Goal: Task Accomplishment & Management: Manage account settings

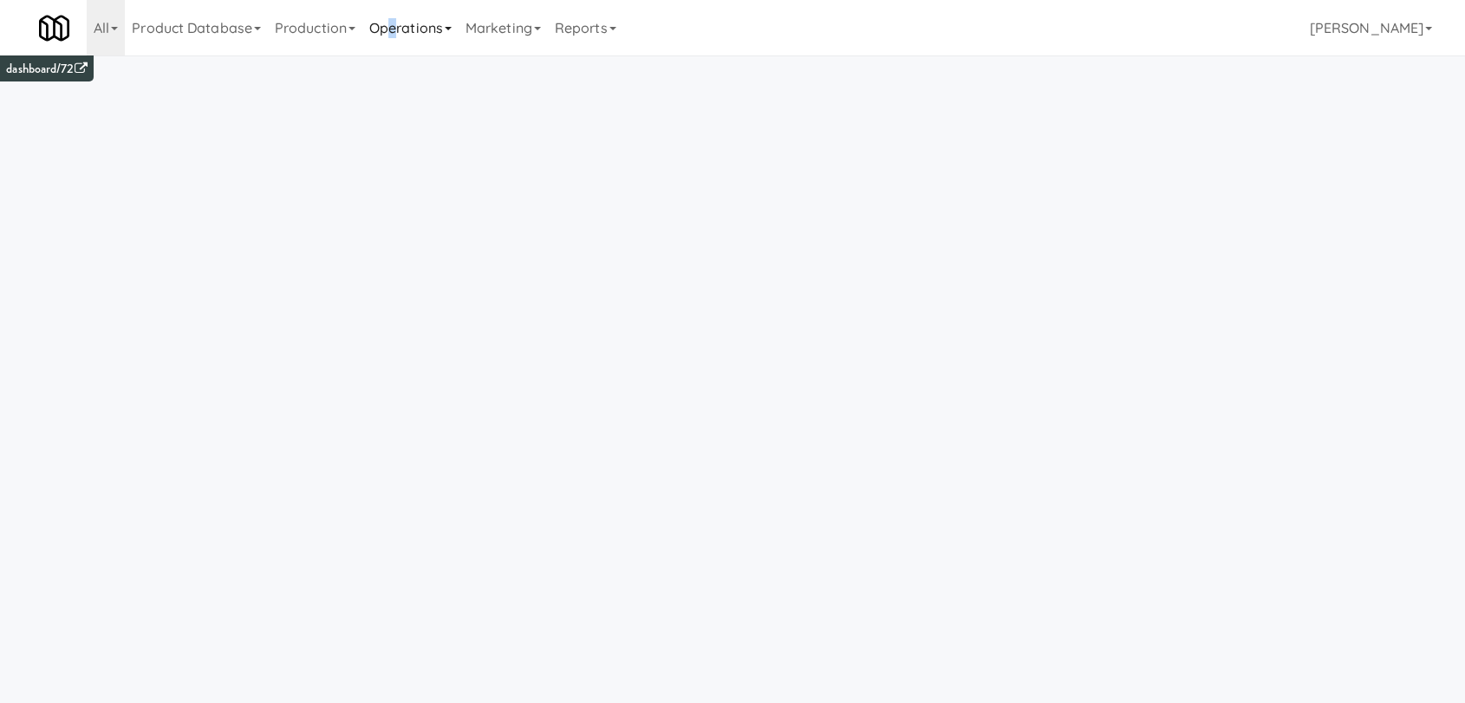
click at [398, 35] on link "Operations" at bounding box center [410, 27] width 96 height 55
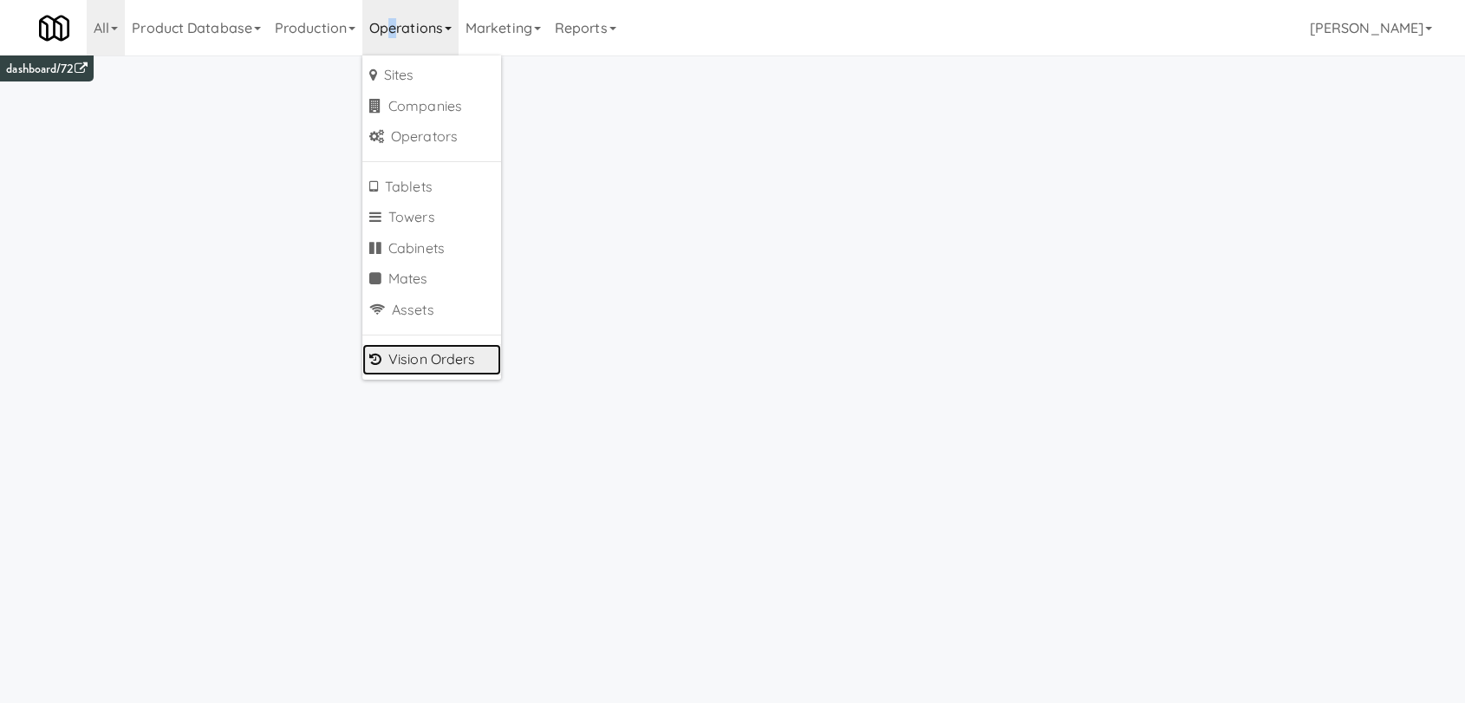
click at [427, 361] on link "Vision Orders" at bounding box center [431, 359] width 139 height 31
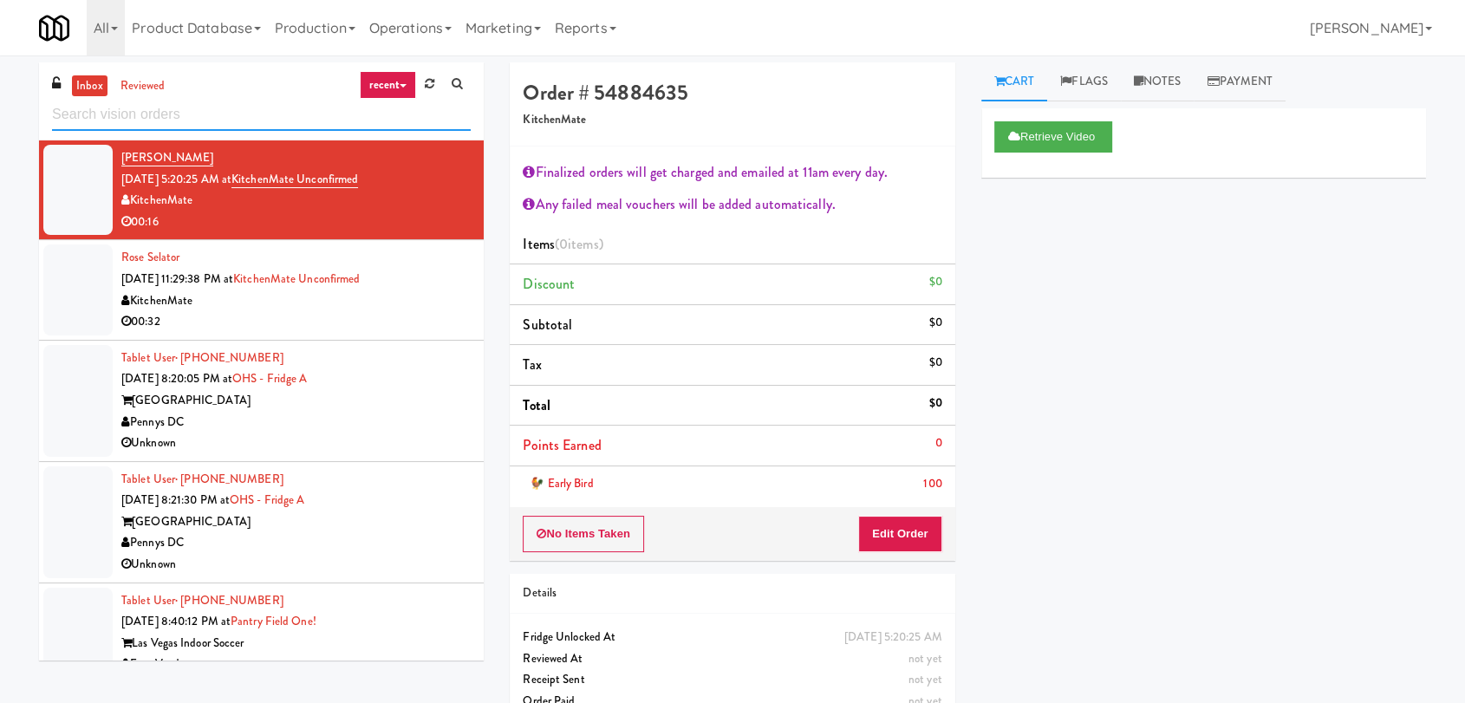
click at [211, 99] on input "text" at bounding box center [261, 115] width 419 height 32
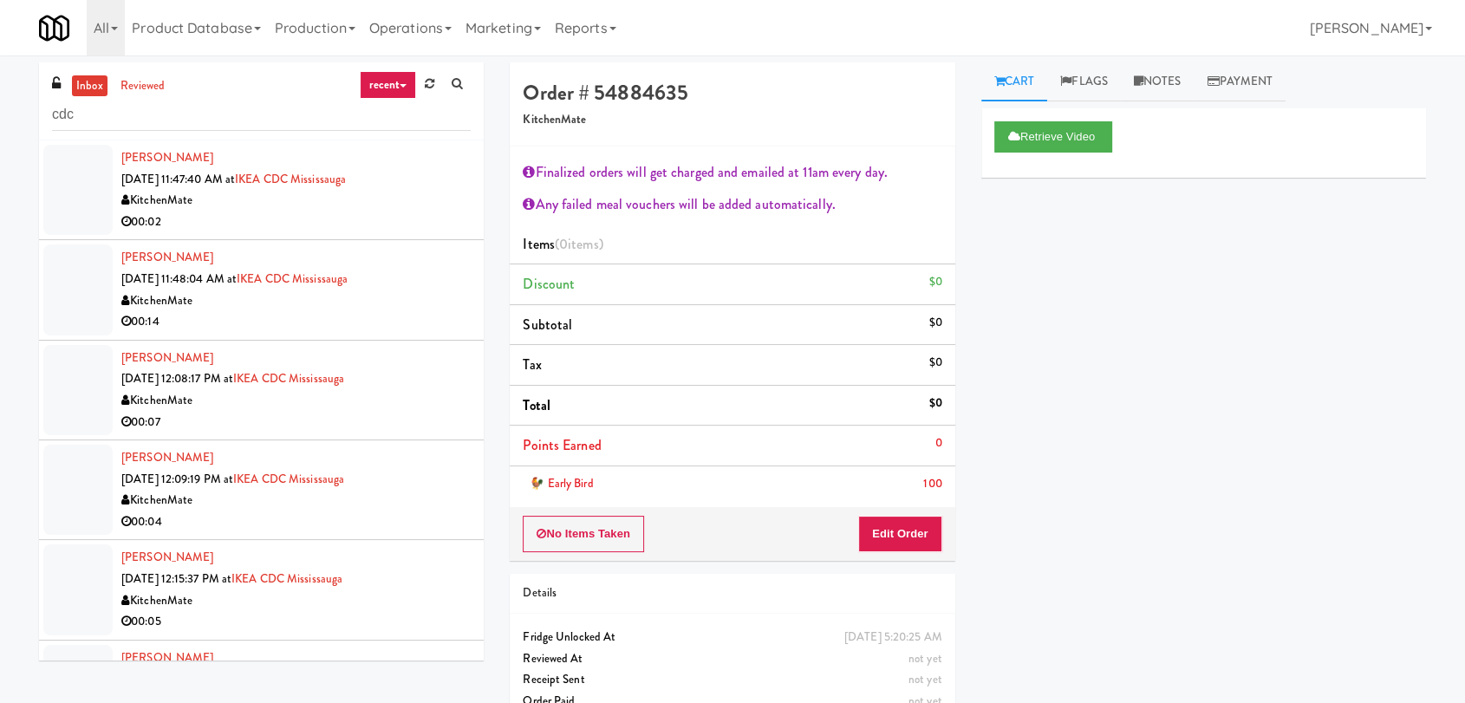
click at [319, 204] on div "KitchenMate" at bounding box center [295, 201] width 349 height 22
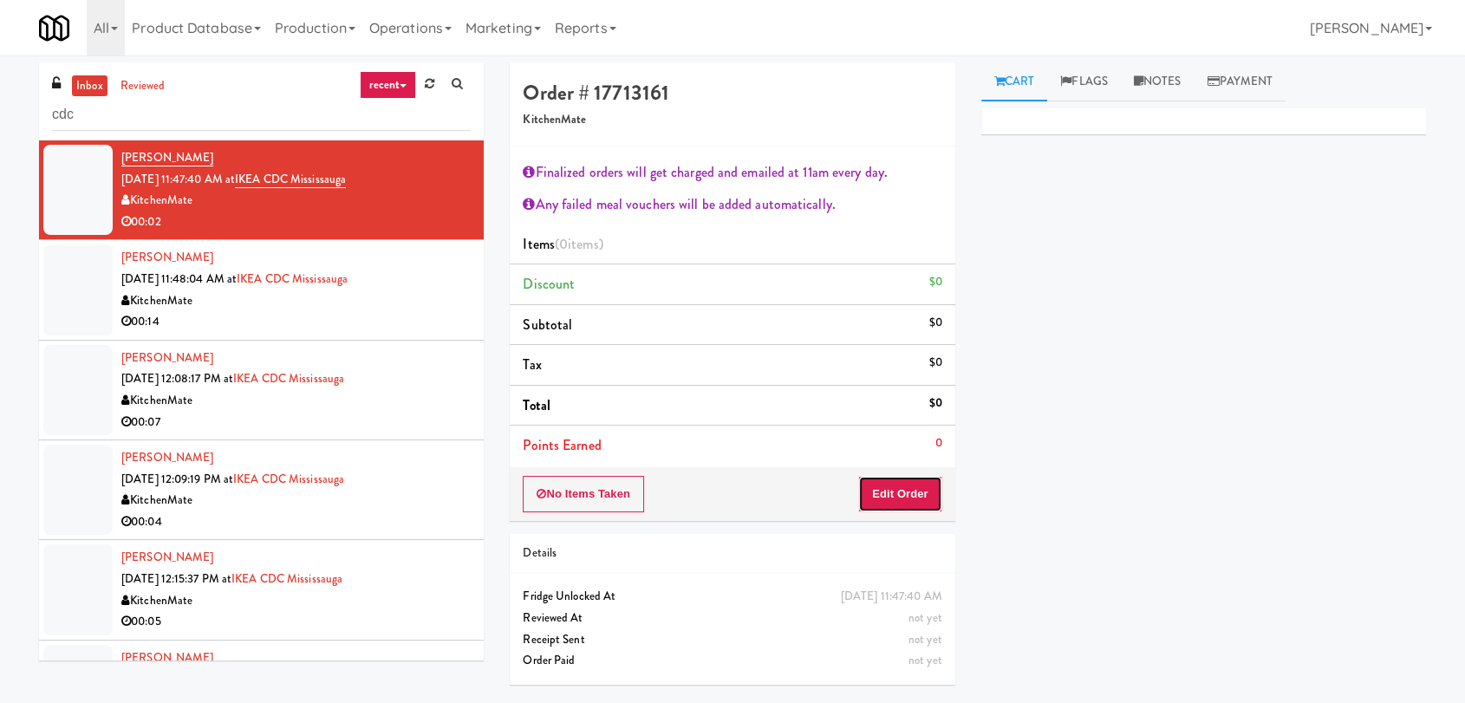
click at [906, 484] on button "Edit Order" at bounding box center [900, 494] width 84 height 36
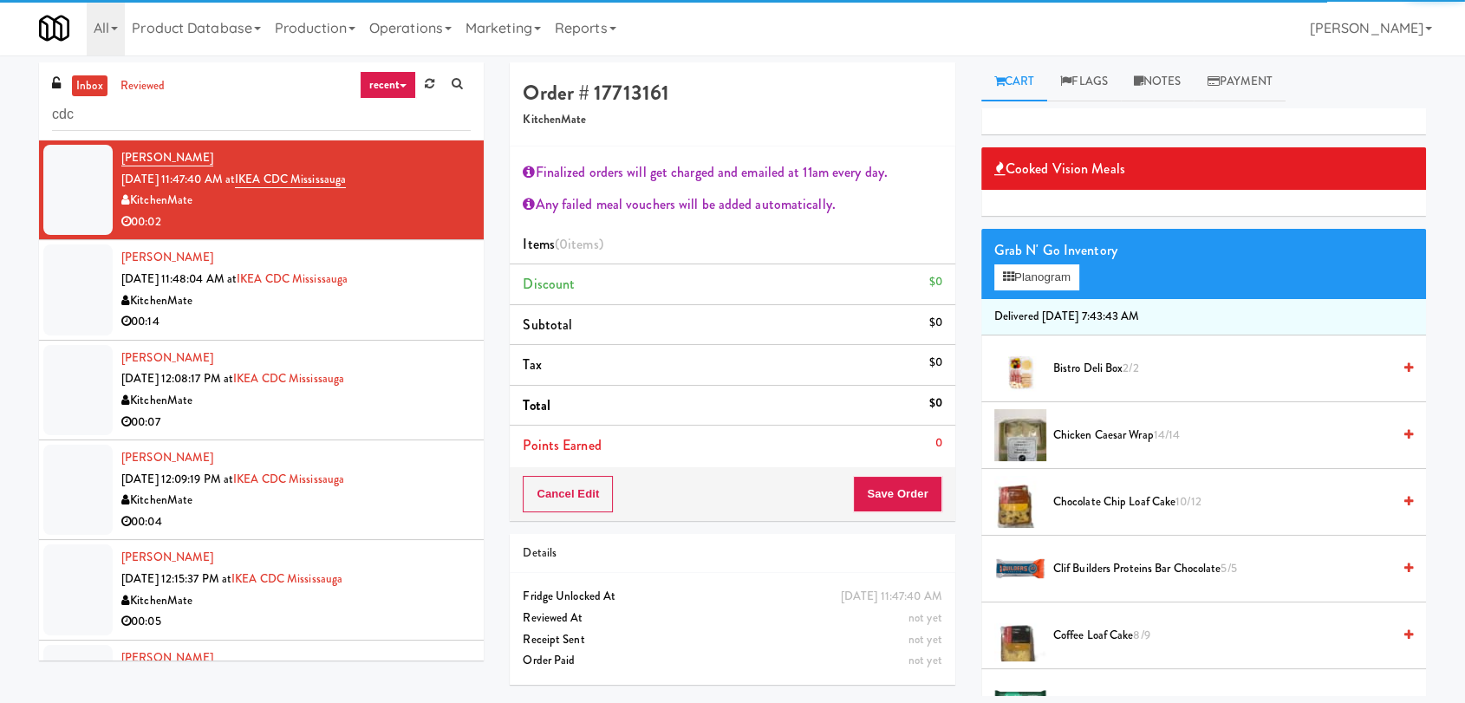
click at [1033, 262] on div "Grab N' Go Inventory" at bounding box center [1203, 250] width 419 height 26
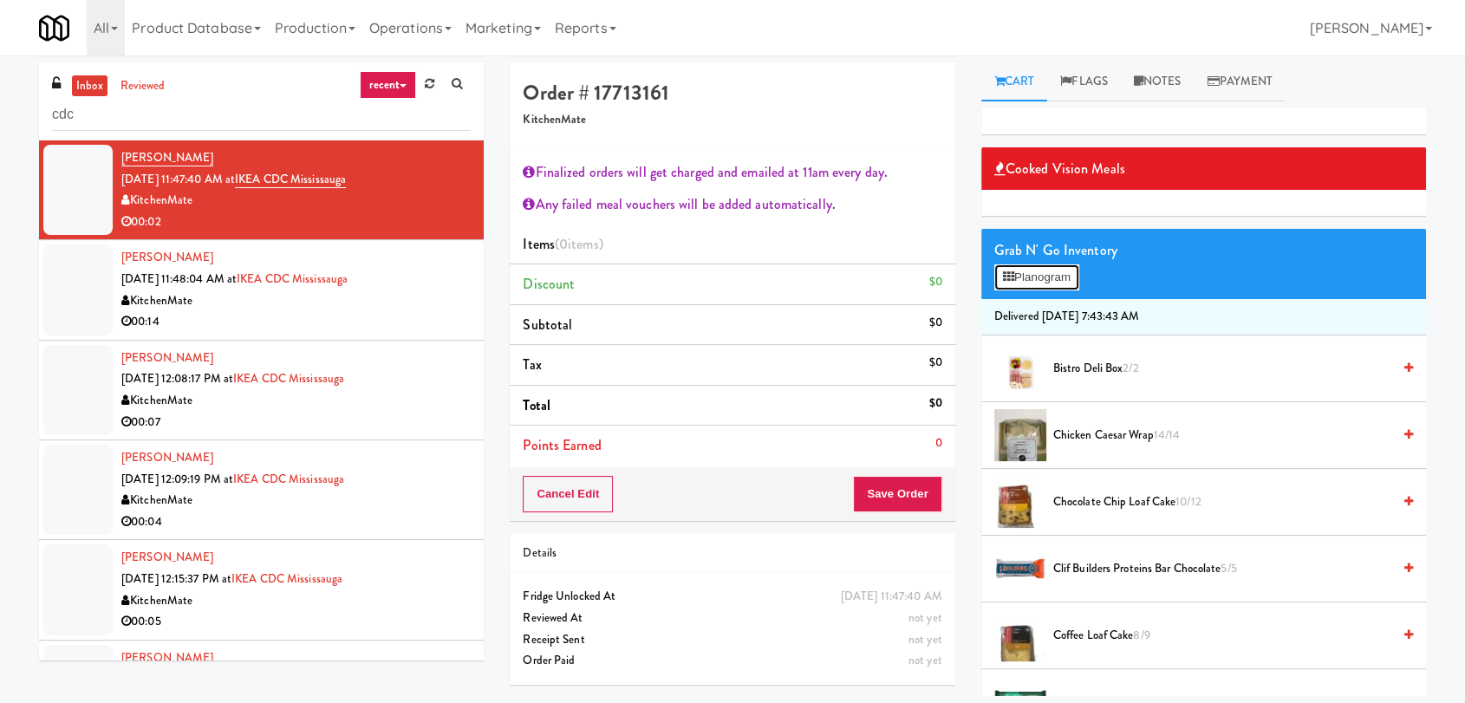
drag, startPoint x: 1043, startPoint y: 274, endPoint x: 1035, endPoint y: 240, distance: 34.9
click at [1042, 273] on button "Planogram" at bounding box center [1036, 277] width 85 height 26
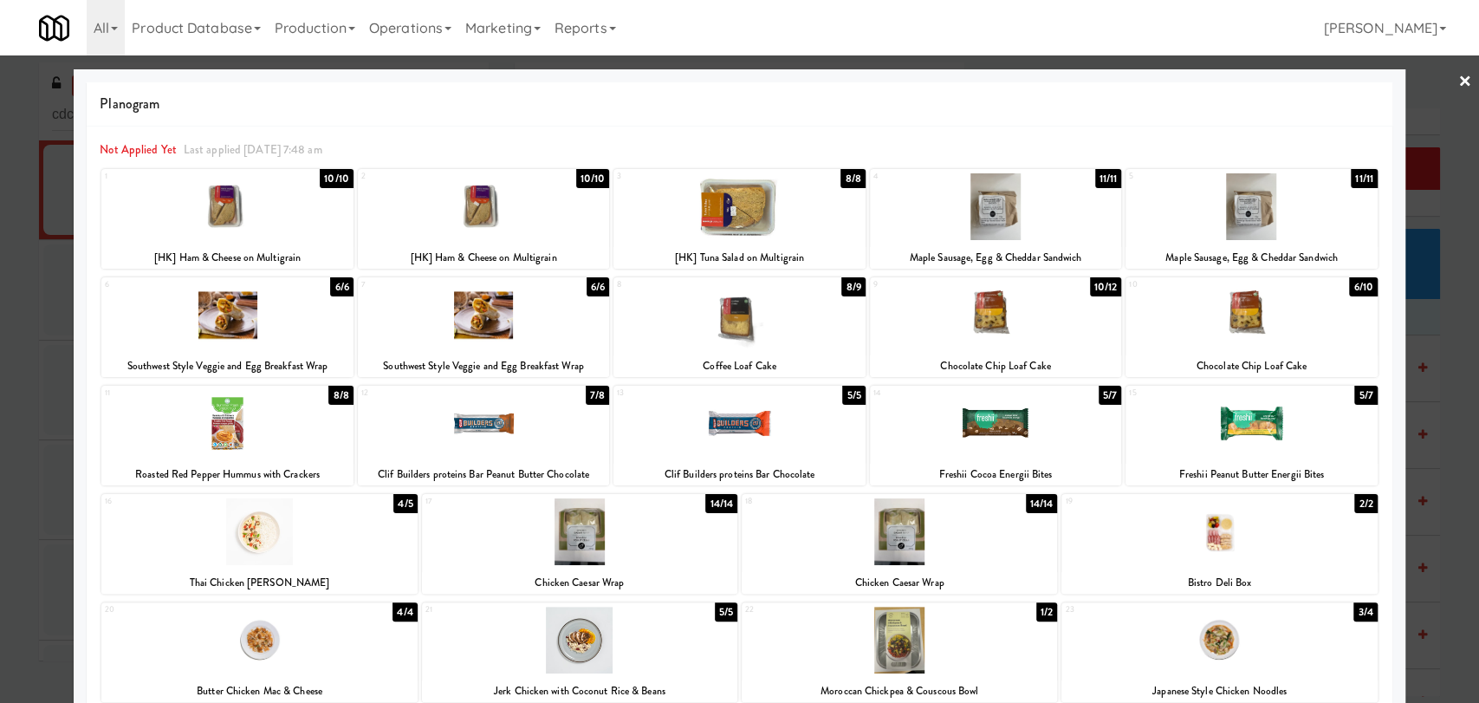
drag, startPoint x: 741, startPoint y: 310, endPoint x: 654, endPoint y: 302, distance: 87.1
click at [742, 310] on div at bounding box center [739, 315] width 251 height 67
click at [0, 292] on div at bounding box center [739, 351] width 1479 height 703
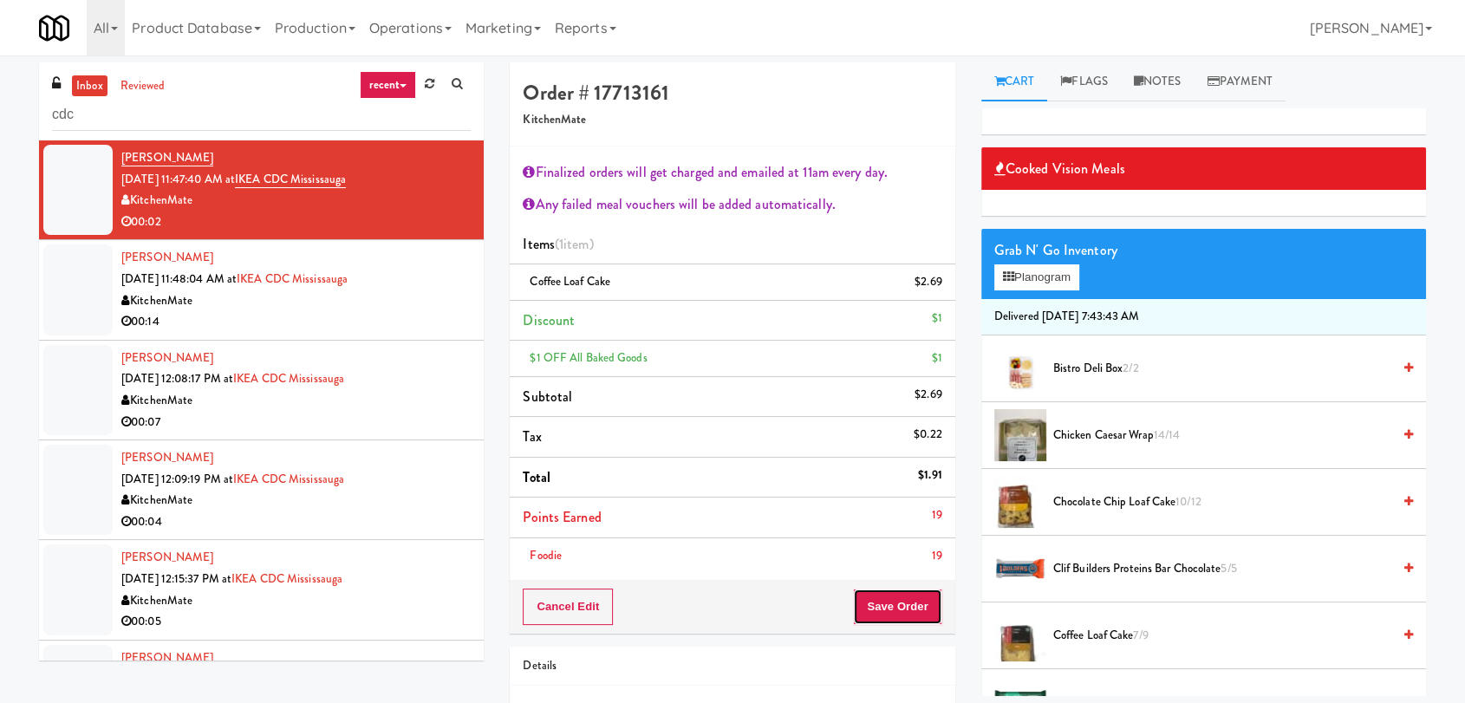
click at [899, 605] on button "Save Order" at bounding box center [897, 606] width 88 height 36
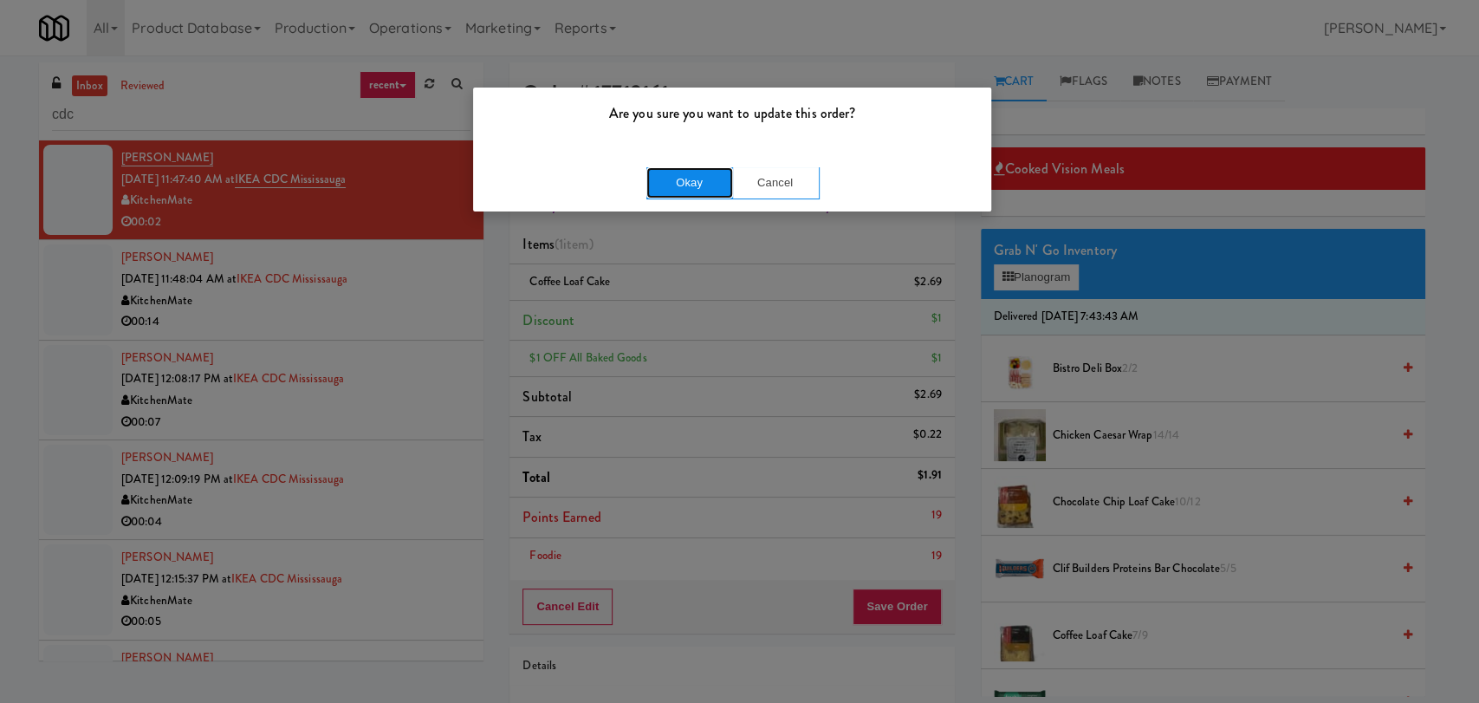
click at [701, 178] on button "Okay" at bounding box center [690, 182] width 87 height 31
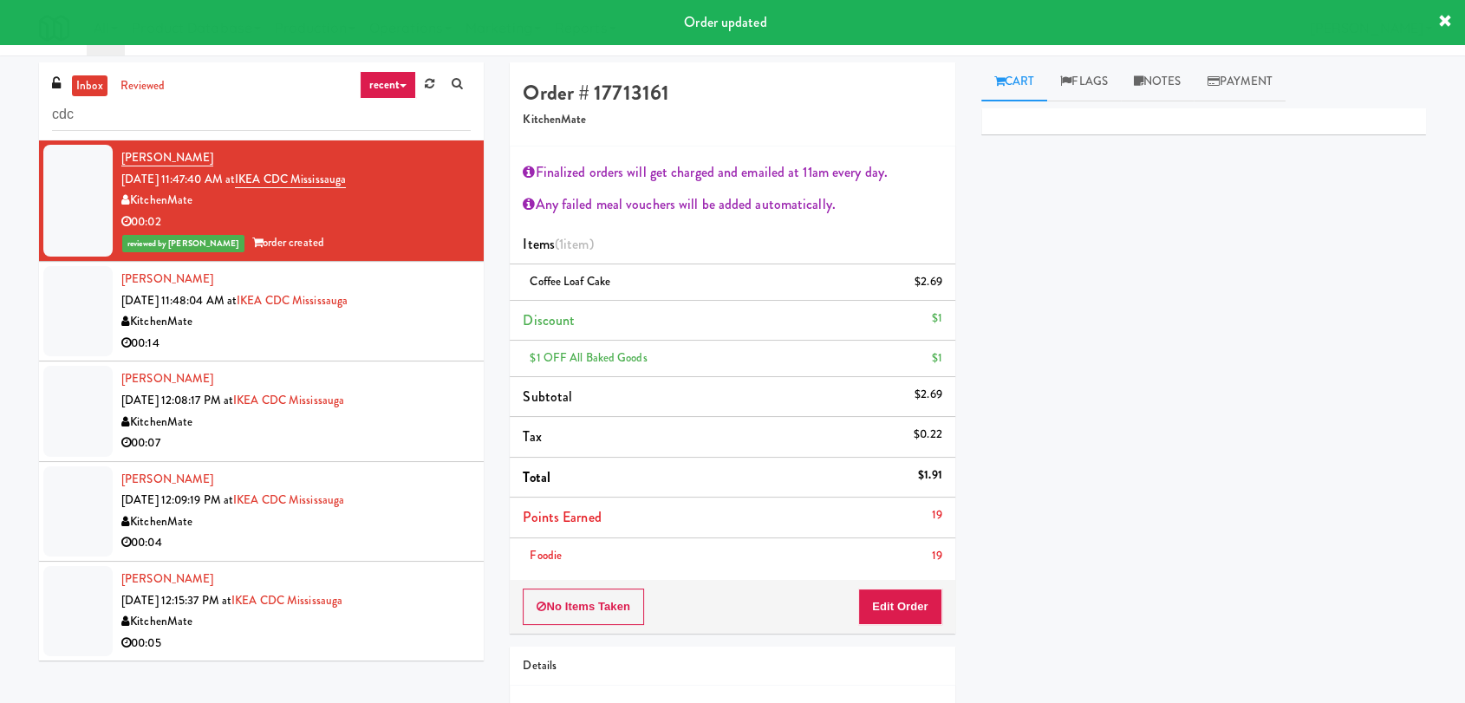
click at [393, 324] on div "KitchenMate" at bounding box center [295, 322] width 349 height 22
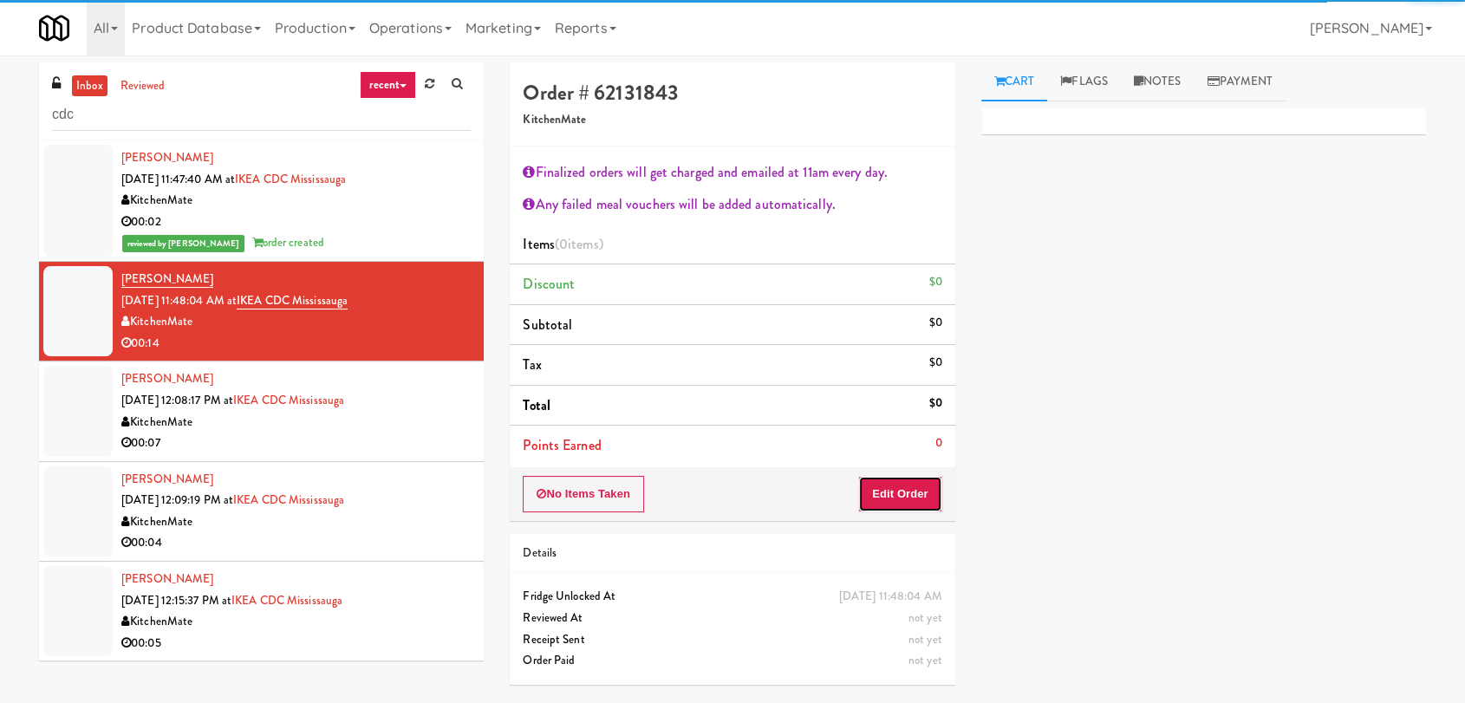
click at [898, 507] on button "Edit Order" at bounding box center [900, 494] width 84 height 36
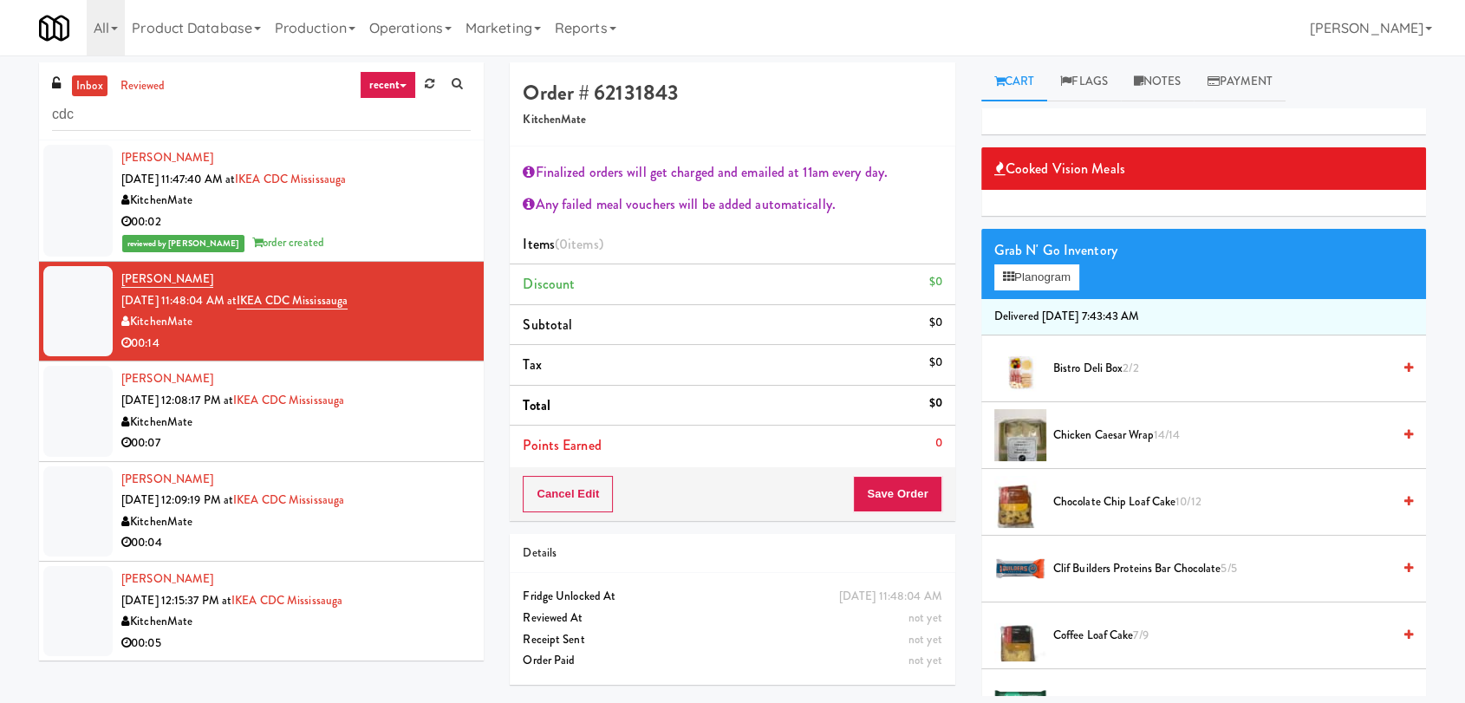
click at [1121, 499] on span "Chocolate Chip Loaf Cake 10/12" at bounding box center [1222, 502] width 338 height 22
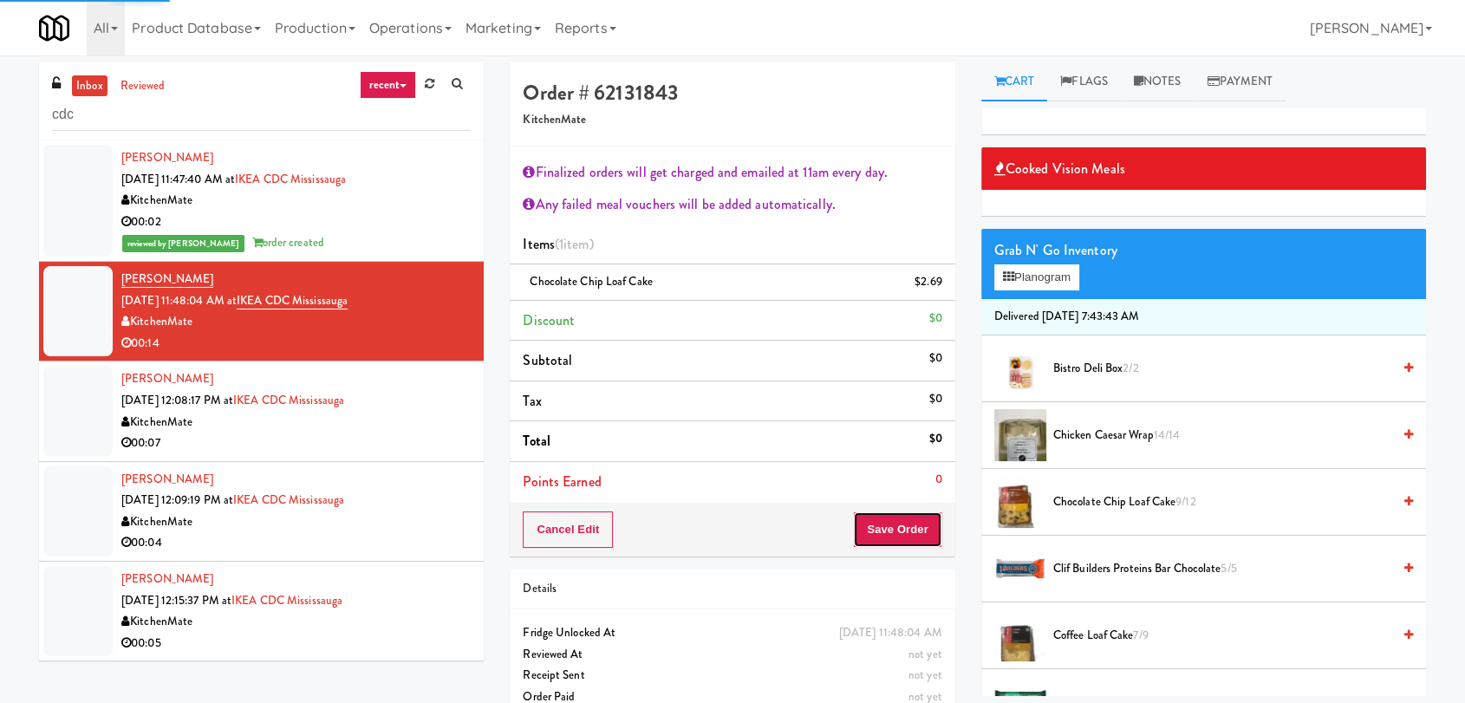
click at [874, 523] on button "Save Order" at bounding box center [897, 529] width 88 height 36
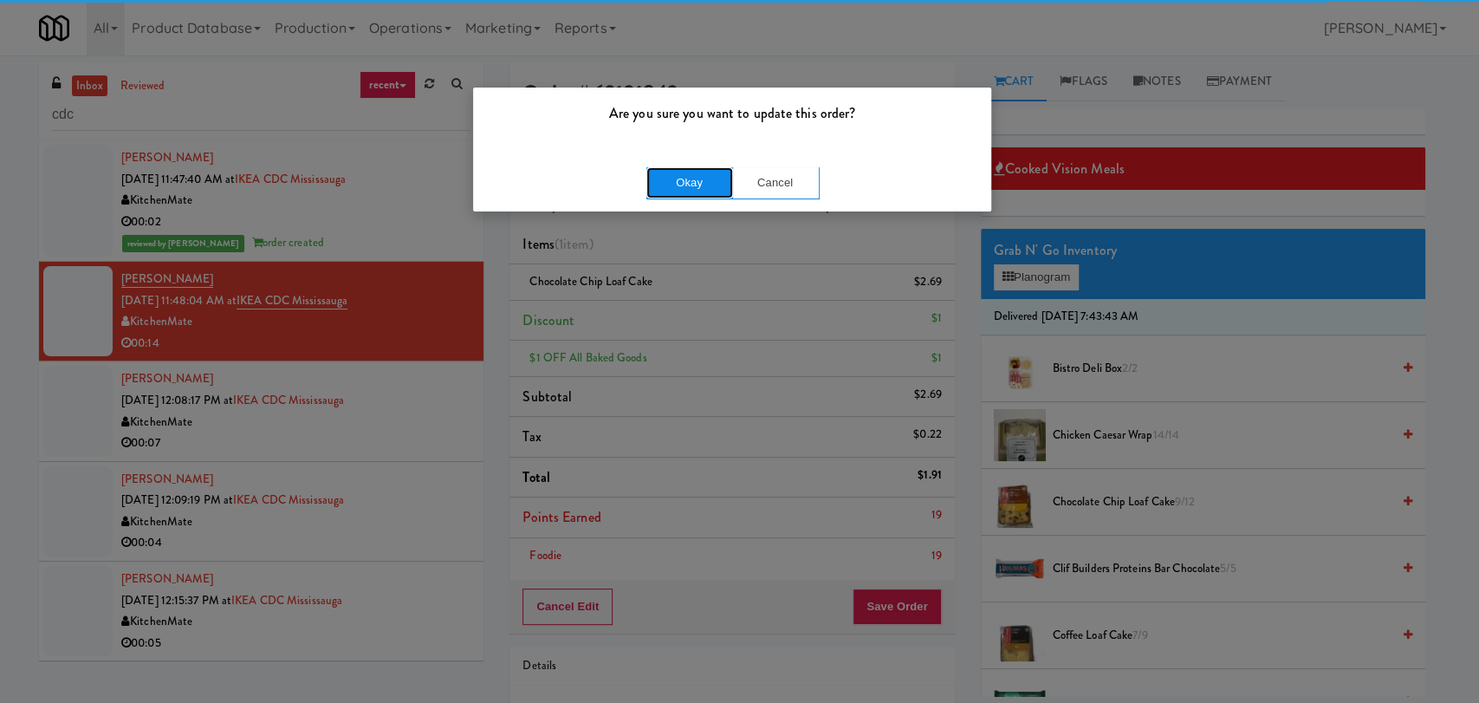
click at [680, 189] on button "Okay" at bounding box center [690, 182] width 87 height 31
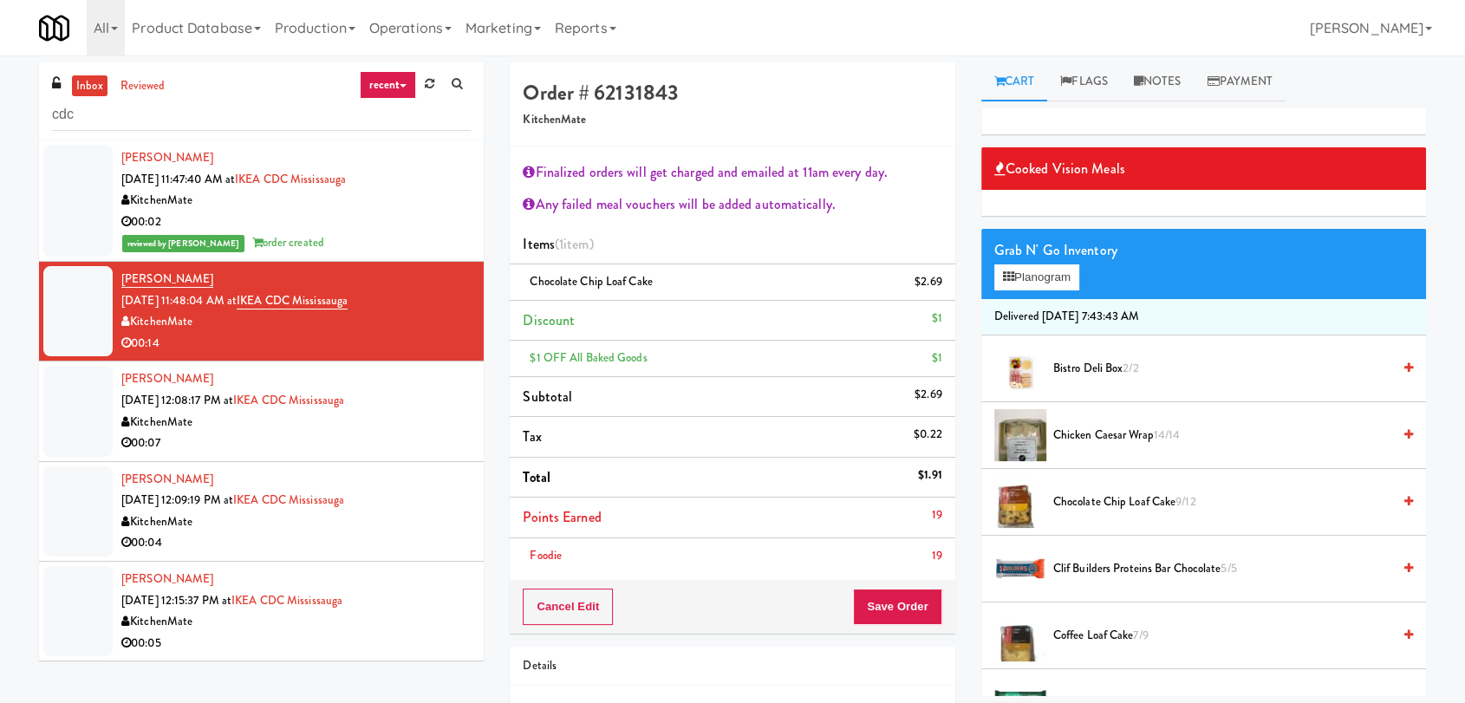
click at [398, 403] on div "[PERSON_NAME] [DATE] 12:08:17 PM at [GEOGRAPHIC_DATA] [GEOGRAPHIC_DATA] Kitchen…" at bounding box center [295, 410] width 349 height 85
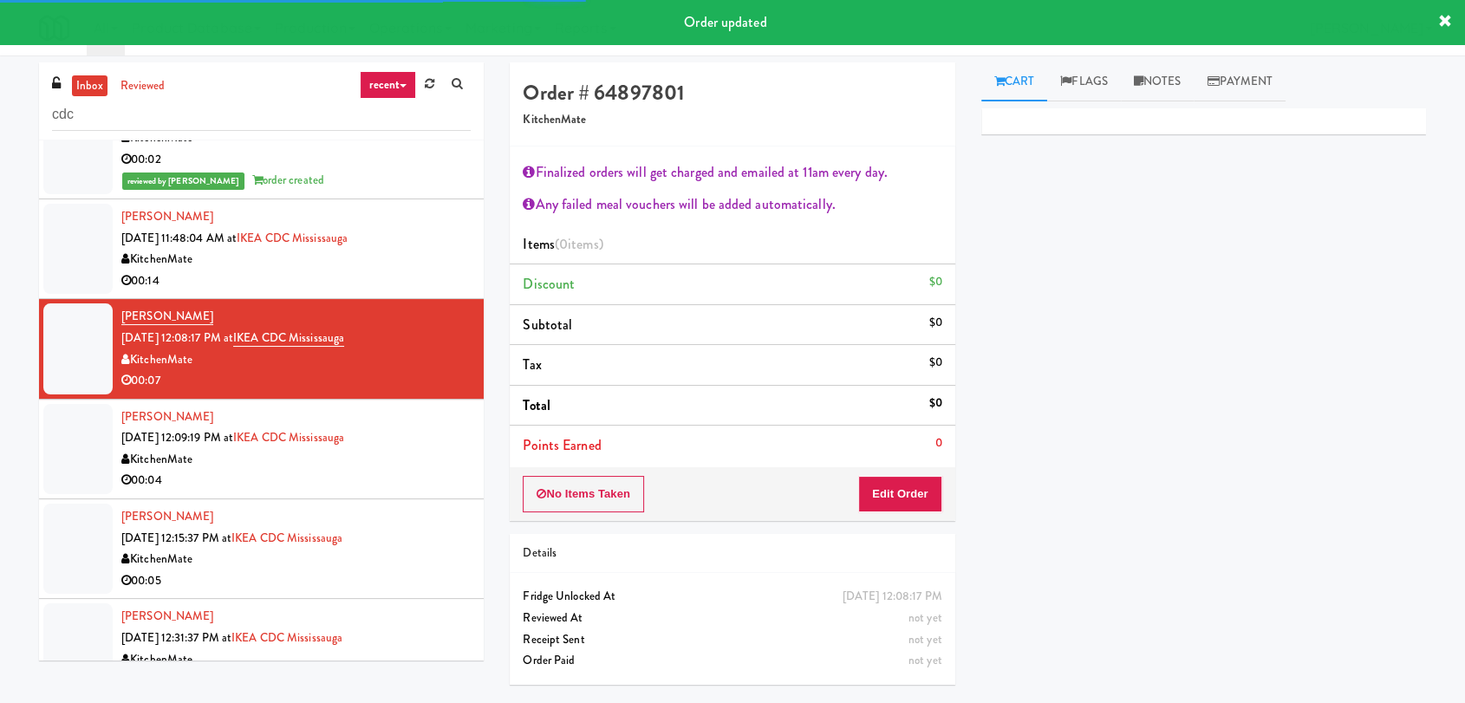
scroll to position [96, 0]
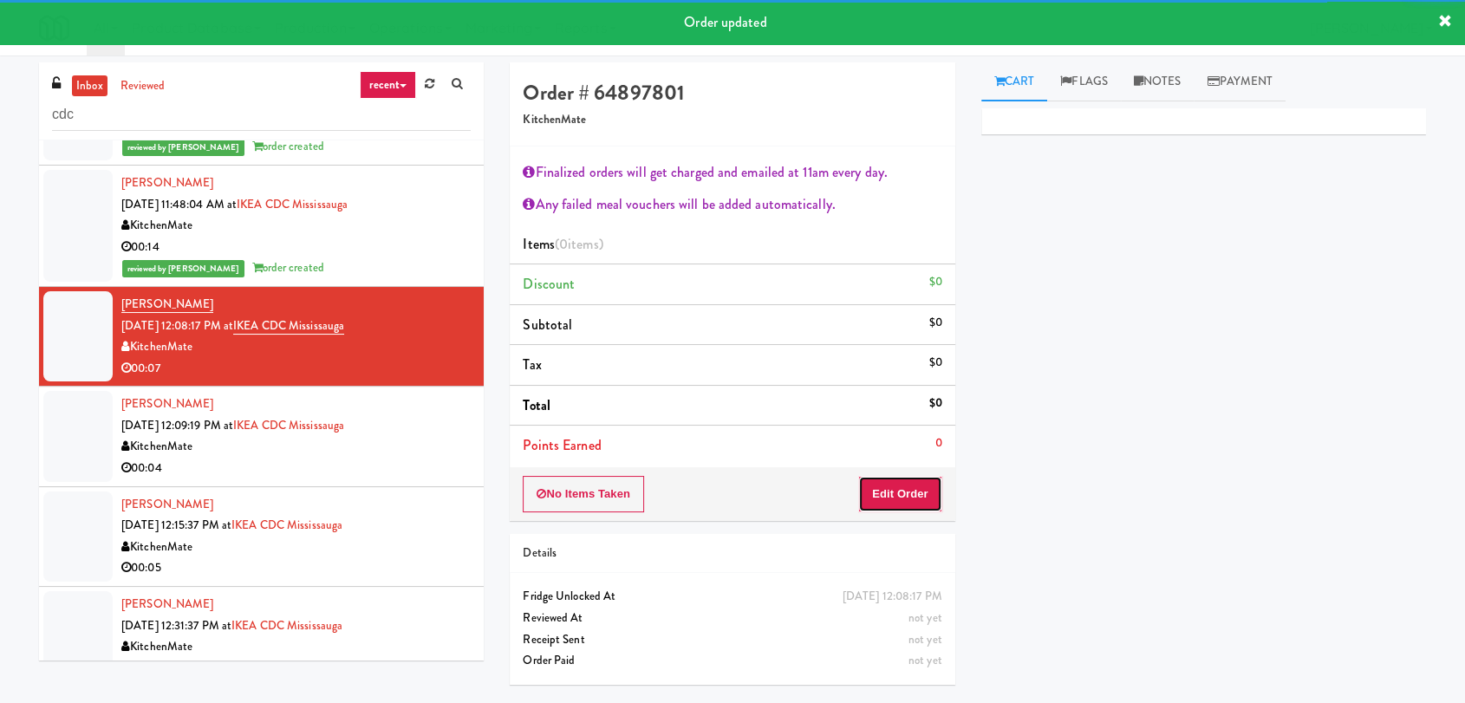
click at [892, 478] on button "Edit Order" at bounding box center [900, 494] width 84 height 36
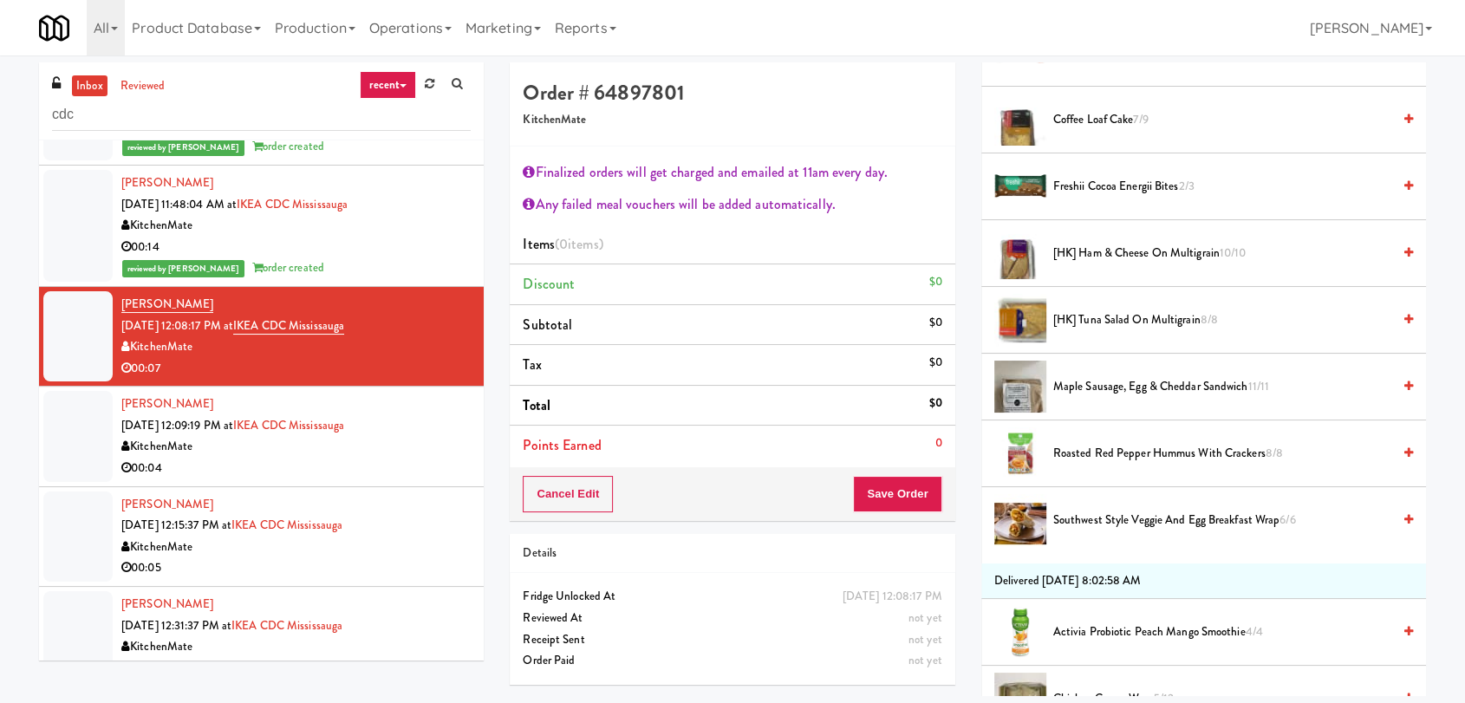
scroll to position [577, 0]
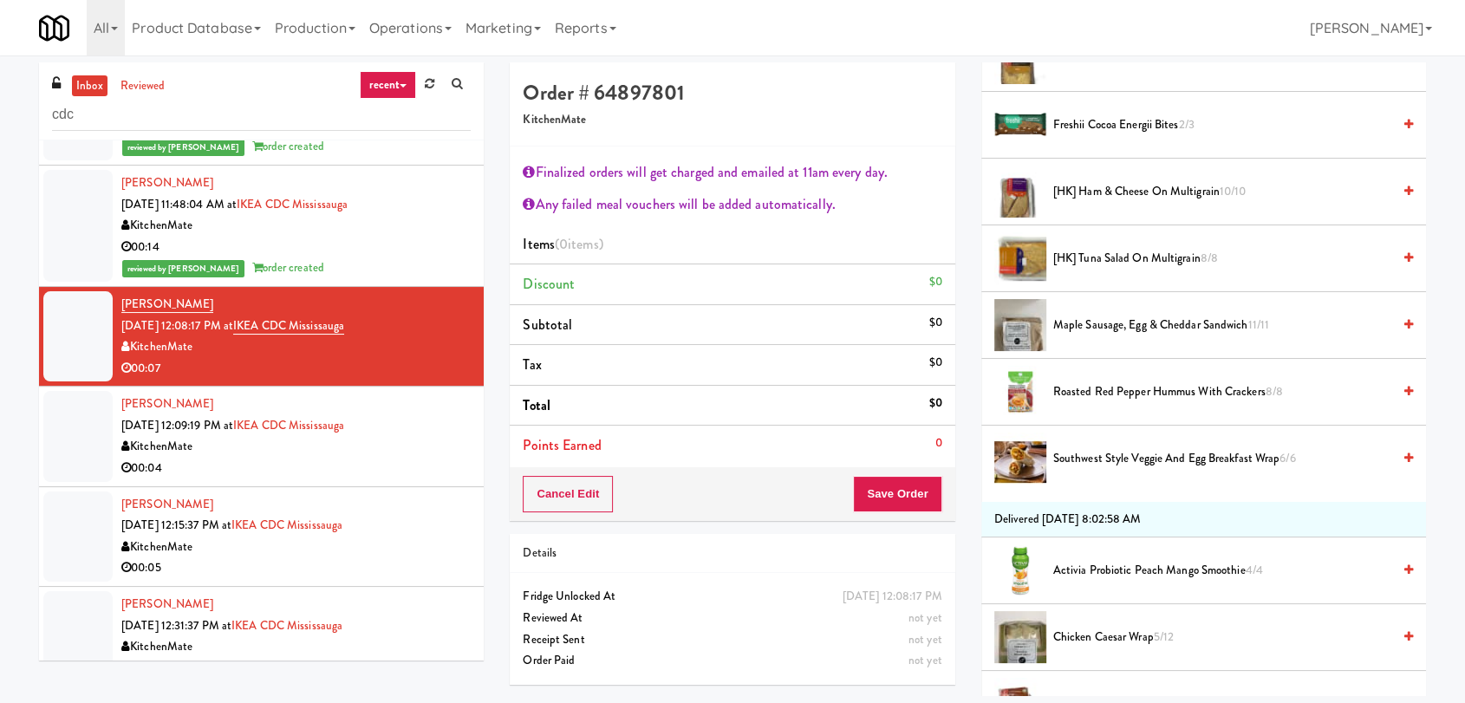
click at [1134, 471] on li "Southwest Style Veggie and Egg Breakfast Wrap 6/6" at bounding box center [1203, 459] width 445 height 66
click at [1098, 462] on span "Southwest Style Veggie and Egg Breakfast Wrap 6/6" at bounding box center [1222, 459] width 338 height 22
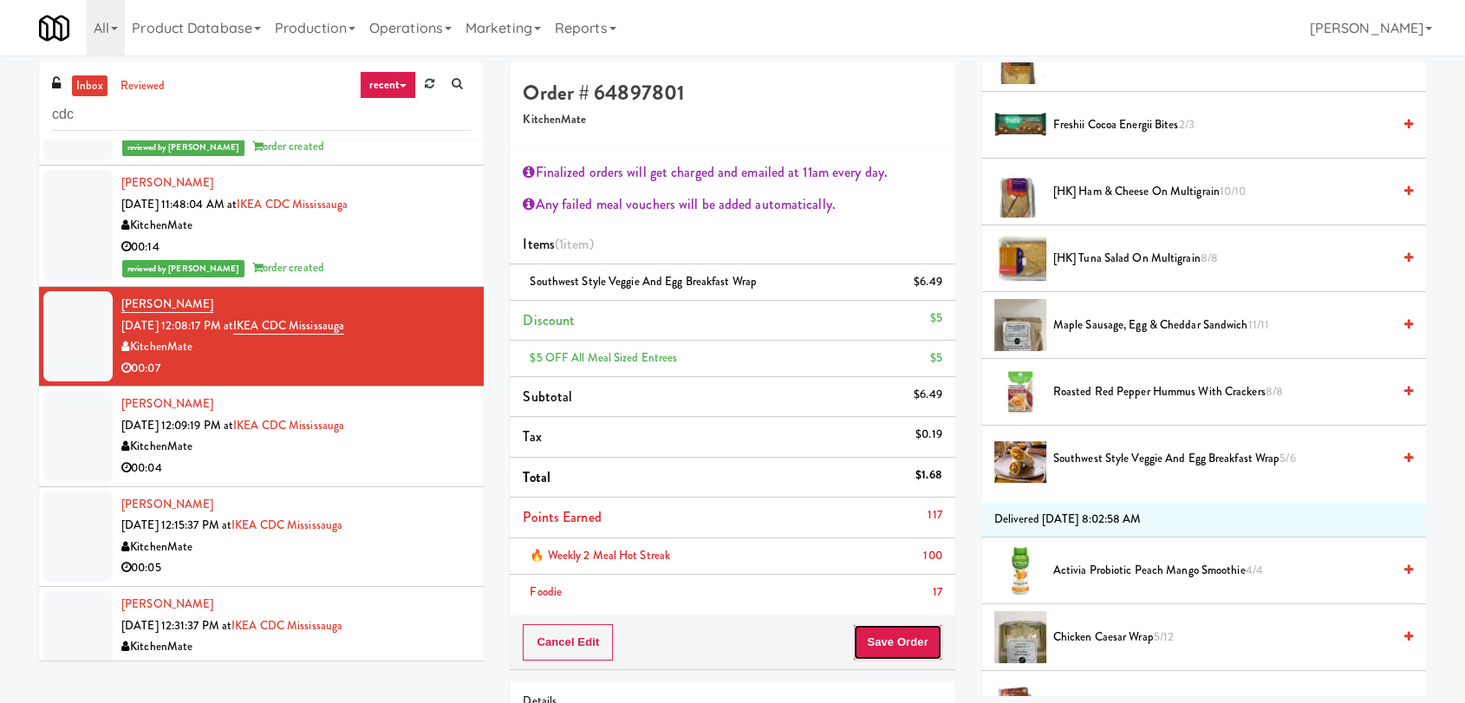
click at [902, 647] on button "Save Order" at bounding box center [897, 642] width 88 height 36
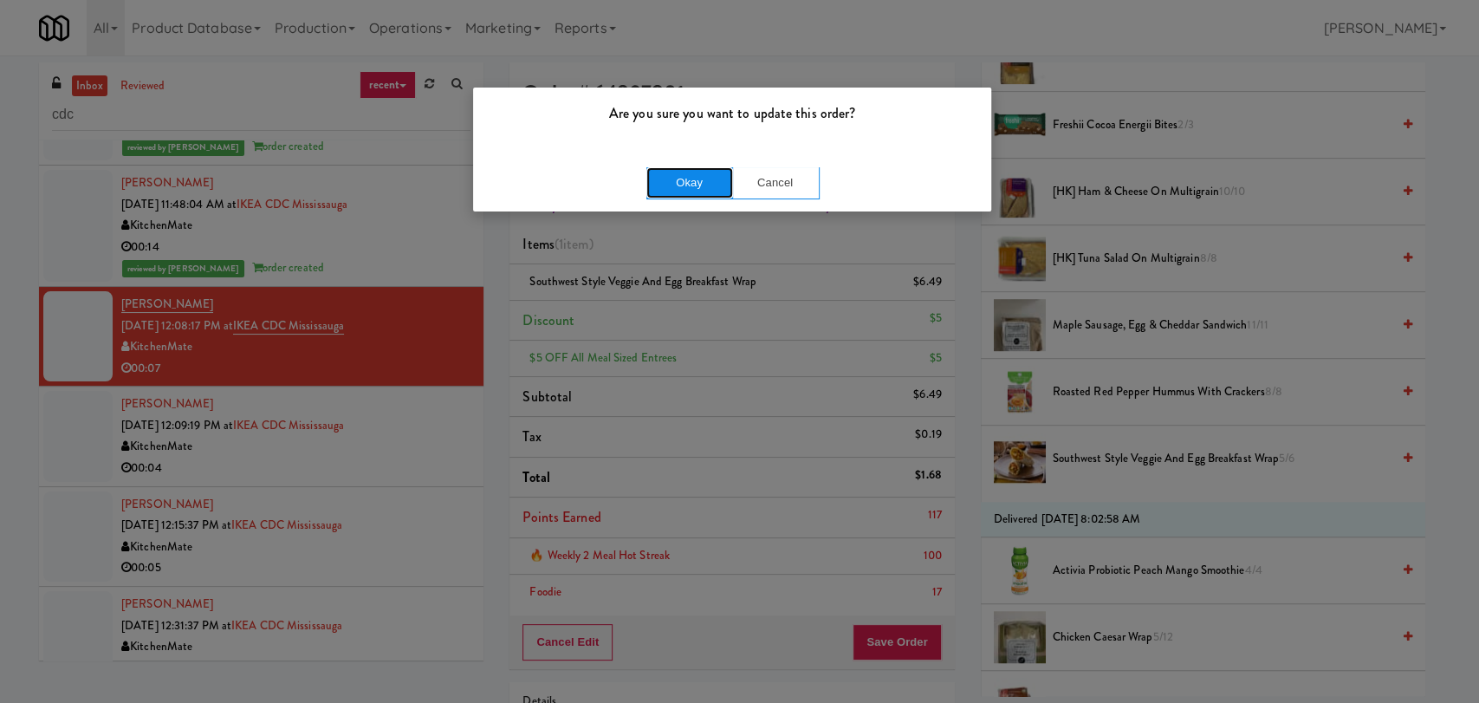
click at [692, 192] on button "Okay" at bounding box center [690, 182] width 87 height 31
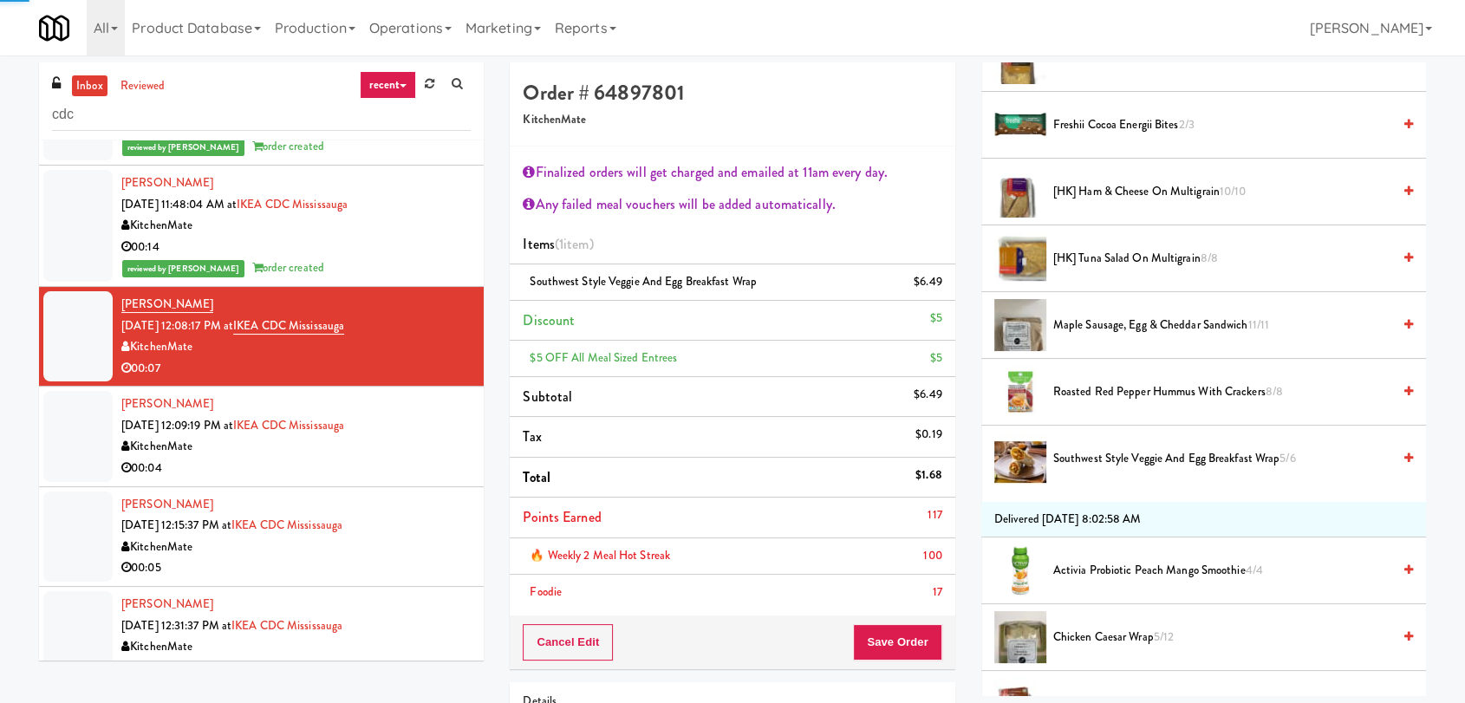
click at [403, 454] on div "KitchenMate" at bounding box center [295, 447] width 349 height 22
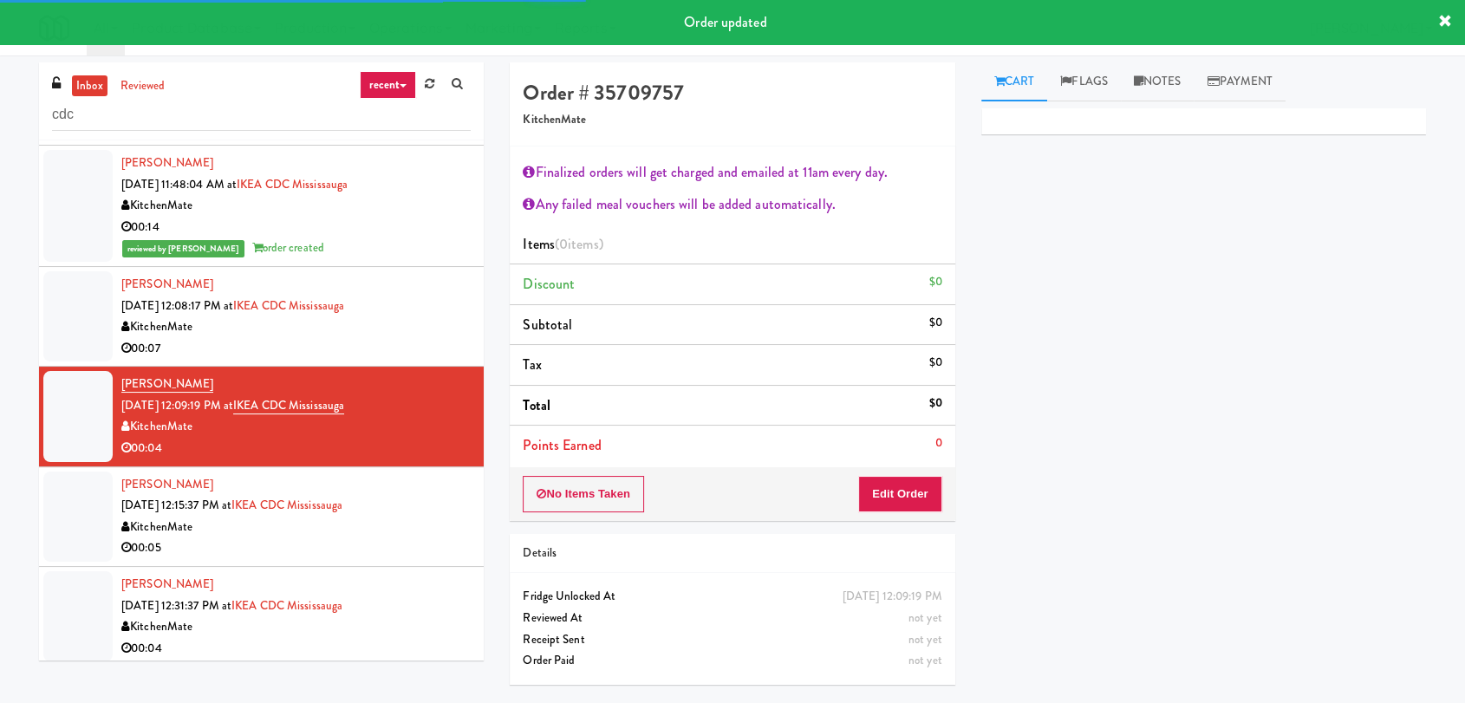
scroll to position [121, 0]
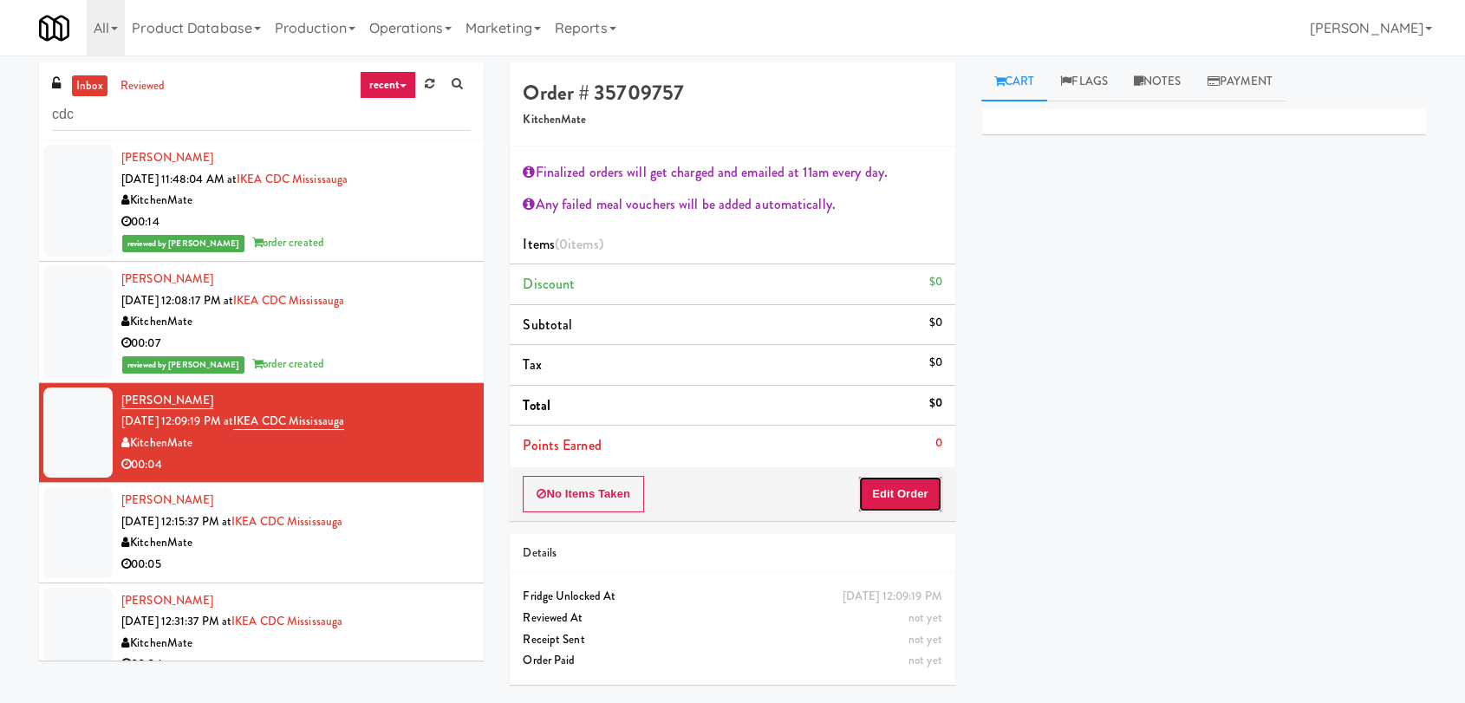
click at [919, 492] on button "Edit Order" at bounding box center [900, 494] width 84 height 36
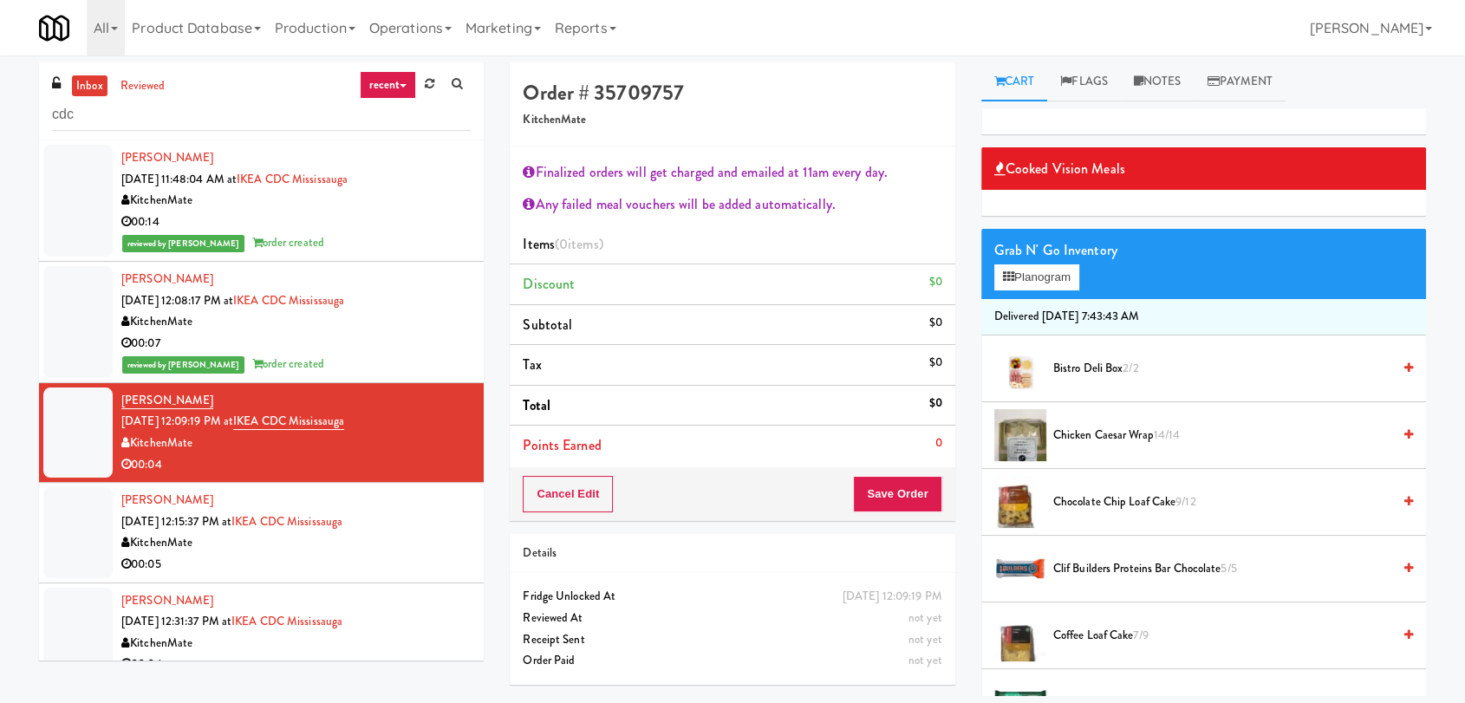
click at [1144, 563] on span "Clif Builders proteins Bar Chocolate 5/5" at bounding box center [1222, 569] width 338 height 22
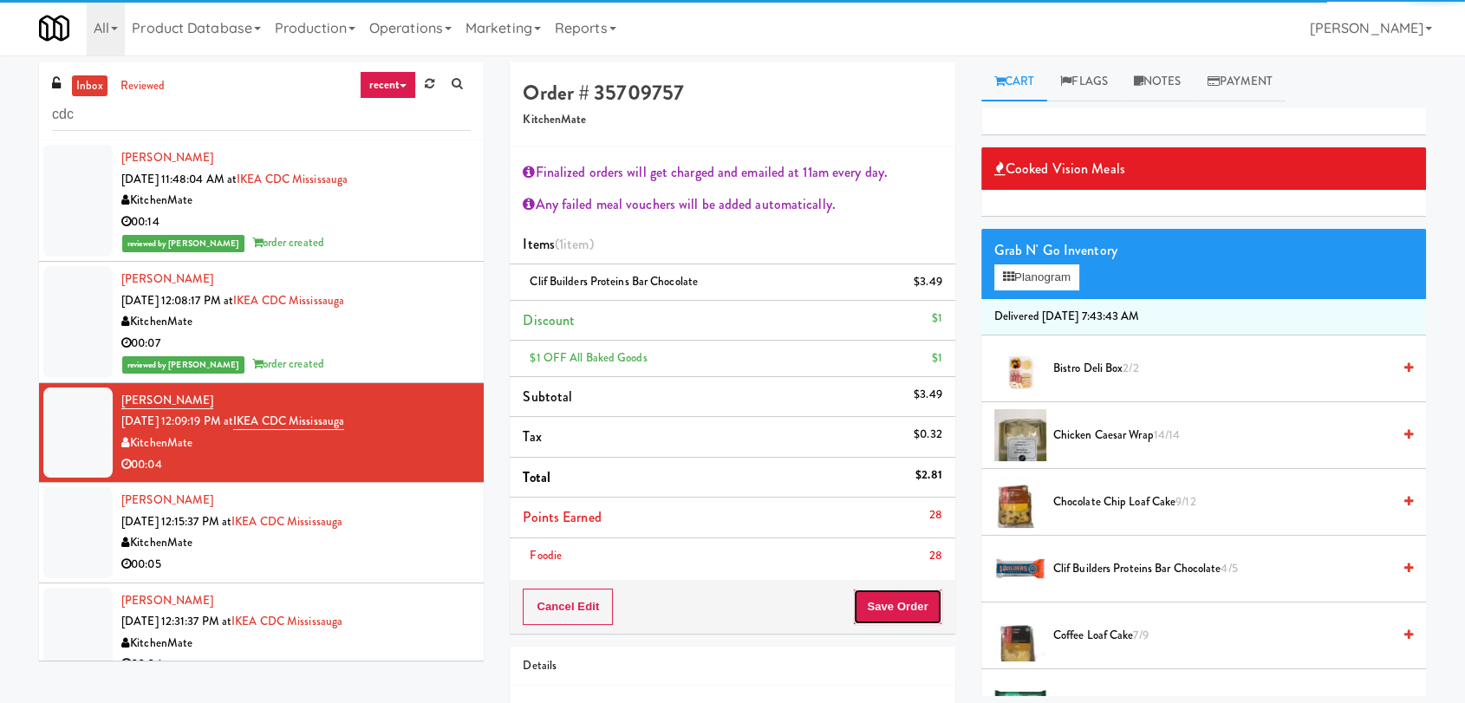
click at [908, 598] on button "Save Order" at bounding box center [897, 606] width 88 height 36
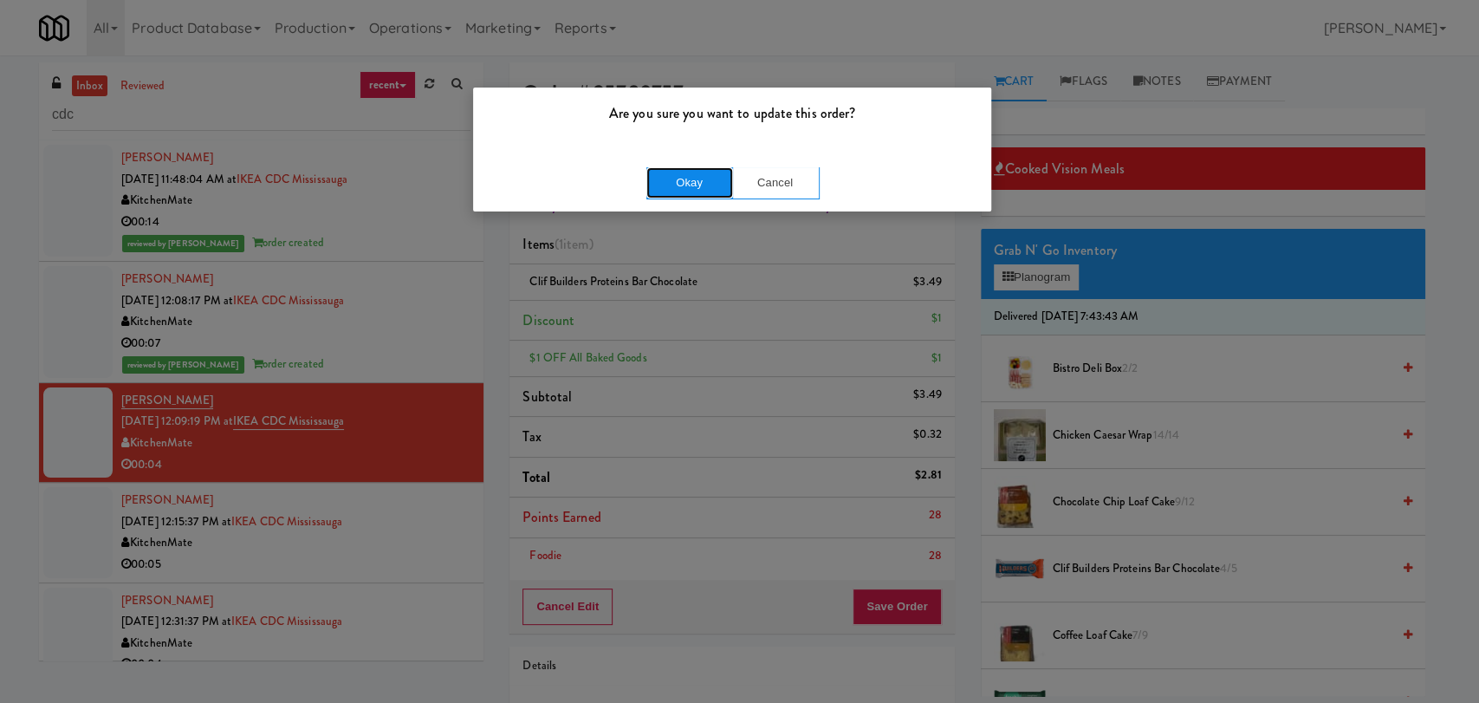
click at [692, 182] on button "Okay" at bounding box center [690, 182] width 87 height 31
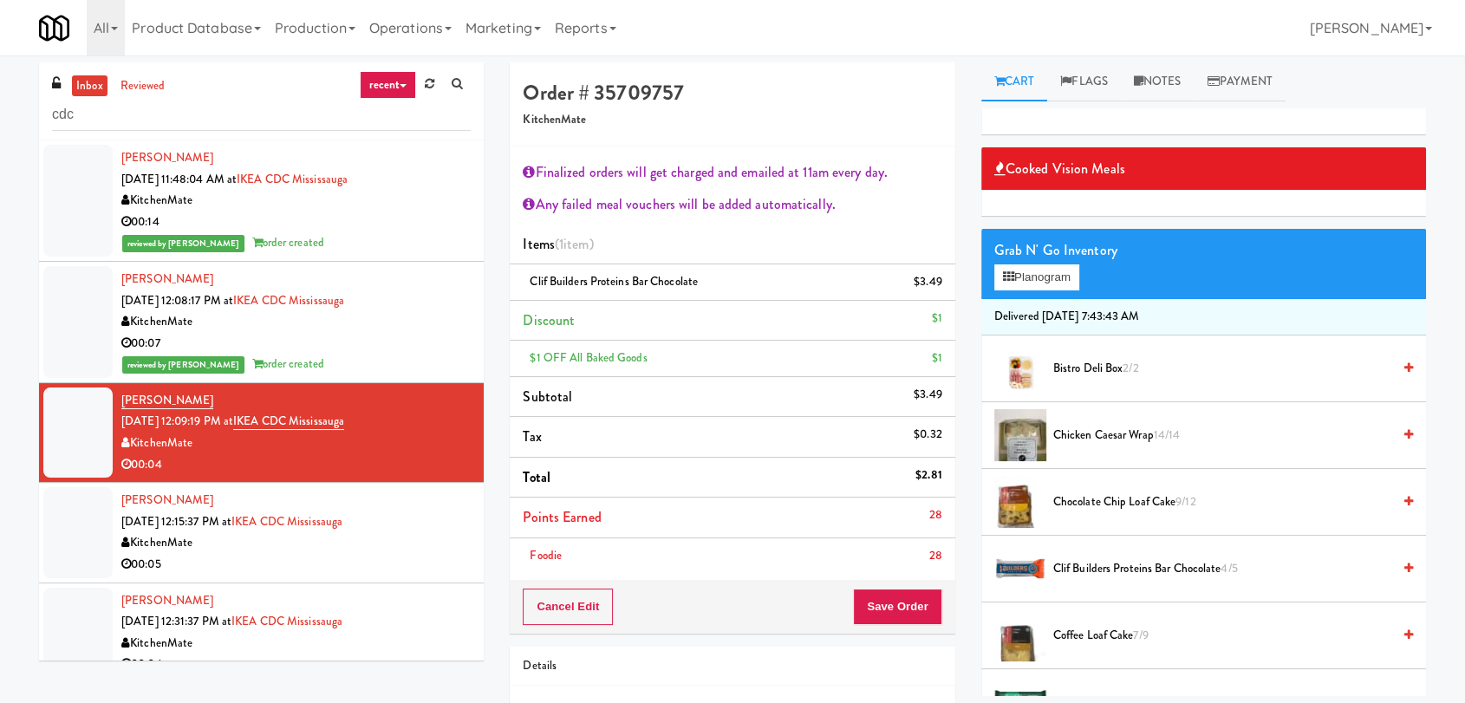
click at [407, 523] on div "[PERSON_NAME] [DATE] 12:15:37 PM at [GEOGRAPHIC_DATA] [GEOGRAPHIC_DATA] Kitchen…" at bounding box center [295, 532] width 349 height 85
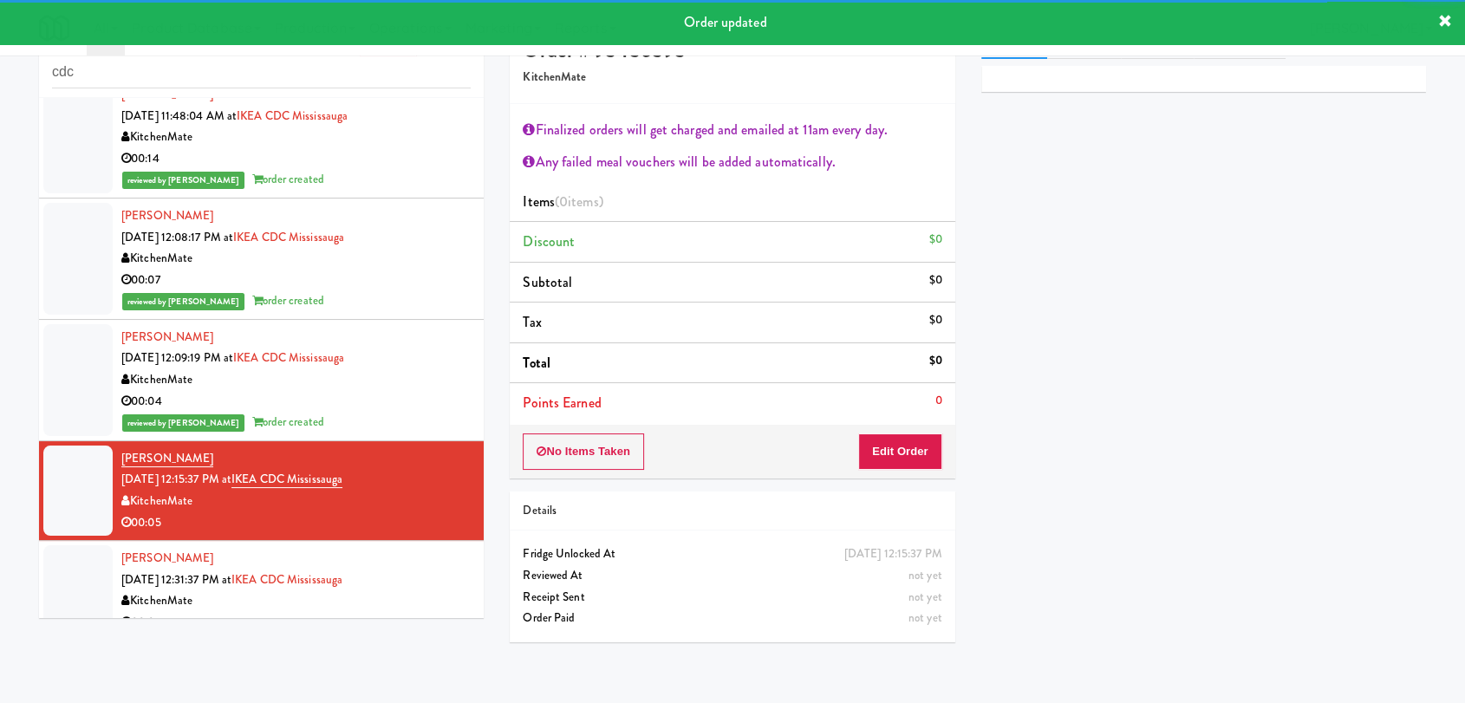
scroll to position [55, 0]
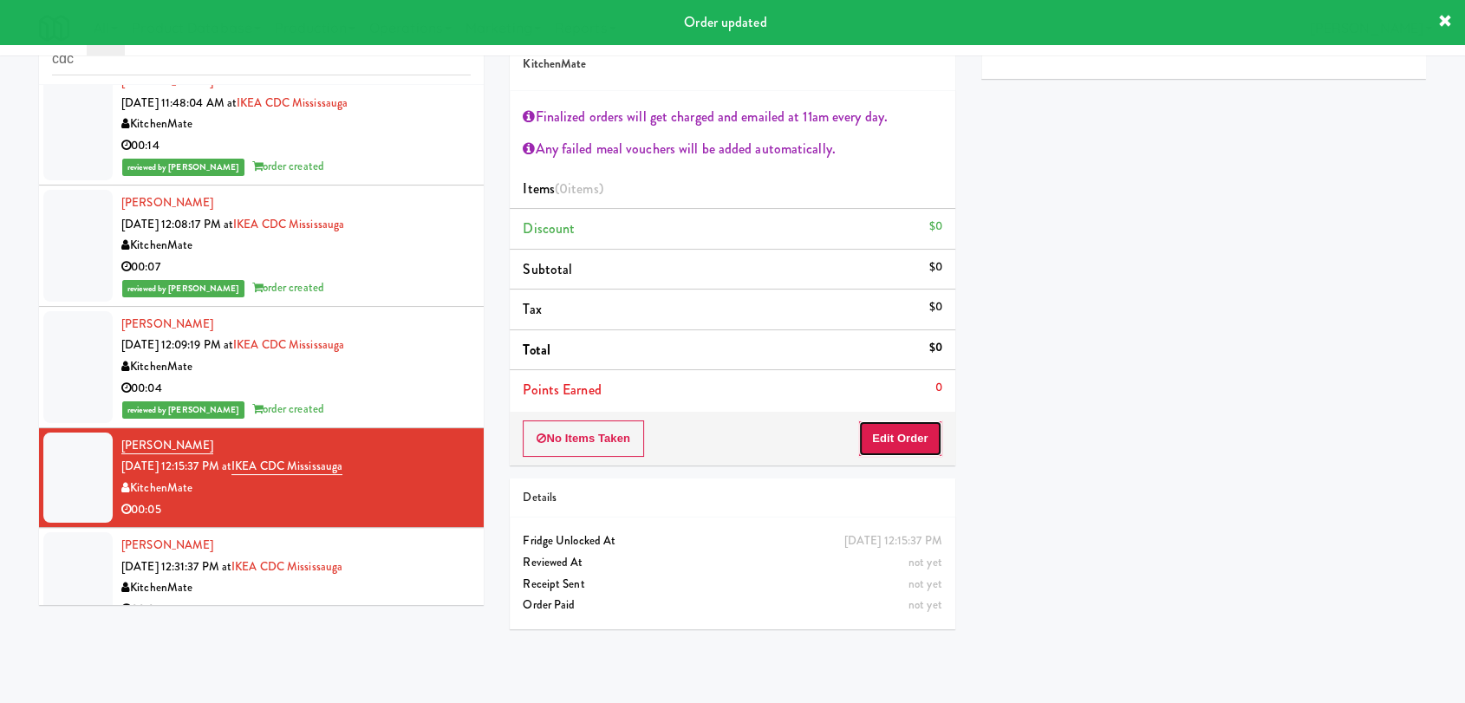
click at [908, 432] on button "Edit Order" at bounding box center [900, 438] width 84 height 36
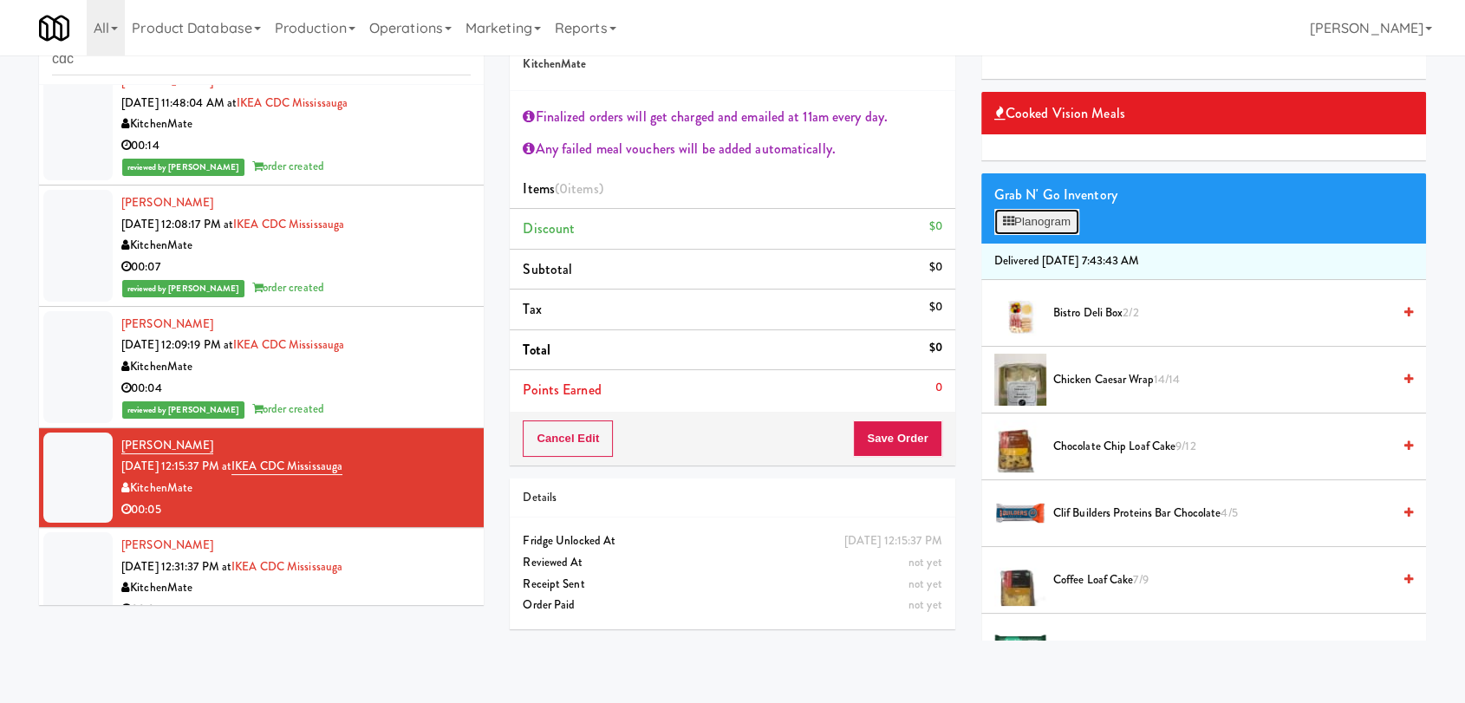
click at [1065, 219] on button "Planogram" at bounding box center [1036, 222] width 85 height 26
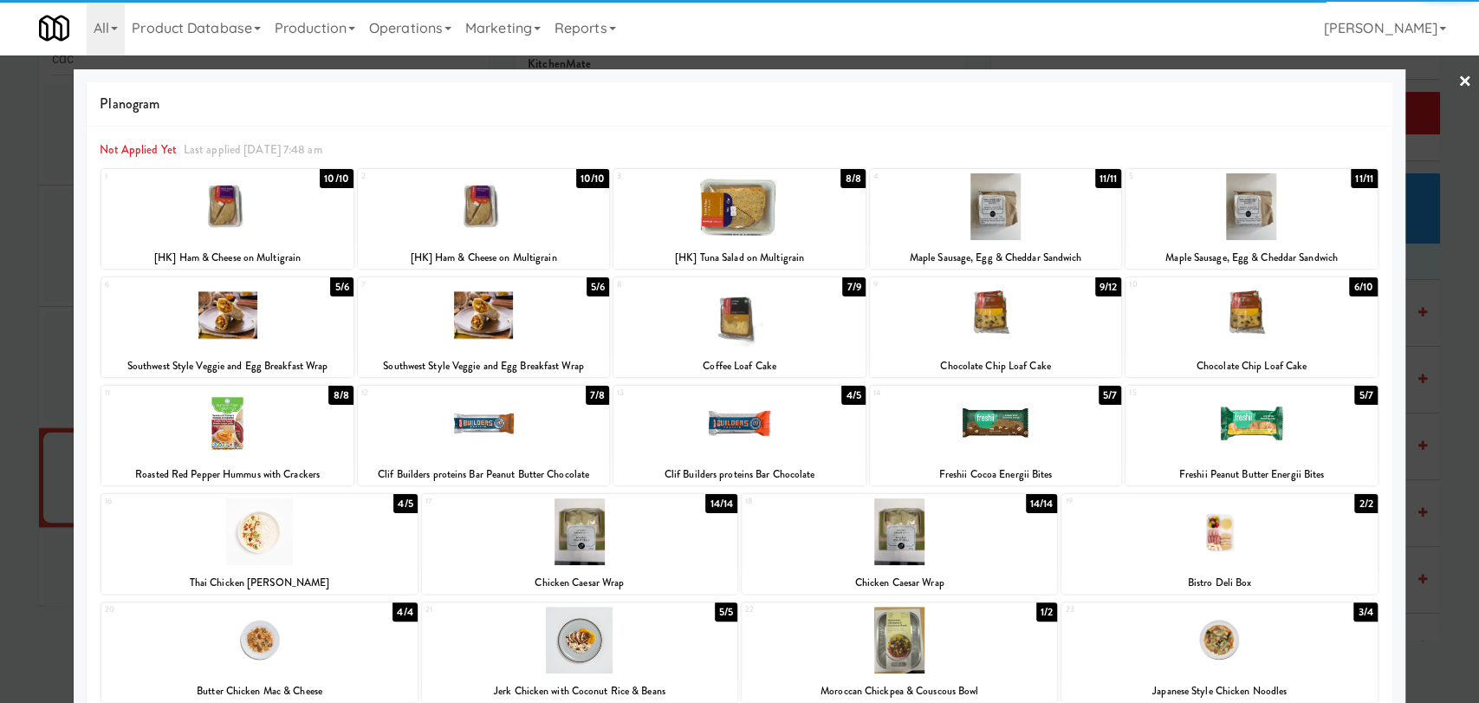
click at [227, 210] on div at bounding box center [226, 206] width 251 height 67
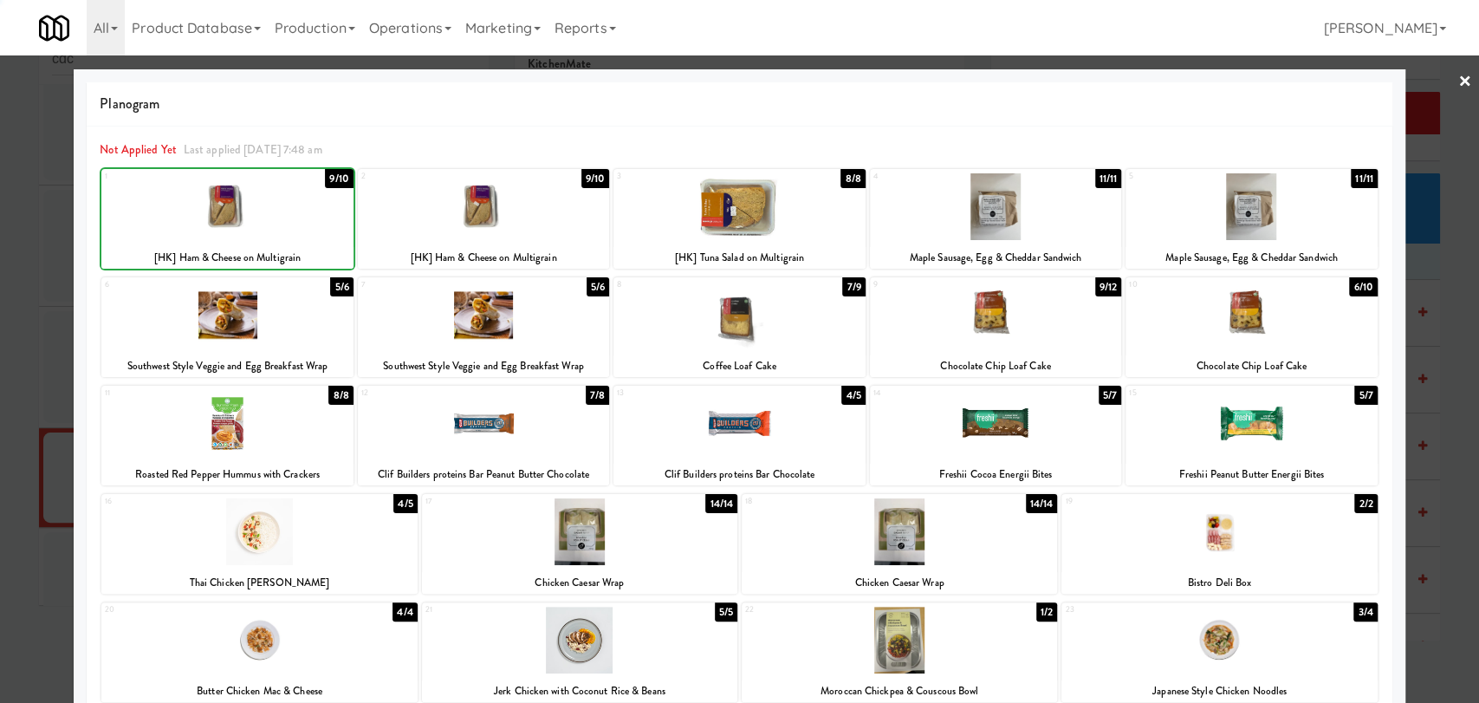
click at [0, 197] on div at bounding box center [739, 351] width 1479 height 703
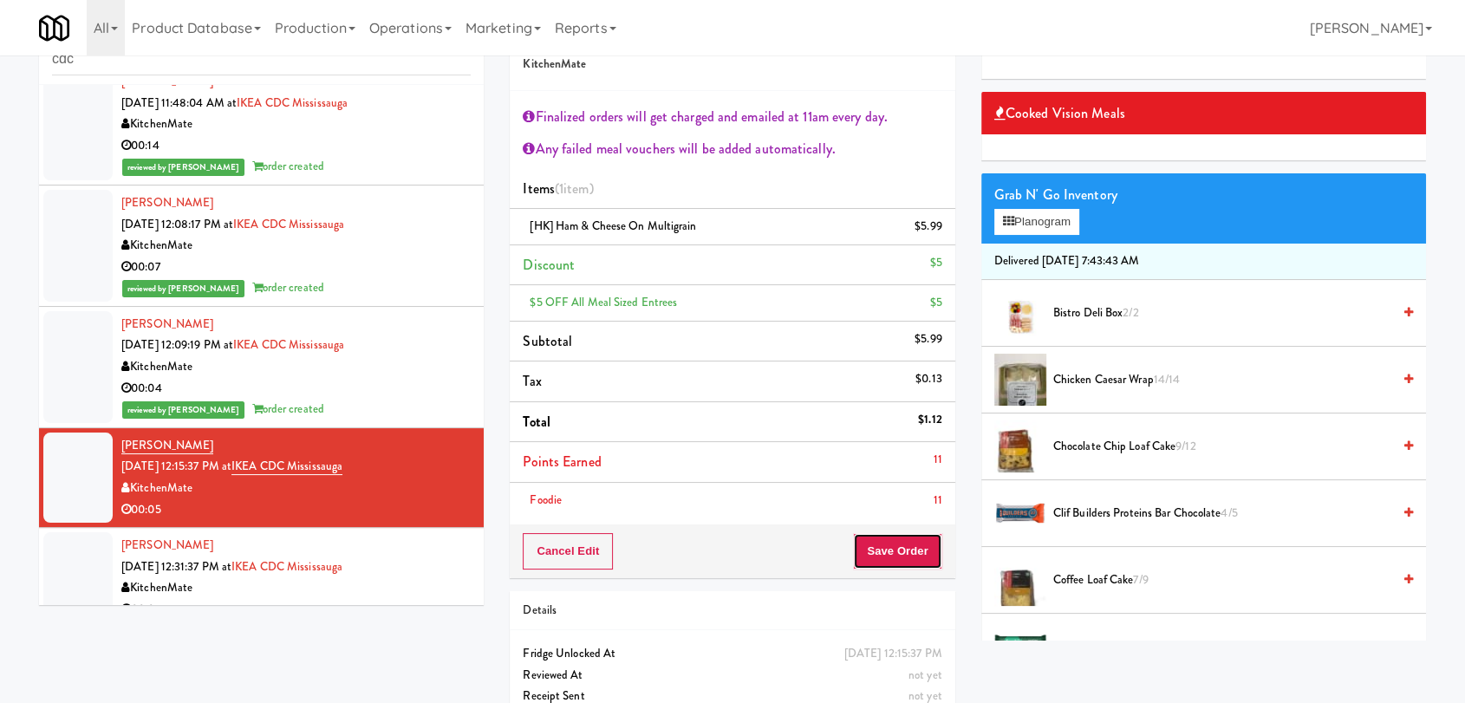
click at [910, 543] on button "Save Order" at bounding box center [897, 551] width 88 height 36
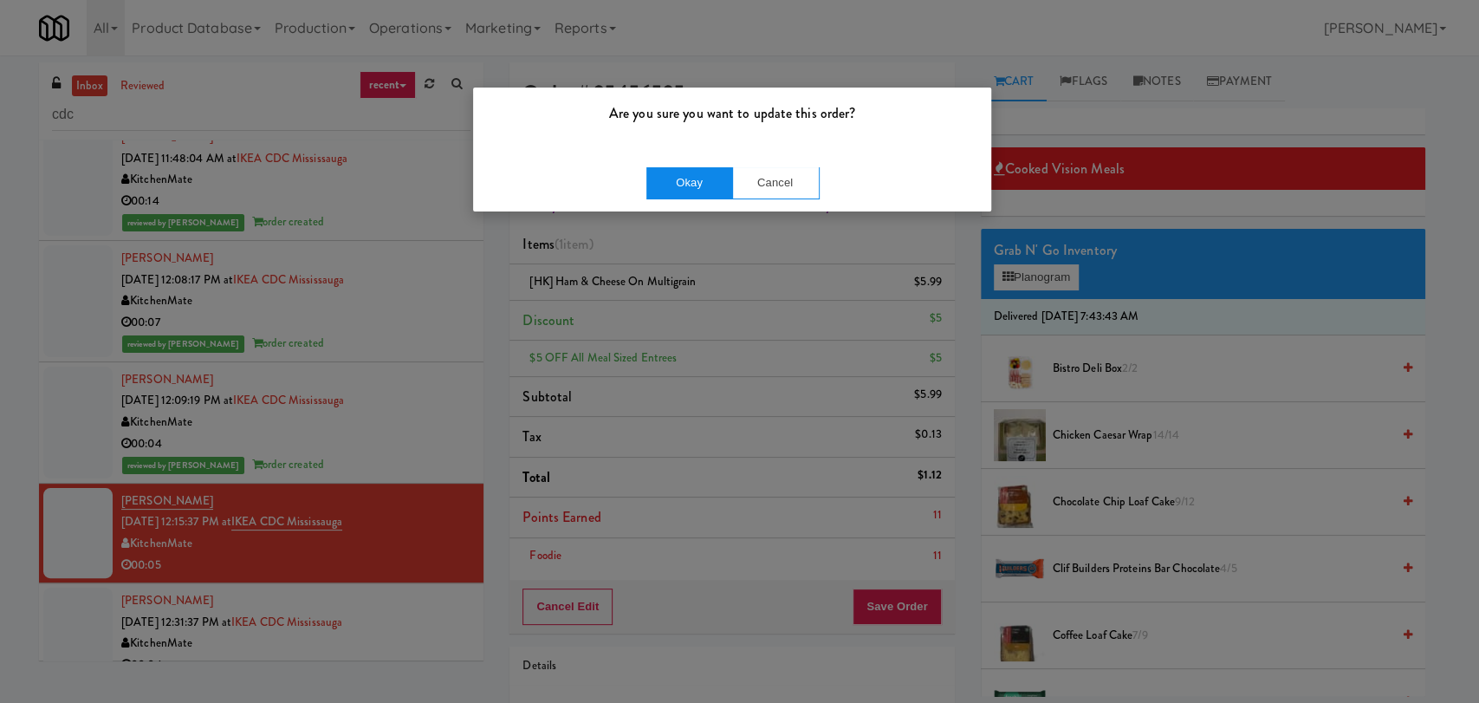
click at [668, 197] on div "Okay Cancel" at bounding box center [732, 182] width 518 height 58
drag, startPoint x: 668, startPoint y: 192, endPoint x: 654, endPoint y: 198, distance: 15.1
click at [668, 191] on button "Okay" at bounding box center [690, 182] width 87 height 31
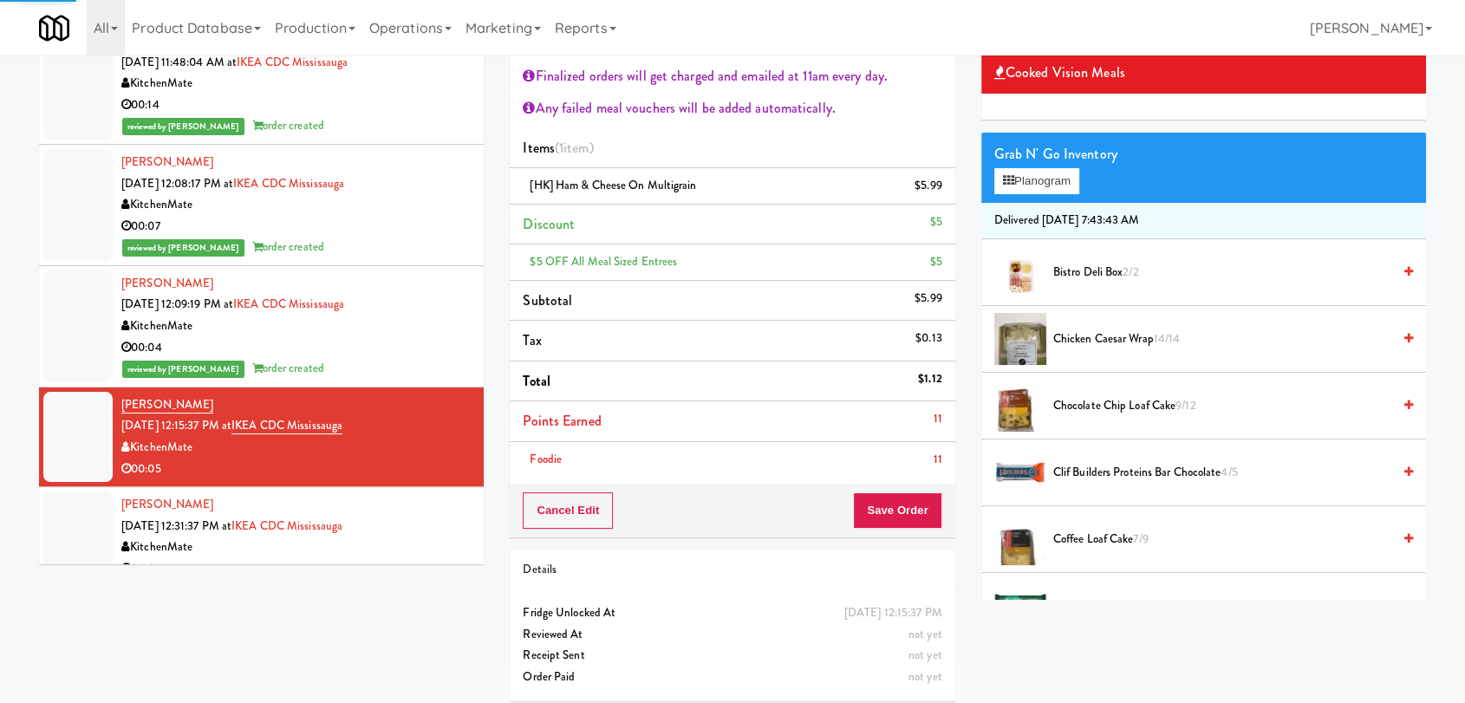
click at [436, 540] on div "KitchenMate" at bounding box center [295, 547] width 349 height 22
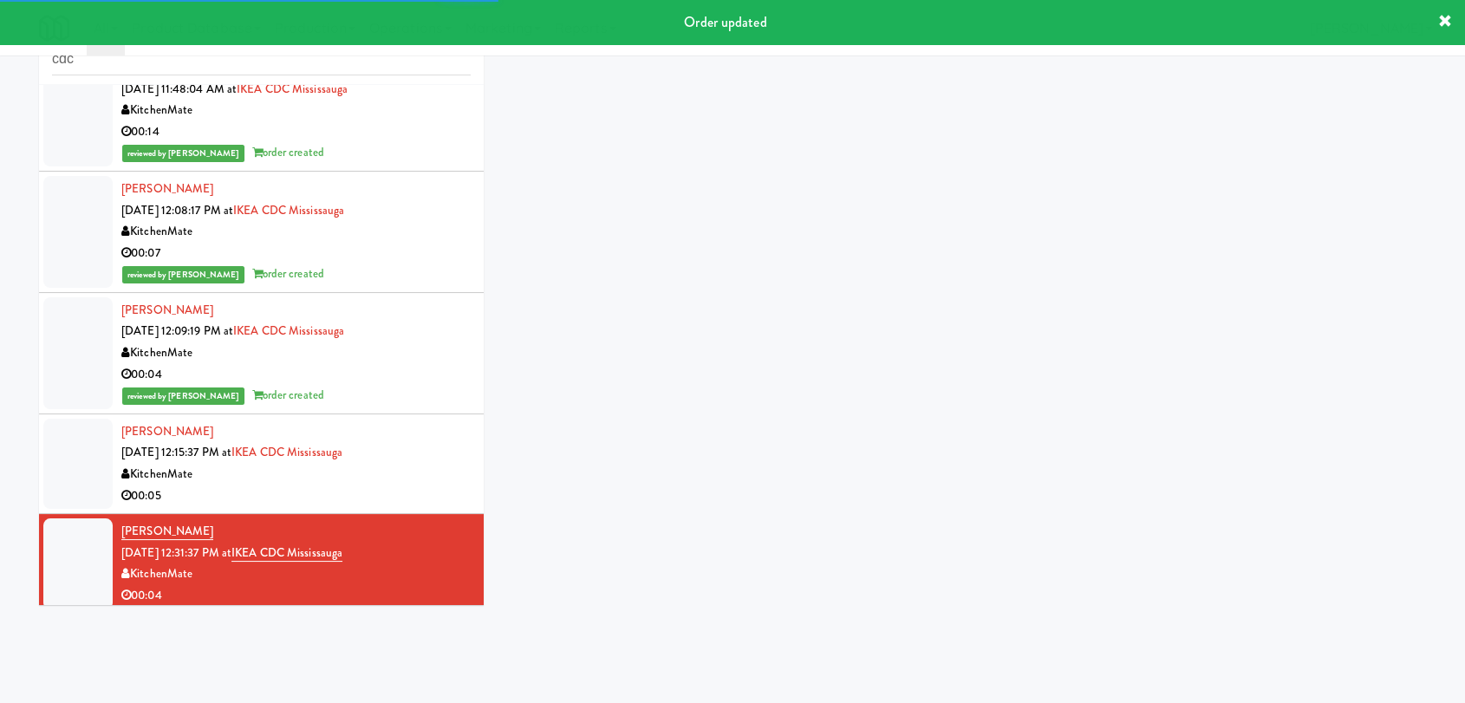
scroll to position [164, 0]
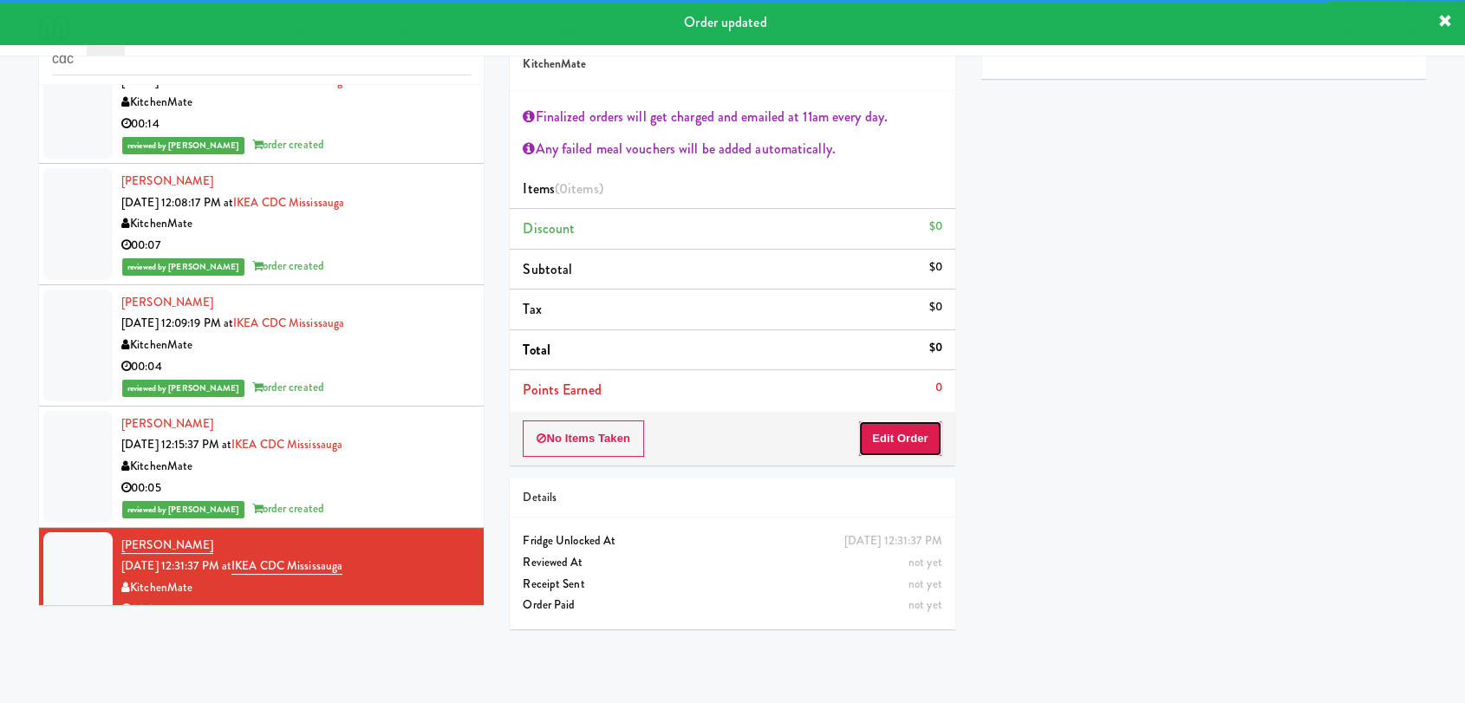
click at [910, 431] on button "Edit Order" at bounding box center [900, 438] width 84 height 36
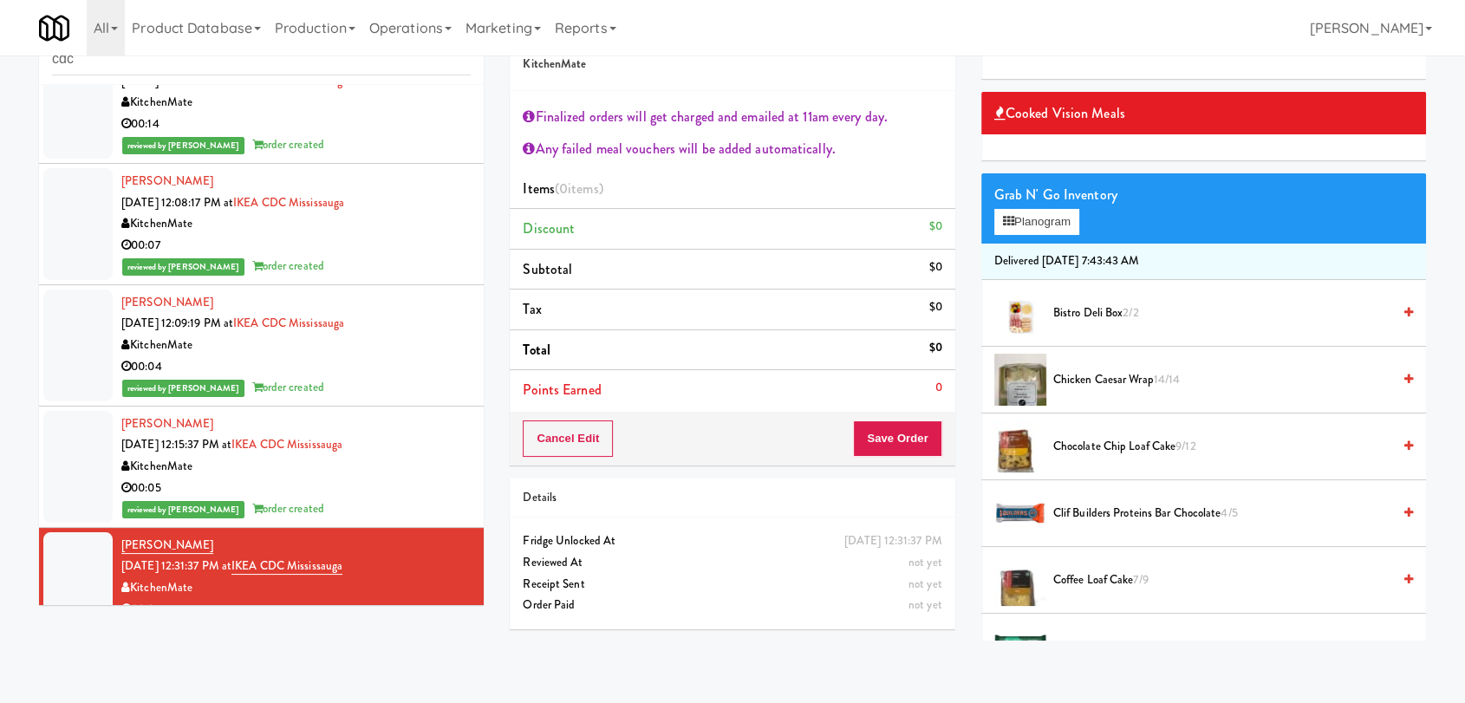
click at [1113, 576] on span "Coffee Loaf Cake 7/9" at bounding box center [1222, 580] width 338 height 22
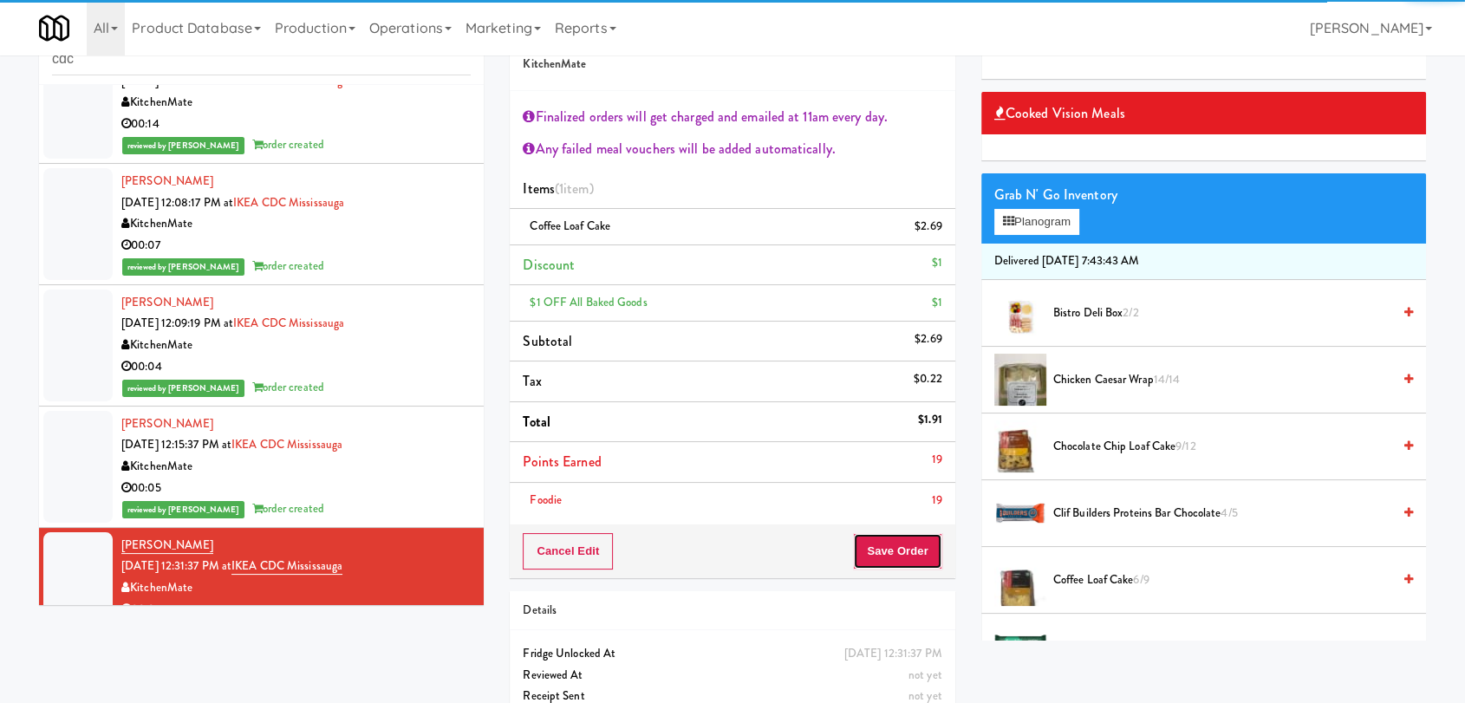
click at [885, 556] on button "Save Order" at bounding box center [897, 551] width 88 height 36
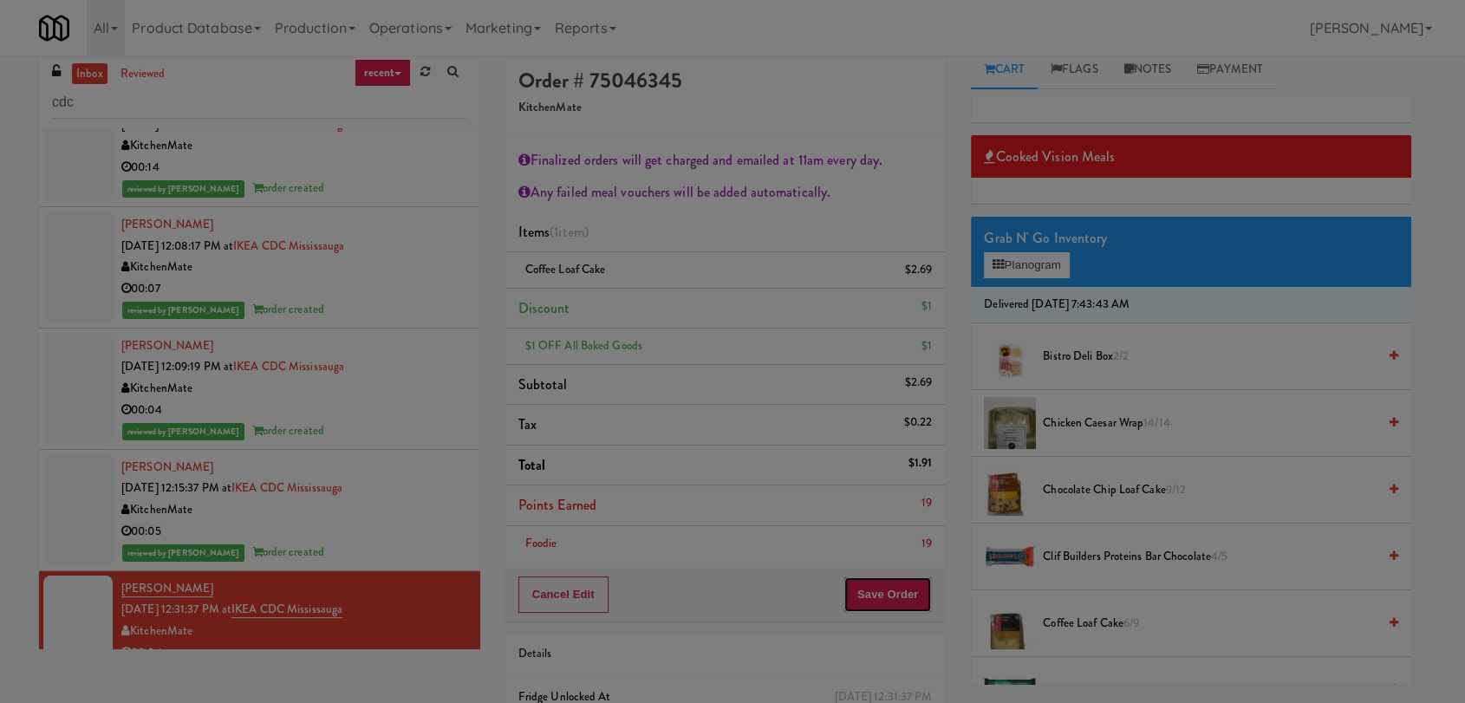
scroll to position [0, 0]
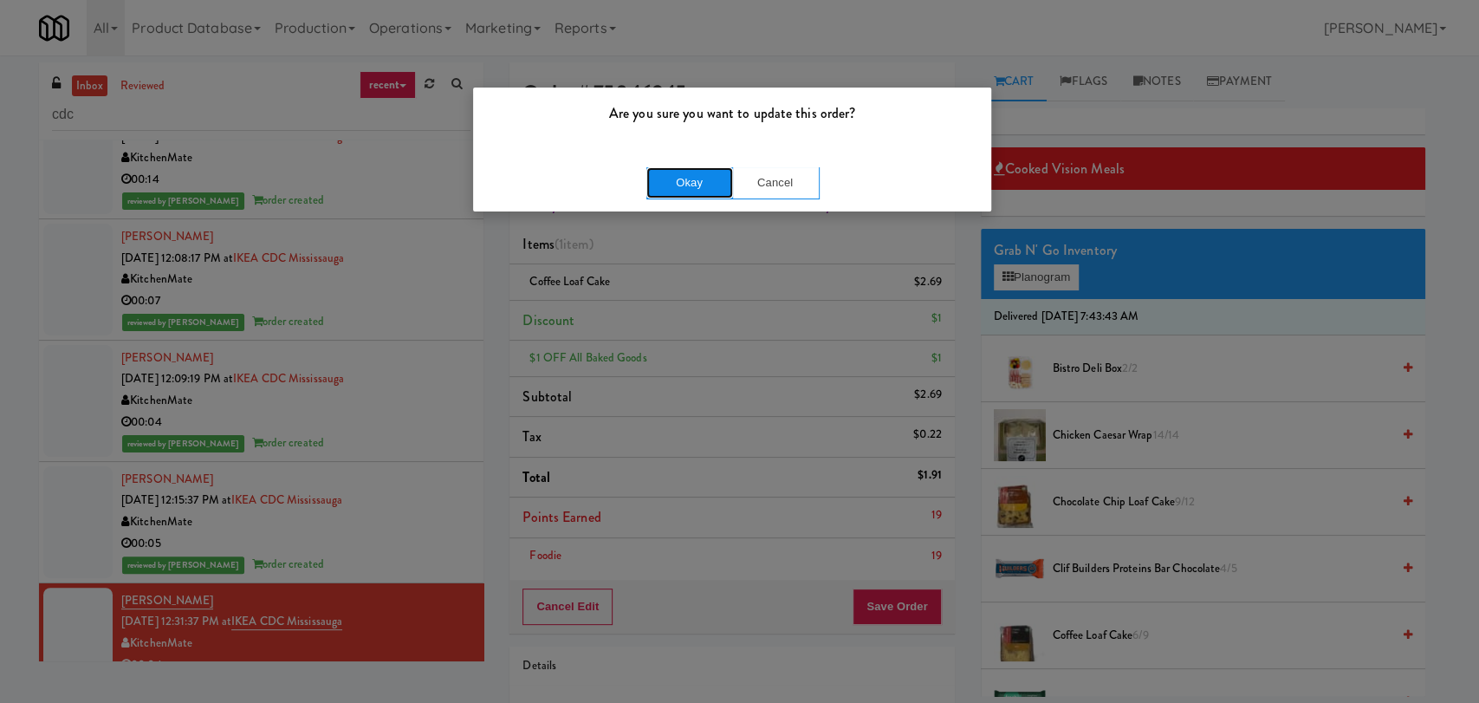
click at [673, 189] on button "Okay" at bounding box center [690, 182] width 87 height 31
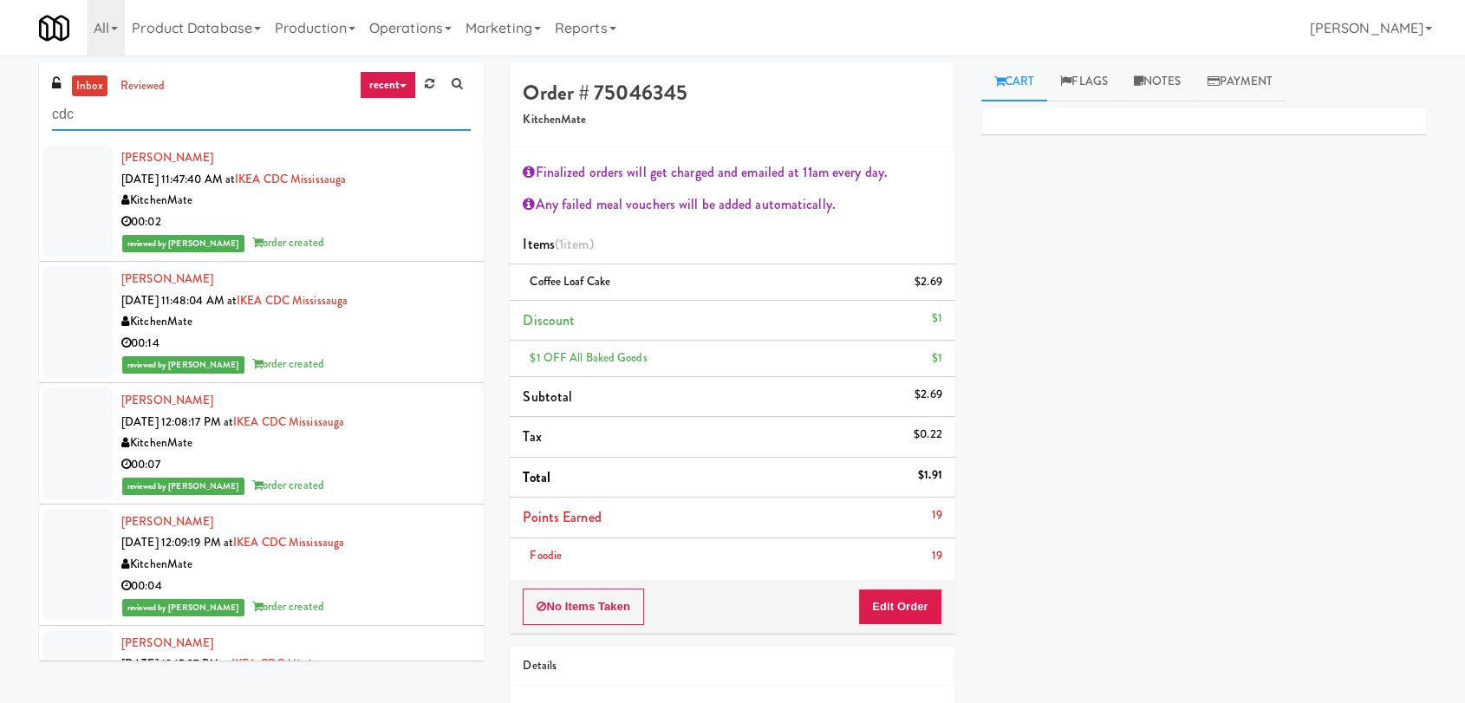
drag, startPoint x: 19, startPoint y: 108, endPoint x: 0, endPoint y: 106, distance: 19.2
click at [0, 106] on div "inbox reviewed recent all unclear take inventory issue suspicious failed recent…" at bounding box center [732, 436] width 1465 height 748
paste input "1407 [US_STATE] - Left - Fridge"
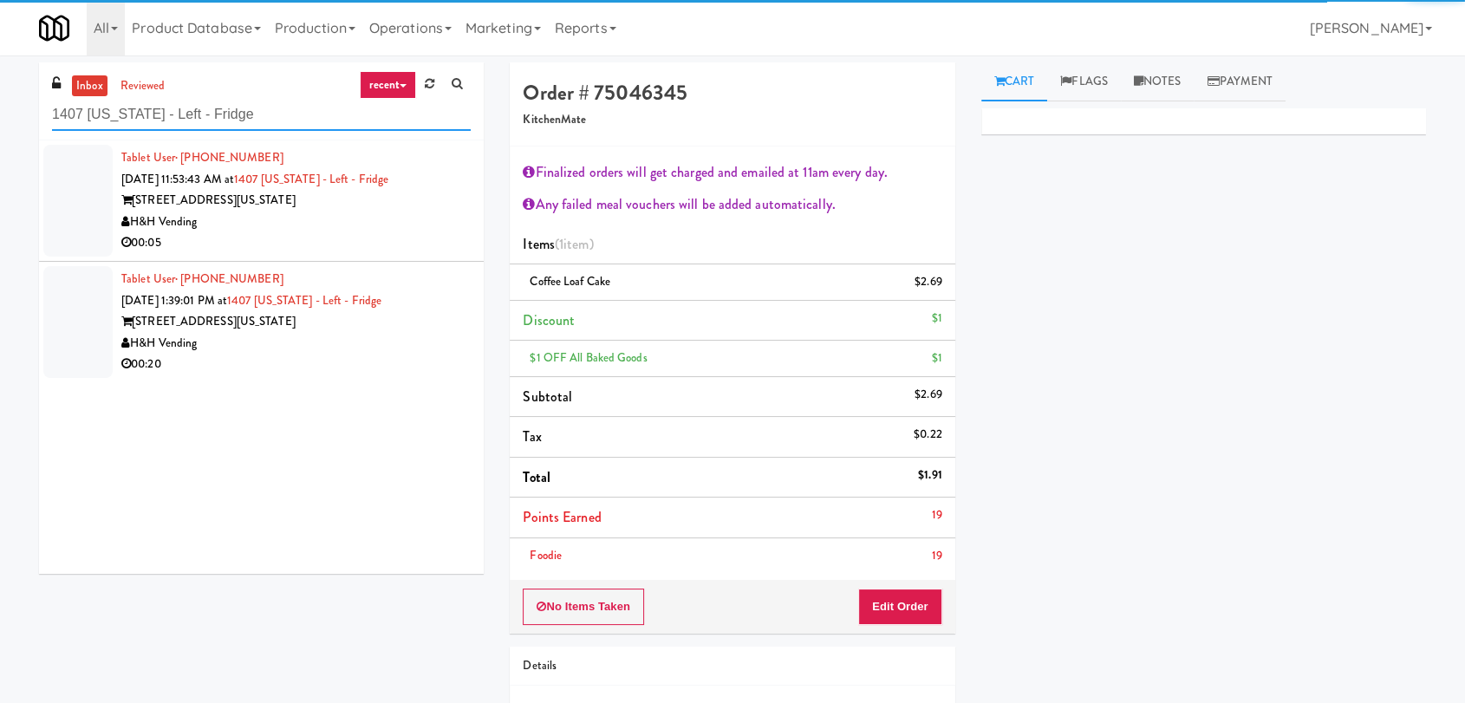
type input "1407 [US_STATE] - Left - Fridge"
click at [390, 214] on div "H&H Vending" at bounding box center [295, 222] width 349 height 22
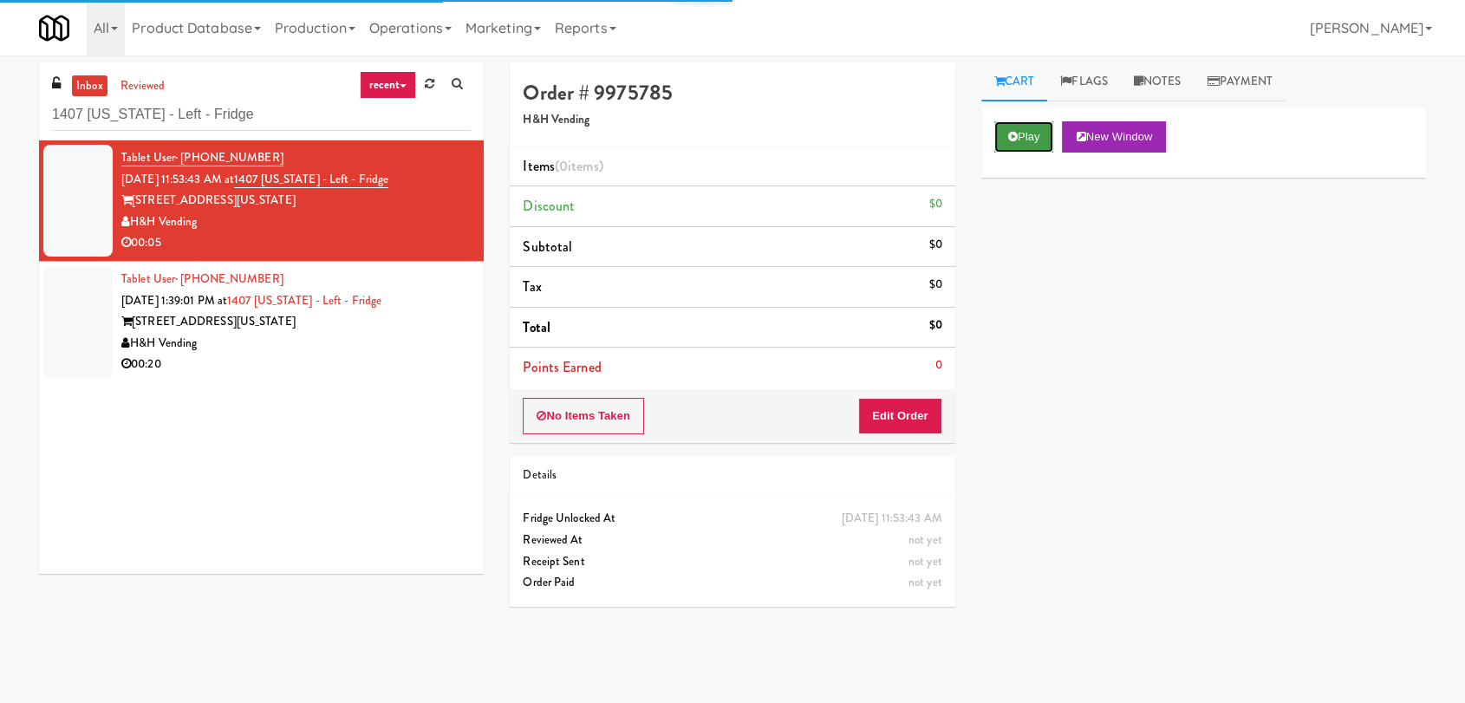
click at [1036, 124] on button "Play" at bounding box center [1024, 136] width 60 height 31
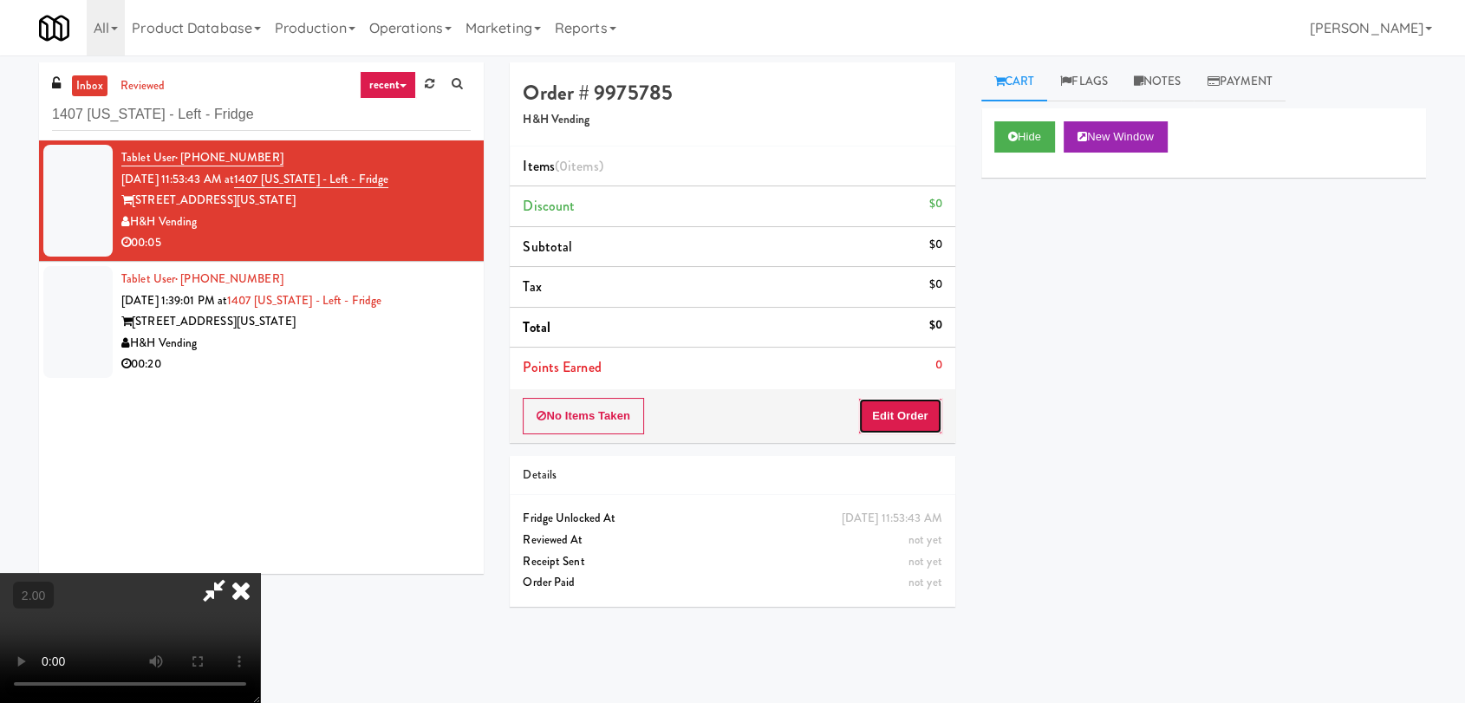
click at [914, 406] on button "Edit Order" at bounding box center [900, 416] width 84 height 36
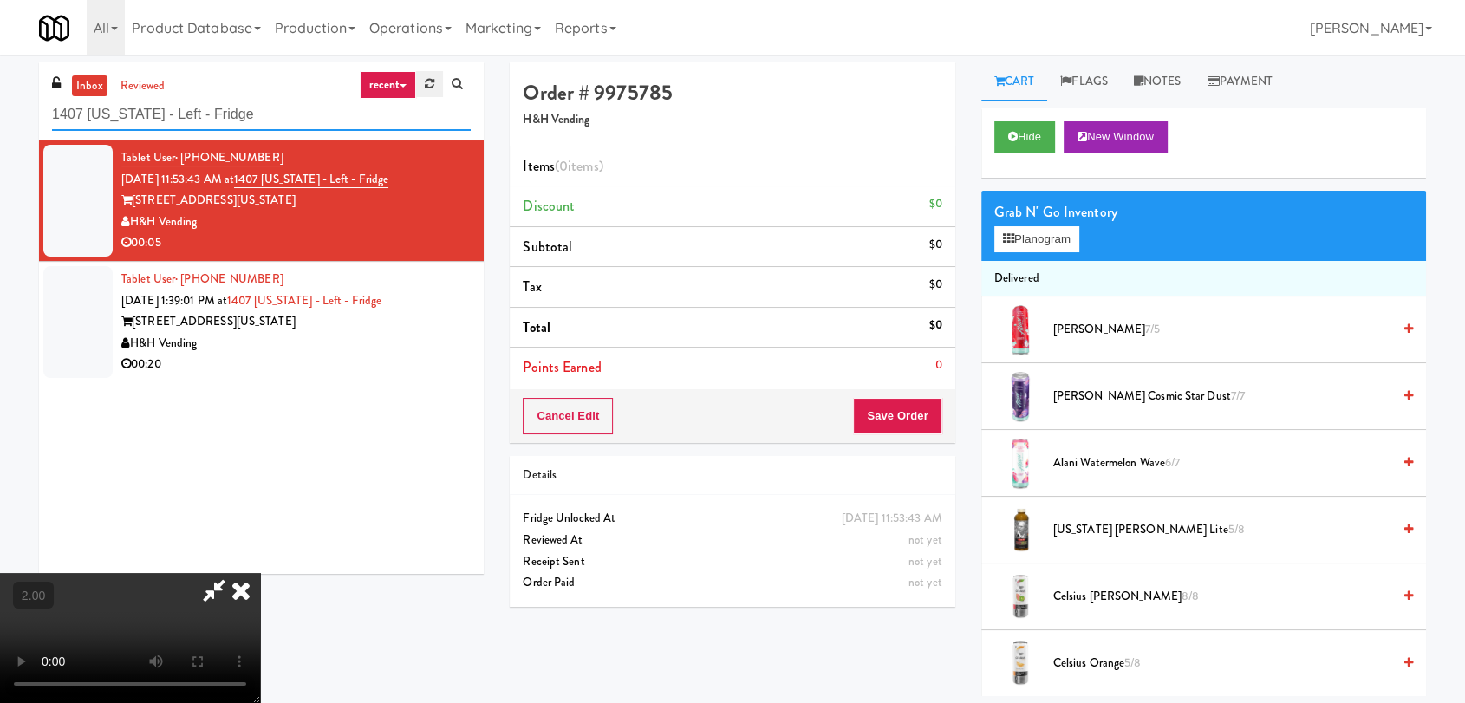
drag, startPoint x: 270, startPoint y: 114, endPoint x: 426, endPoint y: 92, distance: 156.6
click at [418, 86] on div "inbox reviewed recent all unclear take inventory issue suspicious failed recent…" at bounding box center [261, 101] width 445 height 78
drag, startPoint x: 335, startPoint y: 429, endPoint x: 347, endPoint y: 425, distance: 12.1
click at [260, 573] on video at bounding box center [130, 638] width 260 height 130
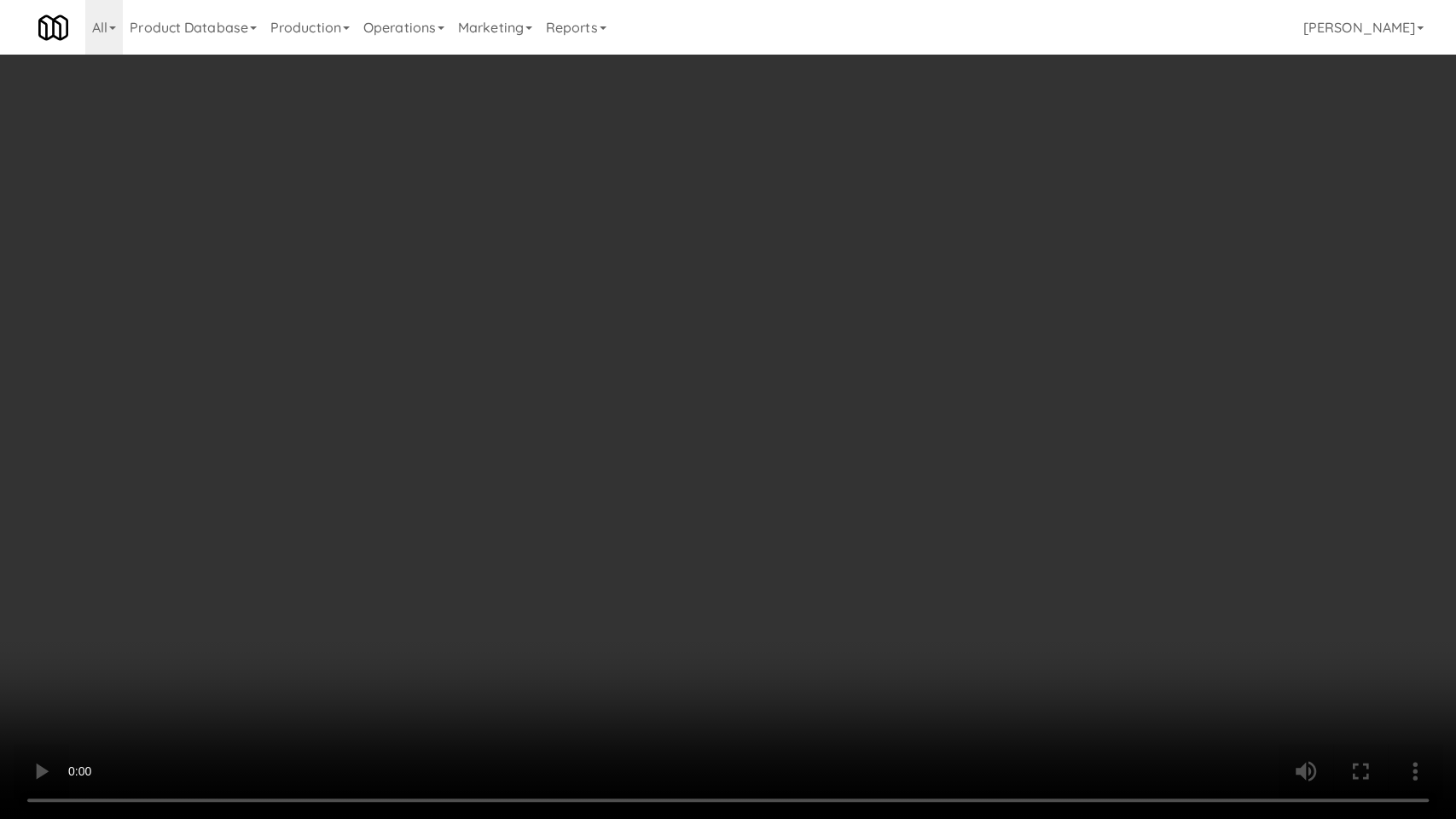
click at [237, 607] on video at bounding box center [728, 410] width 1456 height 819
click at [264, 594] on video at bounding box center [728, 410] width 1456 height 819
click at [574, 644] on video at bounding box center [728, 410] width 1456 height 819
click at [569, 643] on video at bounding box center [728, 410] width 1456 height 819
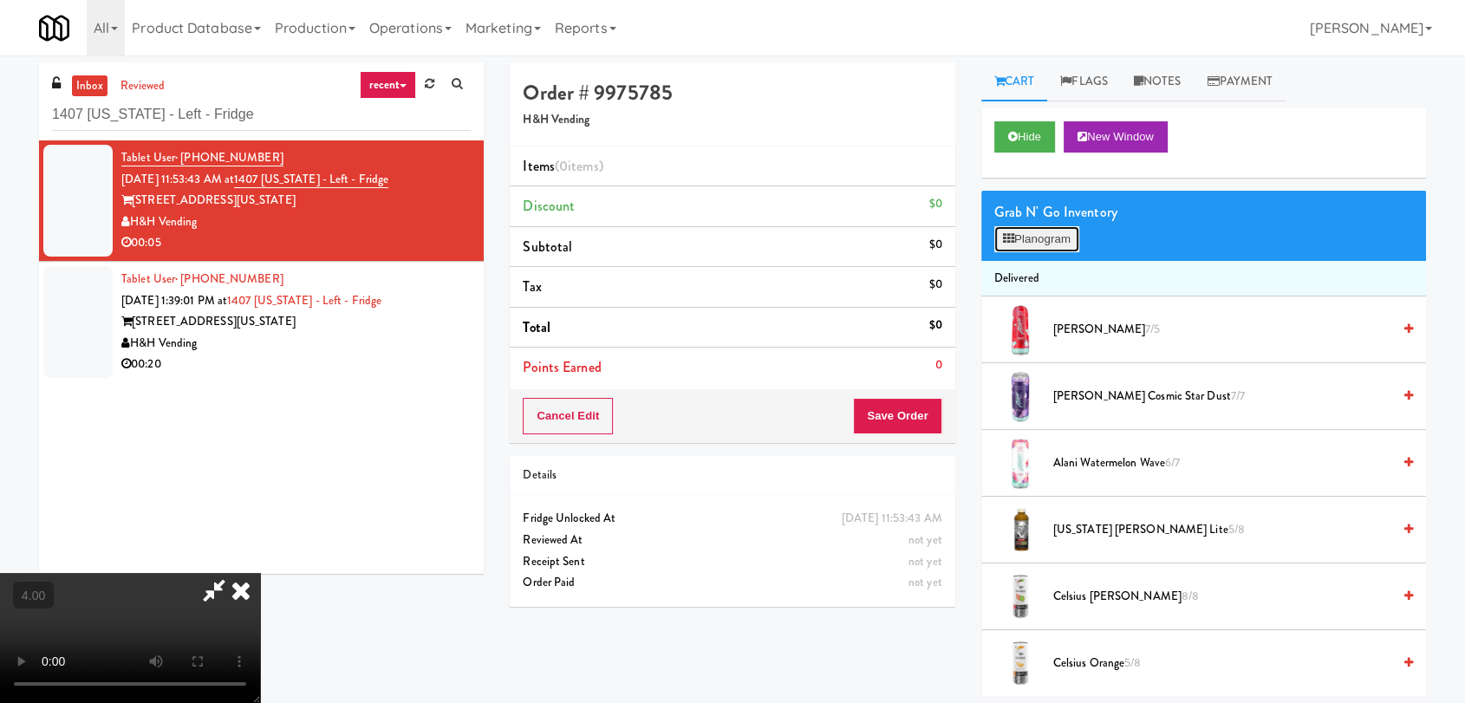
click at [1019, 240] on button "Planogram" at bounding box center [1036, 239] width 85 height 26
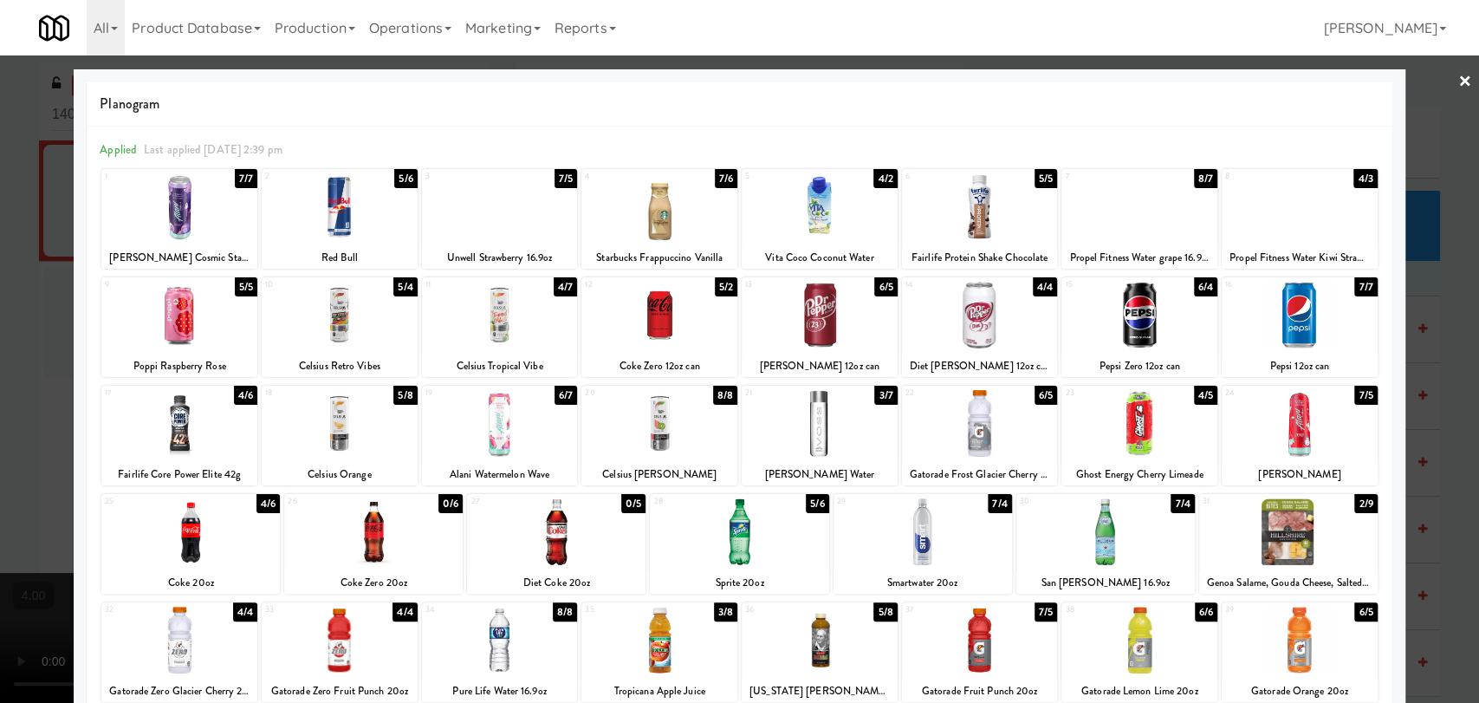
click at [167, 407] on div at bounding box center [179, 423] width 156 height 67
drag, startPoint x: 0, startPoint y: 320, endPoint x: 178, endPoint y: 438, distance: 213.2
click at [0, 318] on div at bounding box center [739, 351] width 1479 height 703
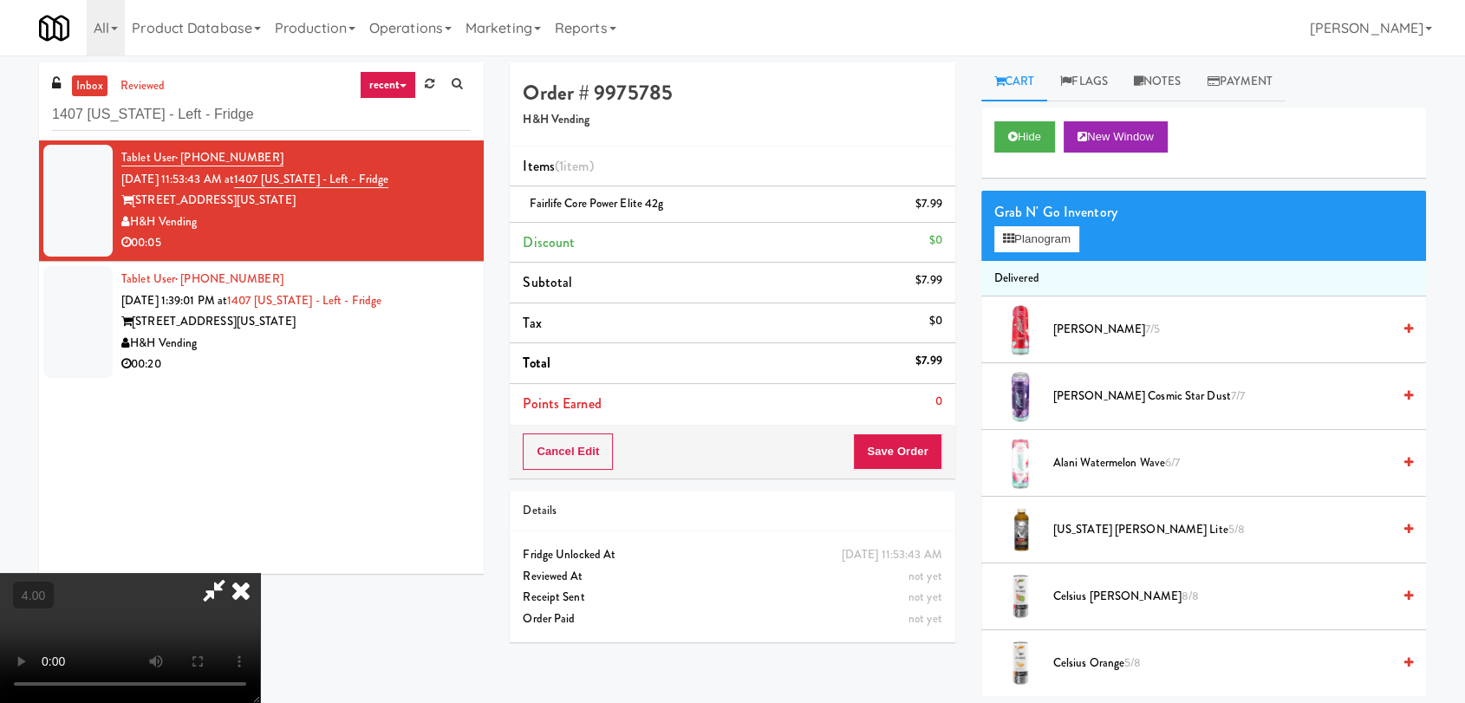
click at [260, 573] on video at bounding box center [130, 638] width 260 height 130
drag, startPoint x: 322, startPoint y: 503, endPoint x: 323, endPoint y: 587, distance: 84.1
click at [260, 573] on video at bounding box center [130, 638] width 260 height 130
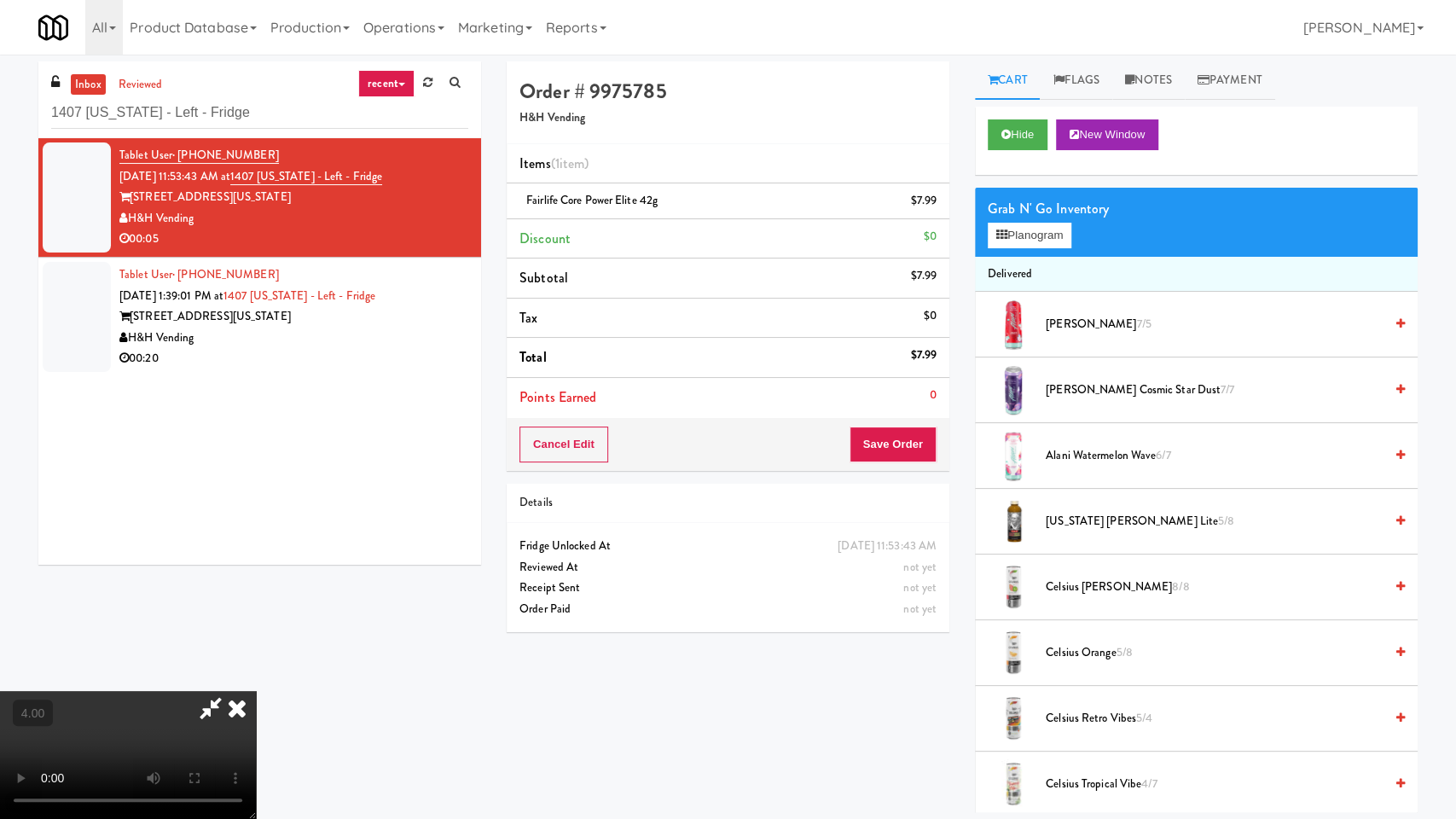
click at [256, 691] on video at bounding box center [128, 755] width 256 height 128
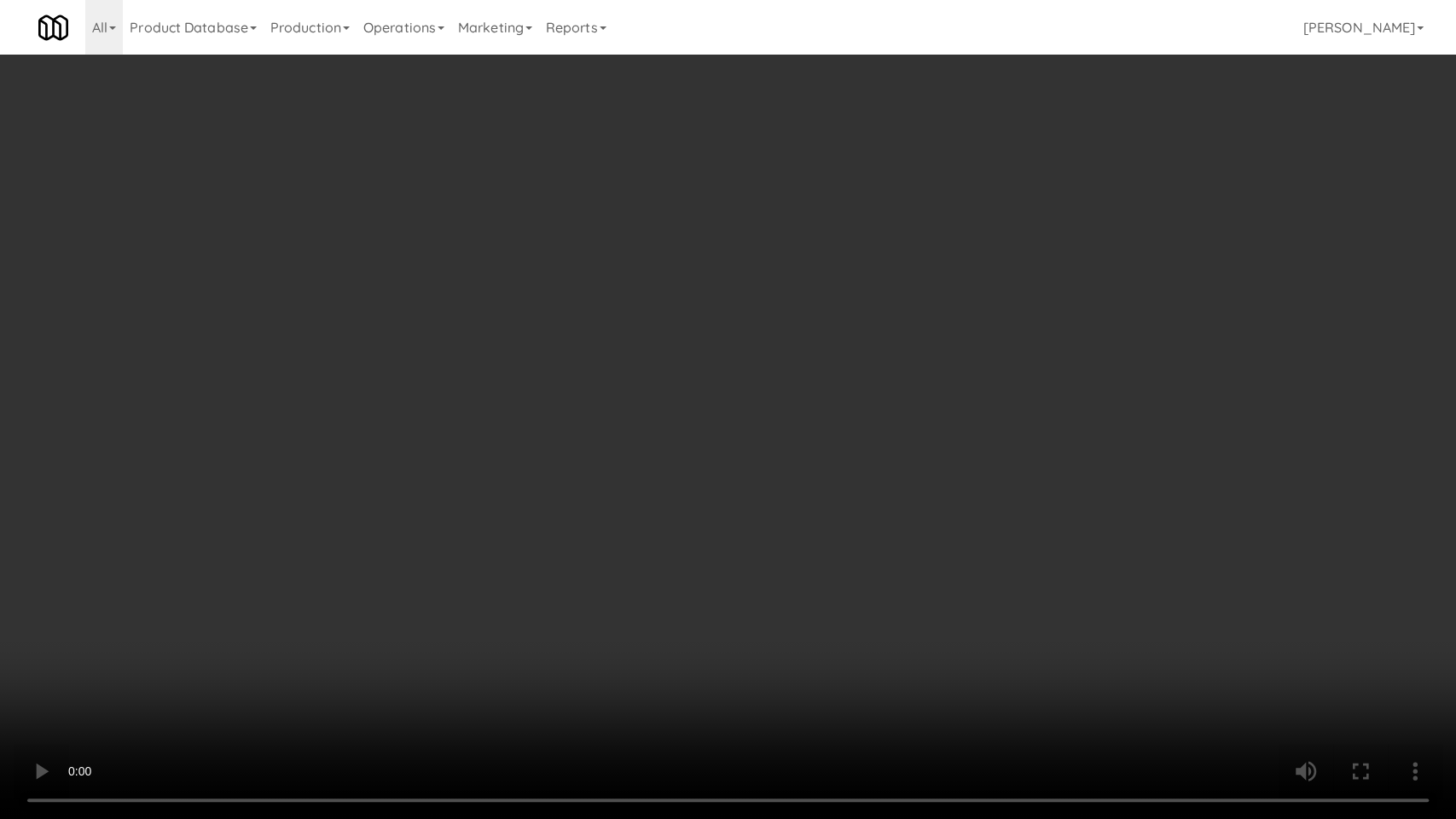
click at [659, 537] on video at bounding box center [728, 410] width 1456 height 819
click at [657, 536] on video at bounding box center [728, 410] width 1456 height 819
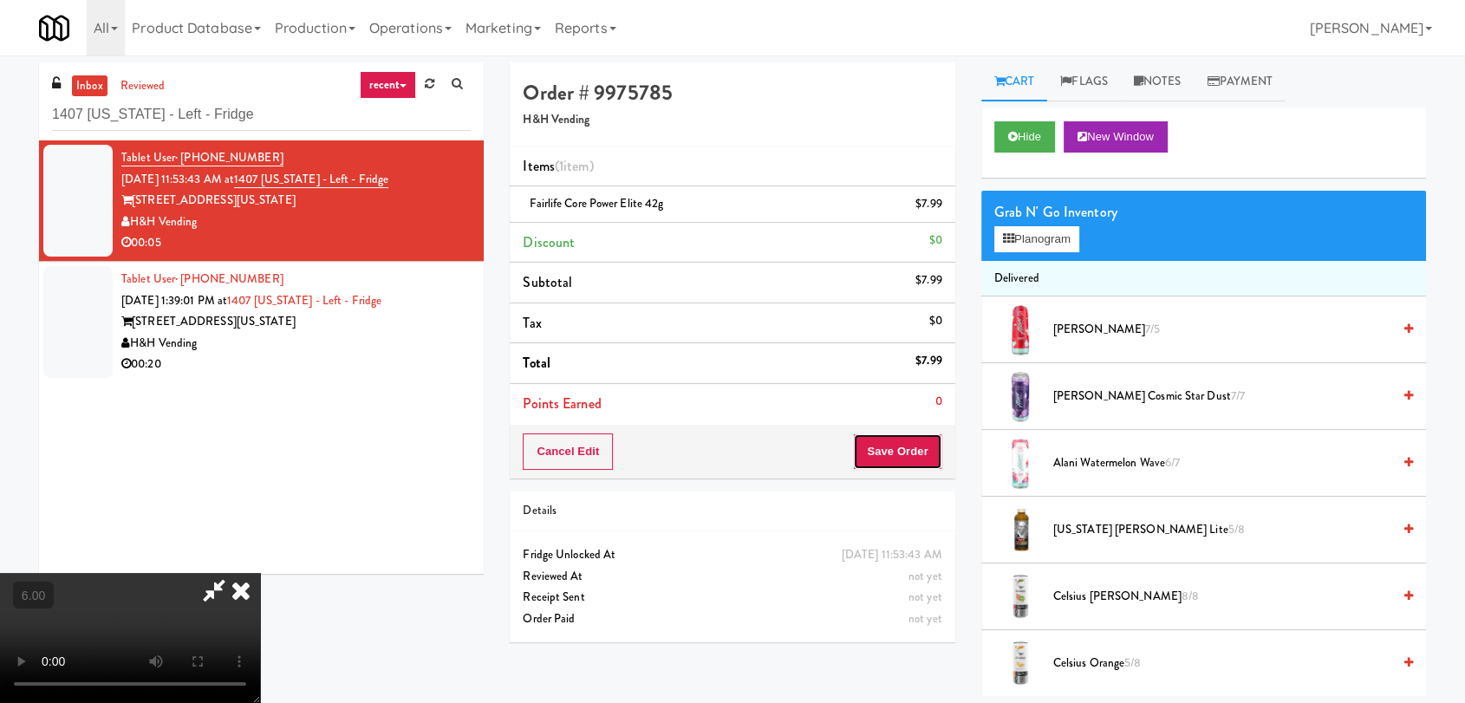
click at [932, 458] on button "Save Order" at bounding box center [897, 451] width 88 height 36
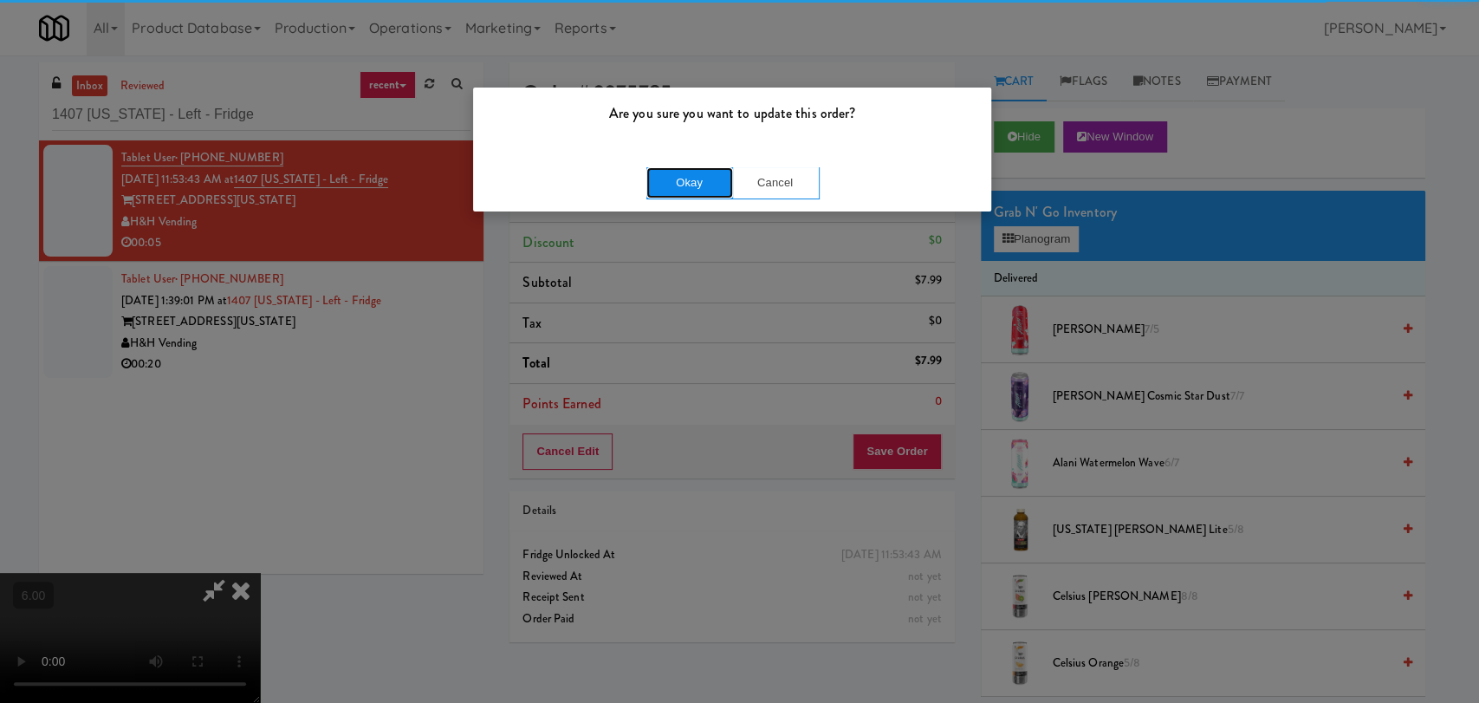
click at [687, 188] on button "Okay" at bounding box center [690, 182] width 87 height 31
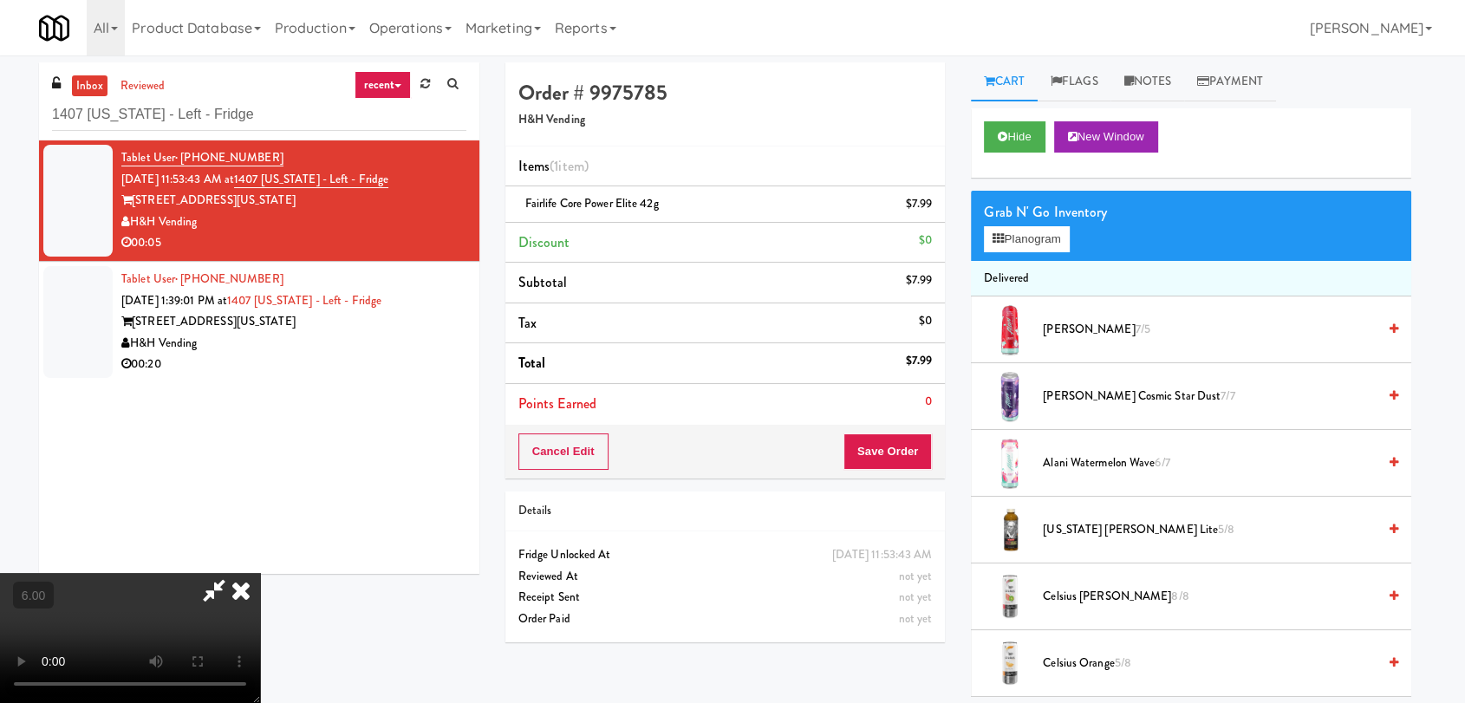
click at [260, 573] on icon at bounding box center [241, 590] width 38 height 35
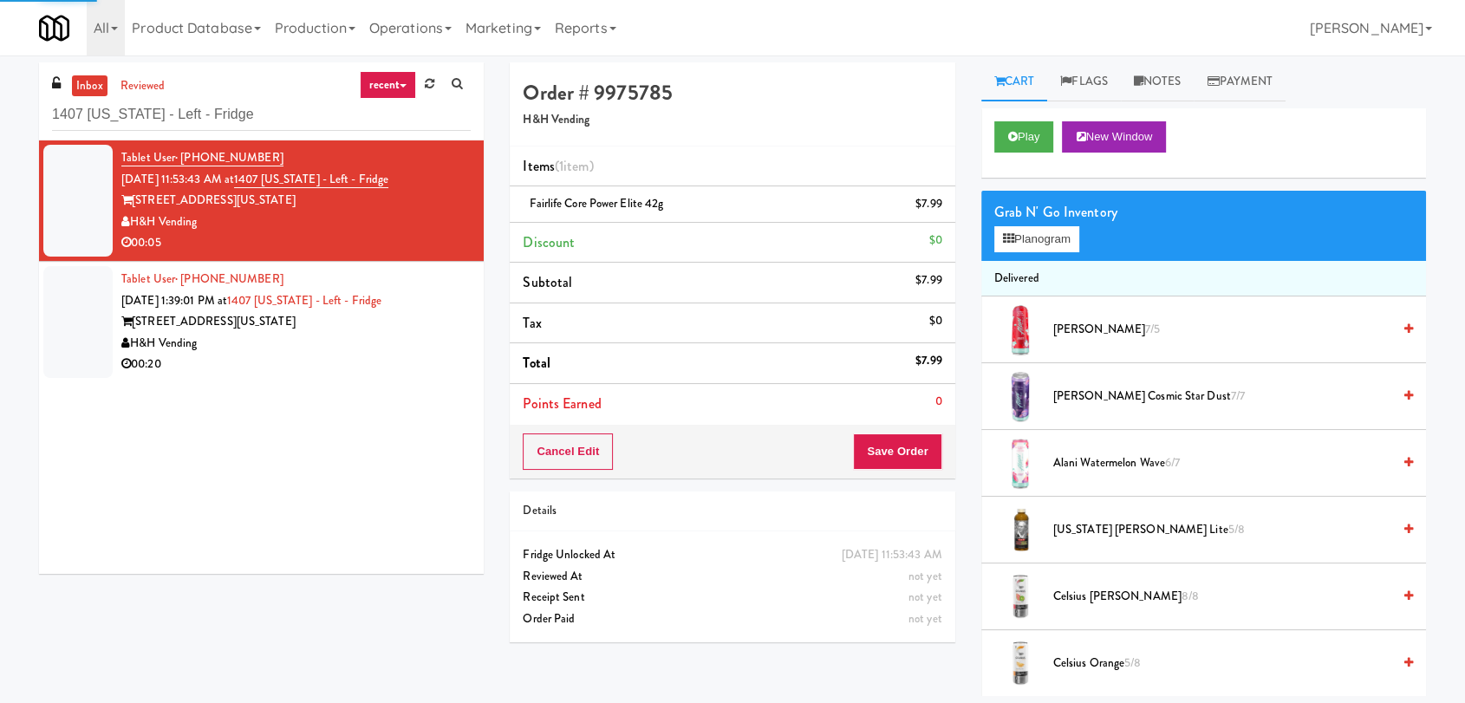
click at [387, 335] on div "H&H Vending" at bounding box center [295, 344] width 349 height 22
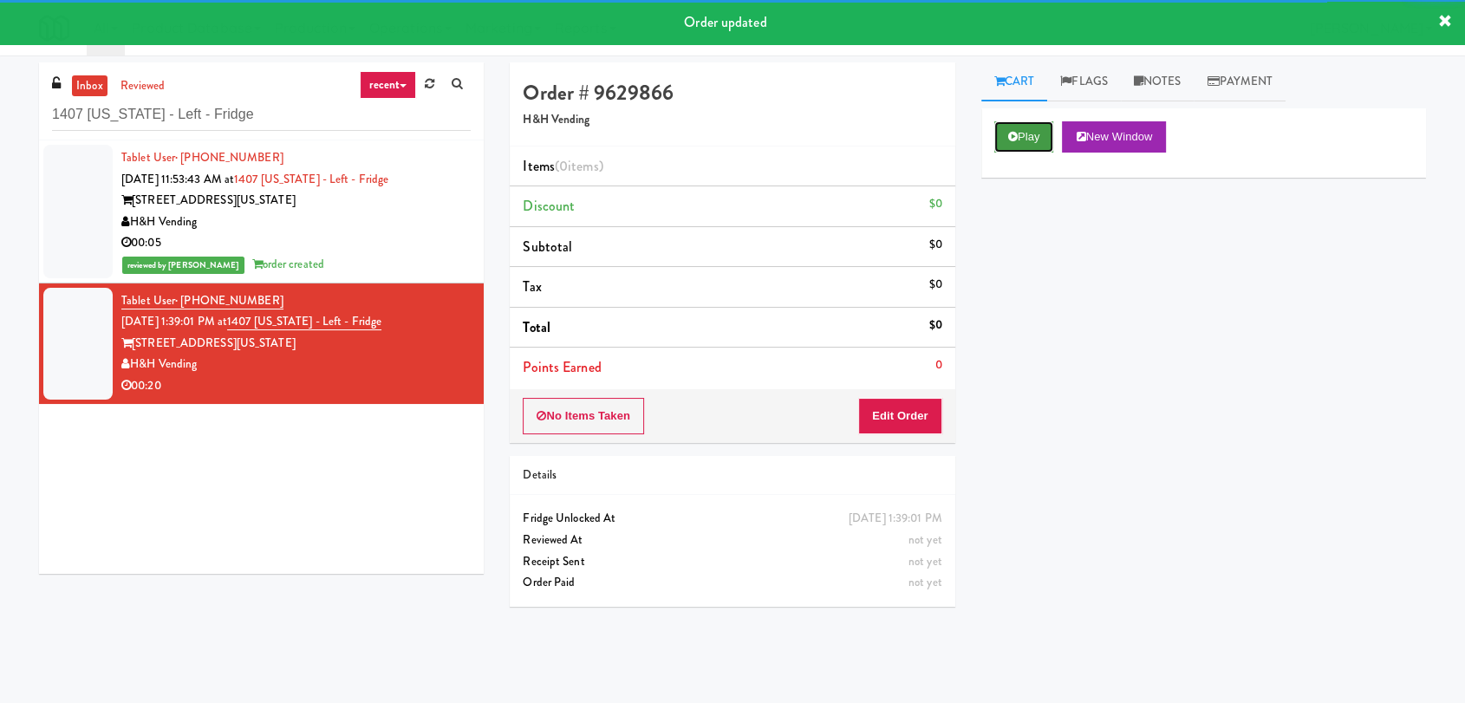
click at [1019, 139] on button "Play" at bounding box center [1024, 136] width 60 height 31
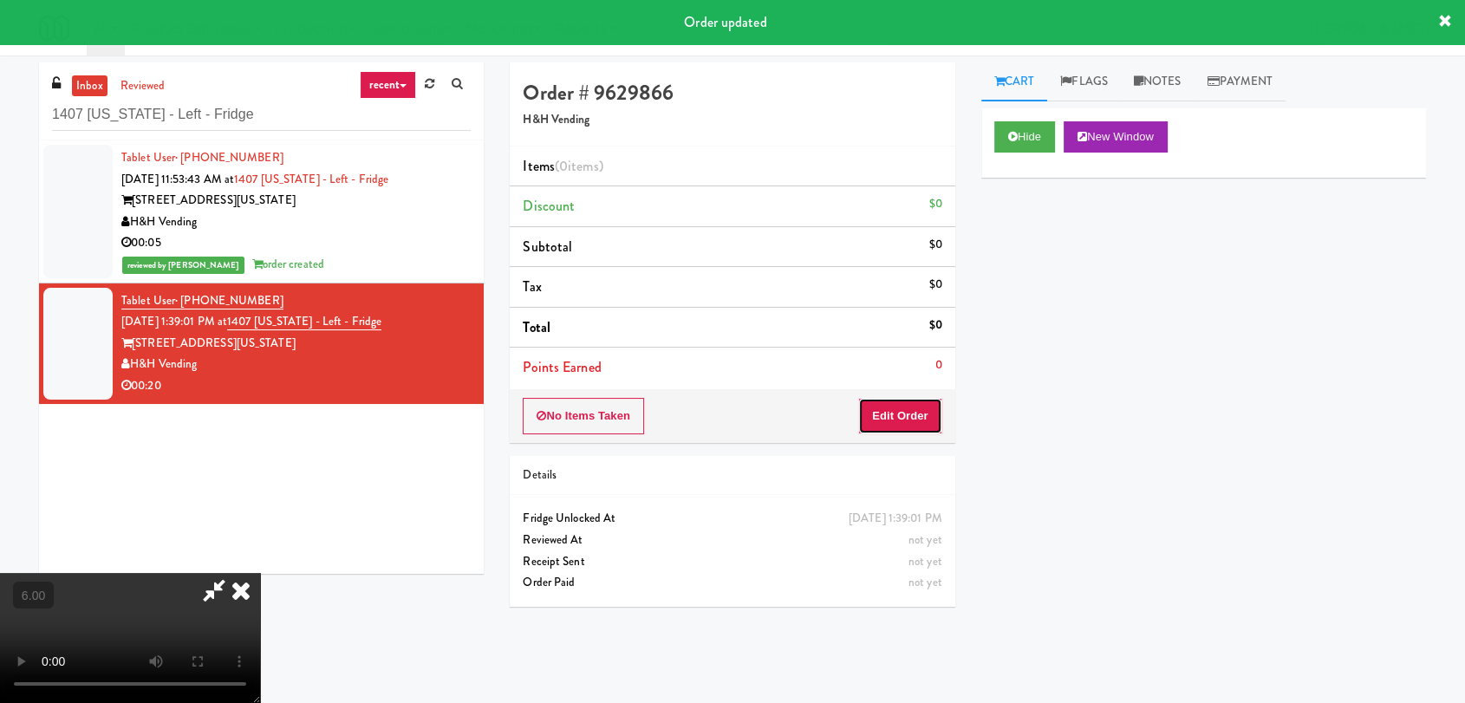
click at [890, 418] on button "Edit Order" at bounding box center [900, 416] width 84 height 36
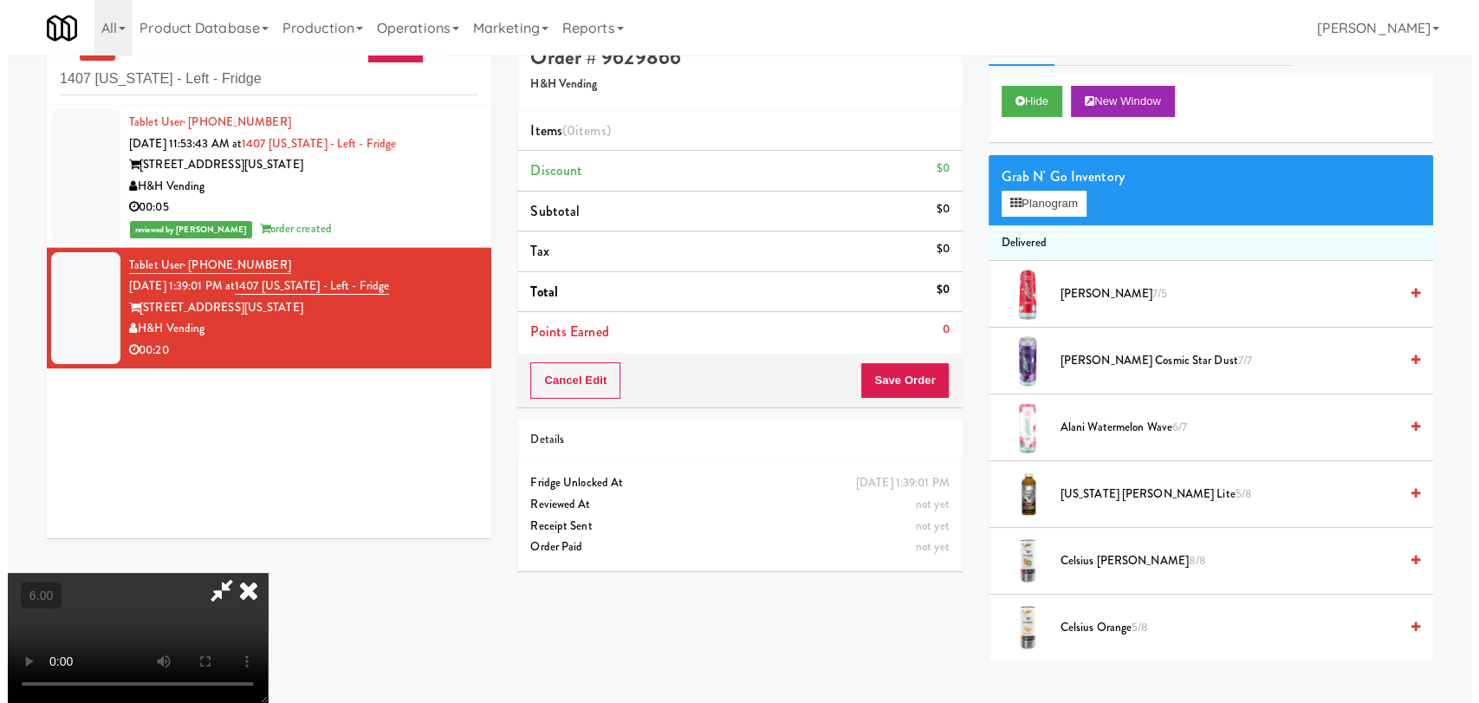
scroll to position [55, 0]
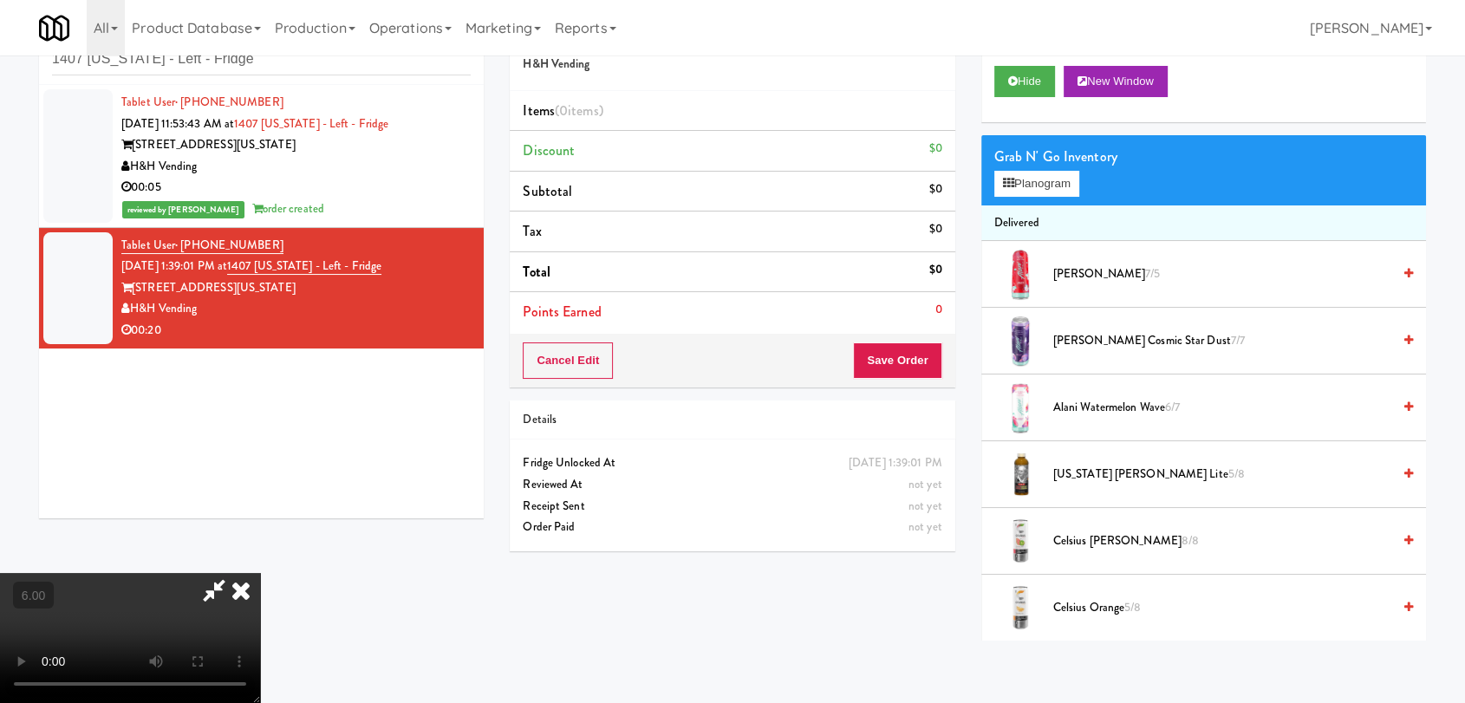
drag, startPoint x: 285, startPoint y: 556, endPoint x: 284, endPoint y: 547, distance: 8.7
click at [260, 573] on video at bounding box center [130, 638] width 260 height 130
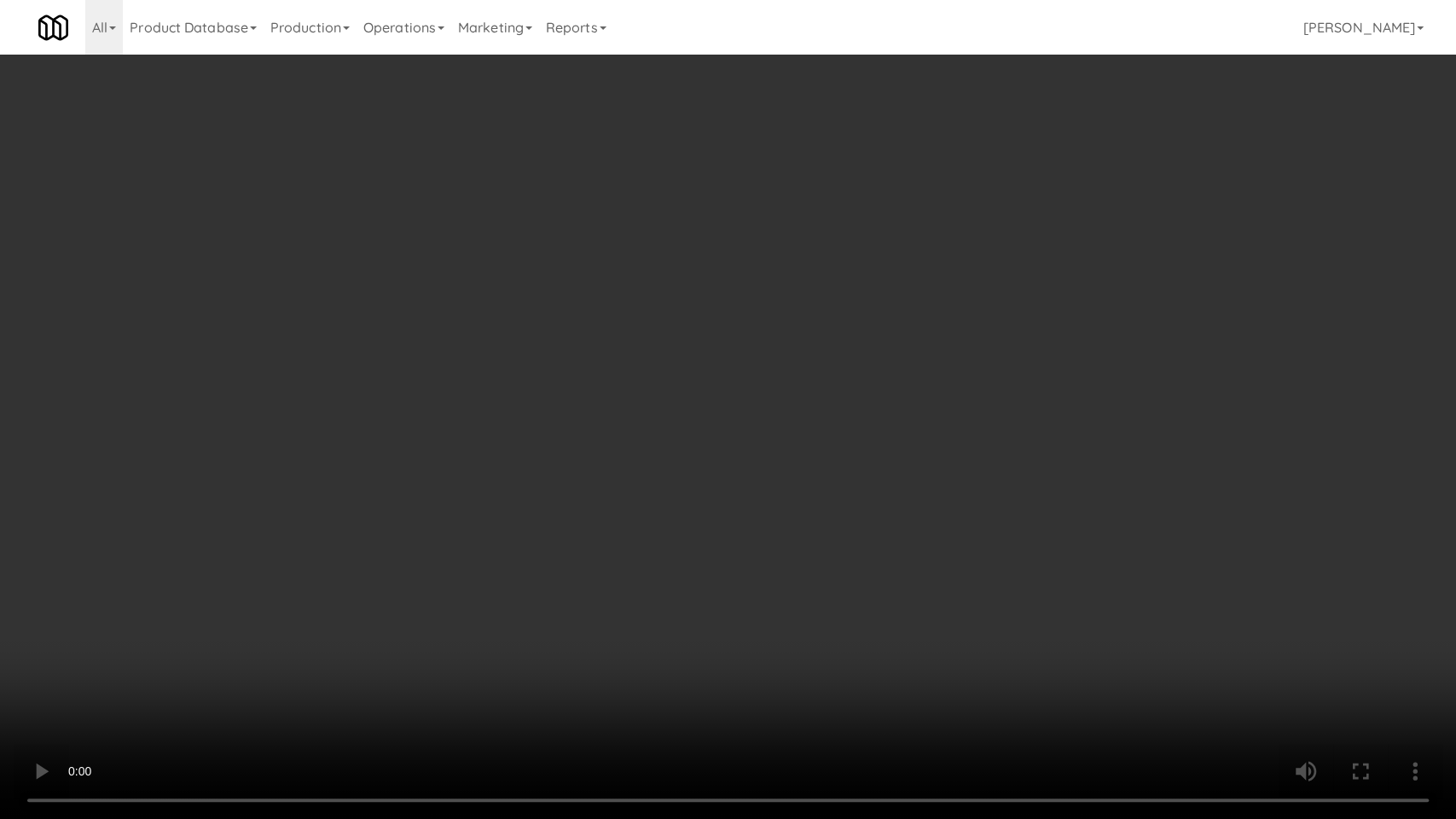
click at [286, 689] on video at bounding box center [728, 410] width 1456 height 819
click at [293, 674] on video at bounding box center [728, 410] width 1456 height 819
click at [398, 627] on video at bounding box center [728, 410] width 1456 height 819
drag, startPoint x: 390, startPoint y: 618, endPoint x: 547, endPoint y: 470, distance: 215.8
click at [390, 617] on video at bounding box center [728, 410] width 1456 height 819
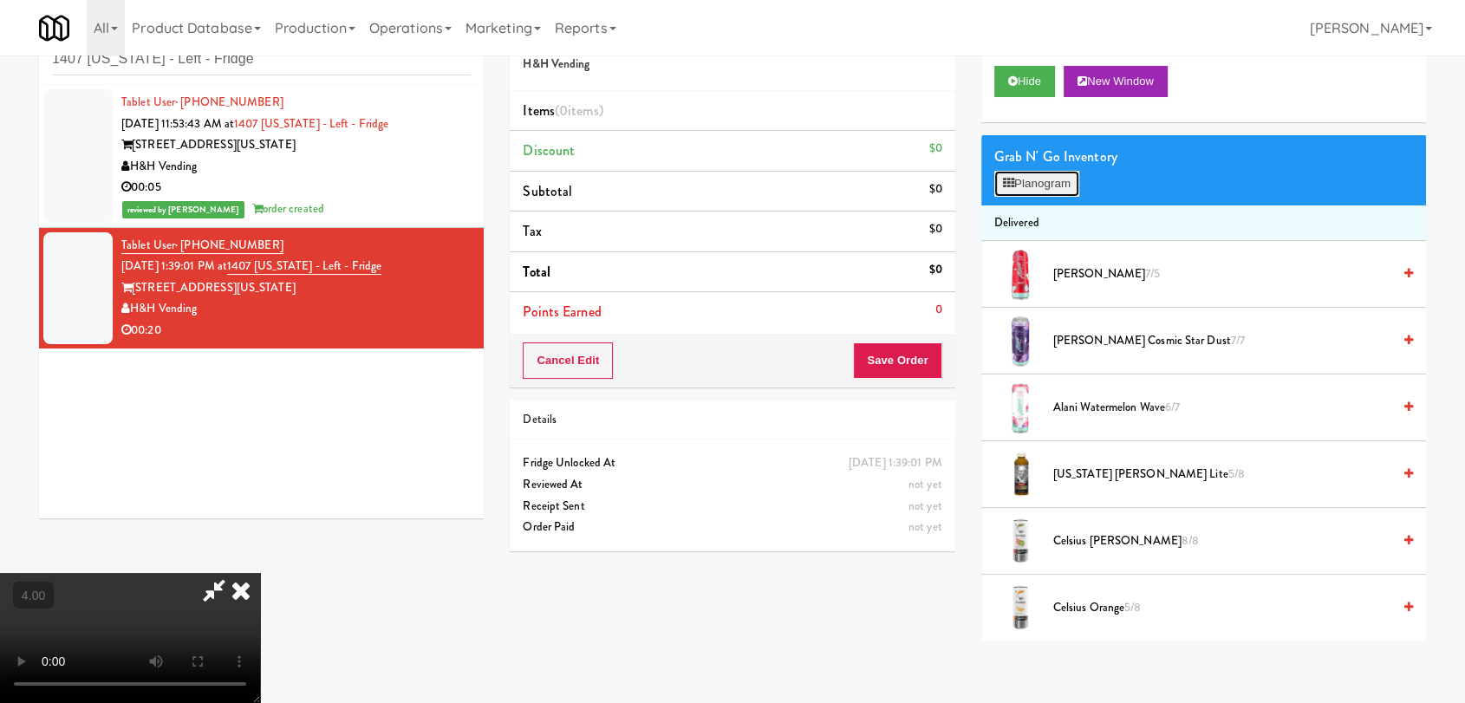
click at [1011, 182] on icon at bounding box center [1008, 183] width 11 height 11
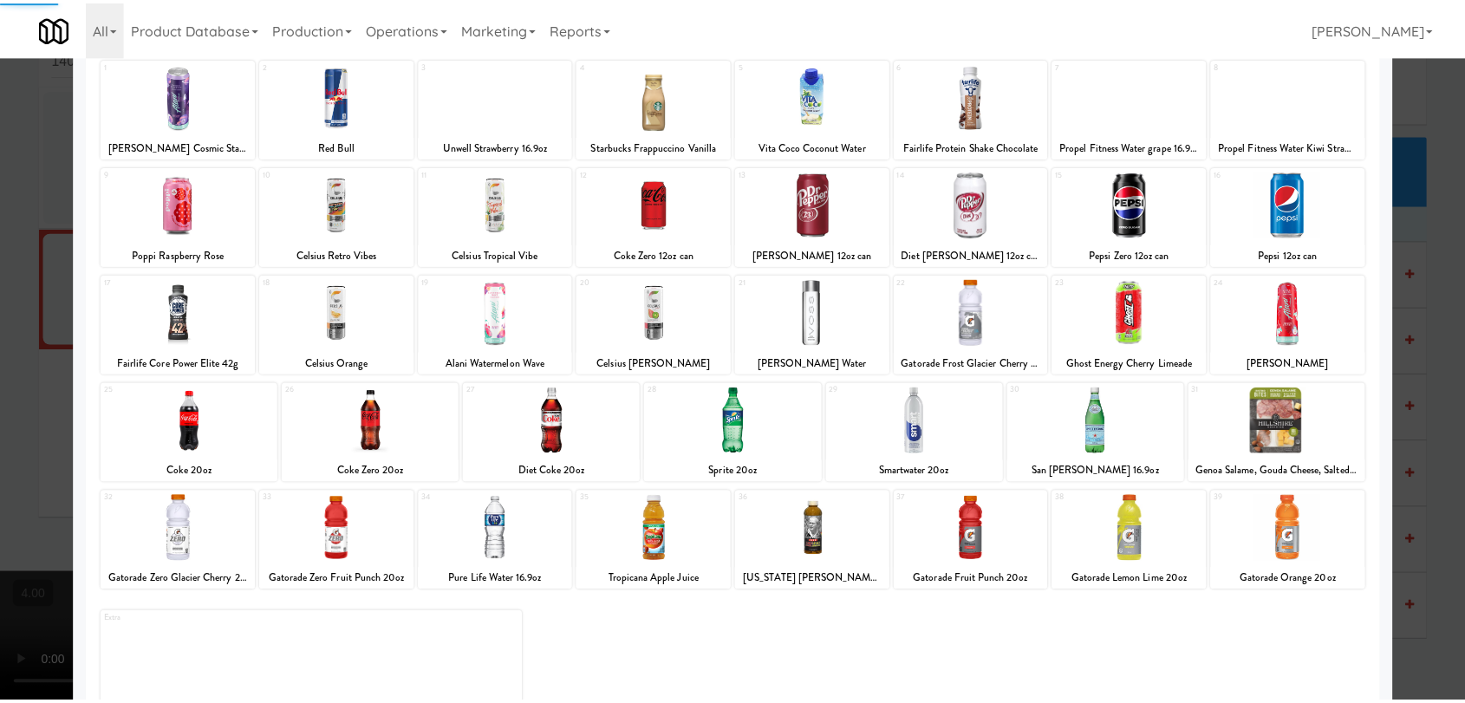
scroll to position [148, 0]
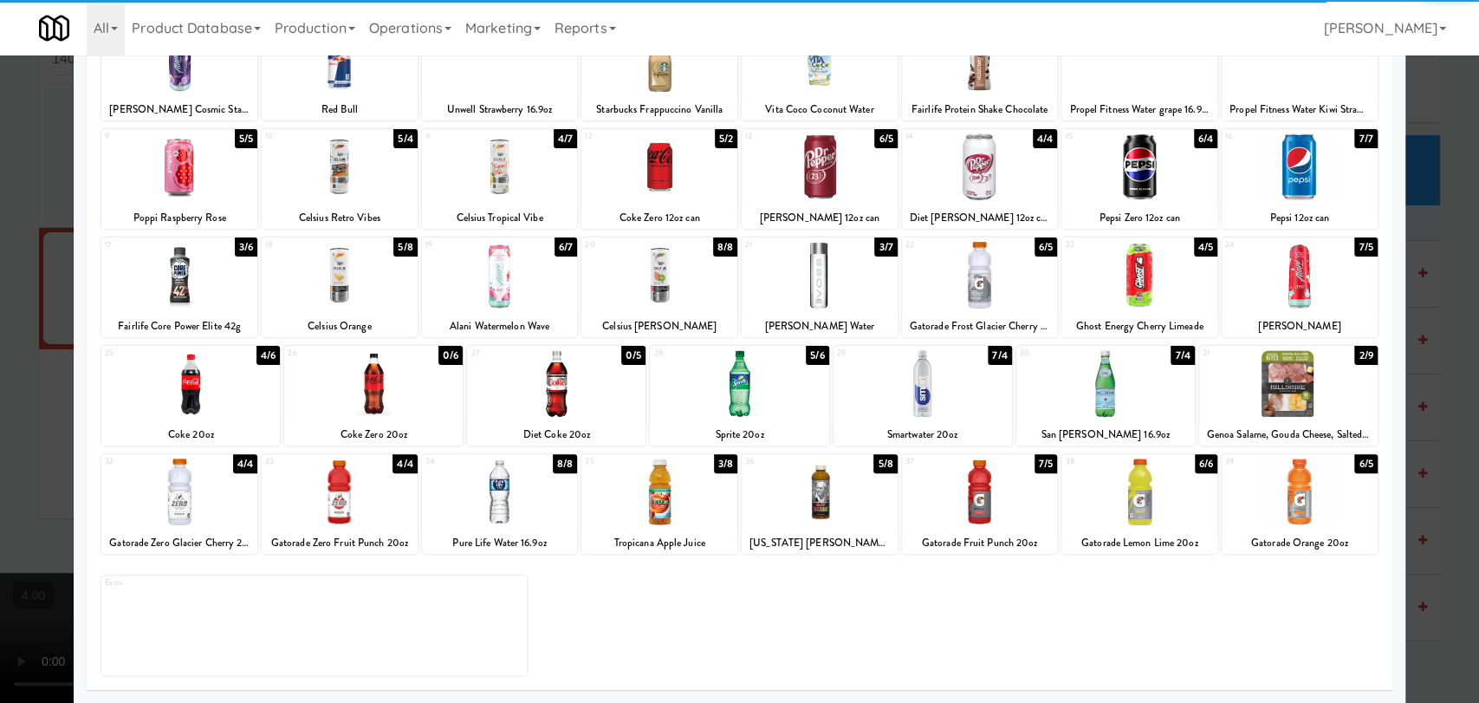
drag, startPoint x: 492, startPoint y: 517, endPoint x: 446, endPoint y: 500, distance: 48.8
click at [491, 516] on div at bounding box center [500, 491] width 156 height 67
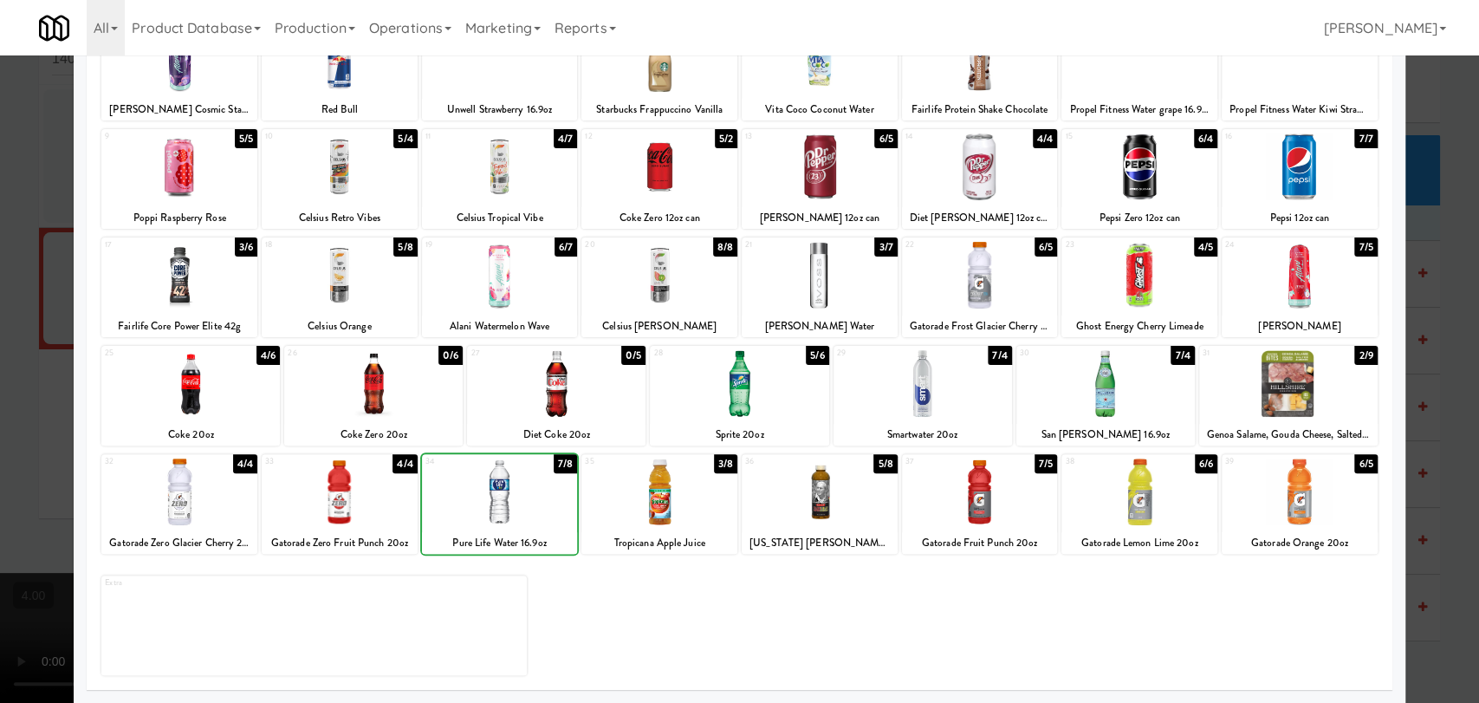
click at [0, 348] on div at bounding box center [739, 351] width 1479 height 703
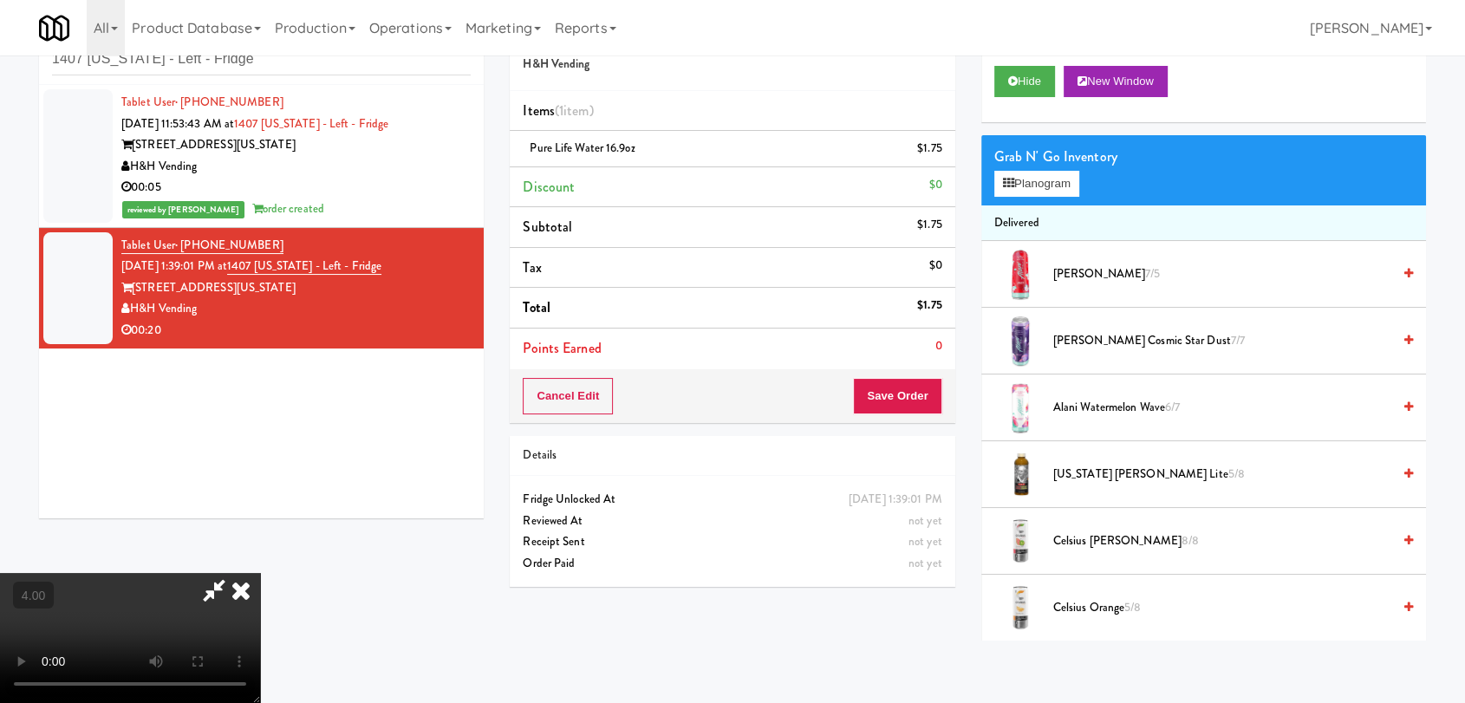
click at [260, 573] on icon at bounding box center [241, 590] width 38 height 35
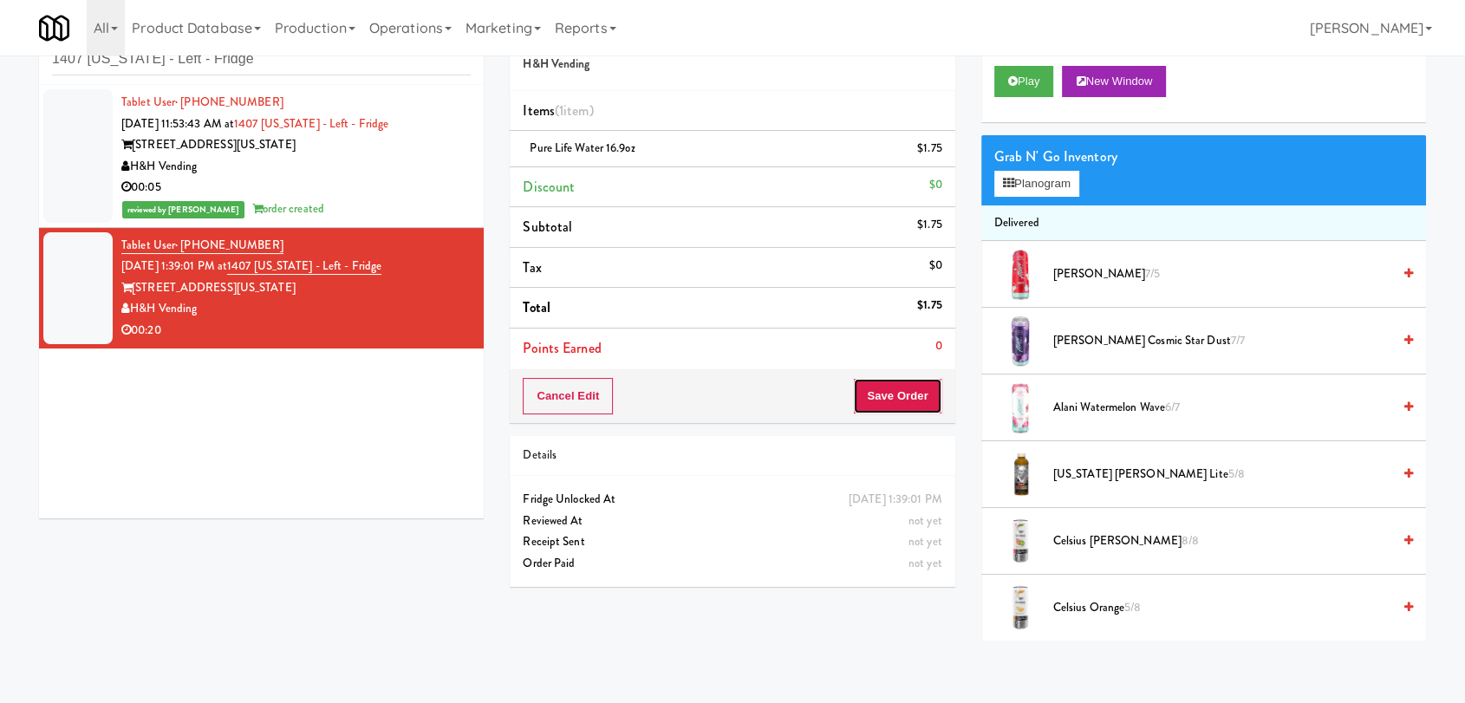
click at [908, 383] on button "Save Order" at bounding box center [897, 396] width 88 height 36
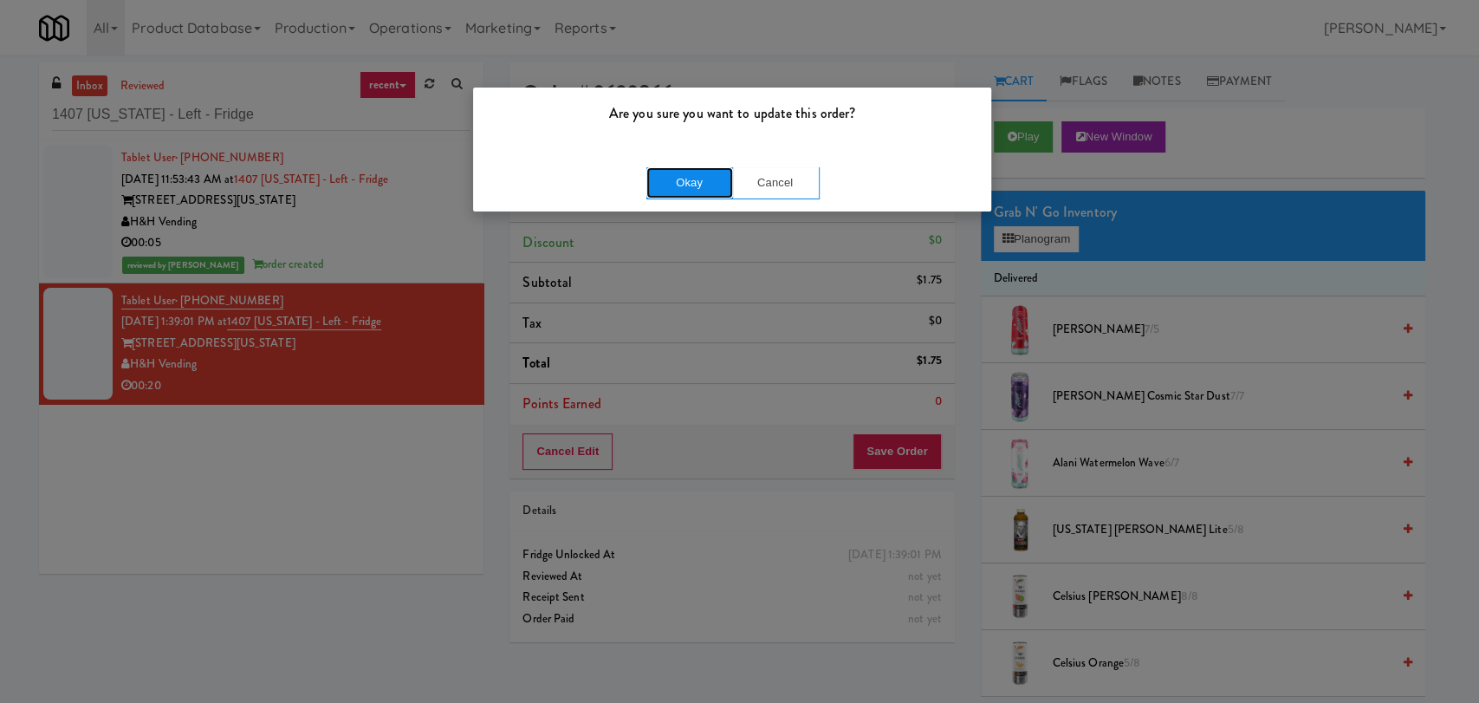
click at [698, 181] on button "Okay" at bounding box center [690, 182] width 87 height 31
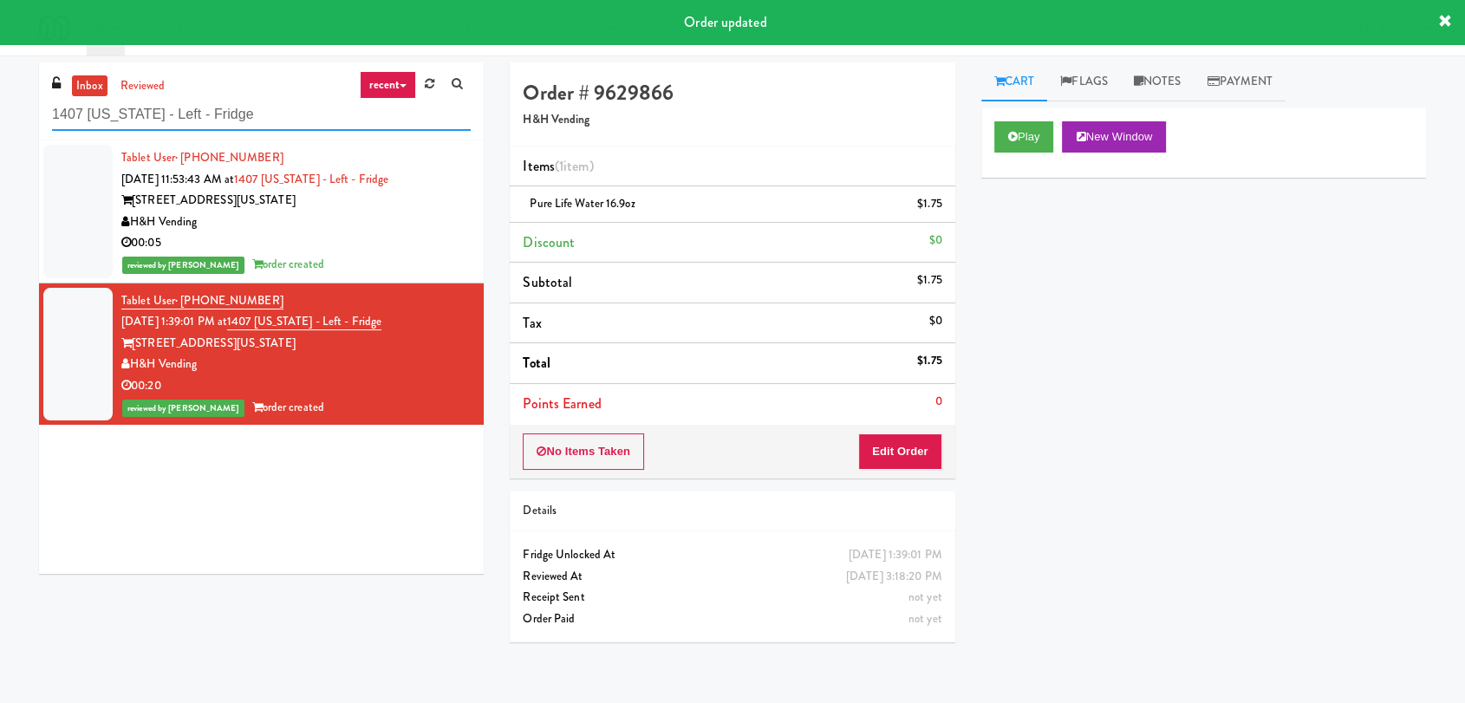
paste input "2200 Progress"
drag, startPoint x: 263, startPoint y: 112, endPoint x: 0, endPoint y: 94, distance: 263.2
click at [0, 95] on div "inbox reviewed recent all unclear take inventory issue suspicious failed recent…" at bounding box center [732, 379] width 1465 height 634
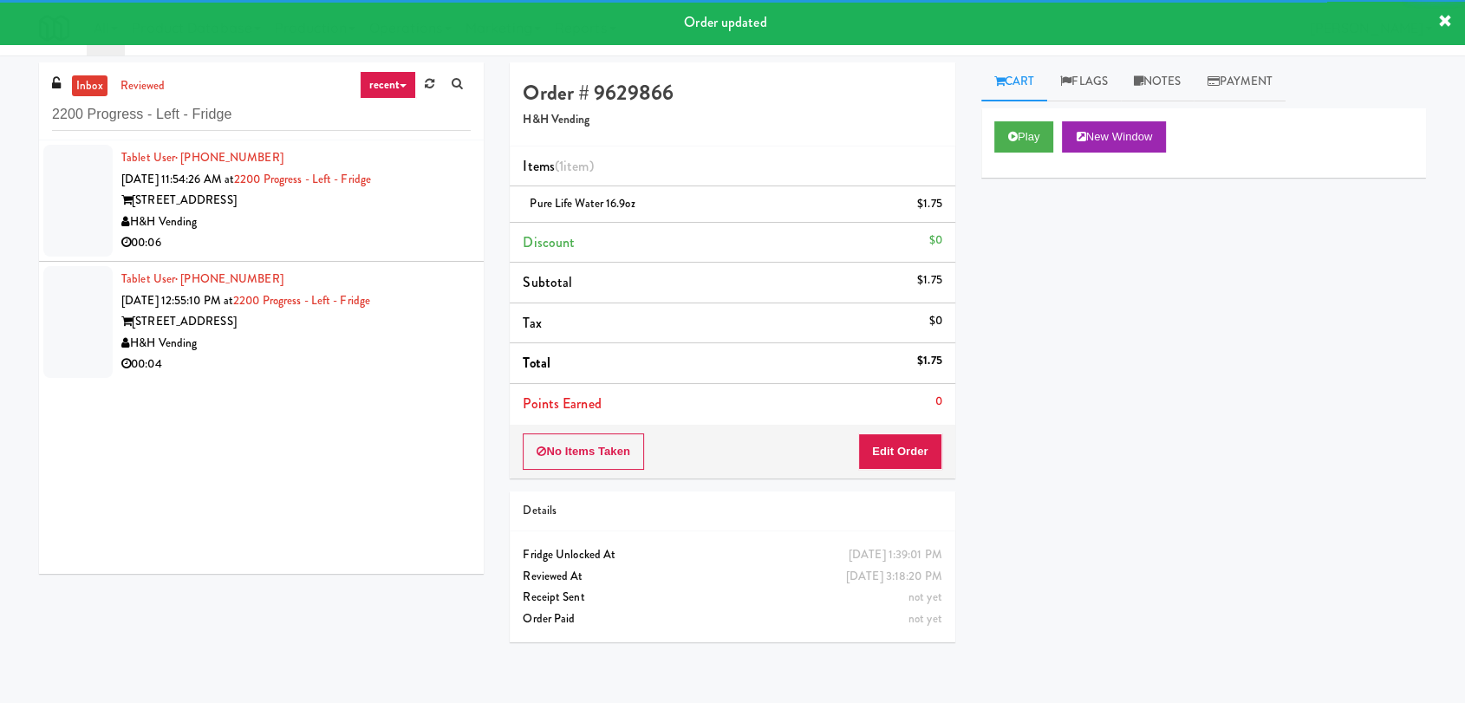
click at [388, 237] on div "00:06" at bounding box center [295, 243] width 349 height 22
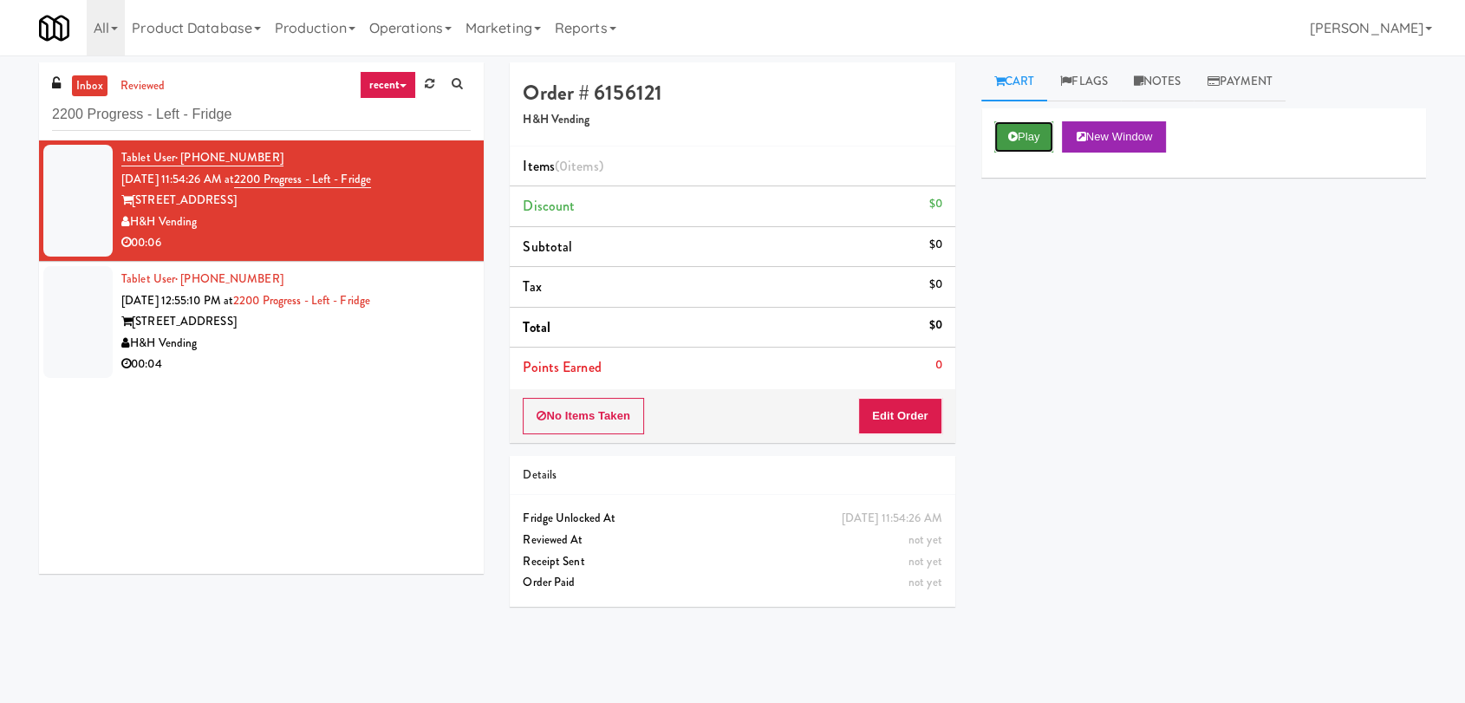
click at [1025, 136] on button "Play" at bounding box center [1024, 136] width 60 height 31
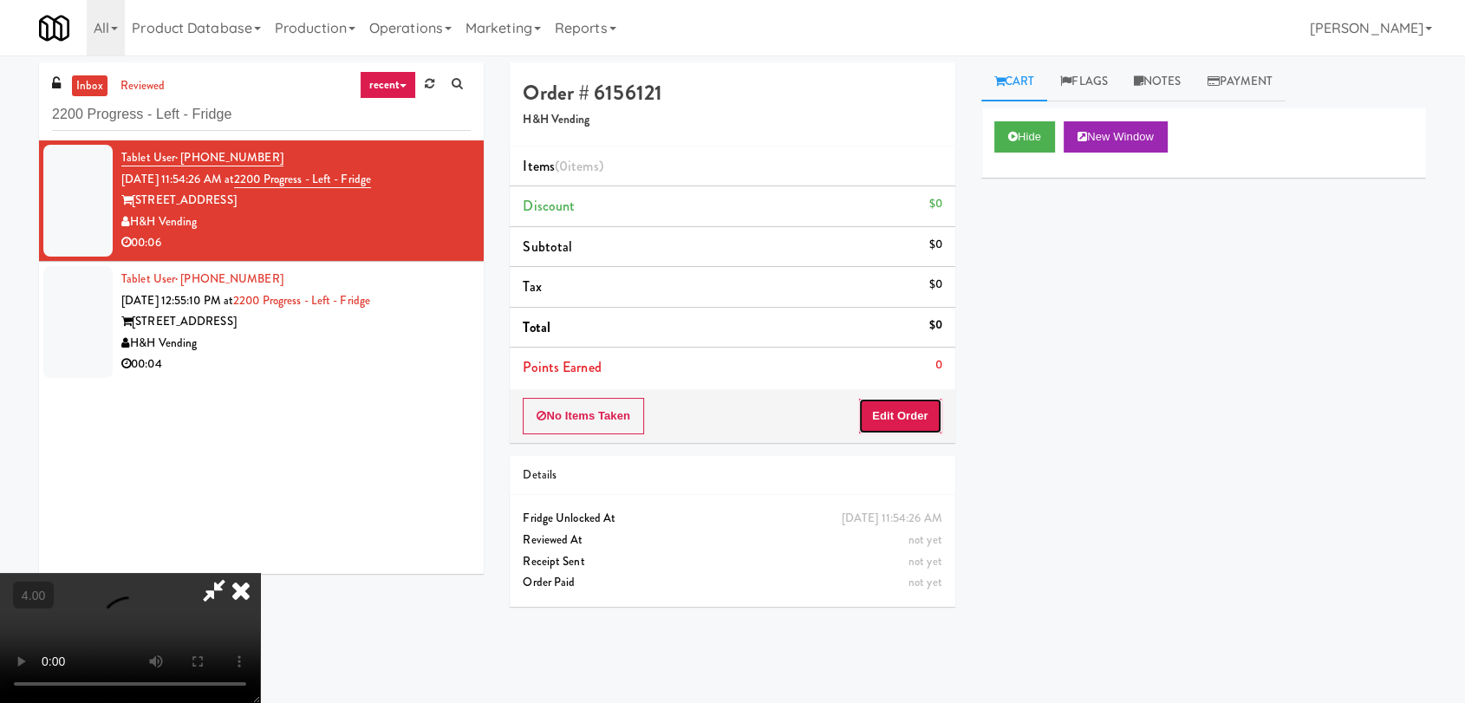
click at [906, 422] on button "Edit Order" at bounding box center [900, 416] width 84 height 36
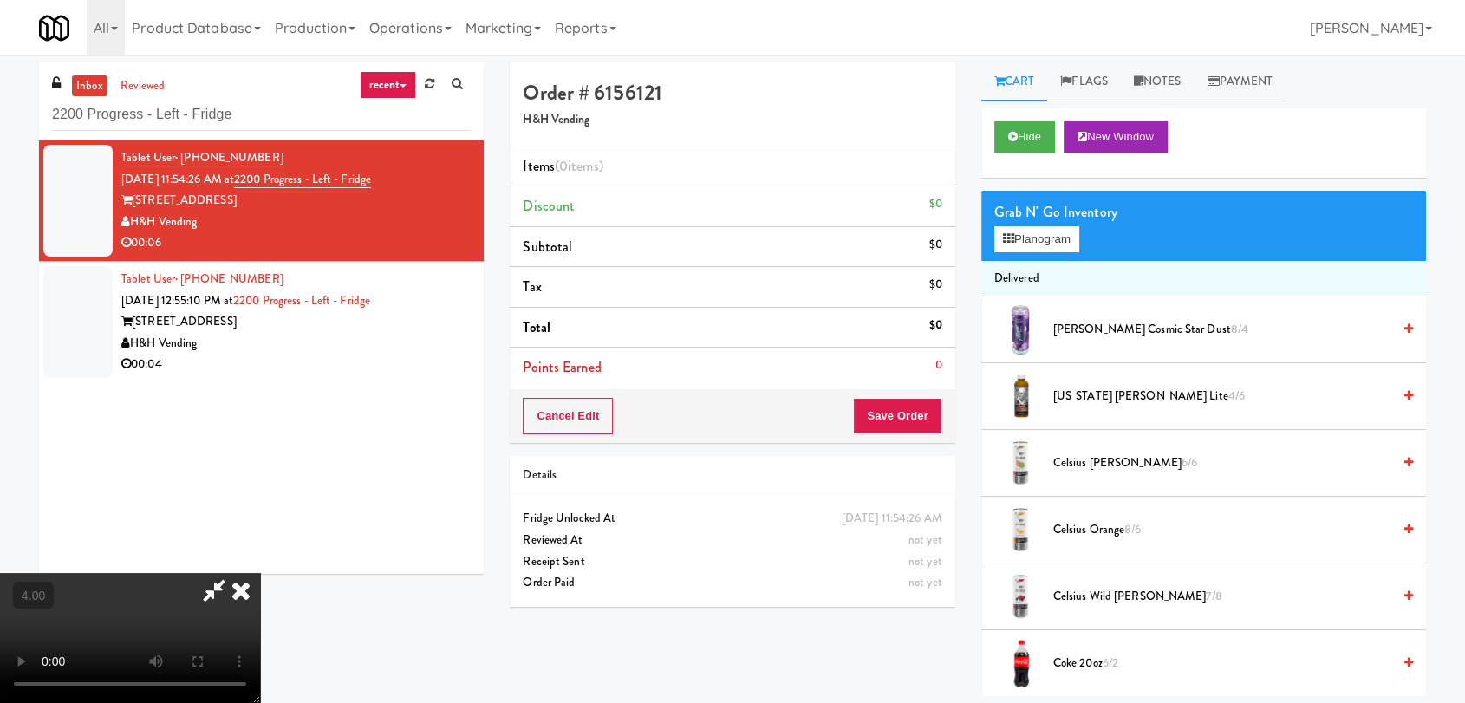
click at [260, 573] on video at bounding box center [130, 638] width 260 height 130
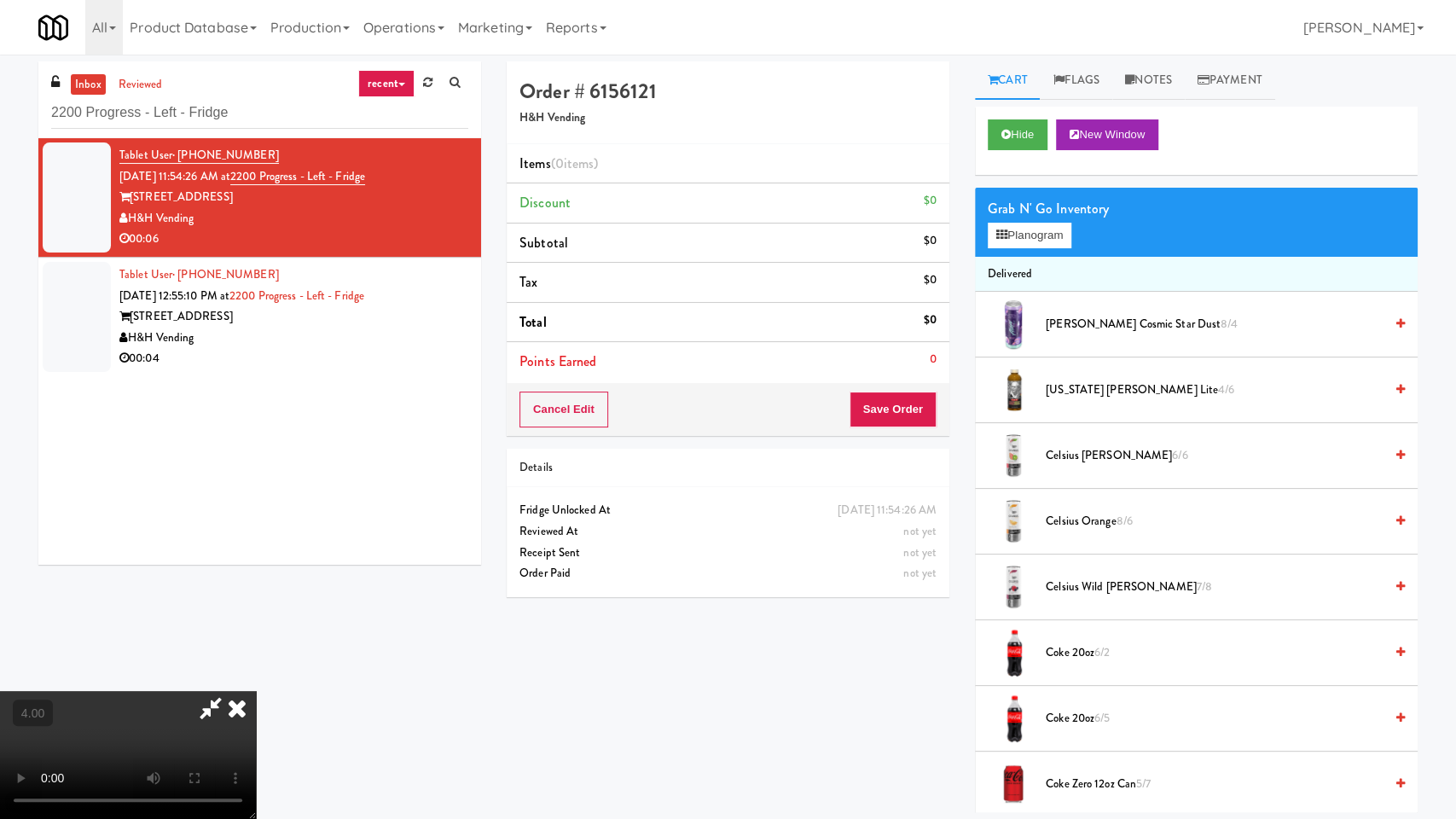
click at [256, 691] on video at bounding box center [128, 755] width 256 height 128
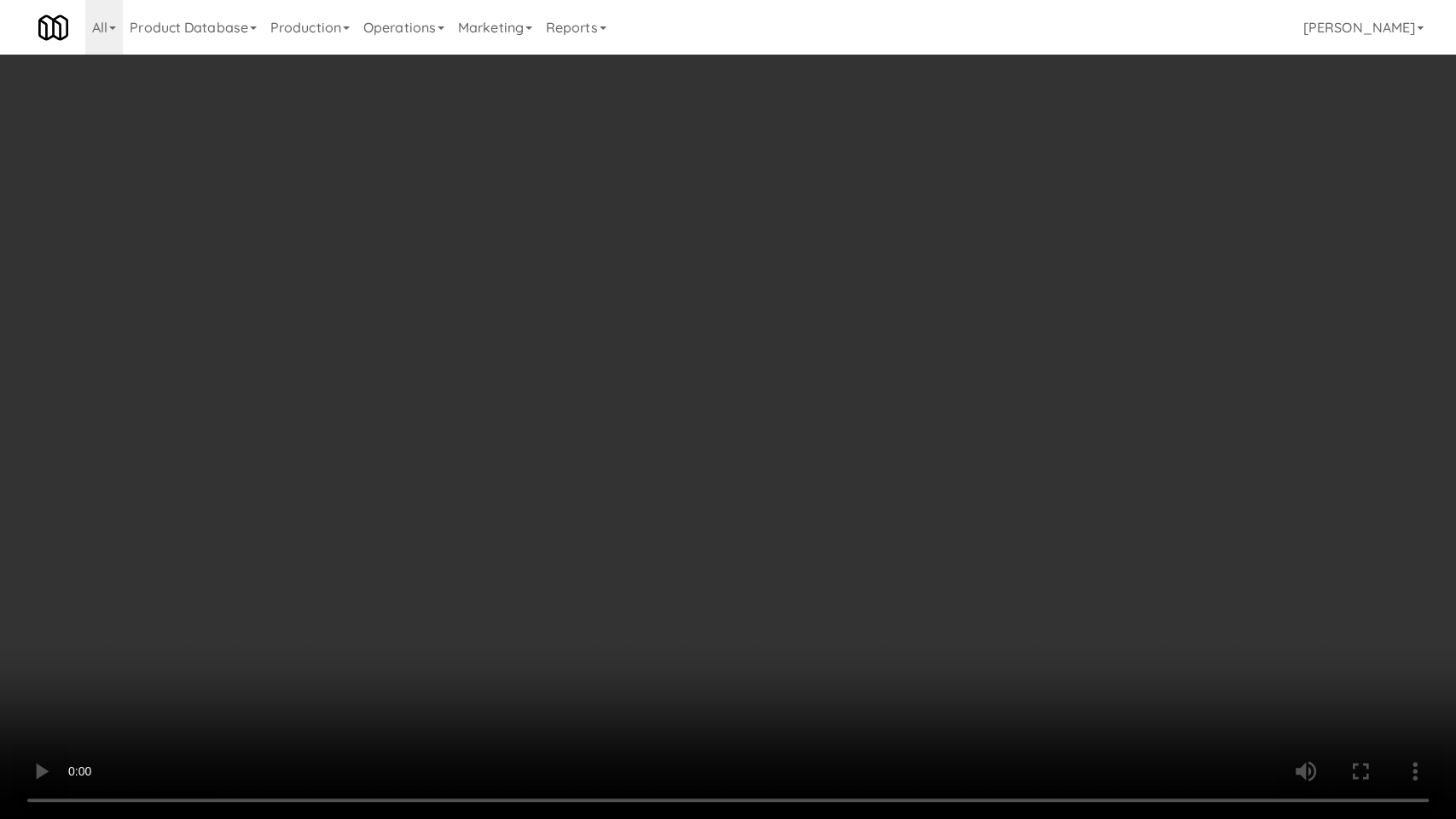
drag, startPoint x: 559, startPoint y: 444, endPoint x: 563, endPoint y: 356, distance: 88.1
click at [557, 444] on video at bounding box center [728, 410] width 1456 height 819
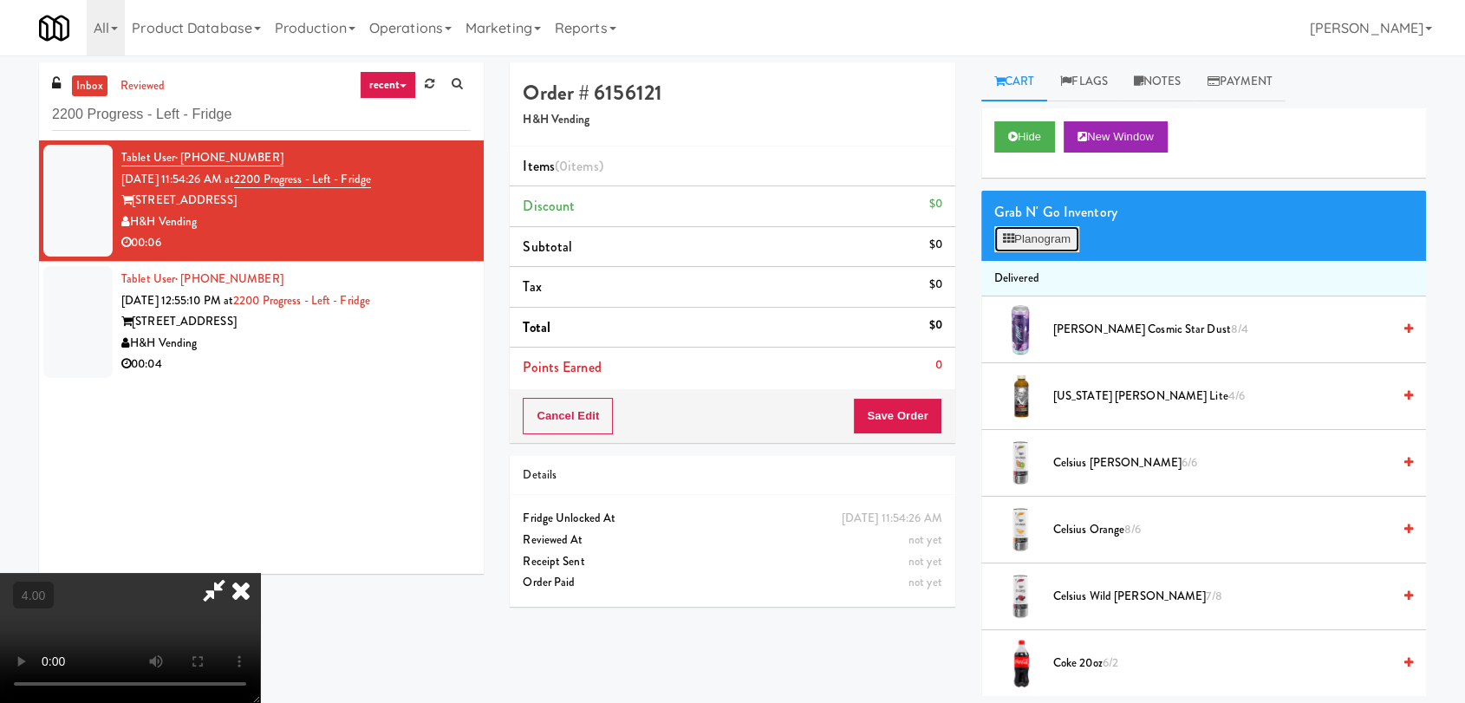
click at [1043, 229] on button "Planogram" at bounding box center [1036, 239] width 85 height 26
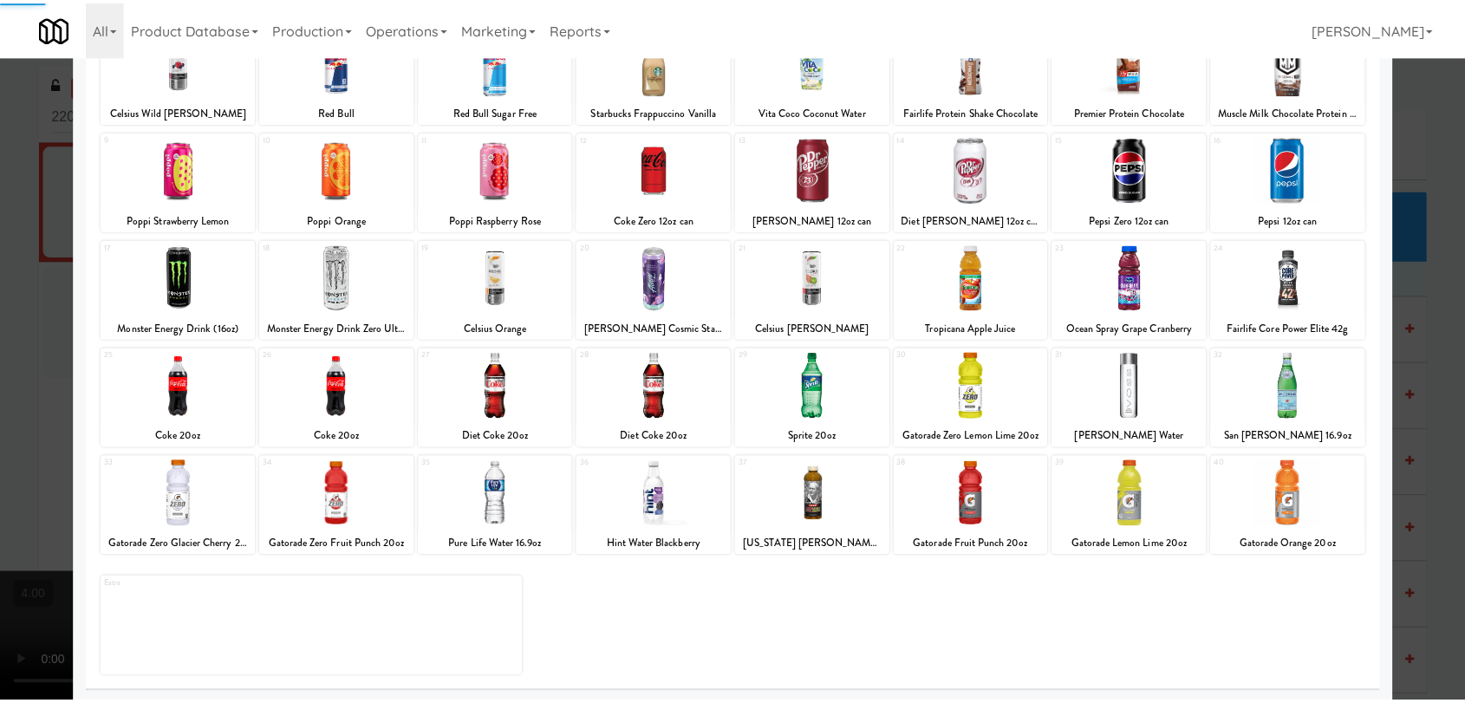
scroll to position [148, 0]
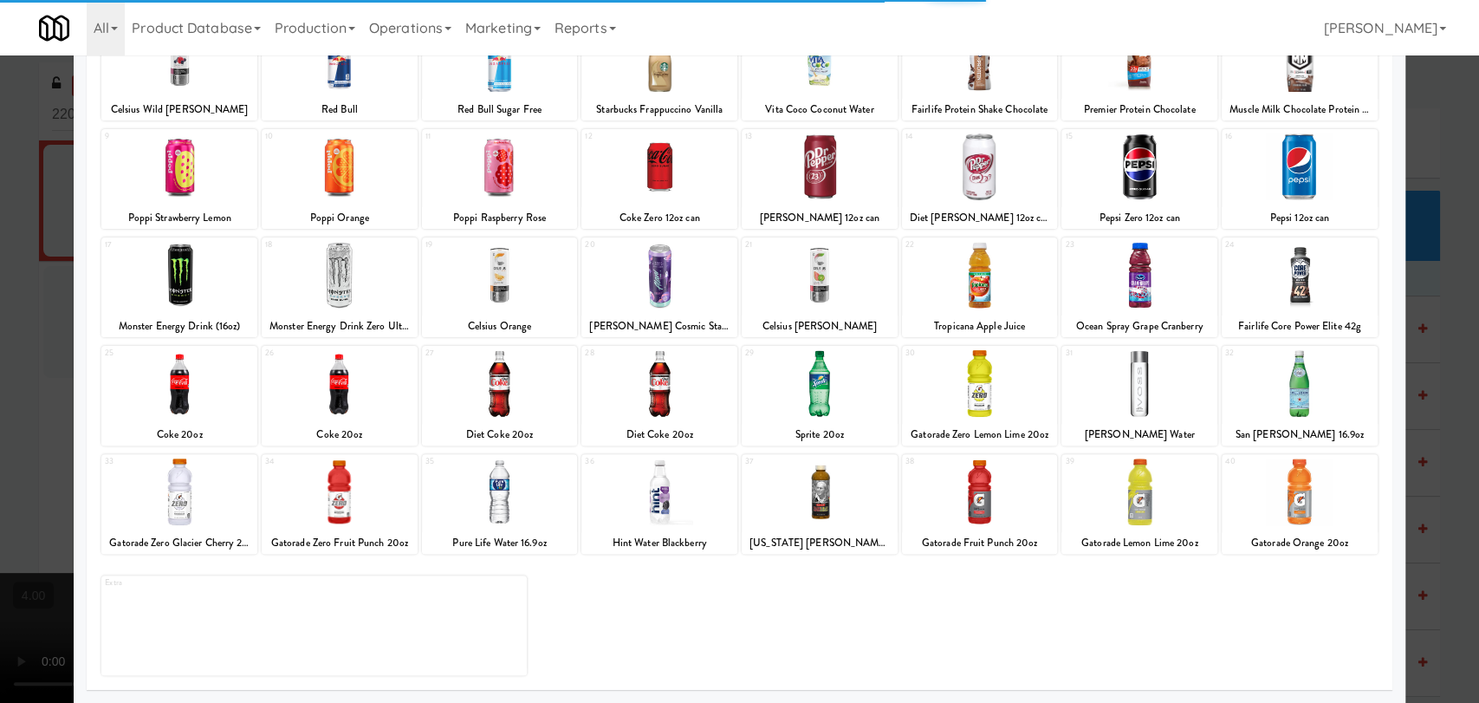
click at [330, 301] on div at bounding box center [340, 275] width 156 height 67
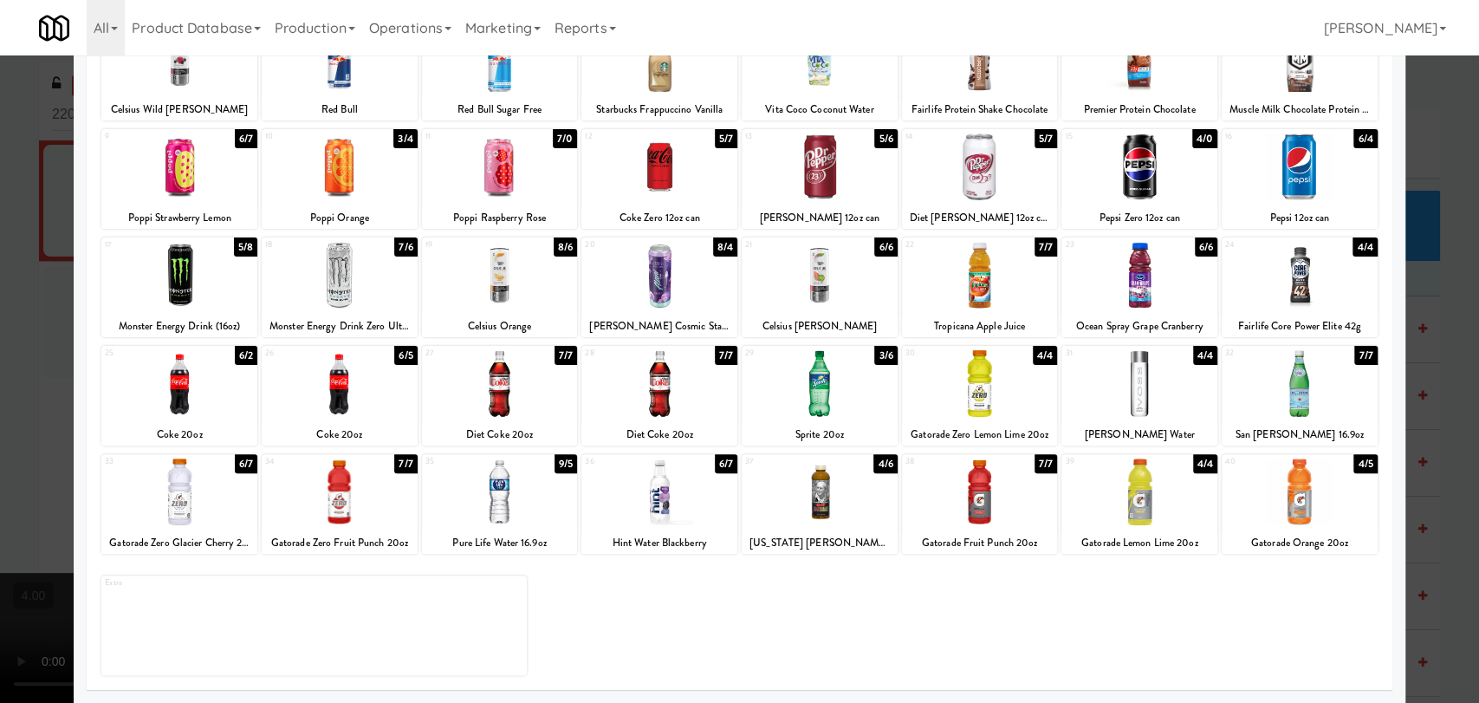
click at [349, 278] on div at bounding box center [340, 275] width 156 height 67
click at [167, 274] on div at bounding box center [179, 275] width 156 height 67
click at [35, 266] on div at bounding box center [739, 351] width 1479 height 703
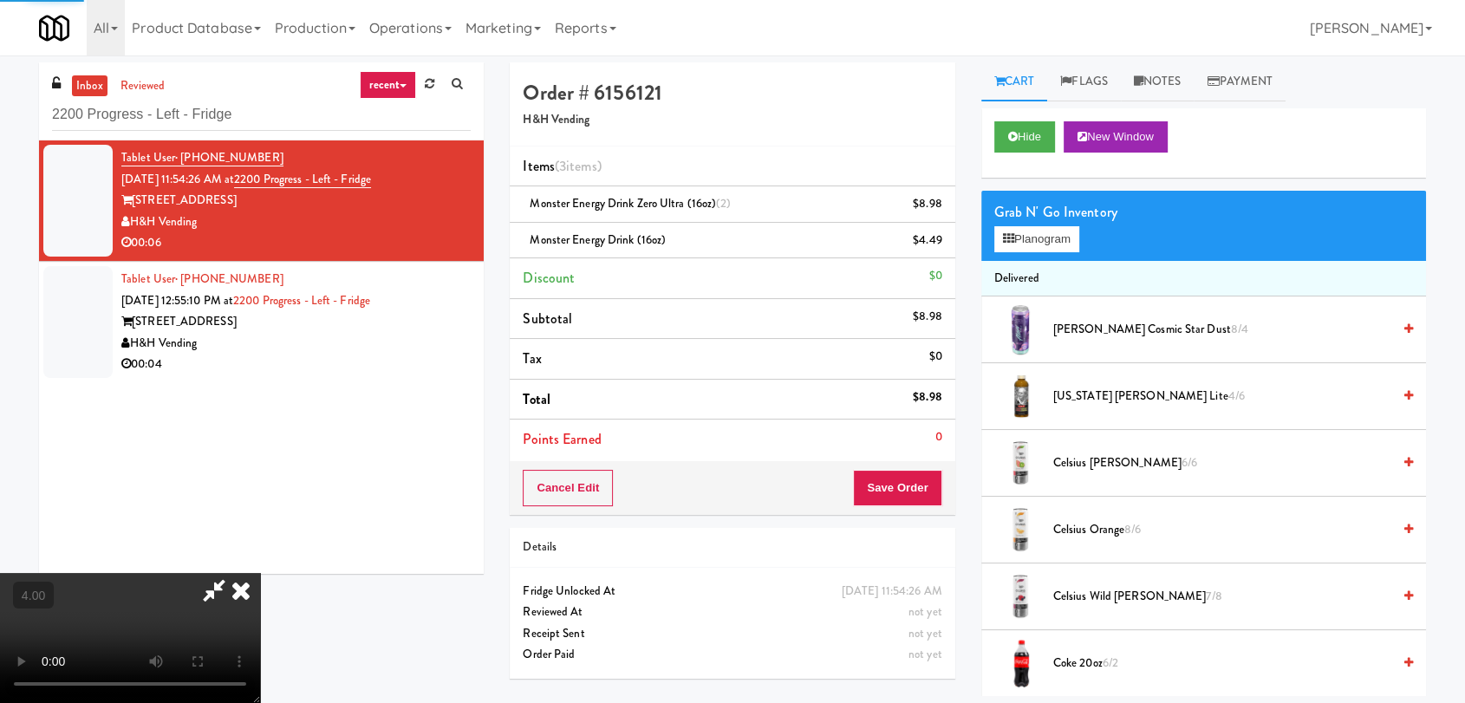
click at [260, 573] on video at bounding box center [130, 638] width 260 height 130
click at [184, 597] on video at bounding box center [130, 638] width 260 height 130
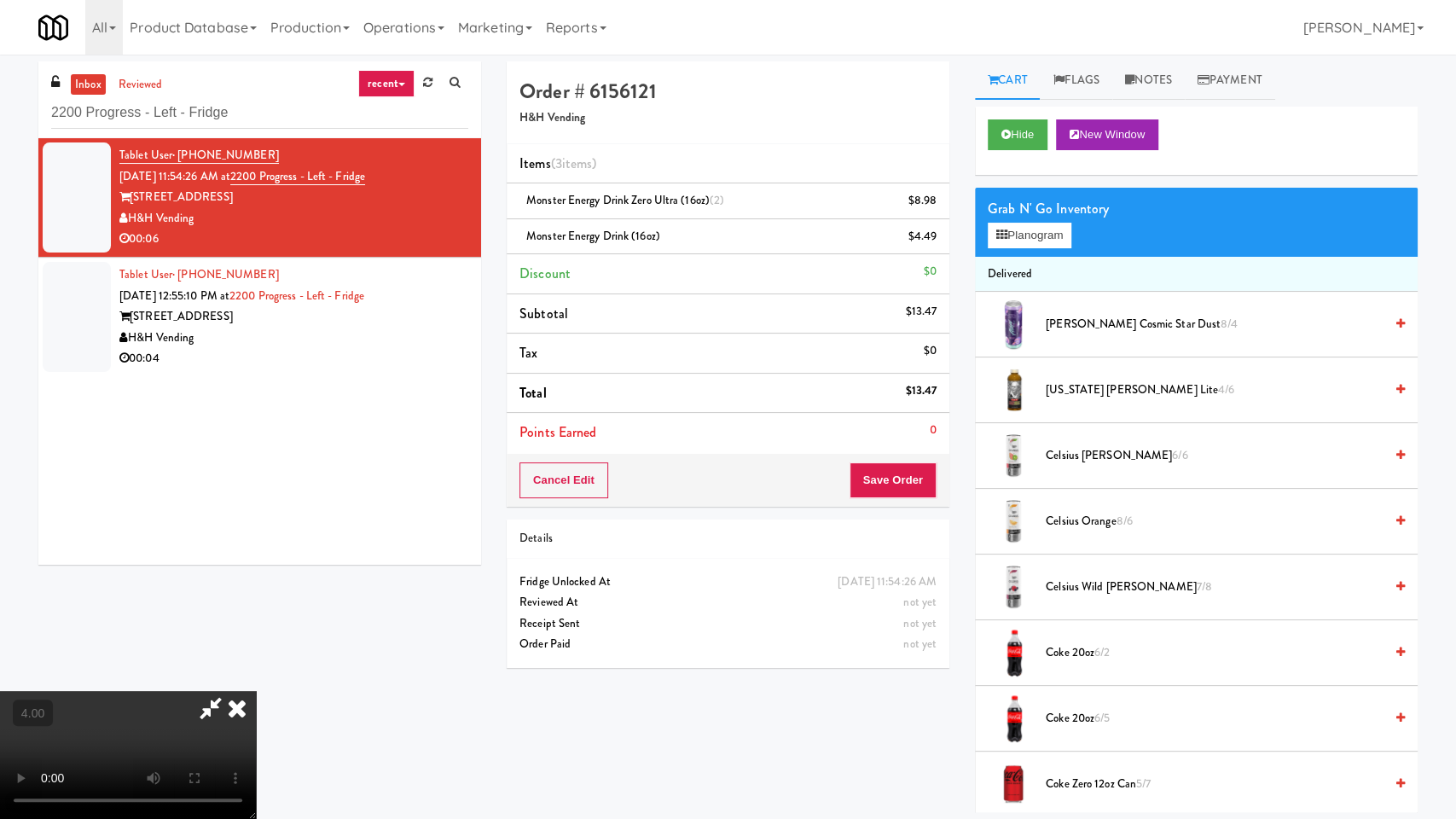
click at [256, 691] on video at bounding box center [128, 755] width 256 height 128
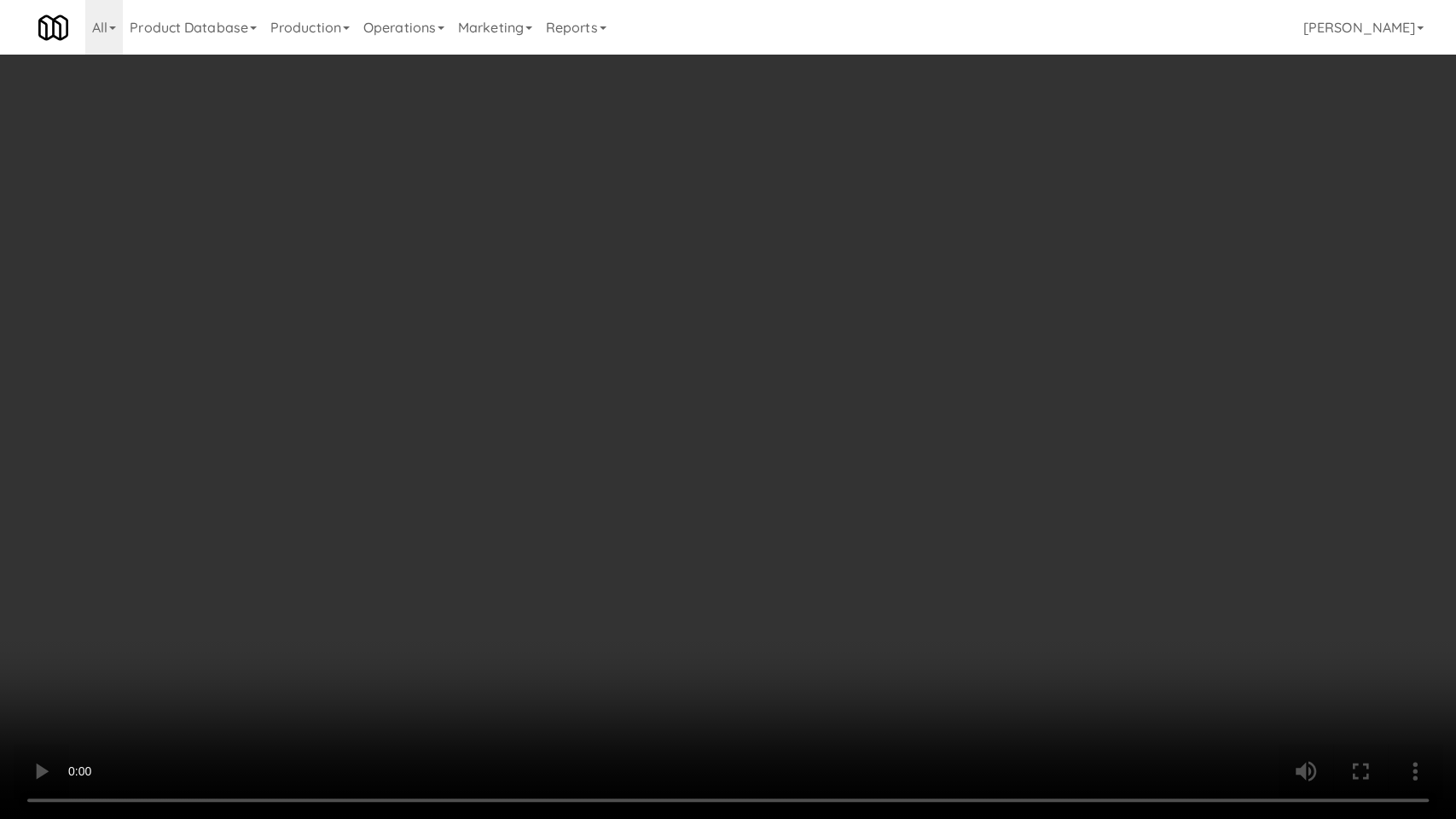
click at [383, 639] on video at bounding box center [728, 410] width 1456 height 819
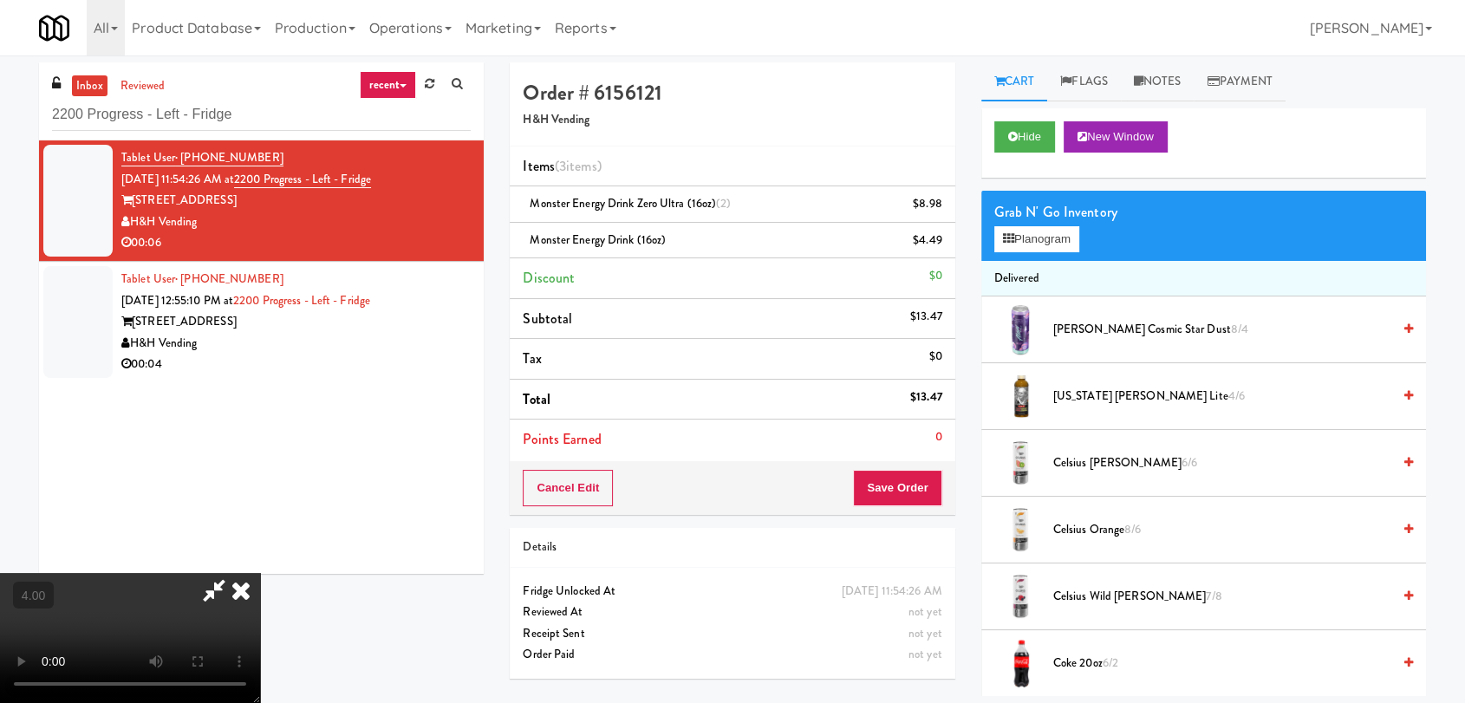
click at [260, 573] on icon at bounding box center [241, 590] width 38 height 35
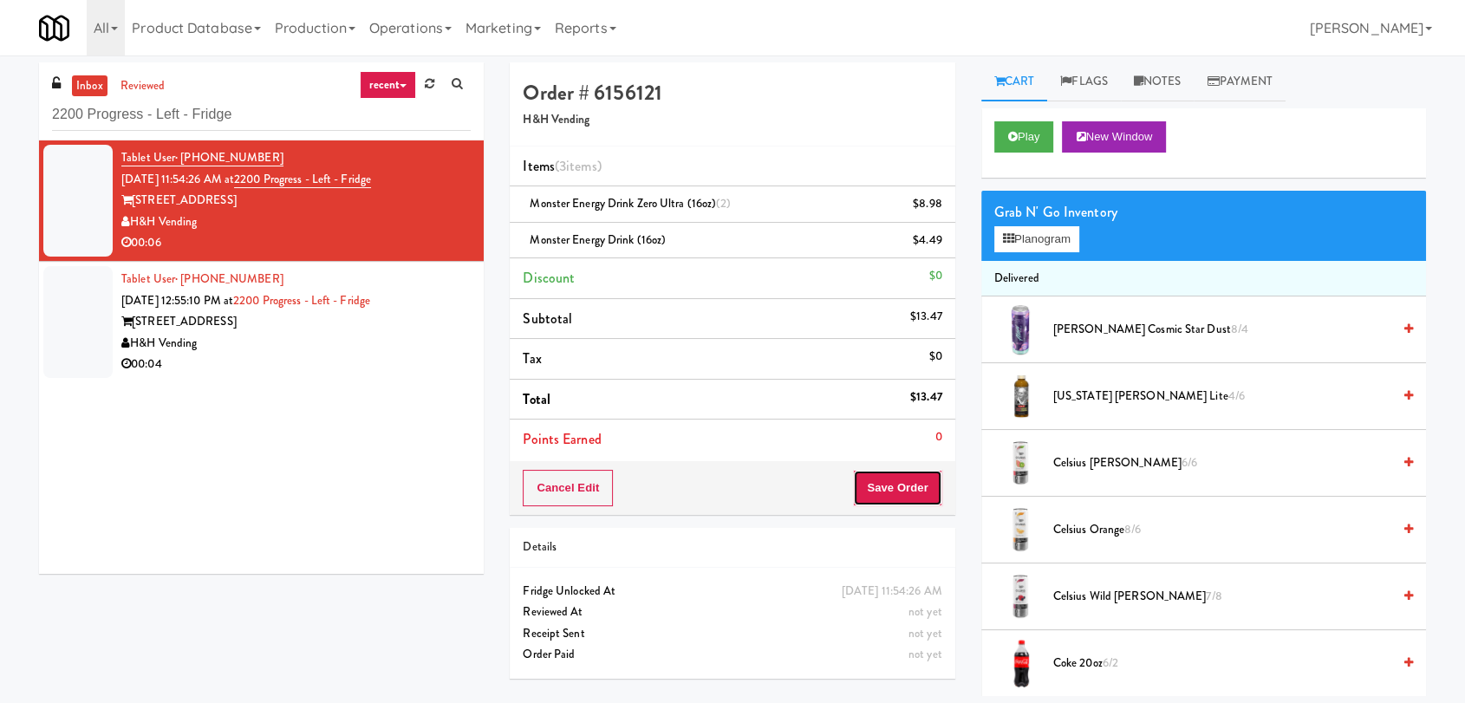
click at [906, 484] on button "Save Order" at bounding box center [897, 488] width 88 height 36
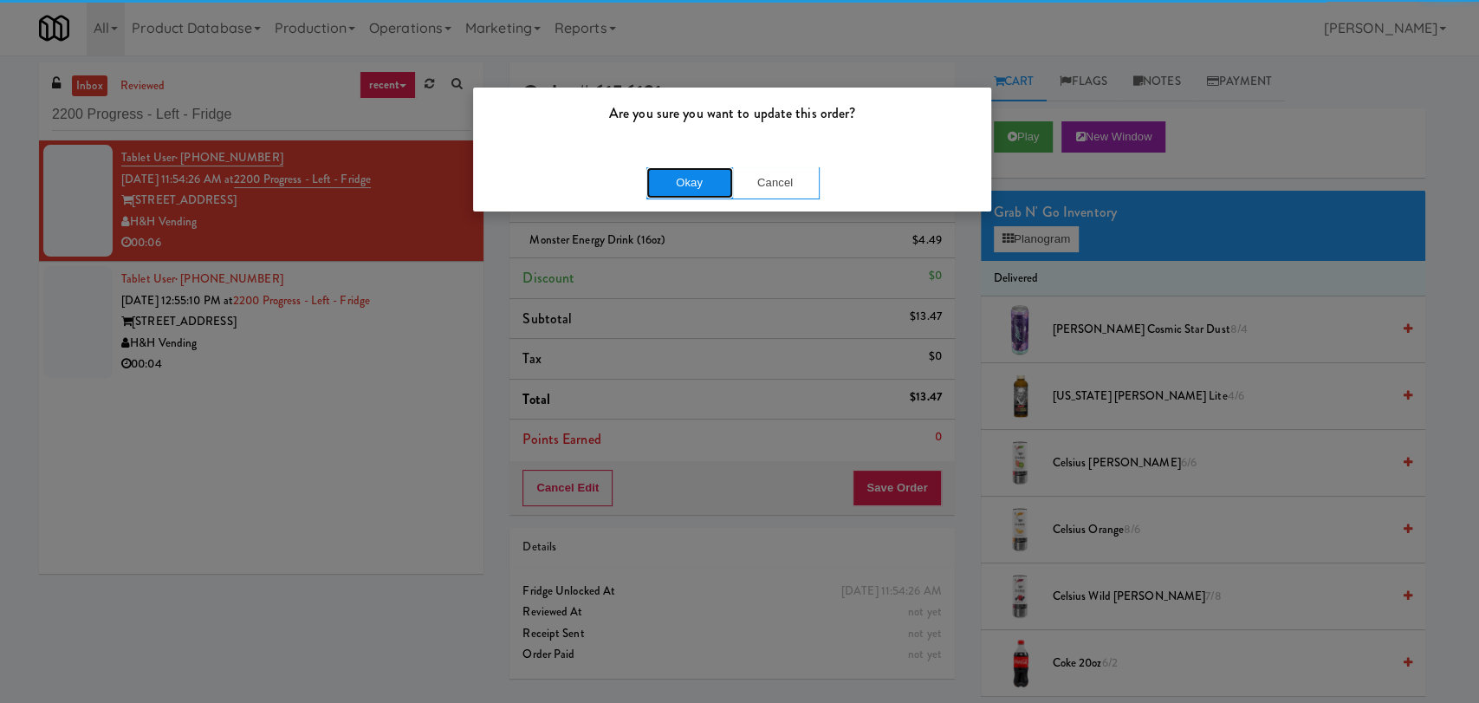
click at [693, 182] on button "Okay" at bounding box center [690, 182] width 87 height 31
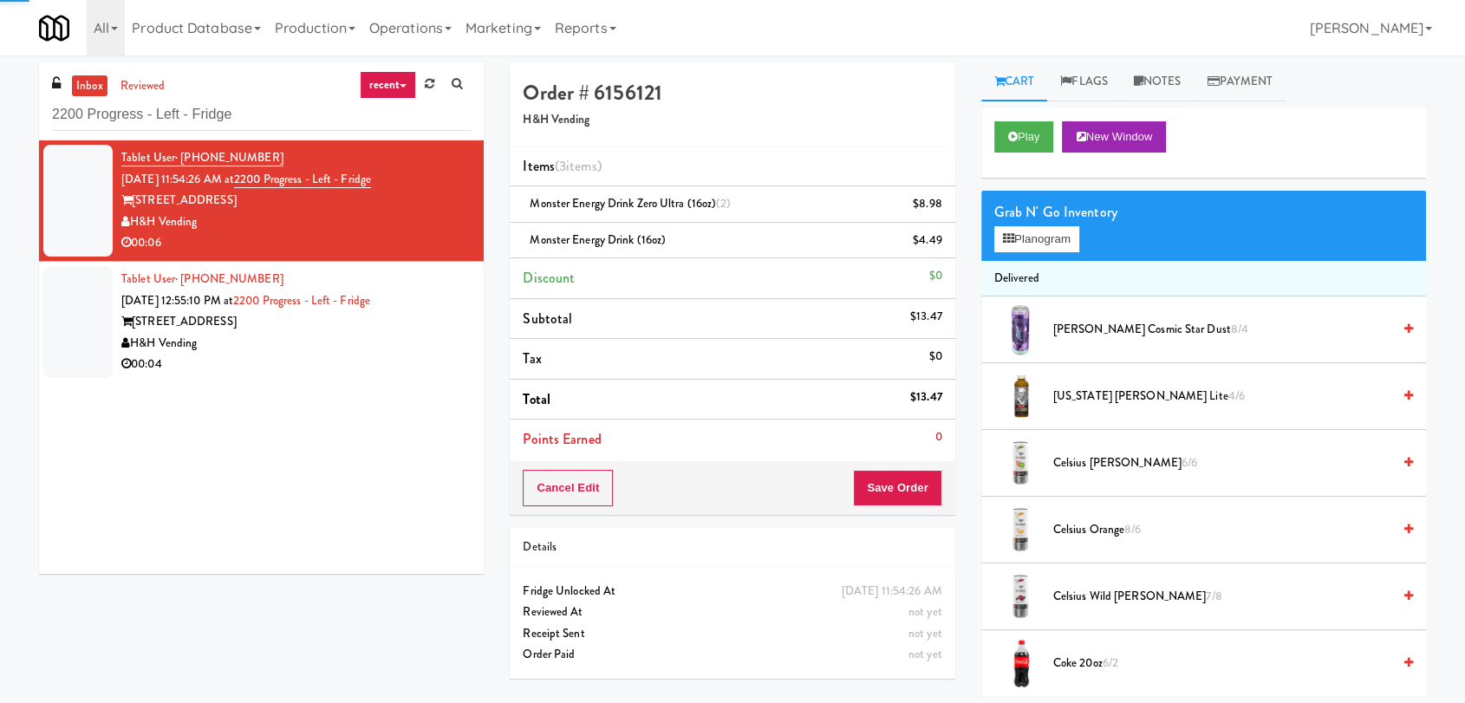
click at [446, 343] on div "H&H Vending" at bounding box center [295, 344] width 349 height 22
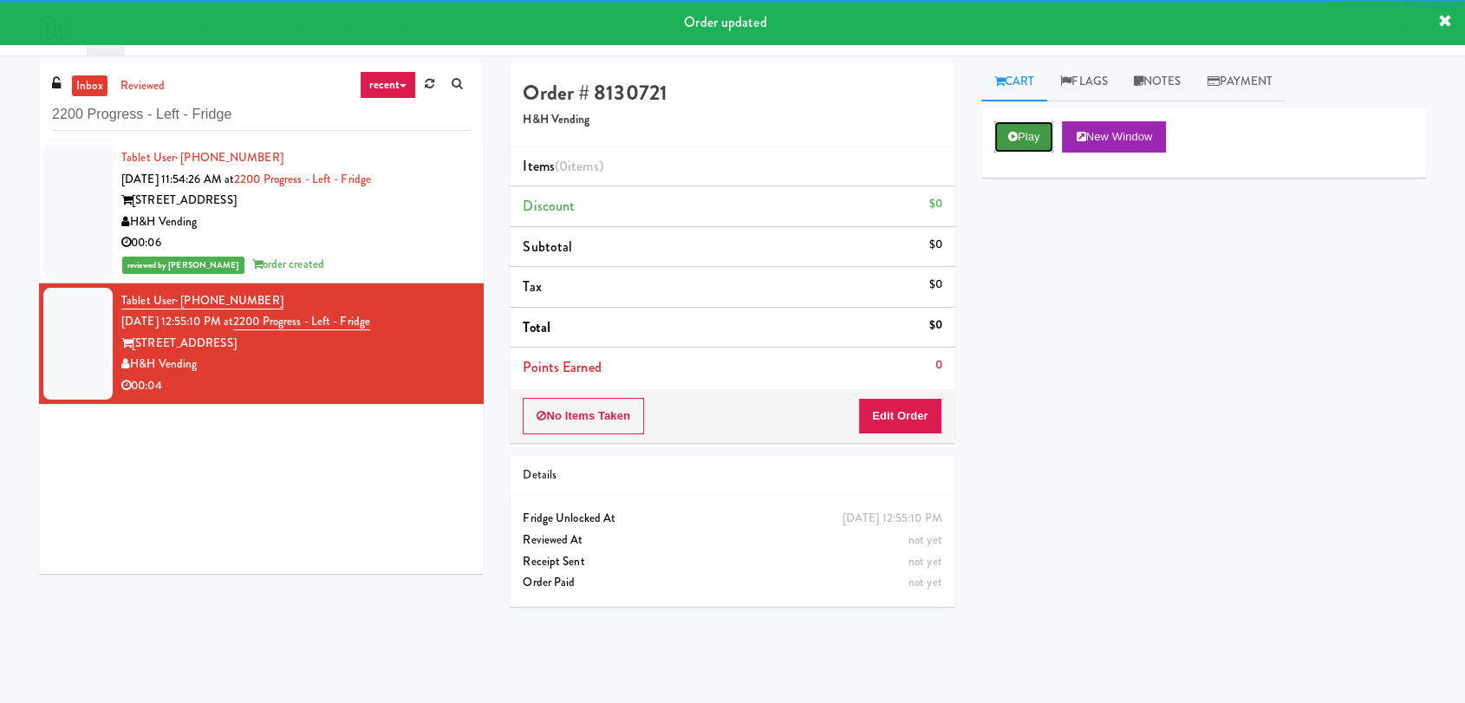
click at [1040, 133] on button "Play" at bounding box center [1024, 136] width 60 height 31
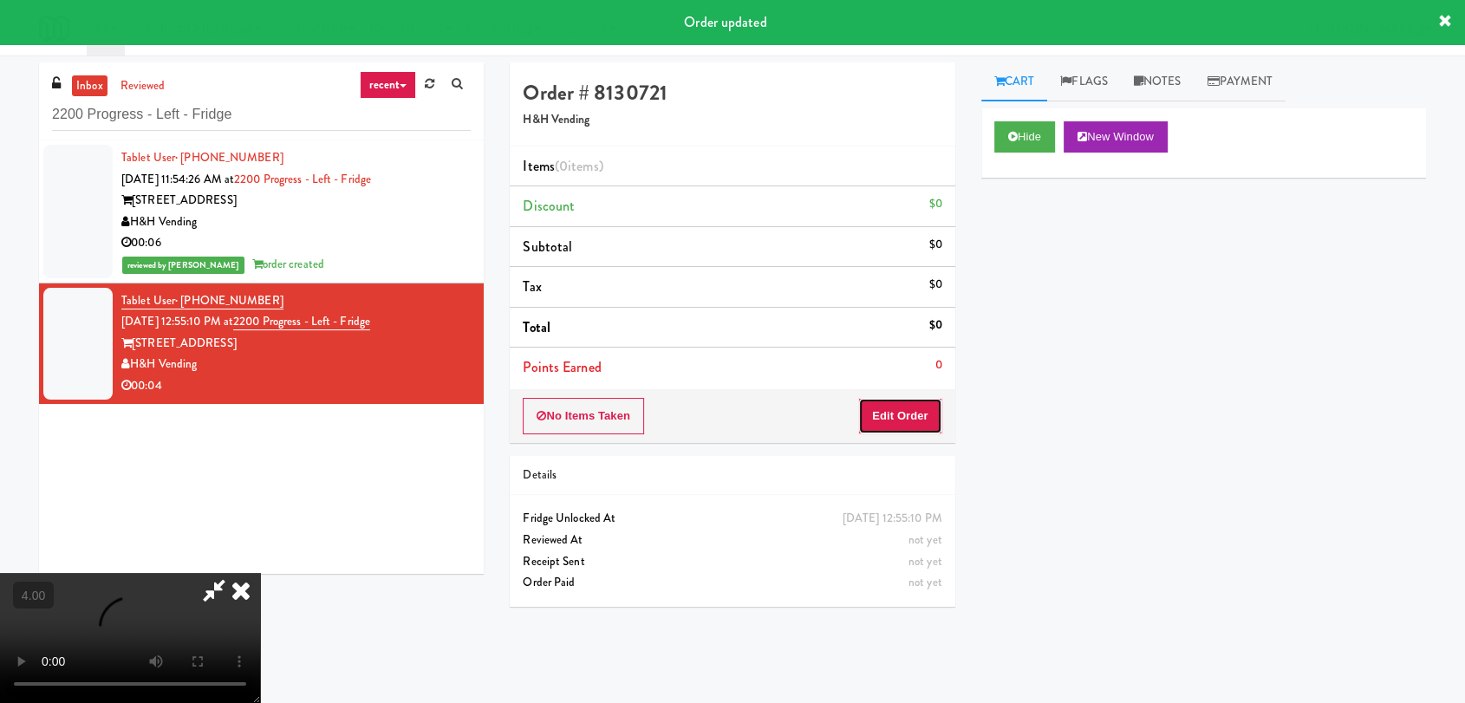
click at [901, 412] on button "Edit Order" at bounding box center [900, 416] width 84 height 36
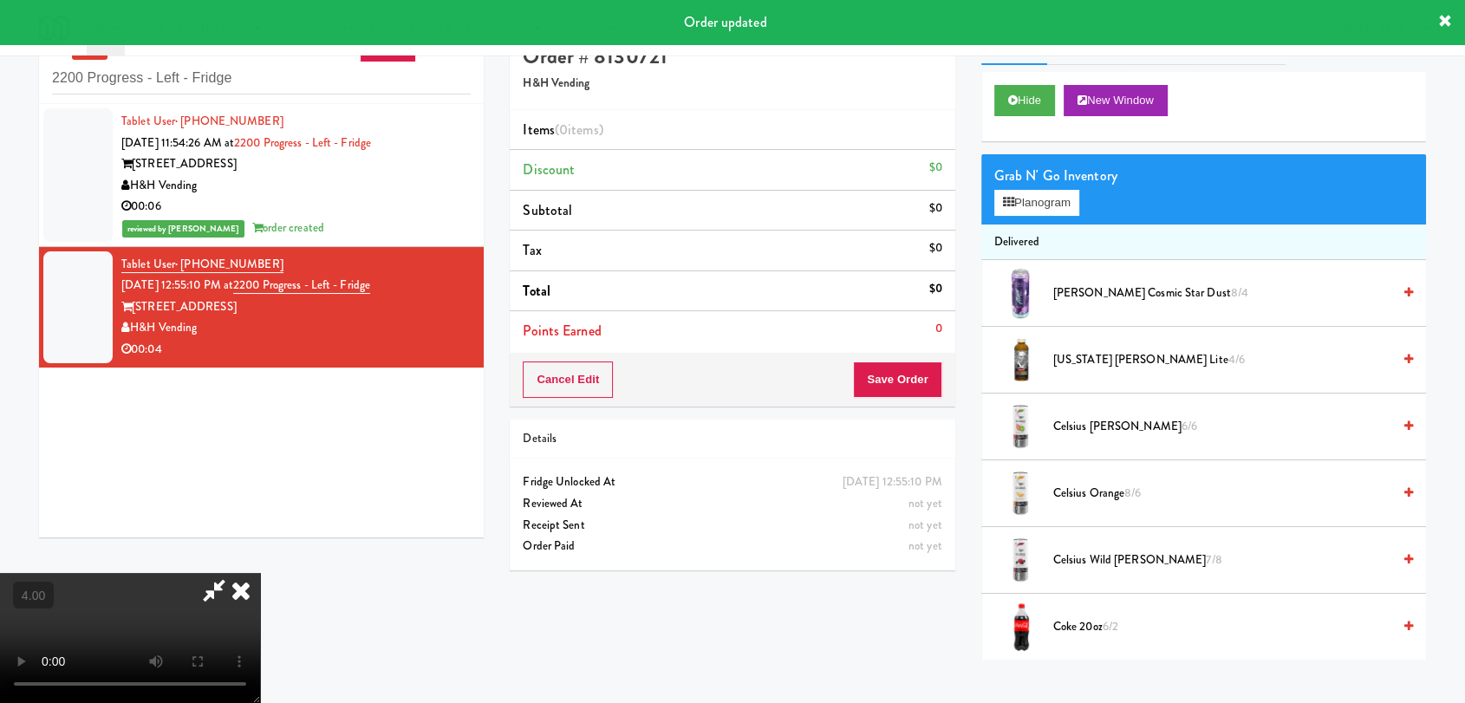
scroll to position [55, 0]
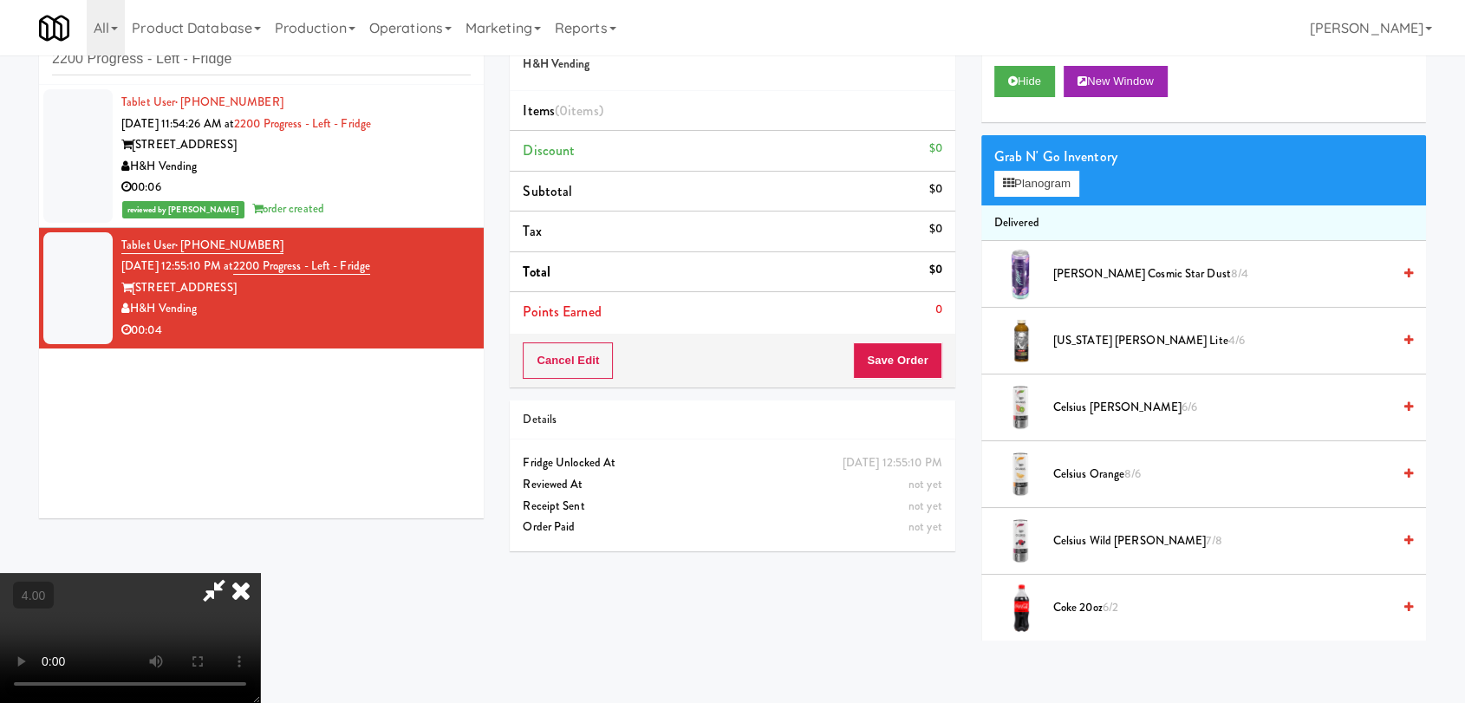
click at [260, 599] on video at bounding box center [130, 638] width 260 height 130
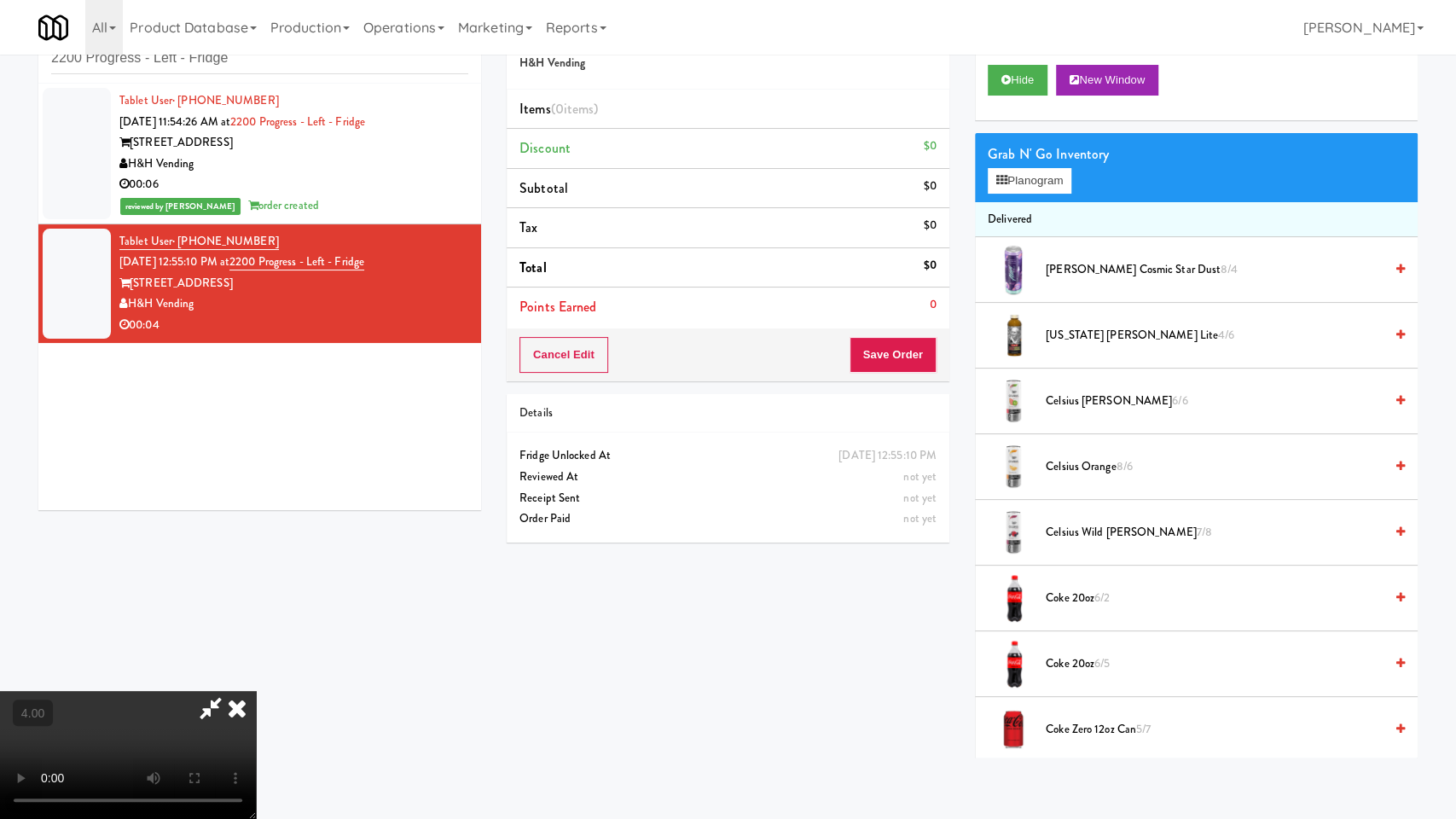
click at [256, 691] on video at bounding box center [128, 755] width 256 height 128
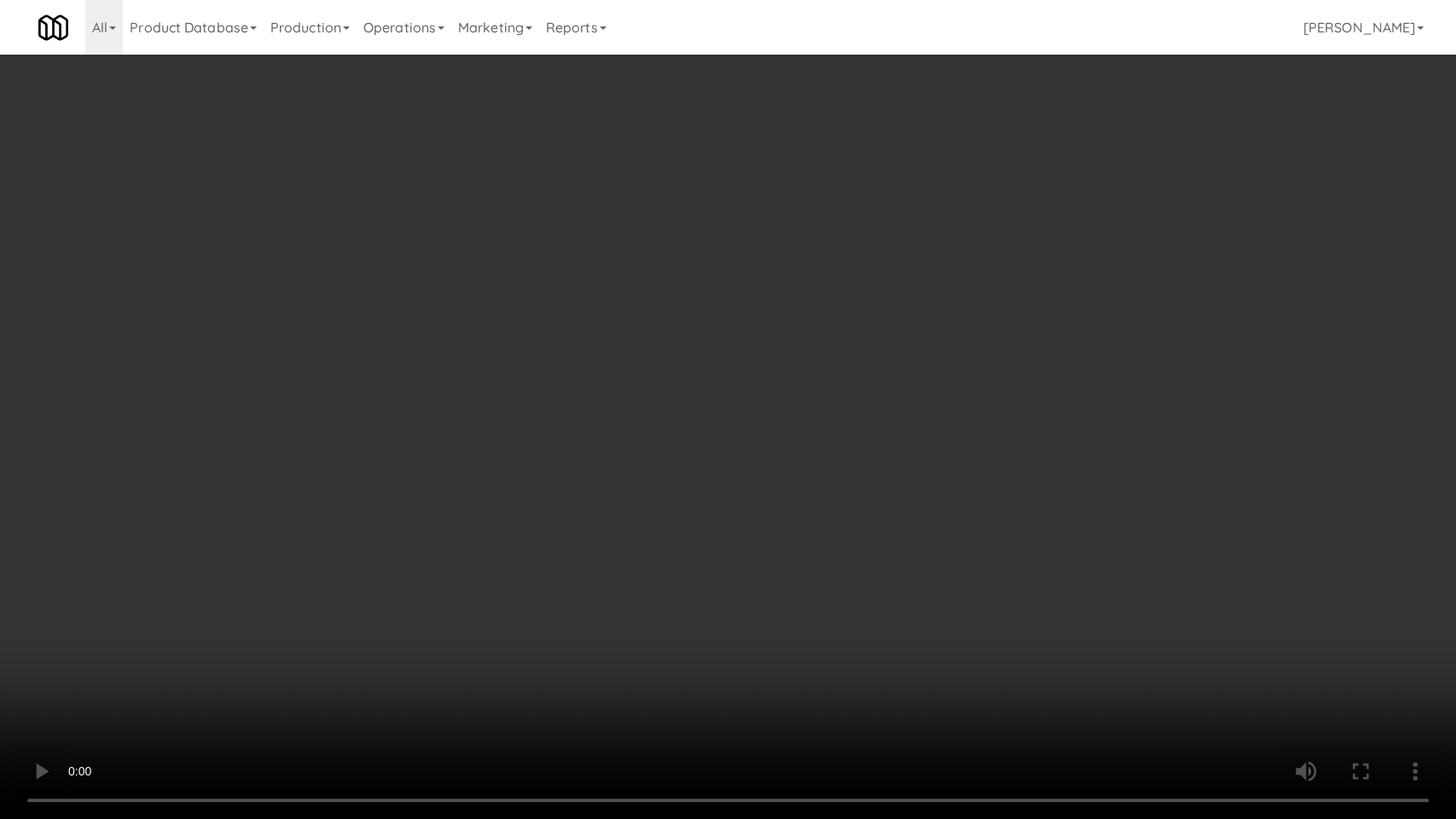
click at [645, 600] on video at bounding box center [728, 410] width 1456 height 819
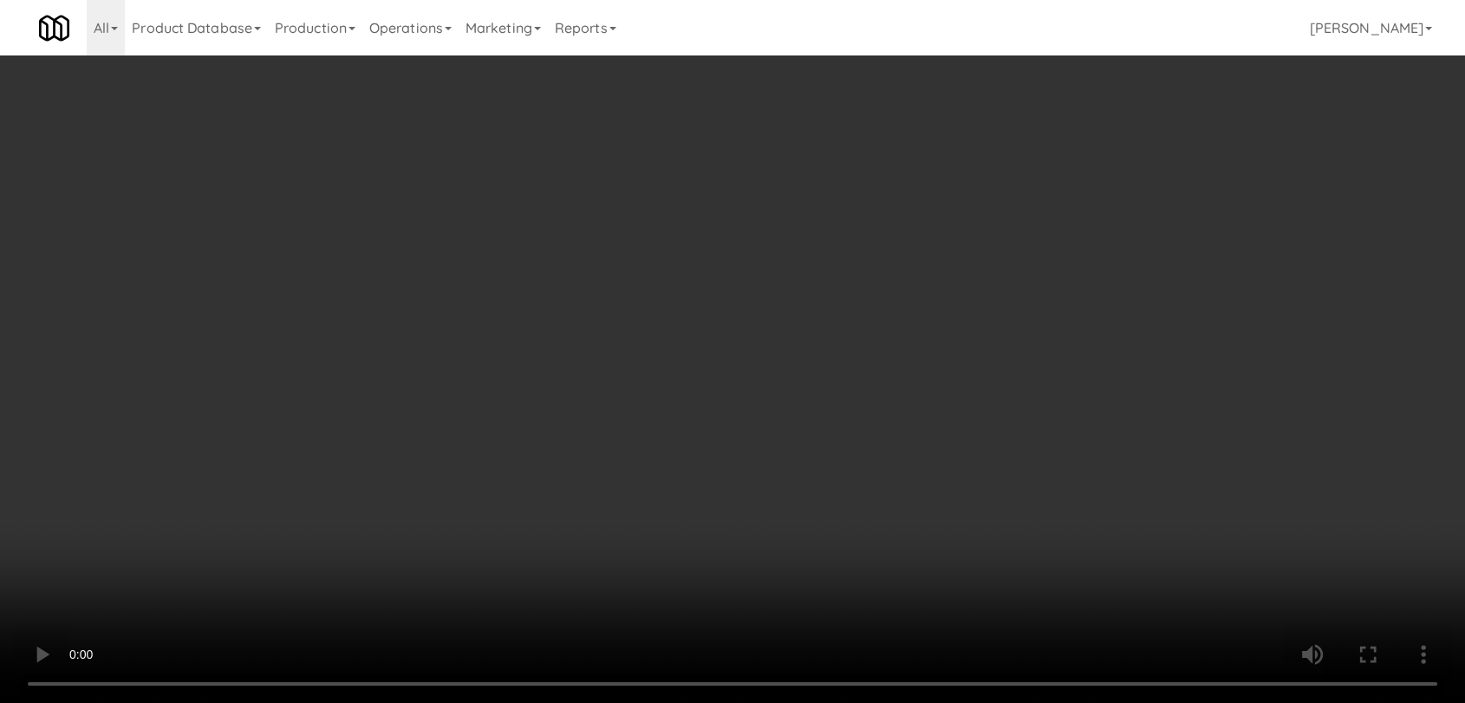
click at [1062, 196] on div "Grab N' Go Inventory Planogram" at bounding box center [1203, 170] width 445 height 70
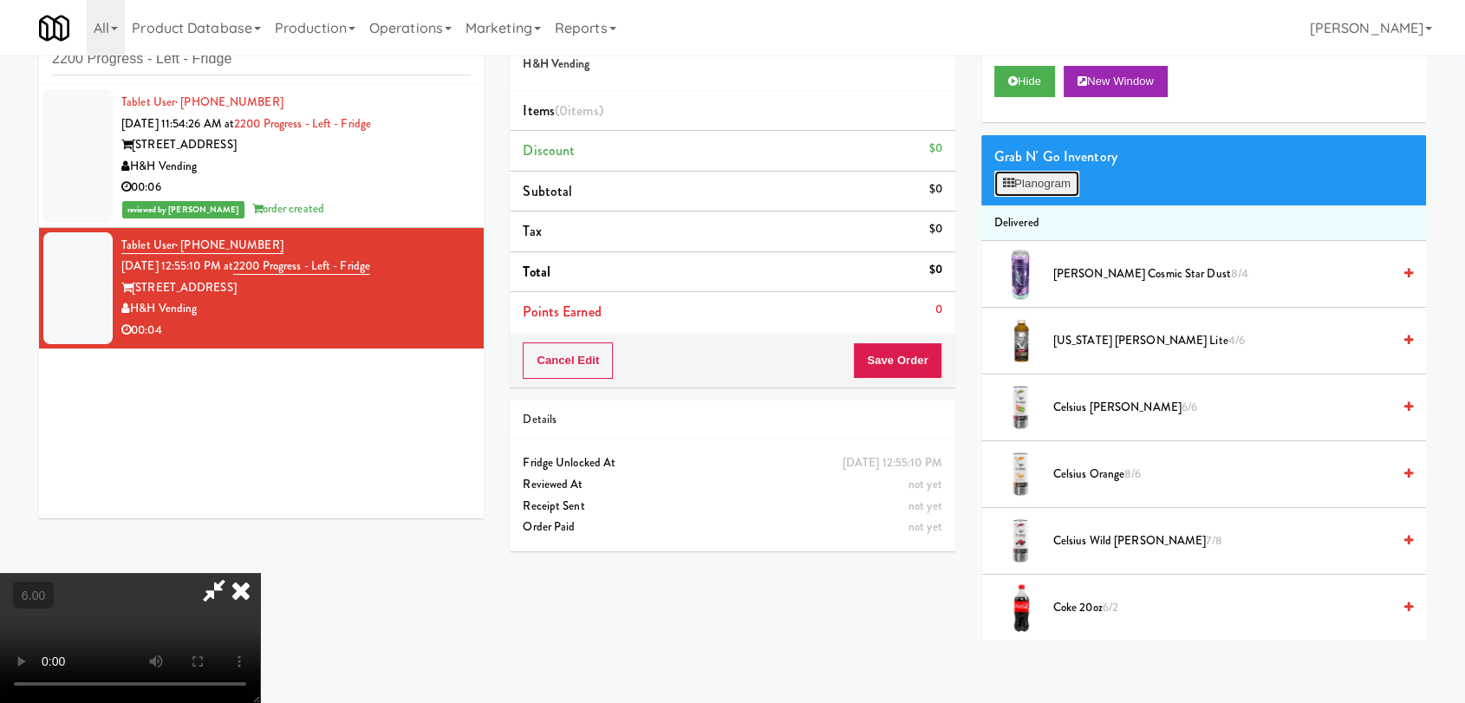
click at [1049, 184] on button "Planogram" at bounding box center [1036, 184] width 85 height 26
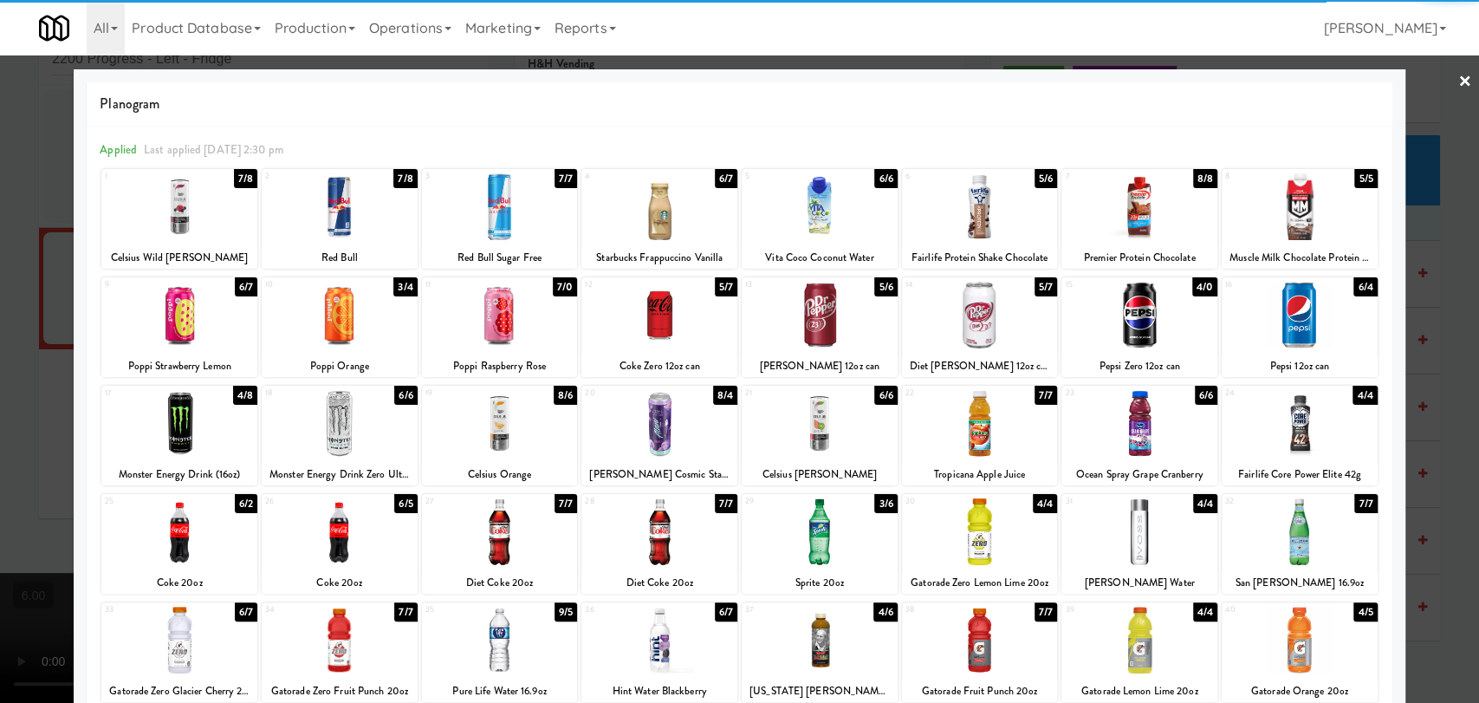
drag, startPoint x: 826, startPoint y: 542, endPoint x: 789, endPoint y: 527, distance: 40.1
click at [826, 543] on div at bounding box center [820, 531] width 156 height 67
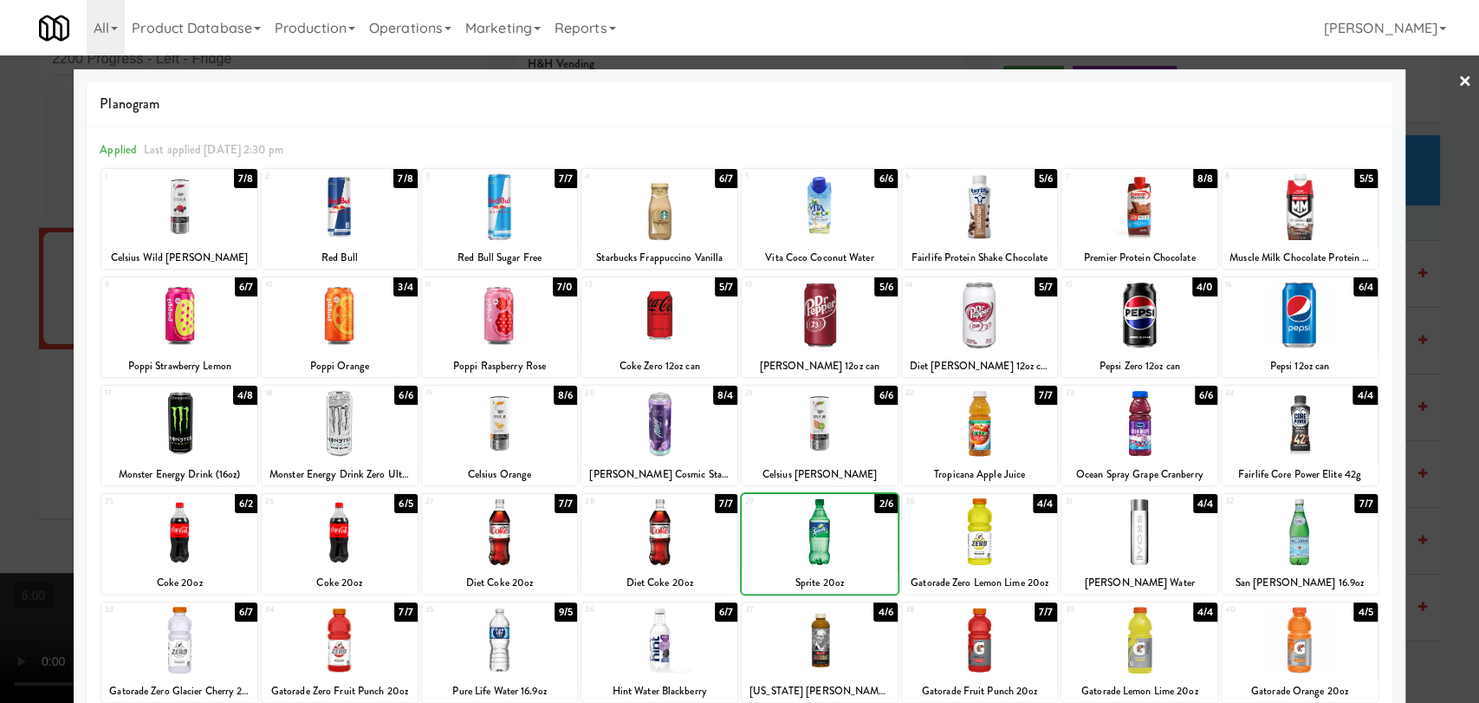
click at [0, 293] on div at bounding box center [739, 351] width 1479 height 703
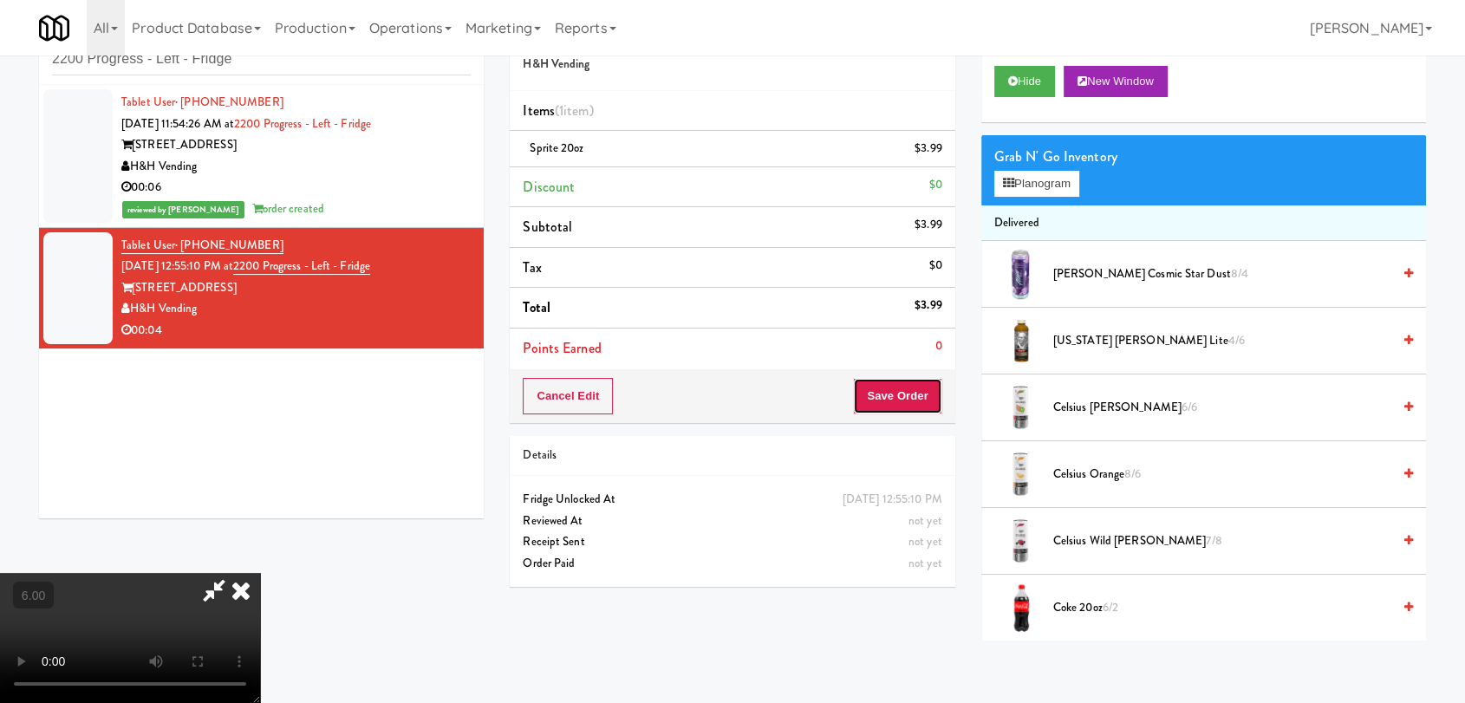
drag, startPoint x: 908, startPoint y: 402, endPoint x: 880, endPoint y: 379, distance: 36.3
click at [907, 401] on button "Save Order" at bounding box center [897, 396] width 88 height 36
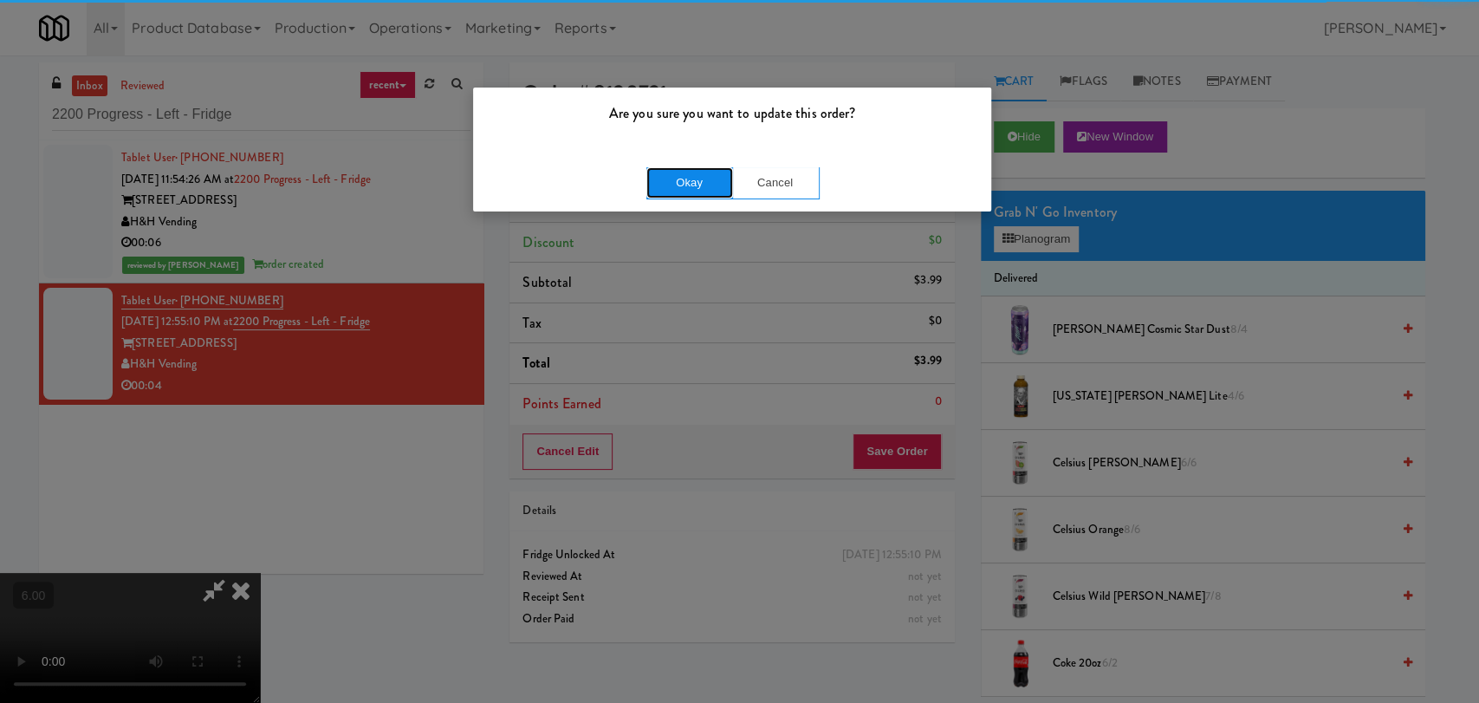
click at [702, 185] on button "Okay" at bounding box center [690, 182] width 87 height 31
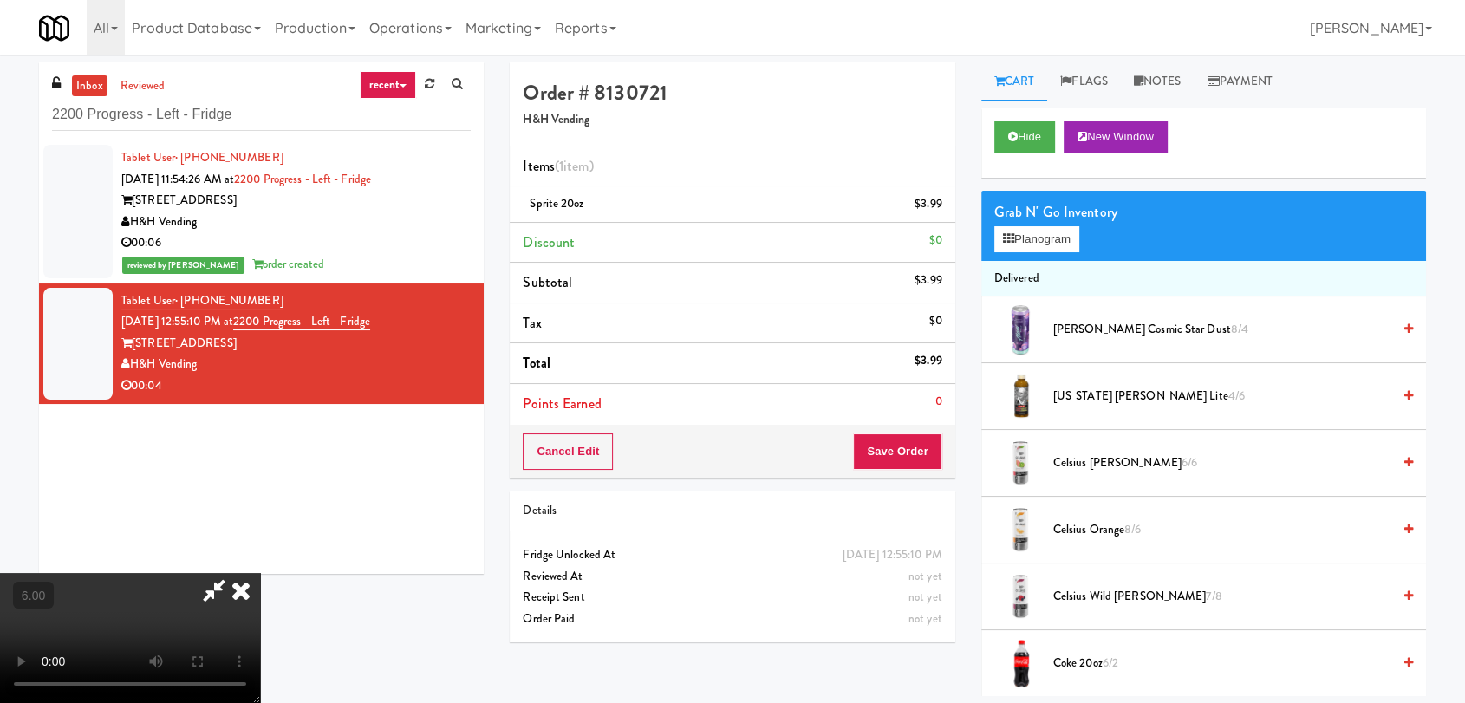
click at [260, 573] on icon at bounding box center [241, 590] width 38 height 35
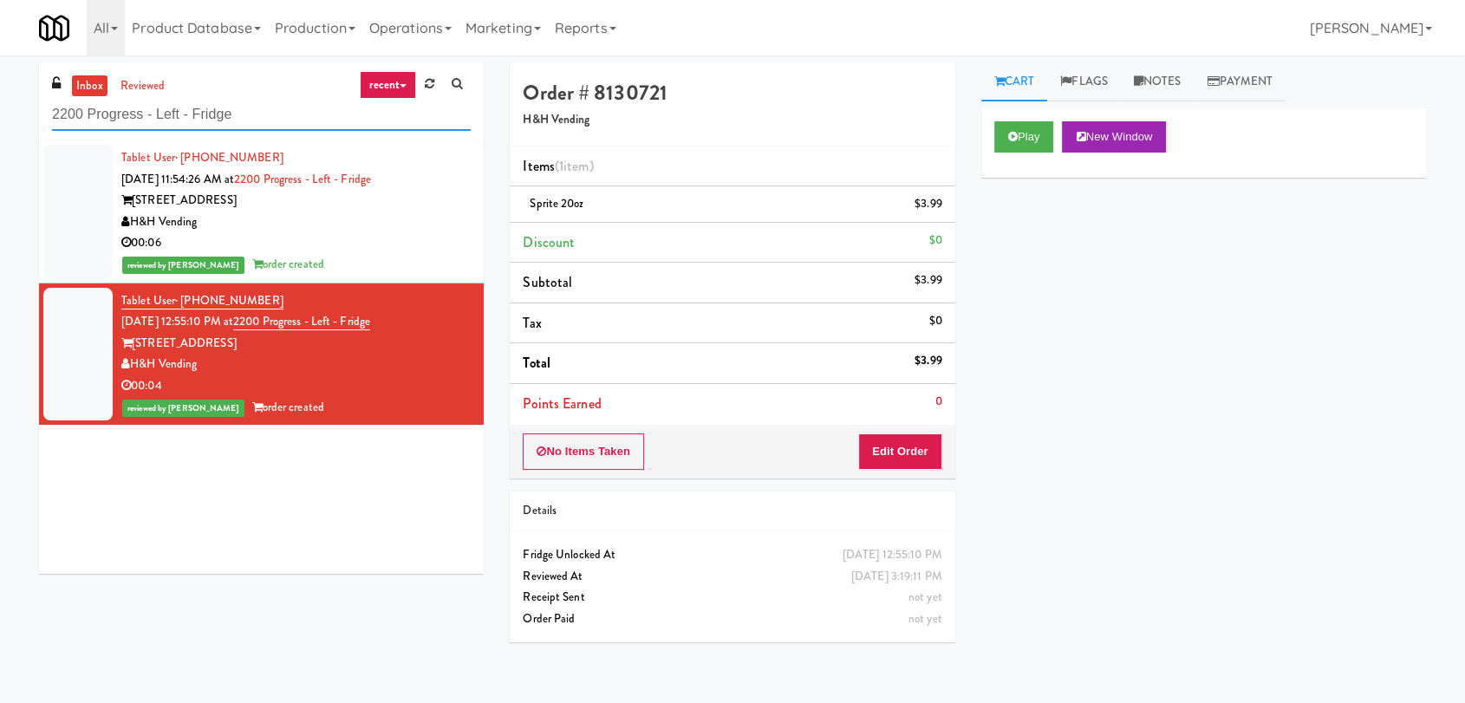
paste input "HATCH SmartMart Cold Bevera"
drag, startPoint x: 236, startPoint y: 110, endPoint x: 0, endPoint y: 107, distance: 235.7
click at [0, 107] on div "inbox reviewed recent all unclear take inventory issue suspicious failed recent…" at bounding box center [732, 379] width 1465 height 634
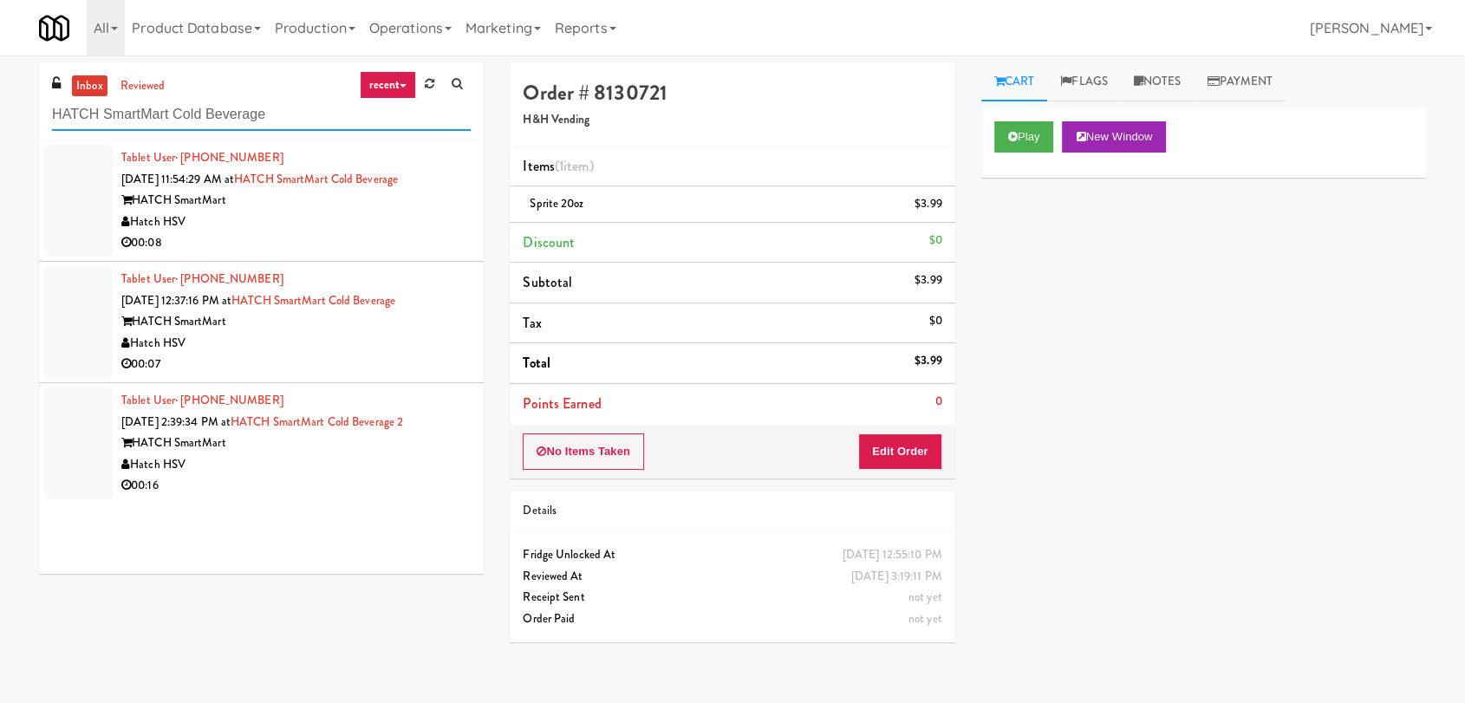
type input "HATCH SmartMart Cold Beverage"
click at [377, 244] on div "00:08" at bounding box center [295, 243] width 349 height 22
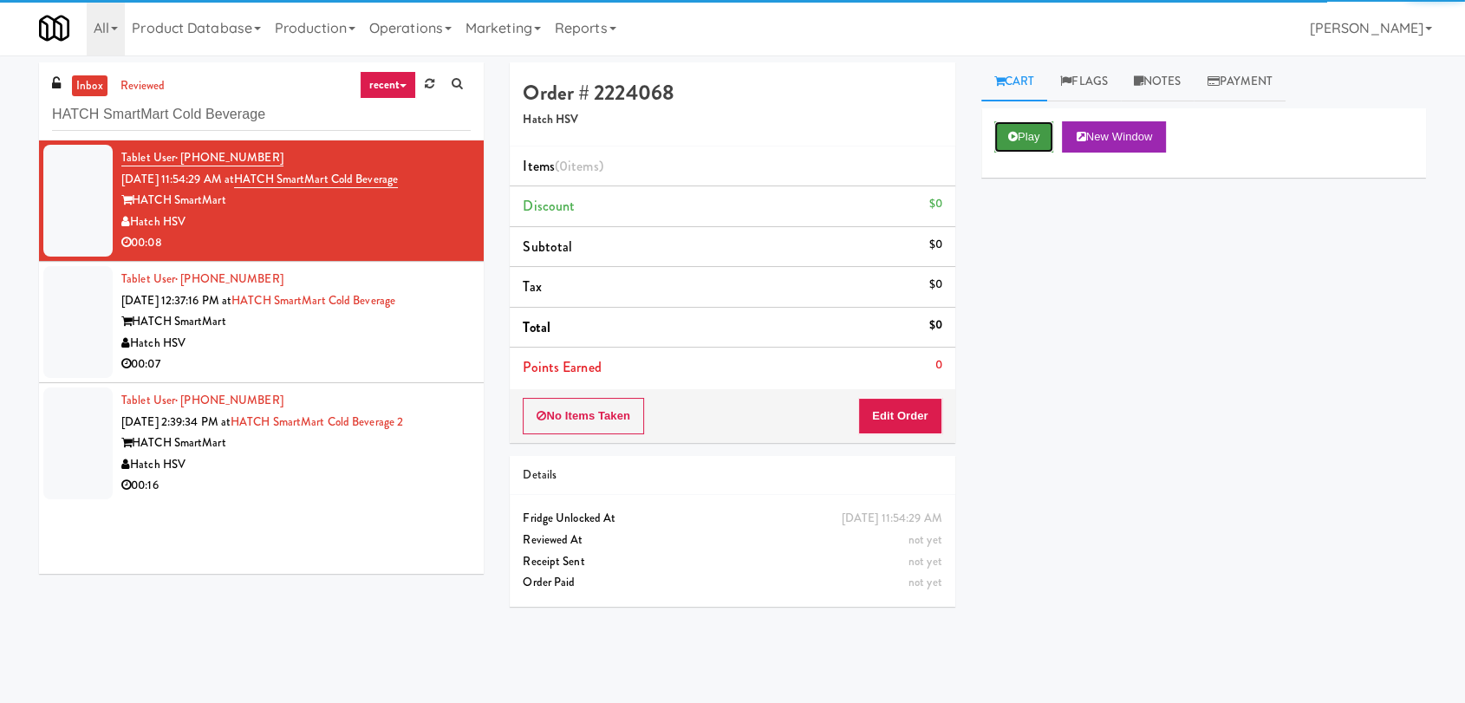
click at [1028, 130] on button "Play" at bounding box center [1024, 136] width 60 height 31
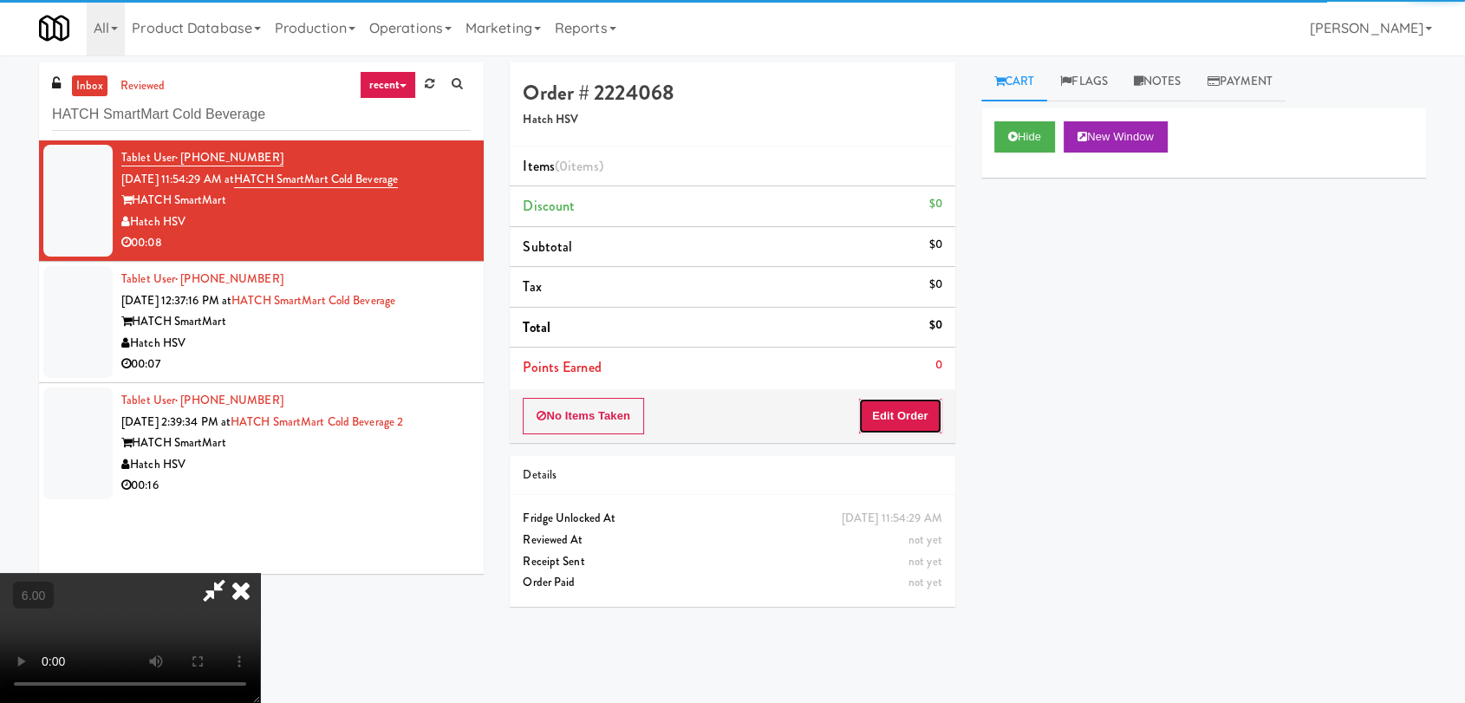
click at [915, 409] on button "Edit Order" at bounding box center [900, 416] width 84 height 36
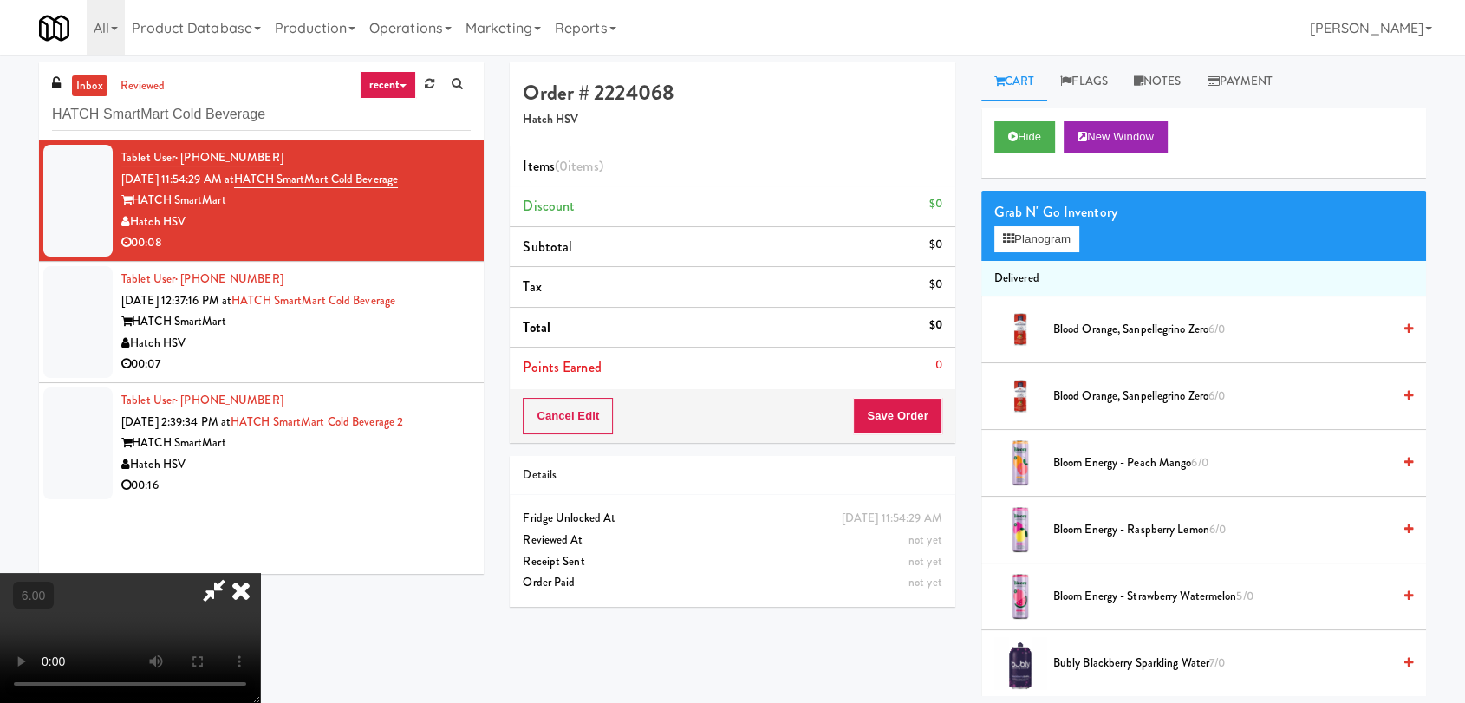
drag, startPoint x: 659, startPoint y: 291, endPoint x: 647, endPoint y: 285, distance: 12.8
click at [260, 573] on video at bounding box center [130, 638] width 260 height 130
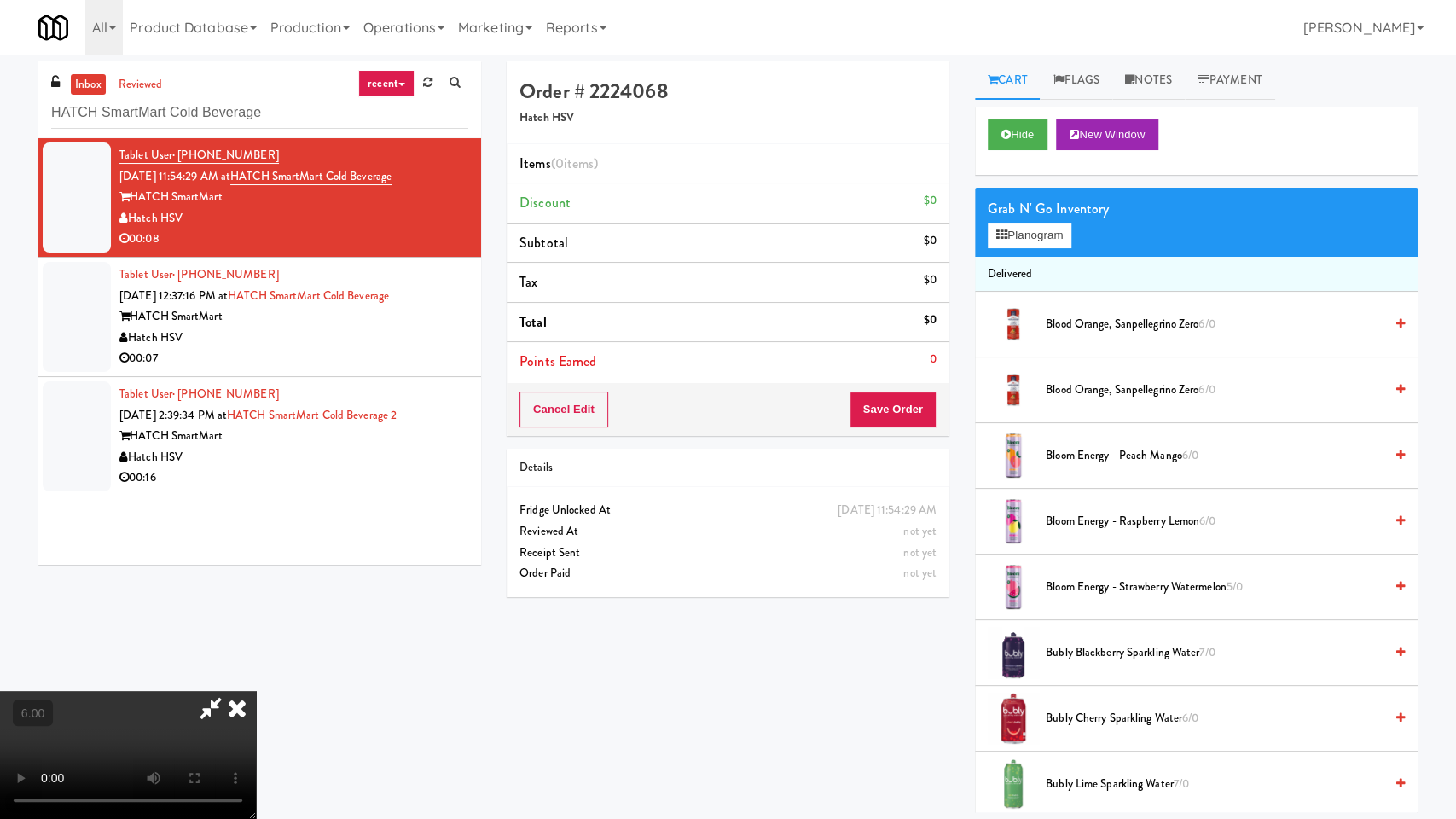
click at [256, 691] on video at bounding box center [128, 755] width 256 height 128
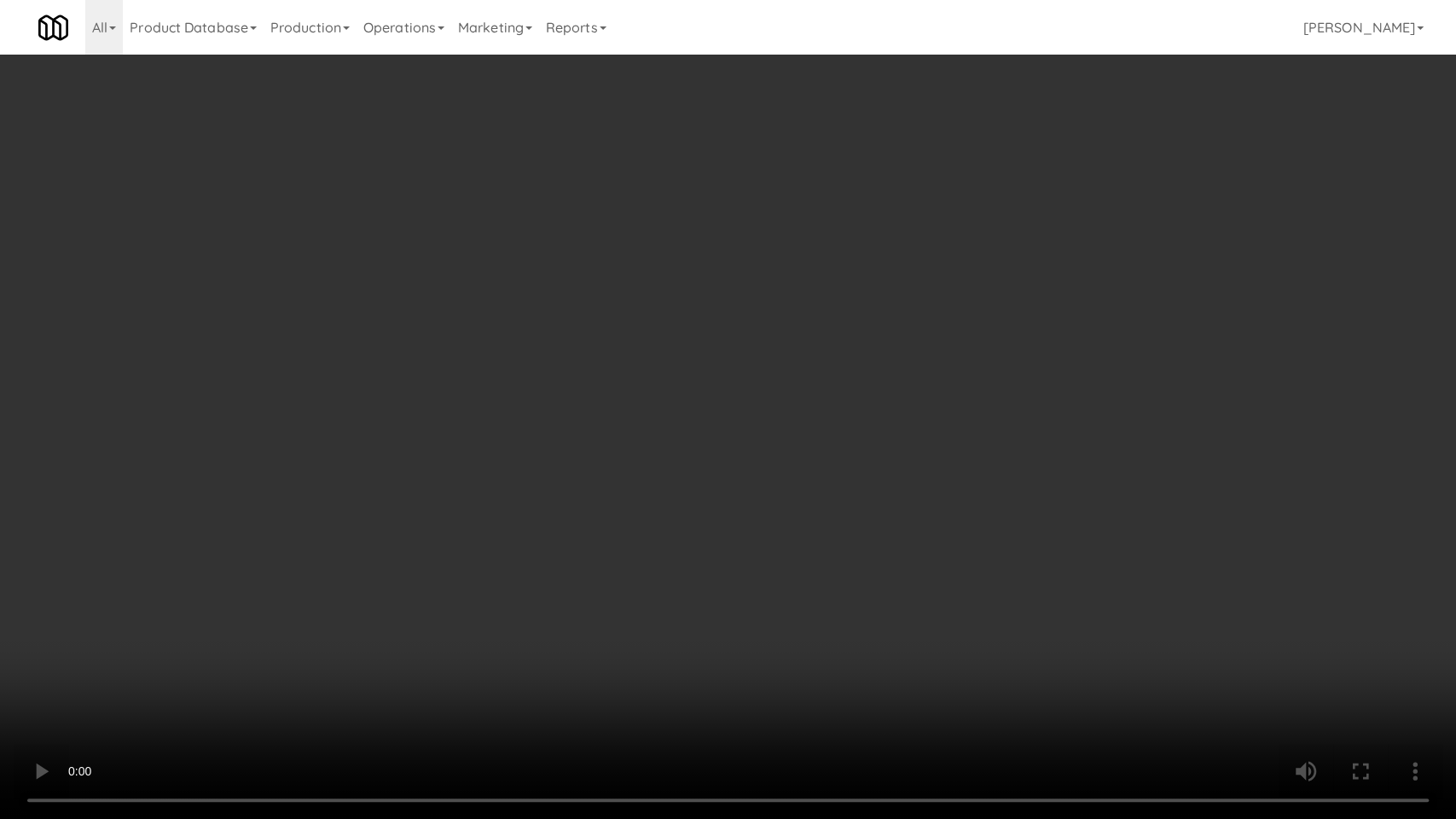
click at [650, 373] on video at bounding box center [728, 410] width 1456 height 819
click at [675, 410] on video at bounding box center [728, 410] width 1456 height 819
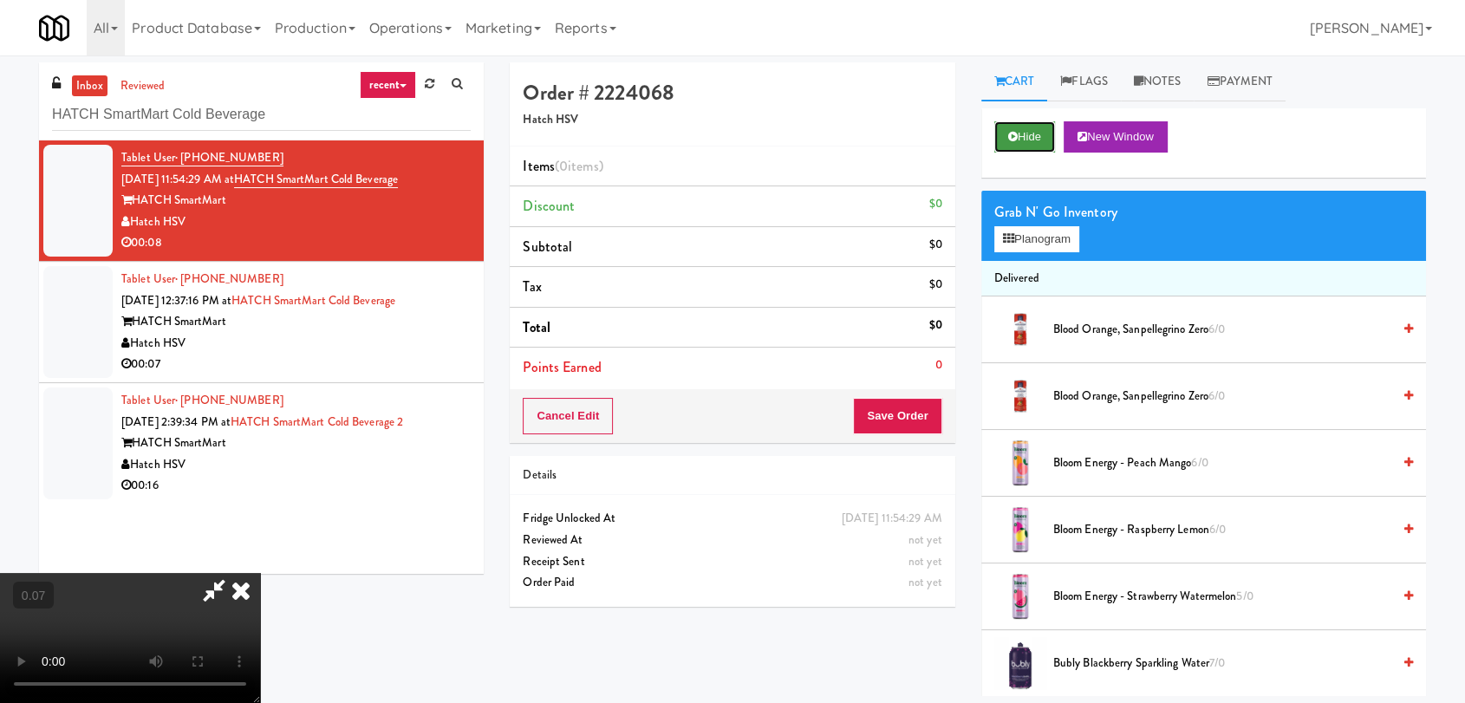
click at [994, 147] on button "Hide" at bounding box center [1024, 136] width 61 height 31
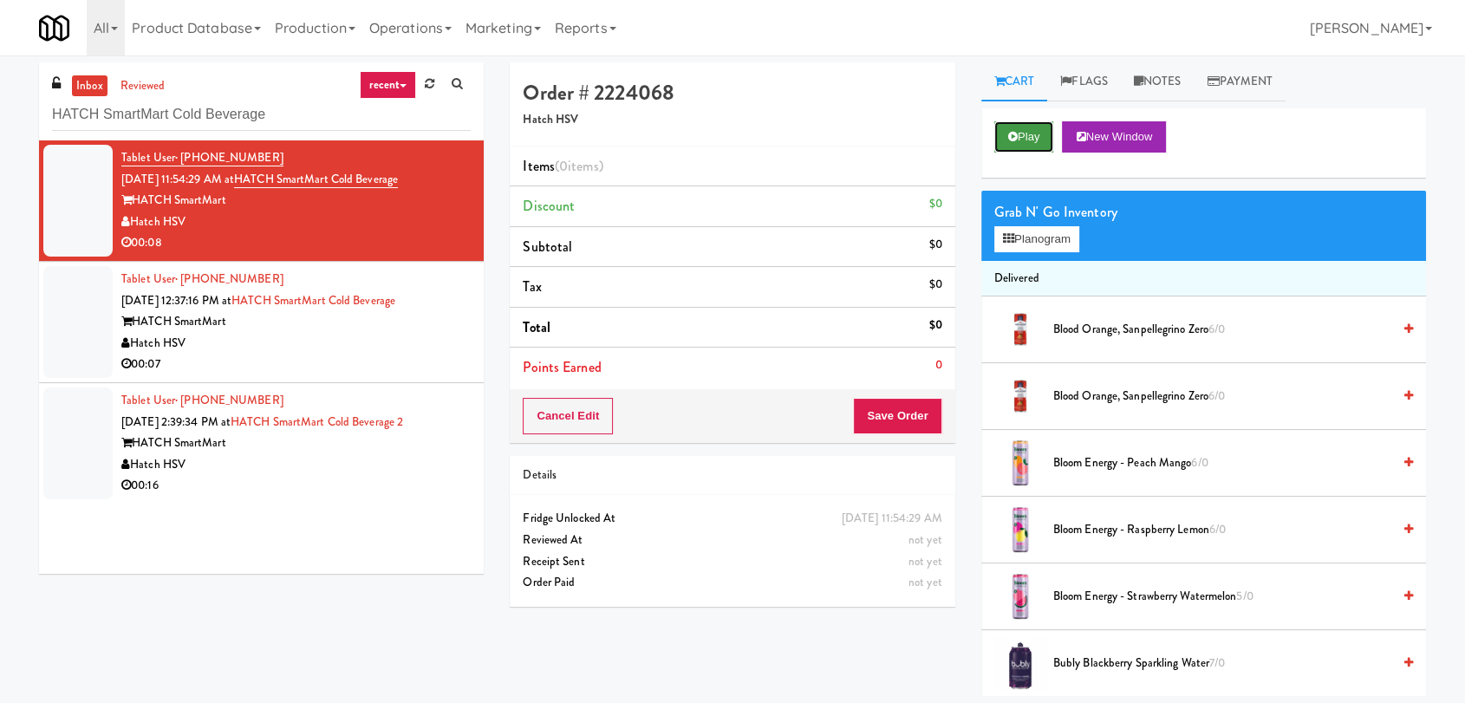
click at [1002, 141] on button "Play" at bounding box center [1024, 136] width 60 height 31
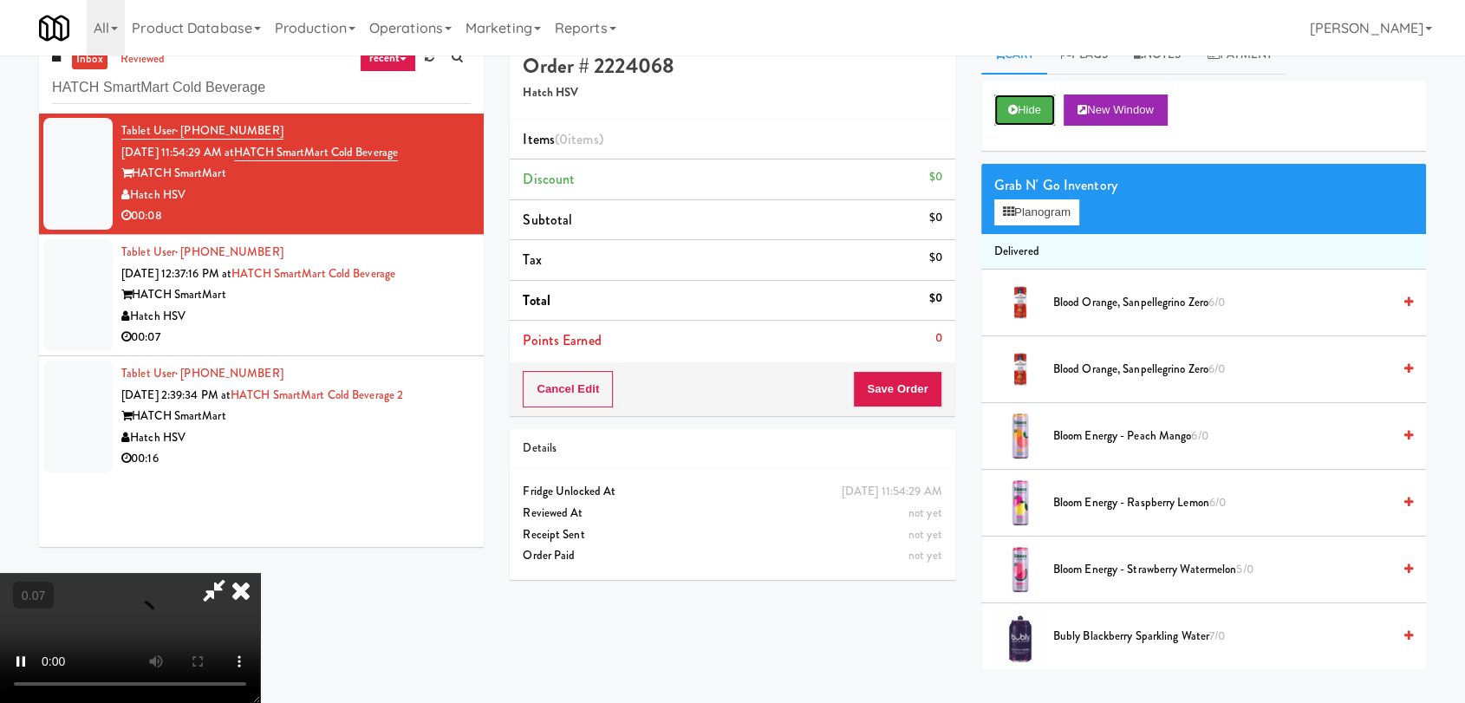
scroll to position [55, 0]
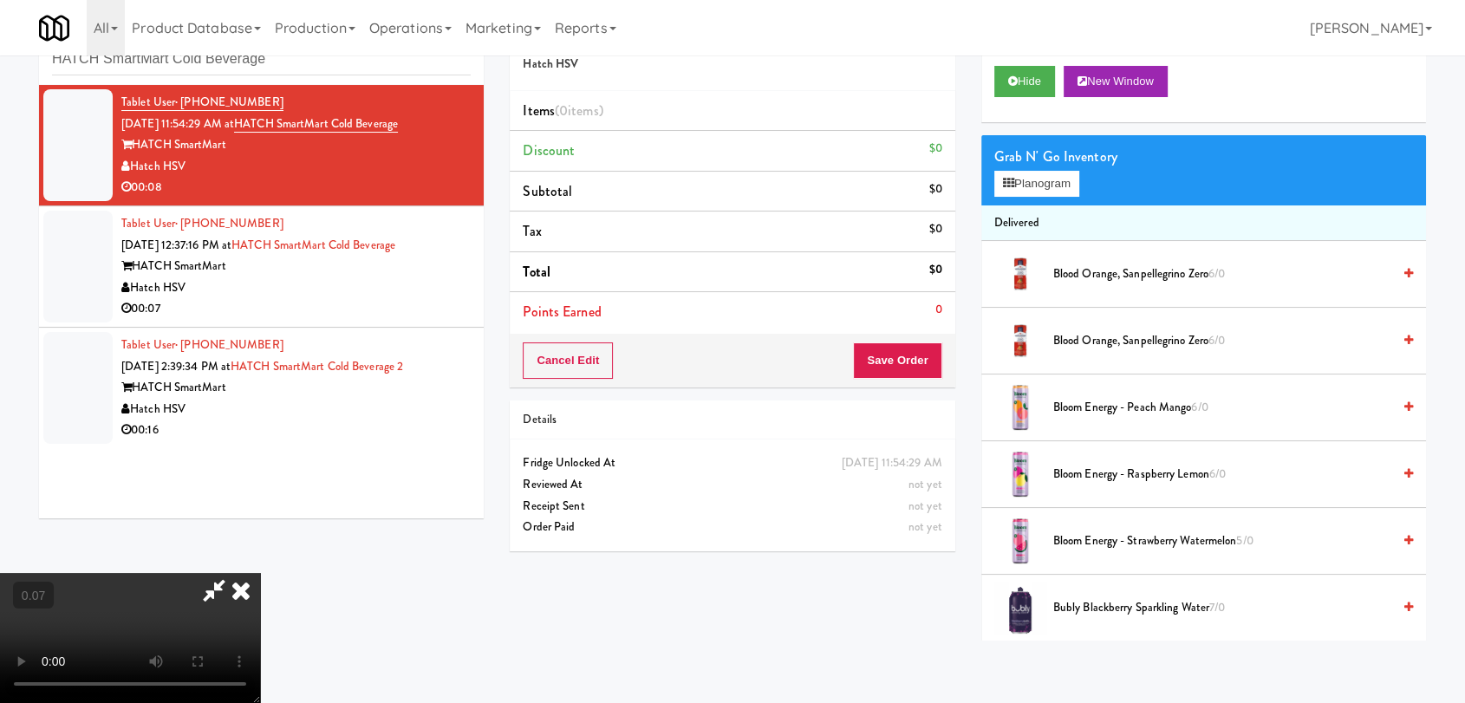
click at [150, 573] on video at bounding box center [130, 638] width 260 height 130
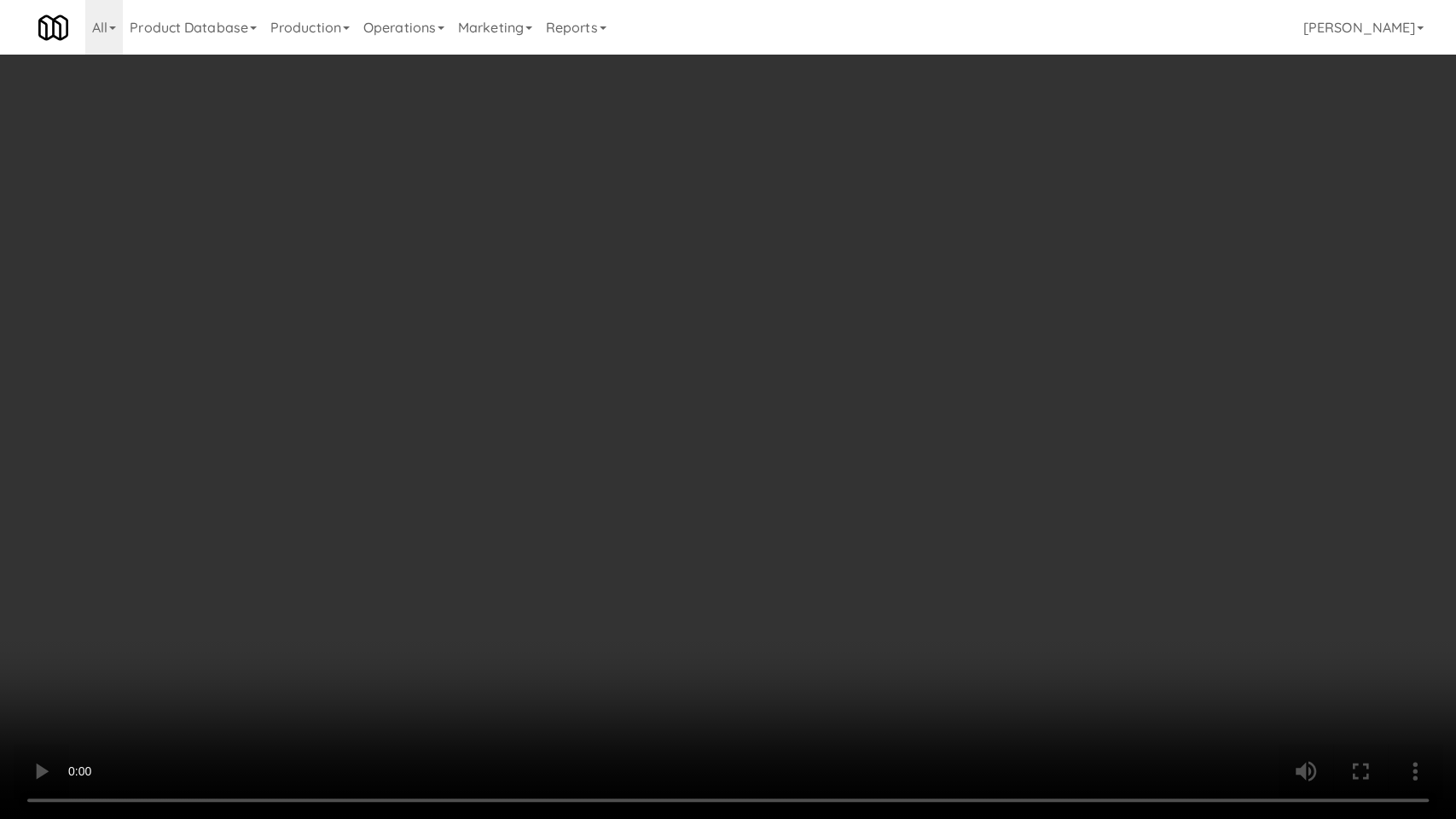
click at [216, 616] on video at bounding box center [728, 410] width 1456 height 819
click at [230, 607] on video at bounding box center [728, 410] width 1456 height 819
click at [728, 442] on video at bounding box center [728, 410] width 1456 height 819
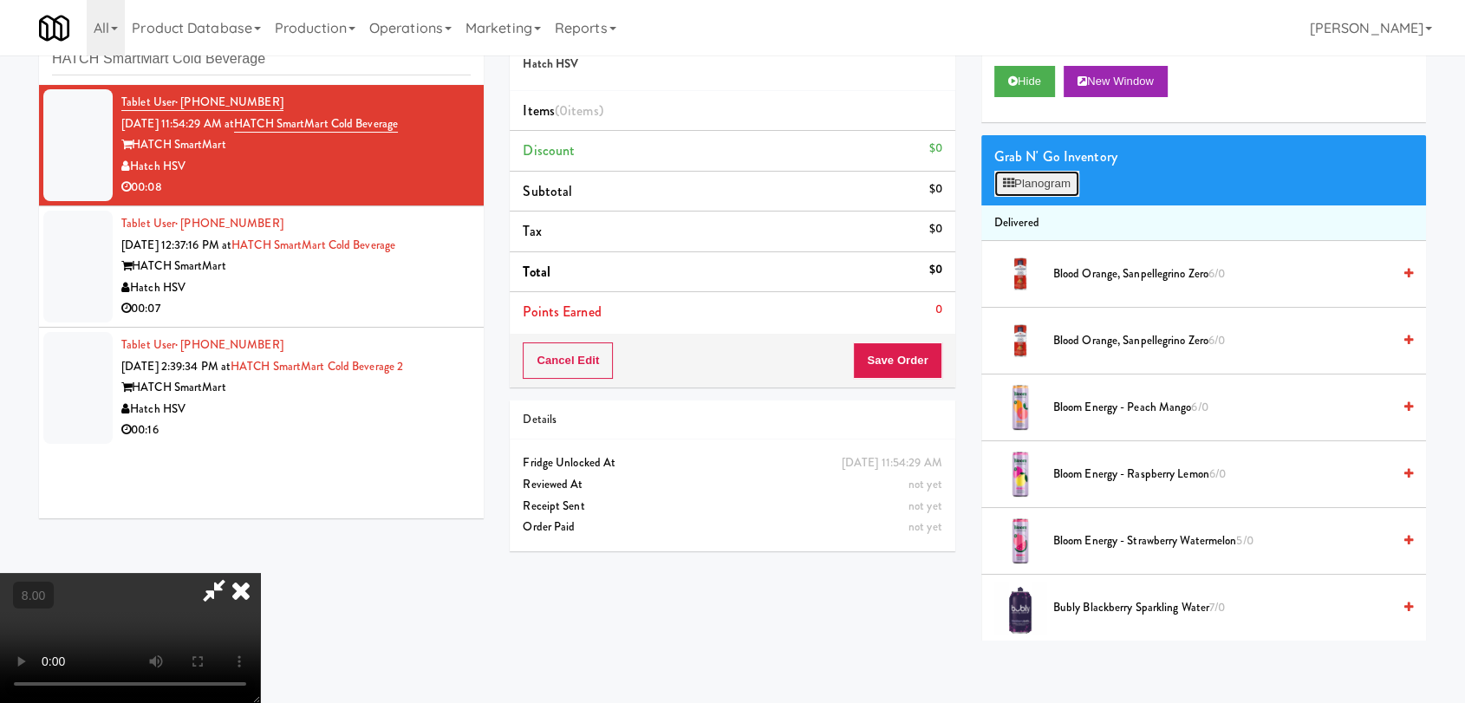
click at [1064, 184] on button "Planogram" at bounding box center [1036, 184] width 85 height 26
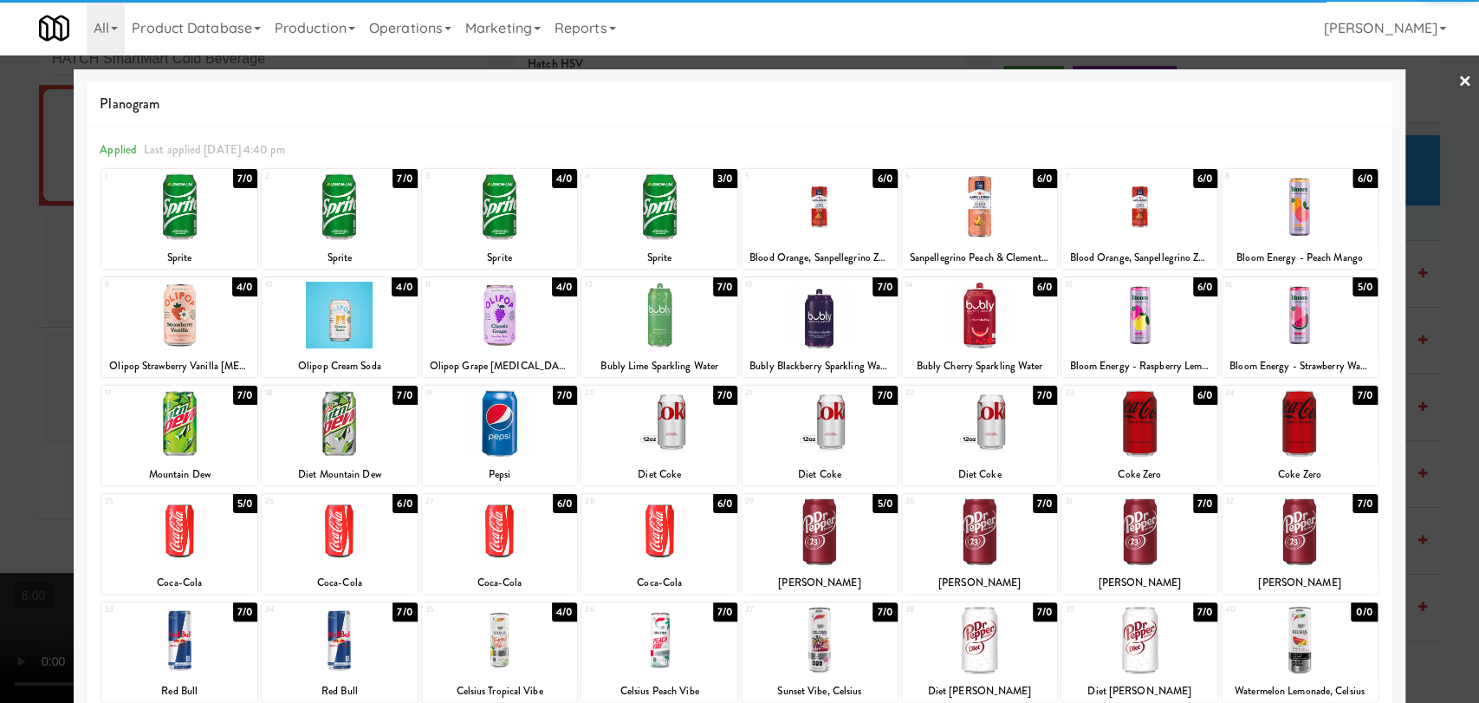
click at [1334, 303] on div at bounding box center [1300, 315] width 156 height 67
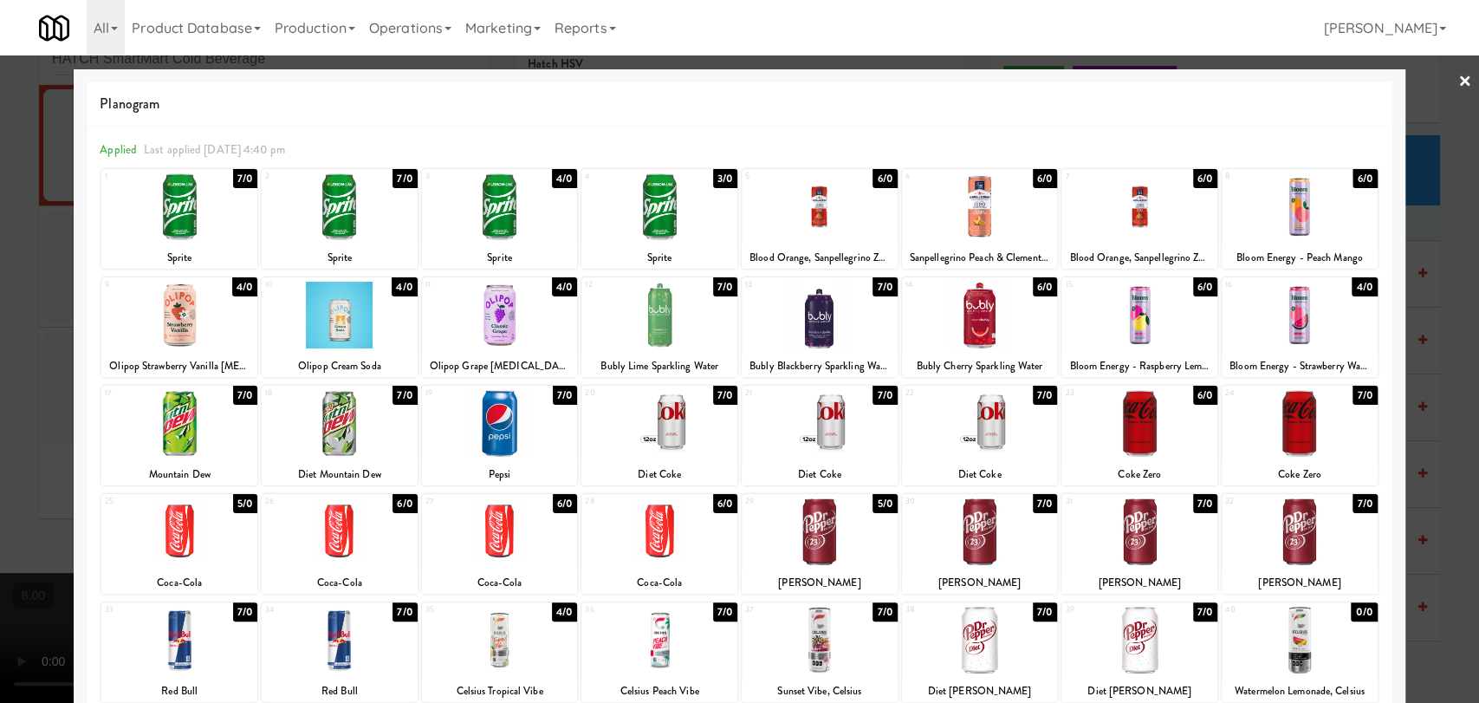
click at [1414, 161] on div at bounding box center [739, 351] width 1479 height 703
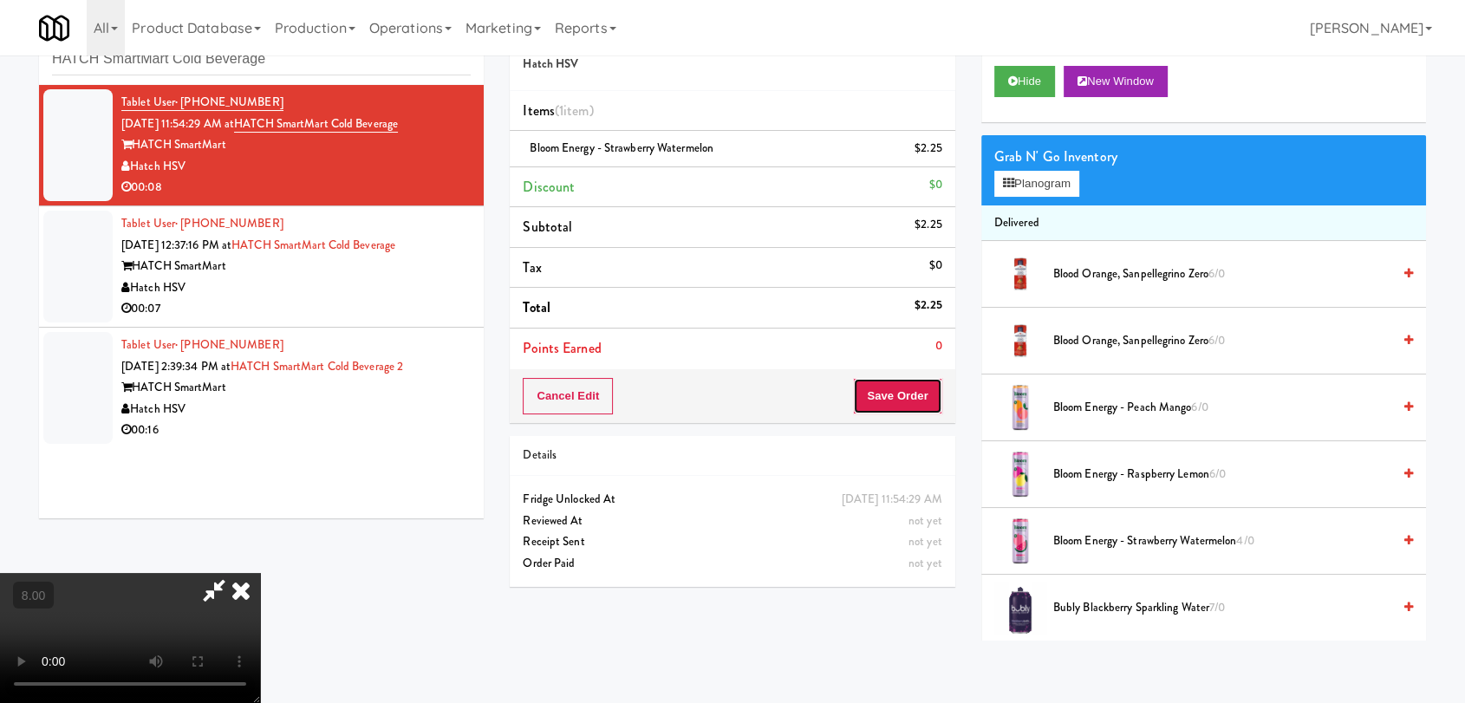
click at [921, 393] on button "Save Order" at bounding box center [897, 396] width 88 height 36
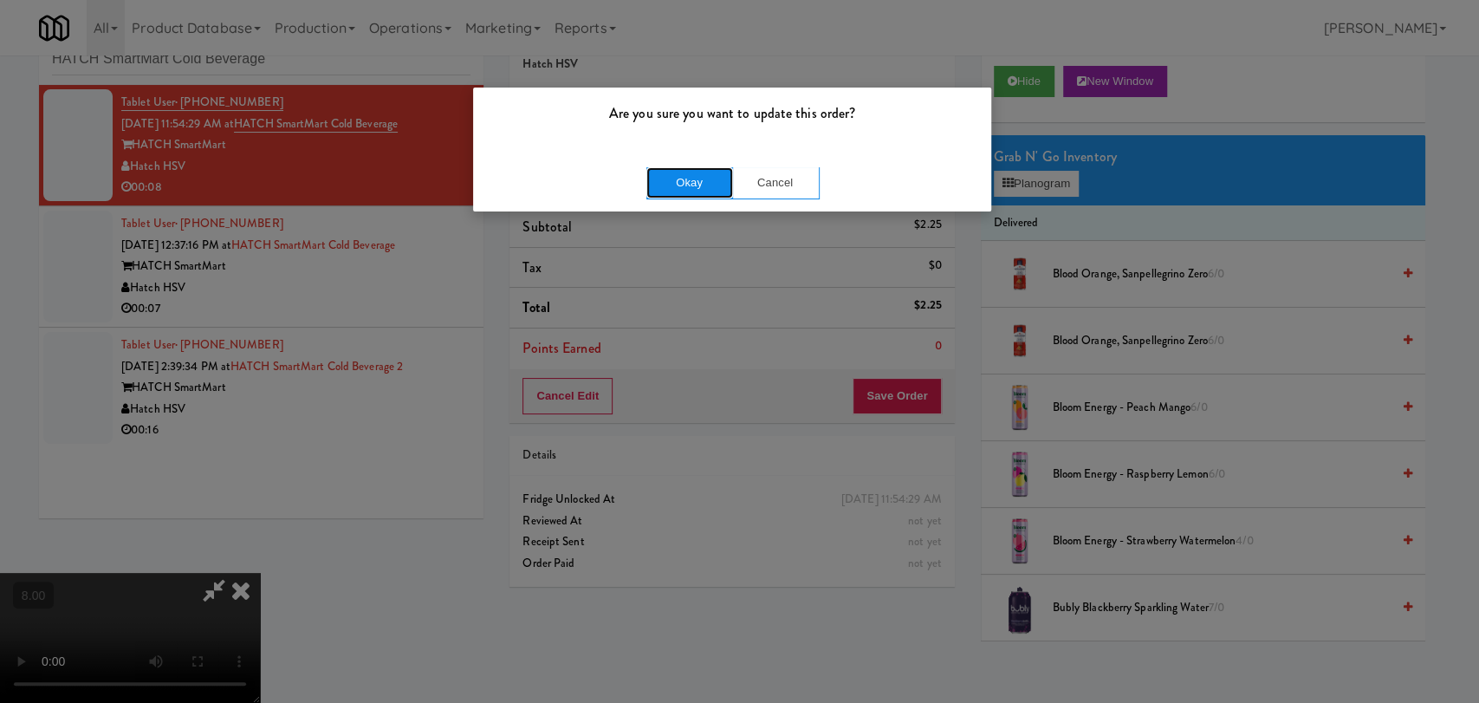
drag, startPoint x: 673, startPoint y: 189, endPoint x: 683, endPoint y: 185, distance: 11.3
click at [674, 189] on button "Okay" at bounding box center [690, 182] width 87 height 31
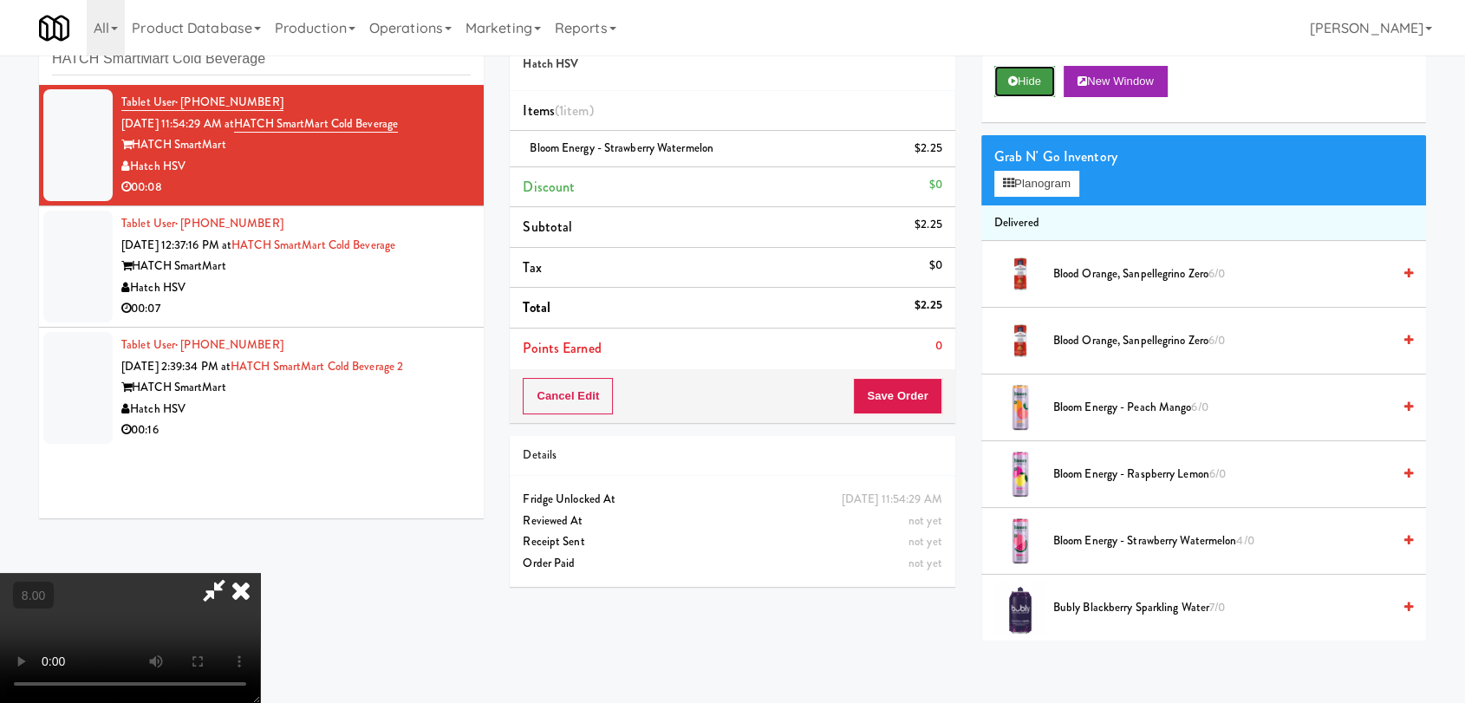
click at [1038, 76] on button "Hide" at bounding box center [1024, 81] width 61 height 31
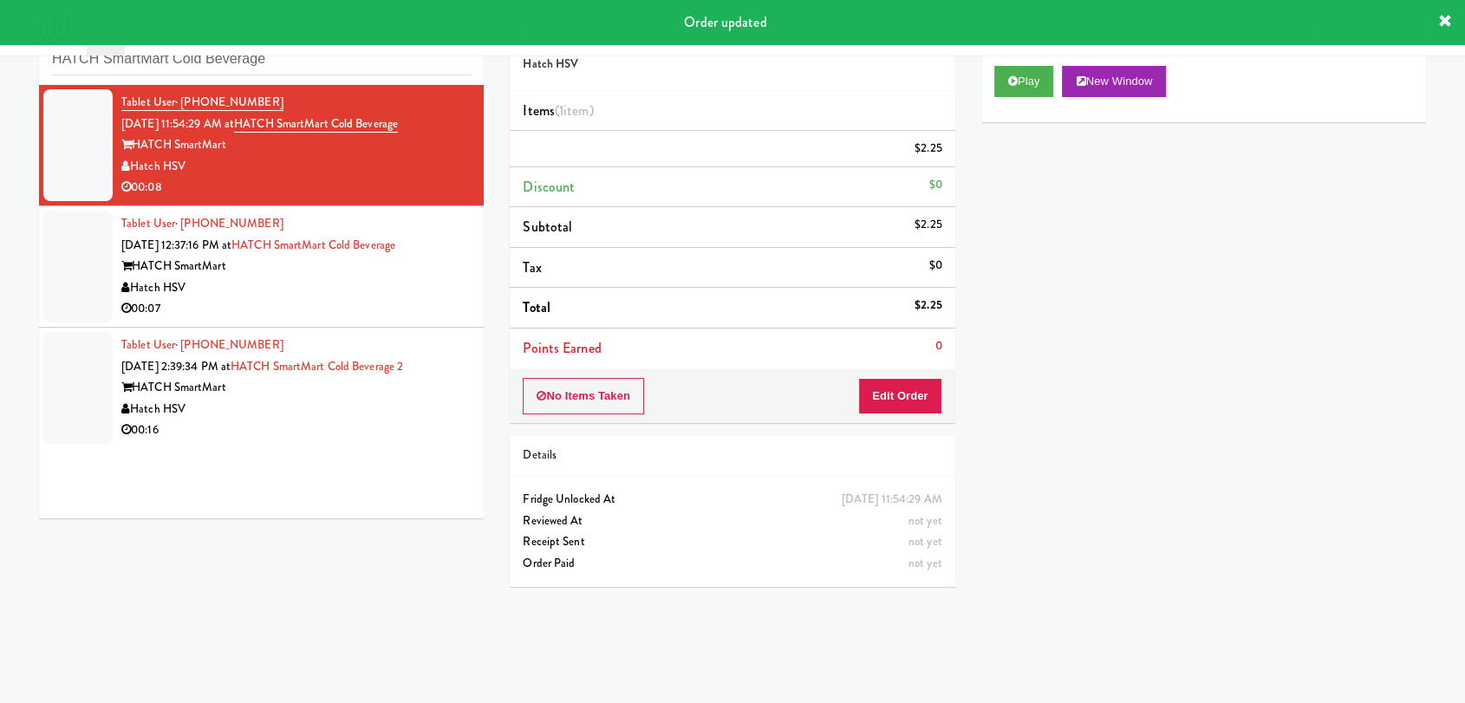
click at [340, 317] on div "00:07" at bounding box center [295, 309] width 349 height 22
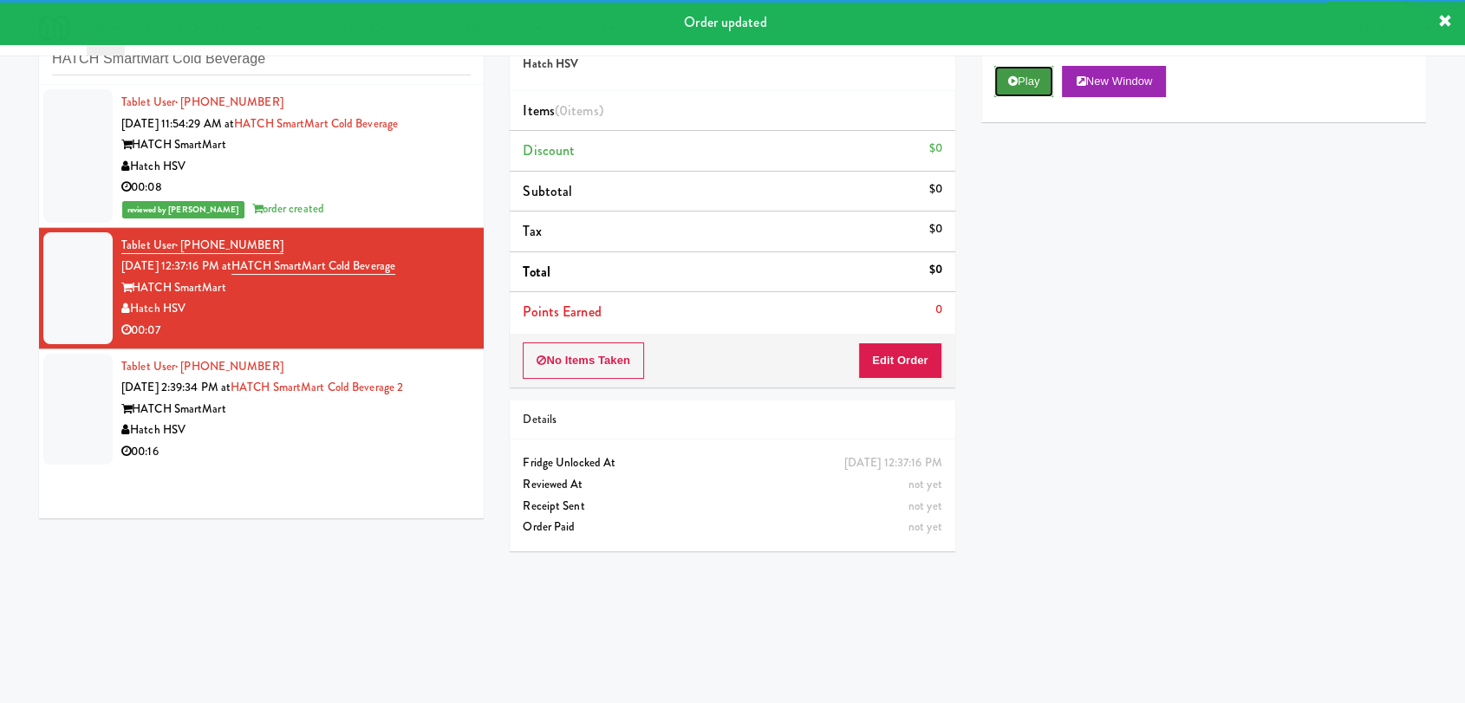
click at [1045, 73] on button "Play" at bounding box center [1024, 81] width 60 height 31
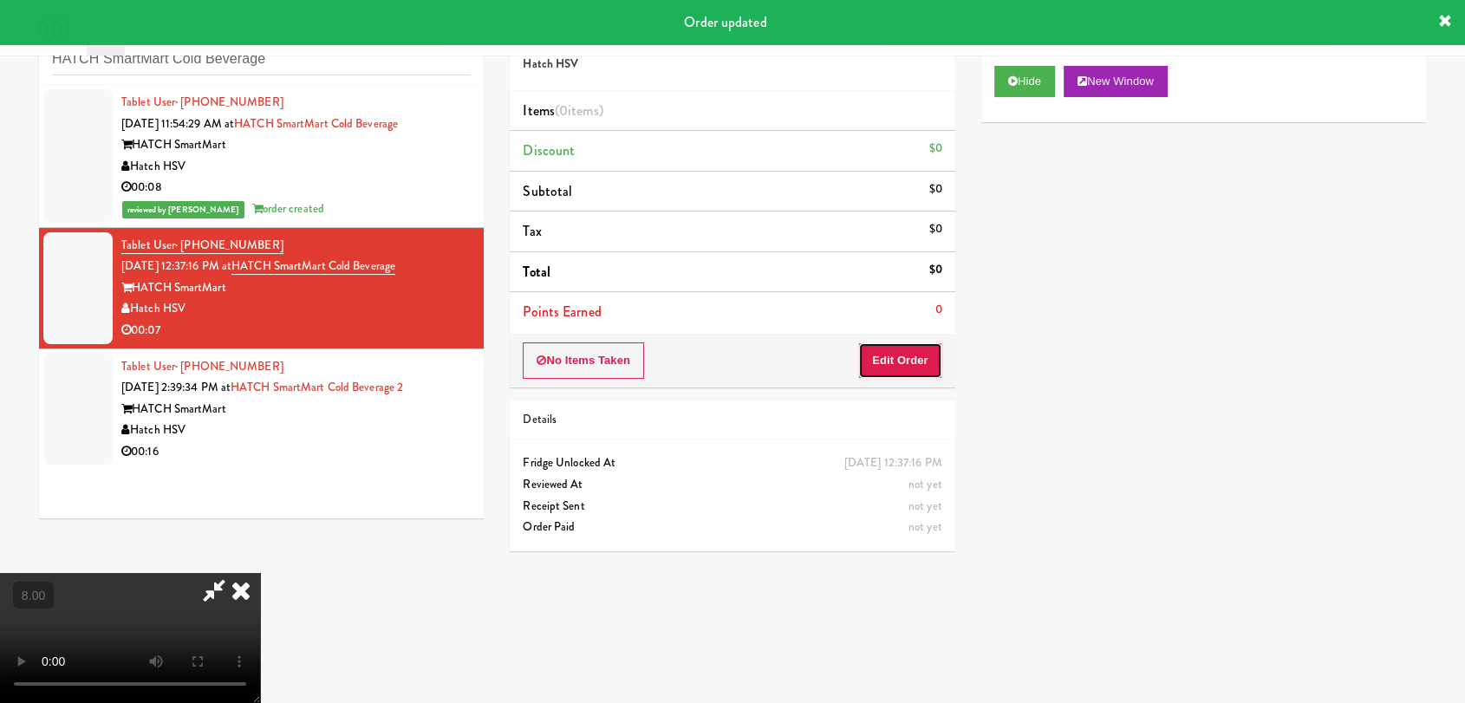
drag, startPoint x: 911, startPoint y: 353, endPoint x: 885, endPoint y: 303, distance: 55.8
click at [912, 355] on button "Edit Order" at bounding box center [900, 360] width 84 height 36
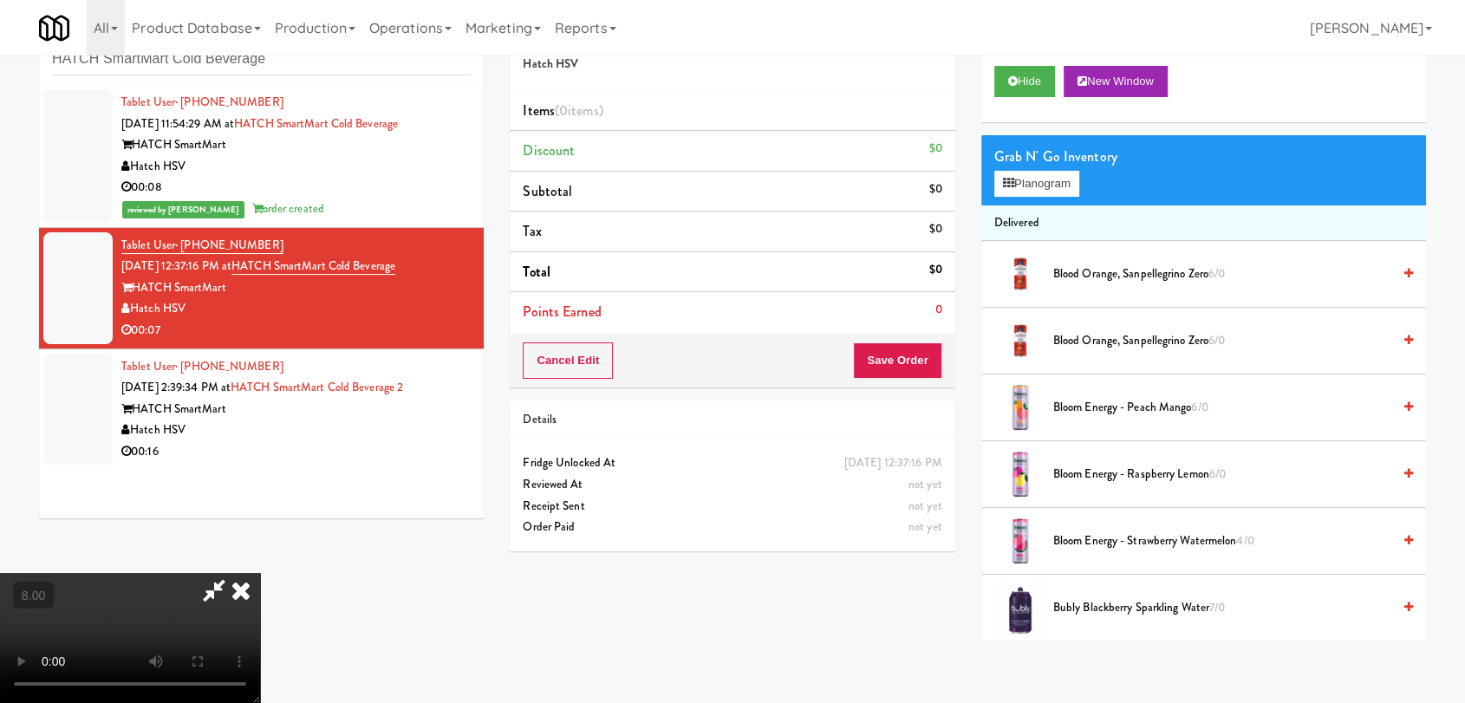
click at [257, 573] on video at bounding box center [130, 638] width 260 height 130
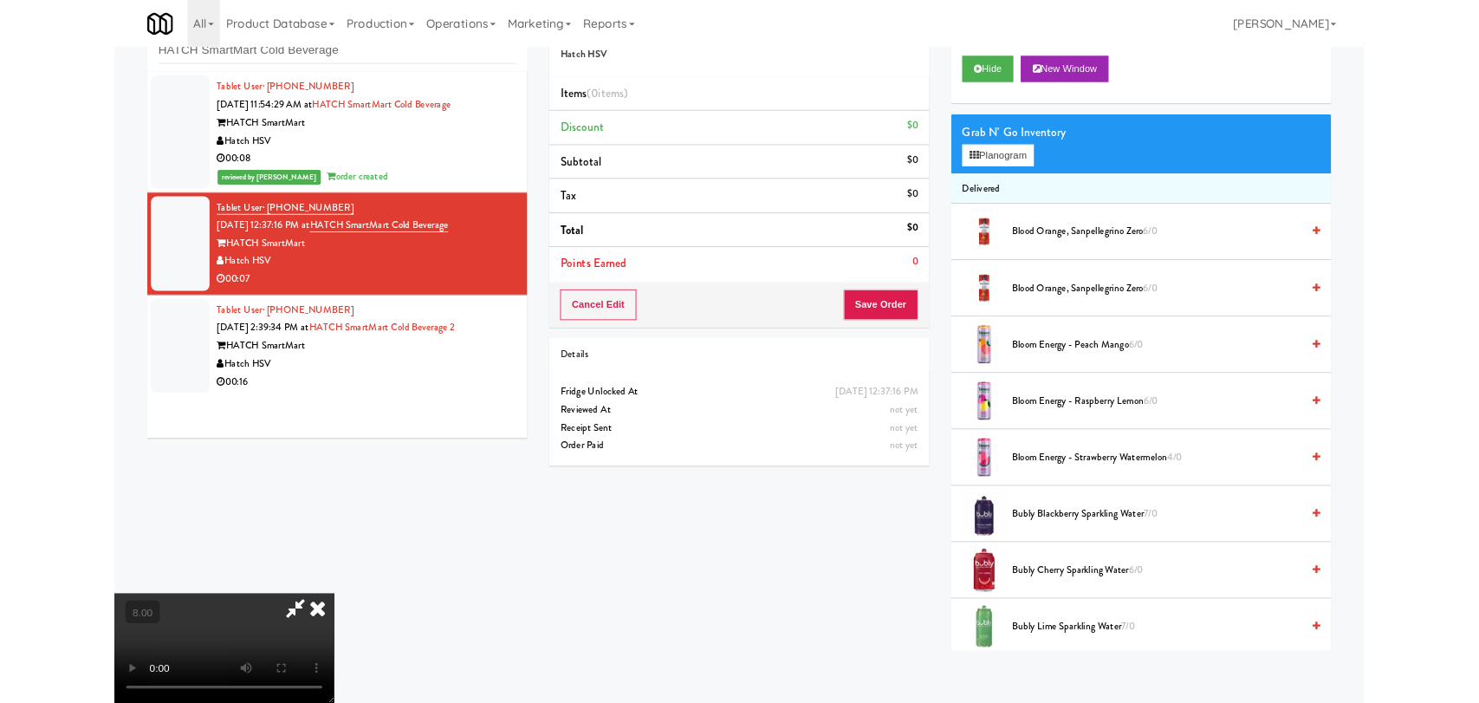
scroll to position [36, 0]
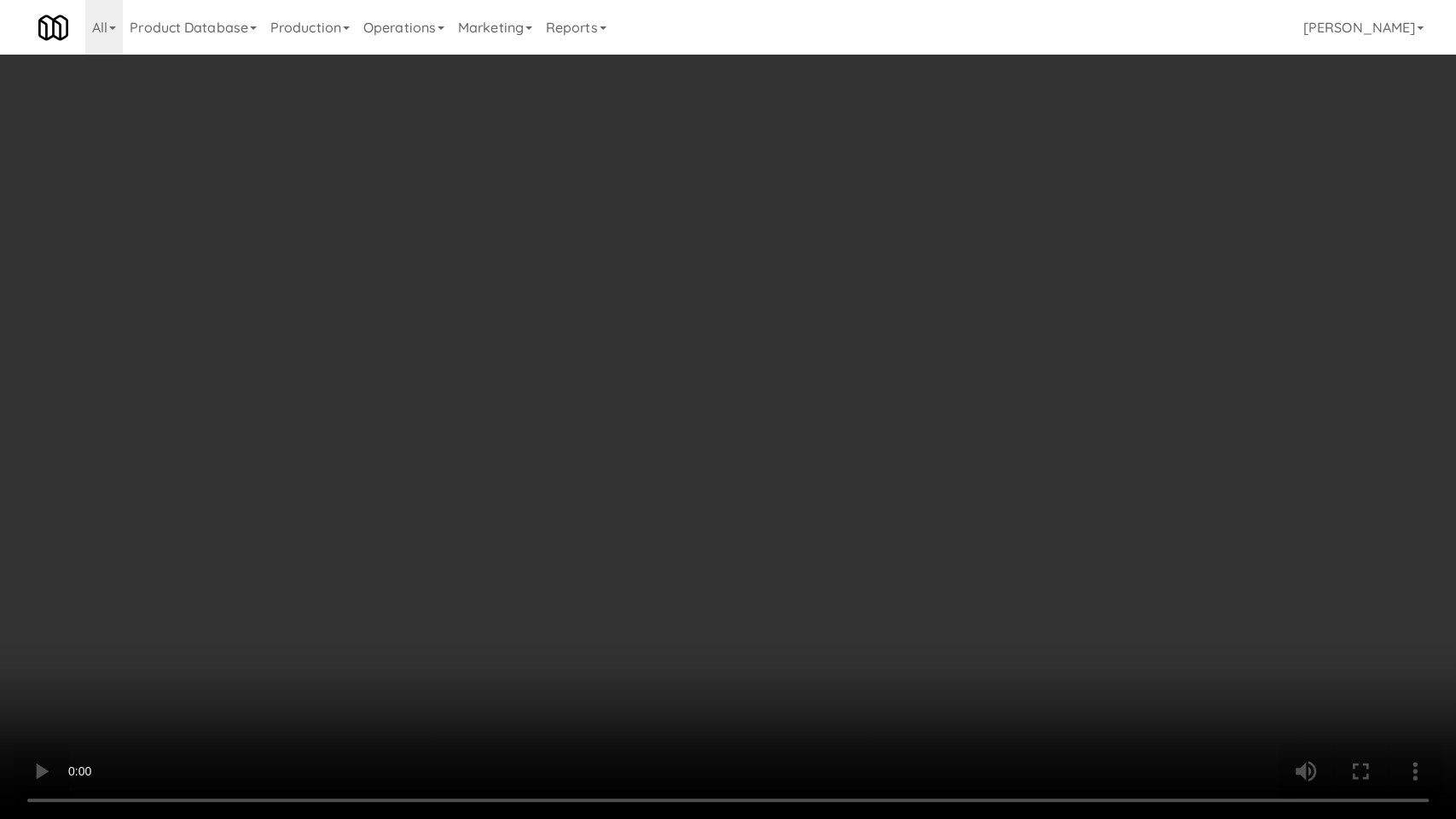
click at [452, 594] on video at bounding box center [728, 410] width 1456 height 819
click at [451, 593] on video at bounding box center [728, 410] width 1456 height 819
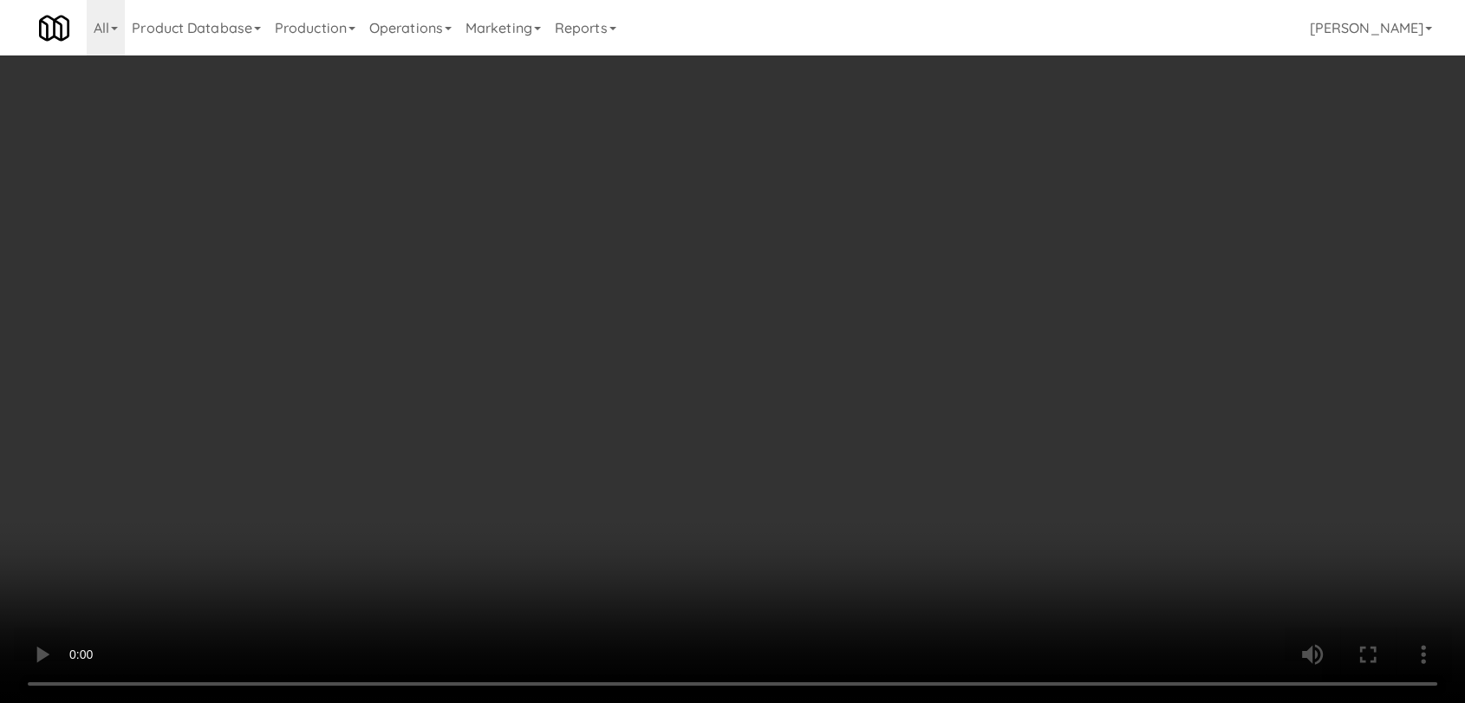
drag, startPoint x: 1043, startPoint y: 197, endPoint x: 1026, endPoint y: 195, distance: 17.4
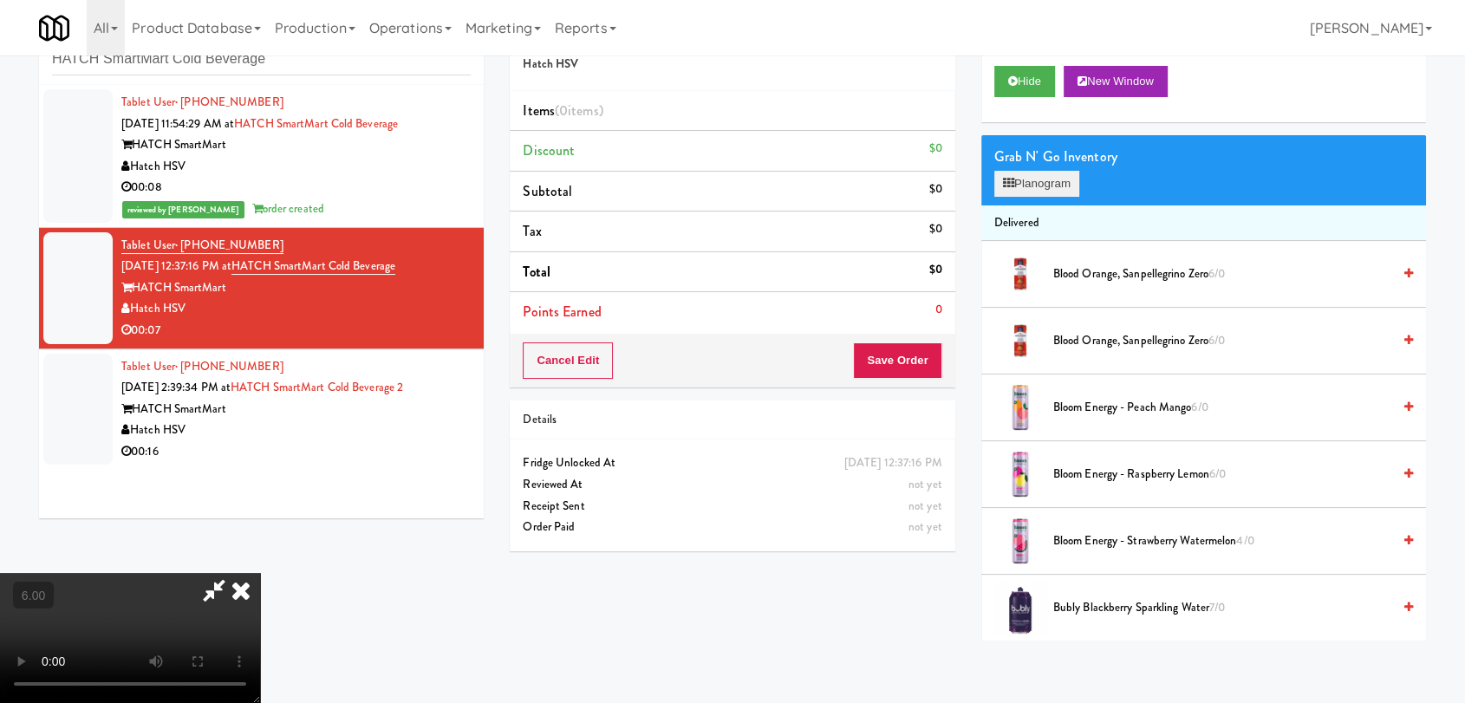
click at [1043, 194] on div "Grab N' Go Inventory Planogram" at bounding box center [1203, 170] width 445 height 70
click at [1029, 189] on button "Planogram" at bounding box center [1036, 184] width 85 height 26
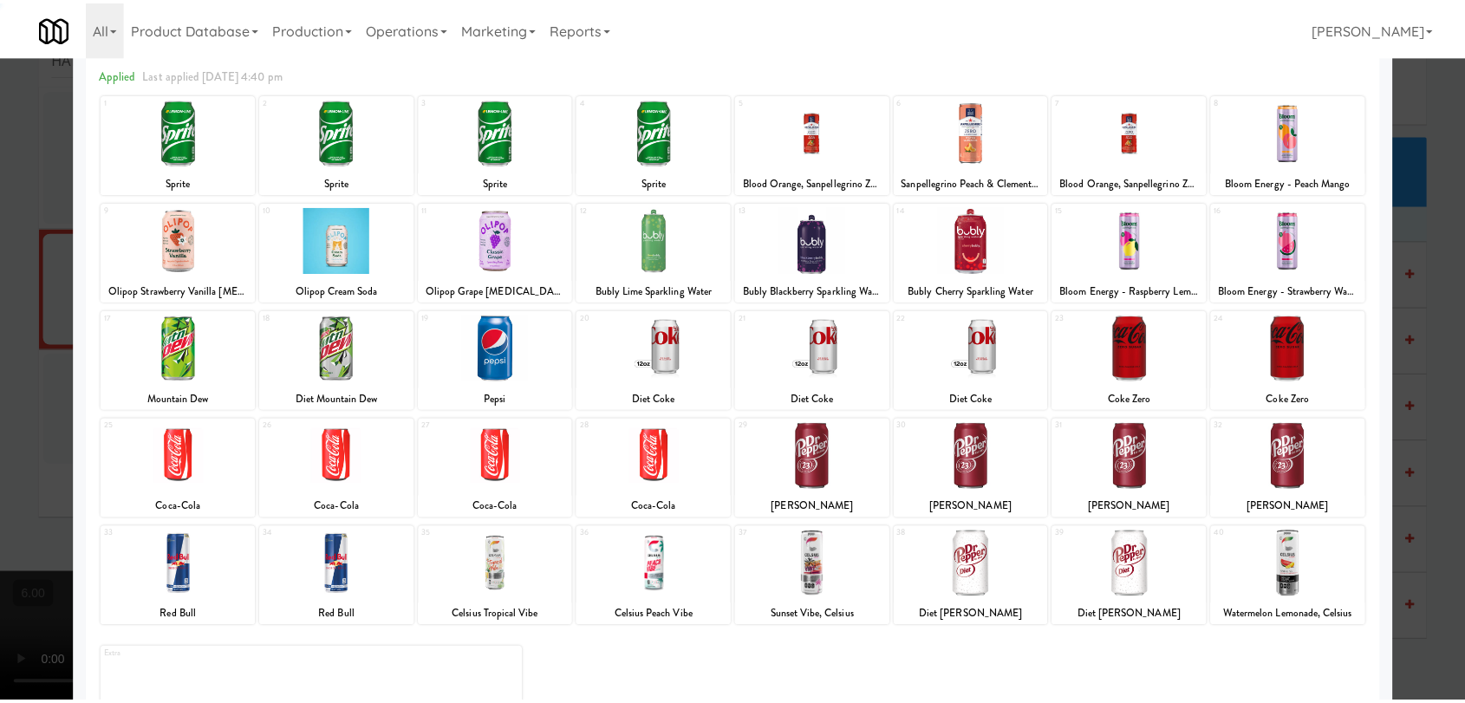
scroll to position [148, 0]
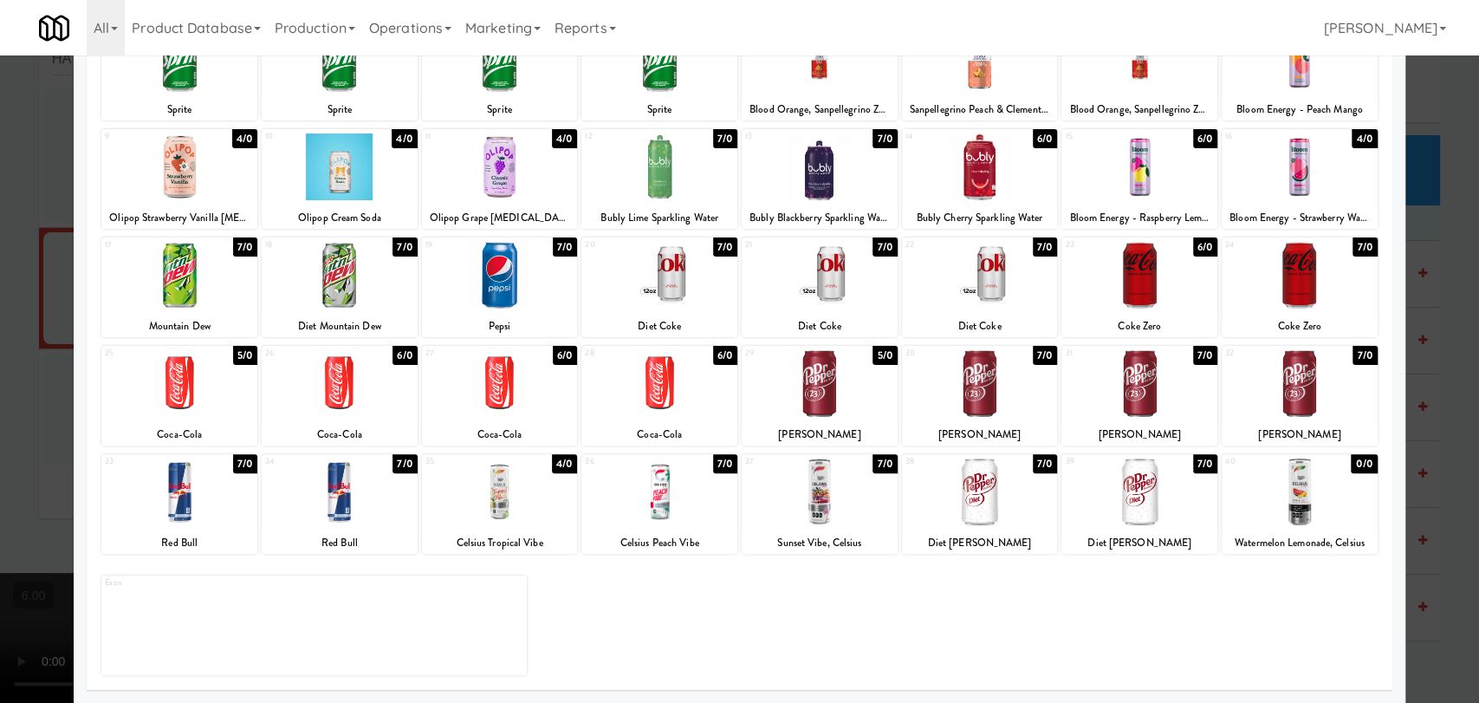
drag, startPoint x: 1302, startPoint y: 308, endPoint x: 1339, endPoint y: 283, distance: 44.9
click at [1303, 307] on div "24 7/0 Coke Zero" at bounding box center [1300, 287] width 156 height 100
click at [1394, 240] on div at bounding box center [739, 351] width 1479 height 703
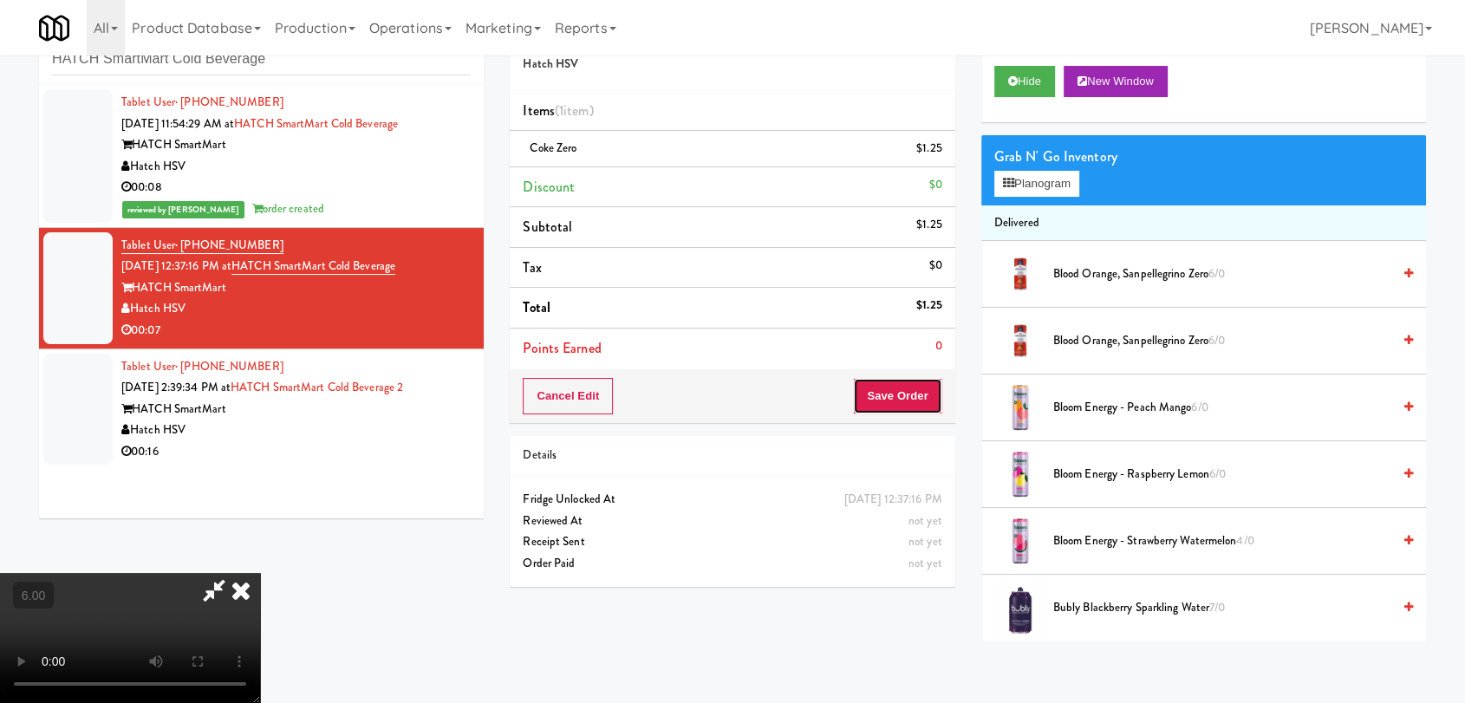
click at [913, 397] on button "Save Order" at bounding box center [897, 396] width 88 height 36
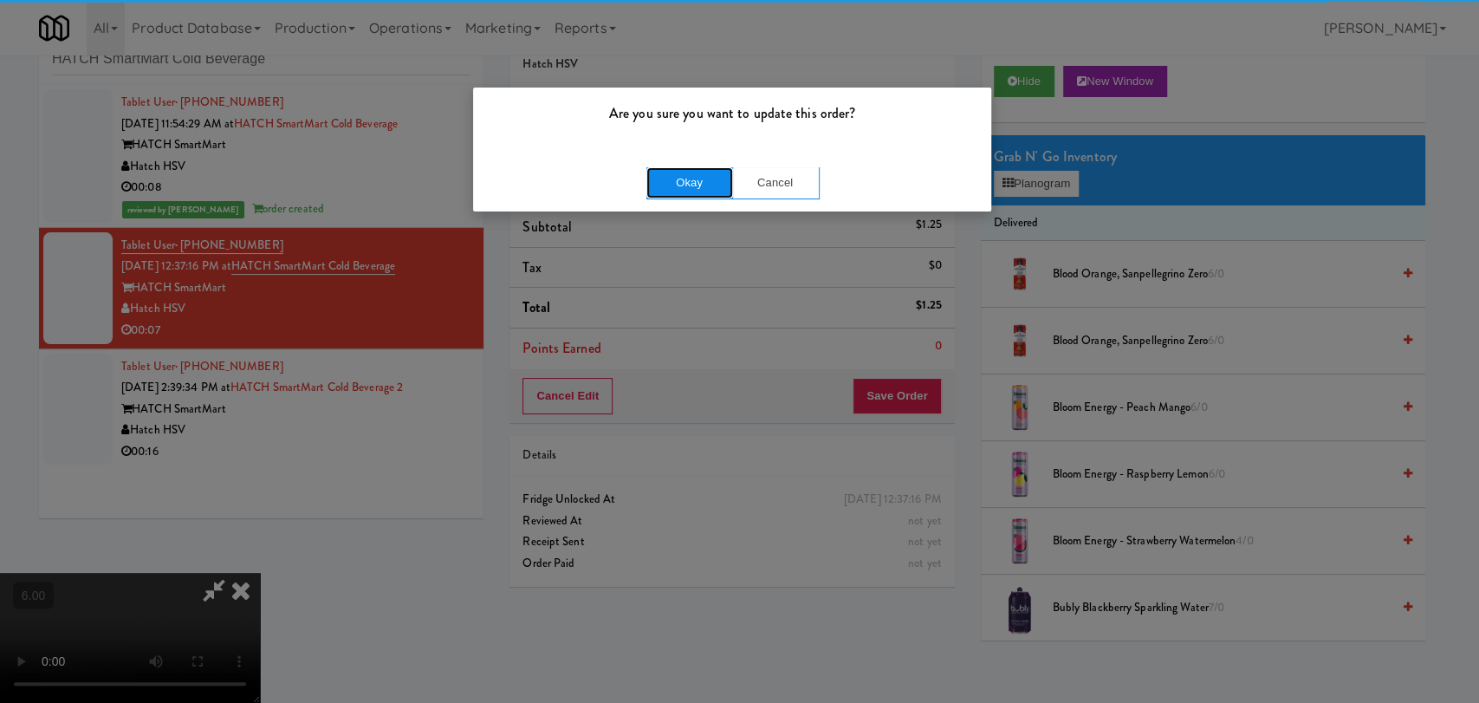
click at [704, 186] on button "Okay" at bounding box center [690, 182] width 87 height 31
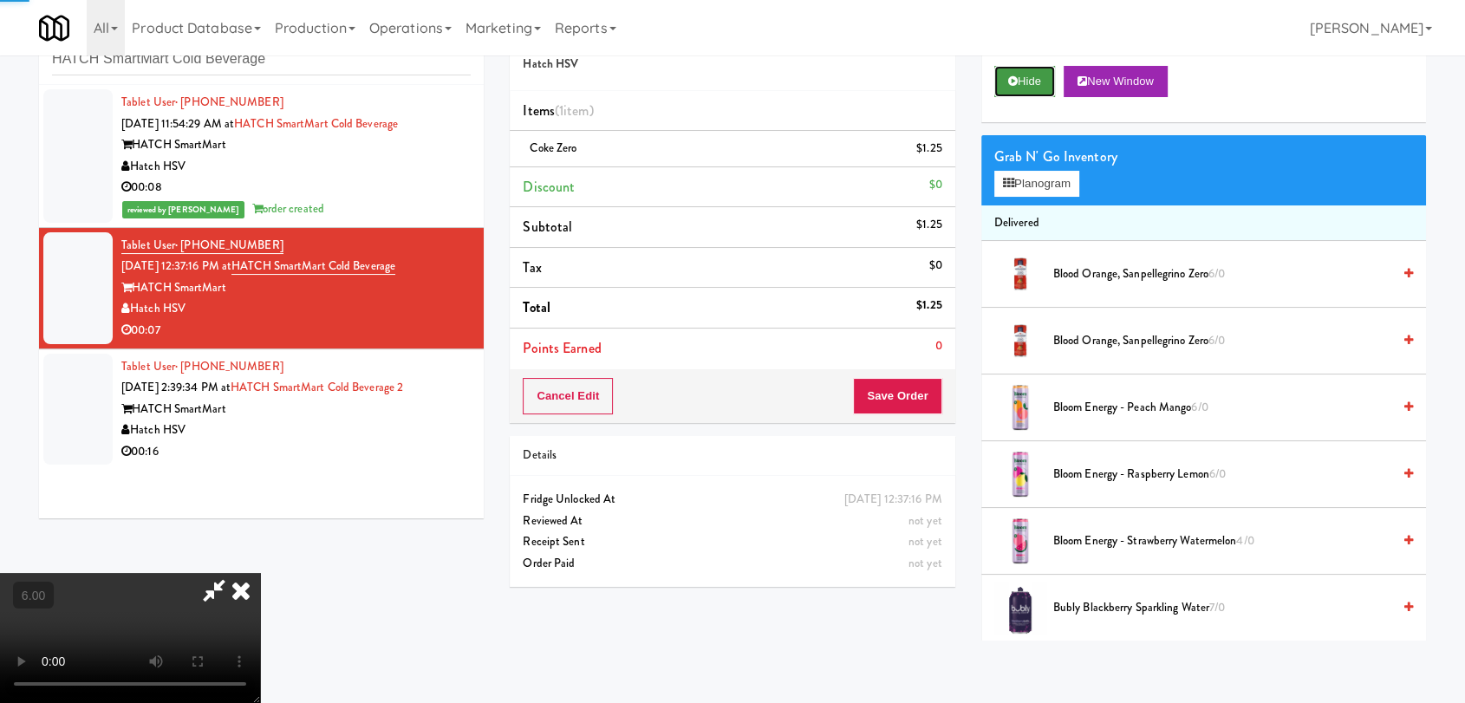
click at [1047, 84] on button "Hide" at bounding box center [1024, 81] width 61 height 31
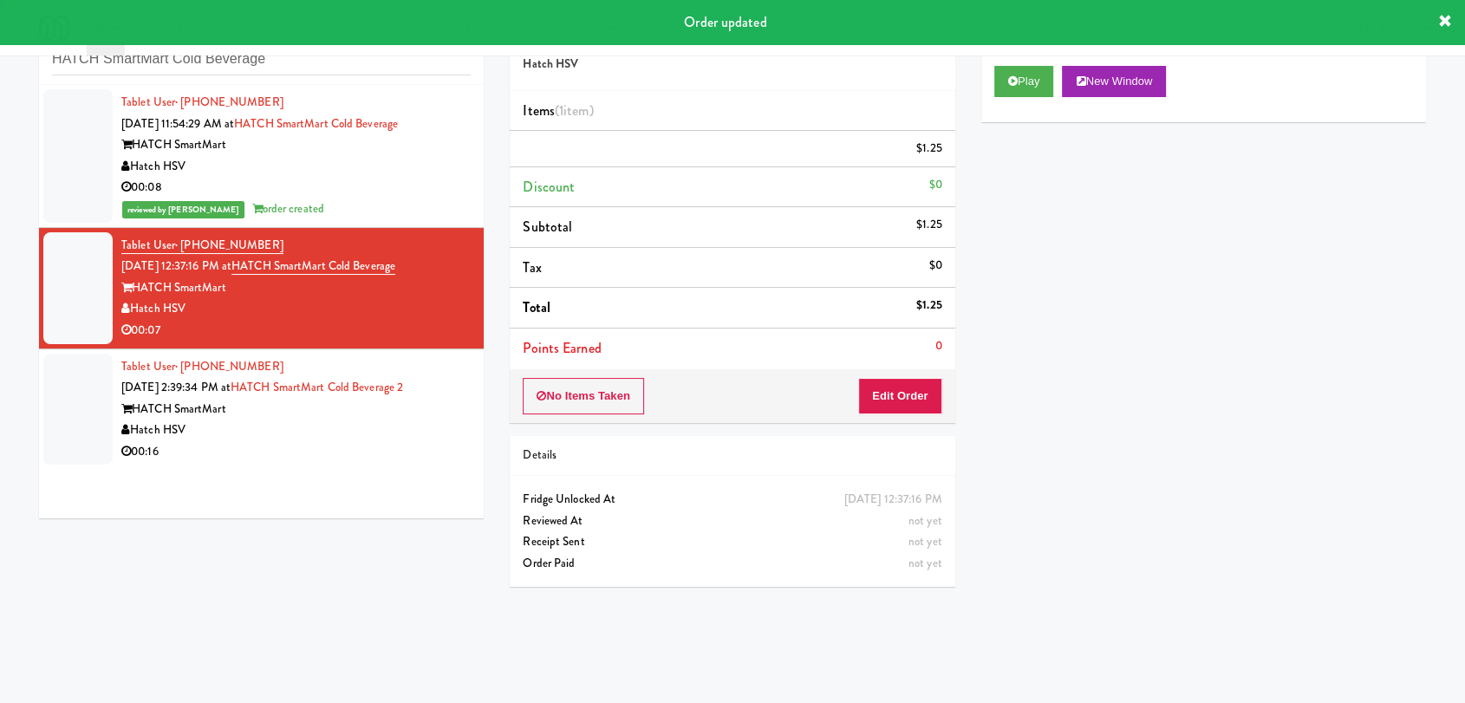
click at [383, 426] on div "Hatch HSV" at bounding box center [295, 430] width 349 height 22
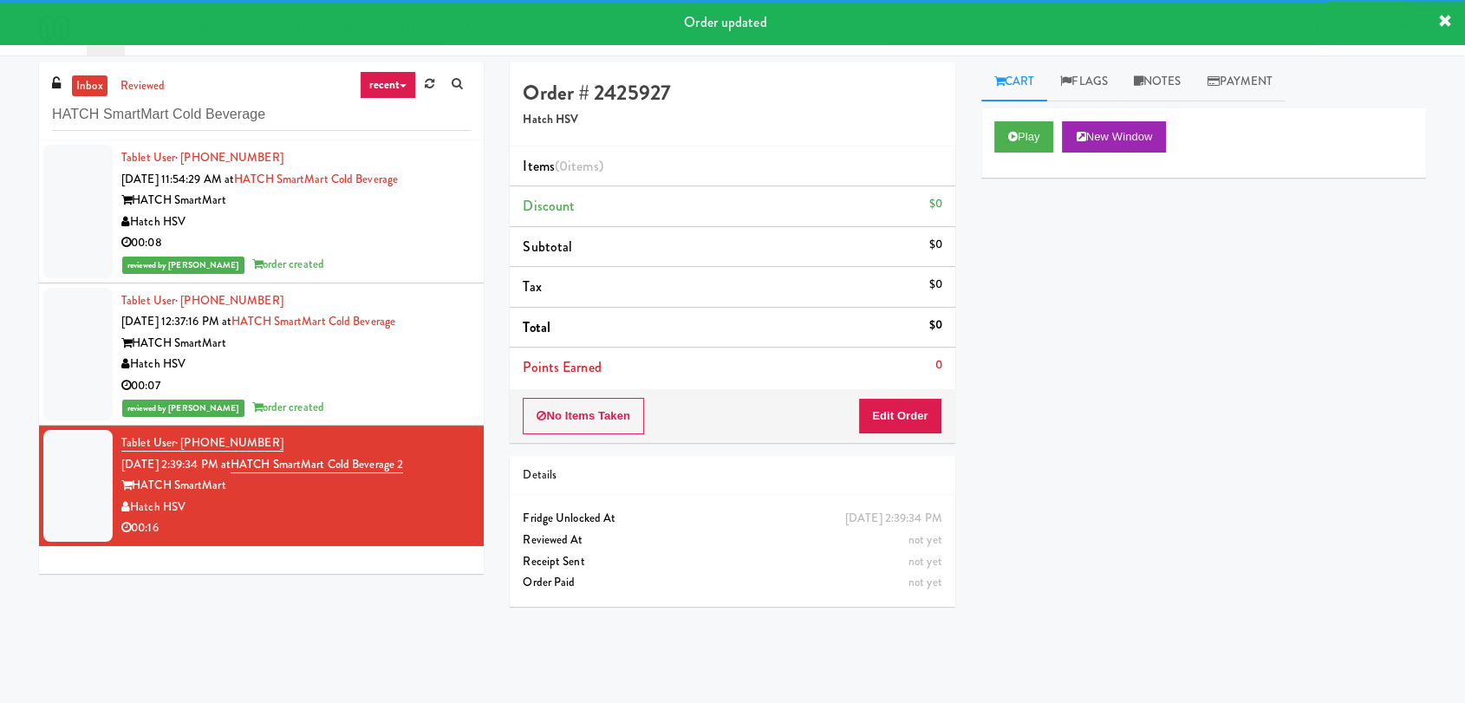
click at [1019, 153] on div "Play New Window" at bounding box center [1203, 142] width 445 height 69
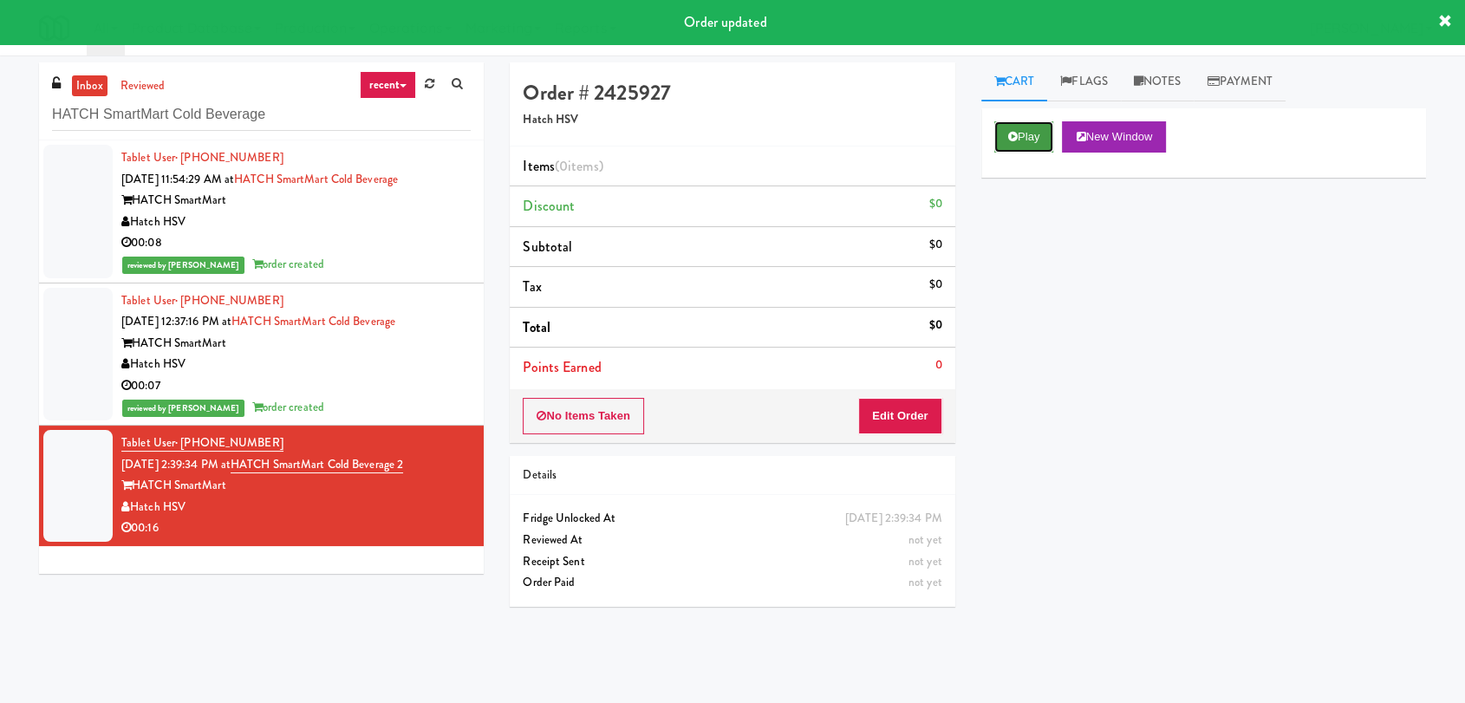
click at [1052, 124] on button "Play" at bounding box center [1024, 136] width 60 height 31
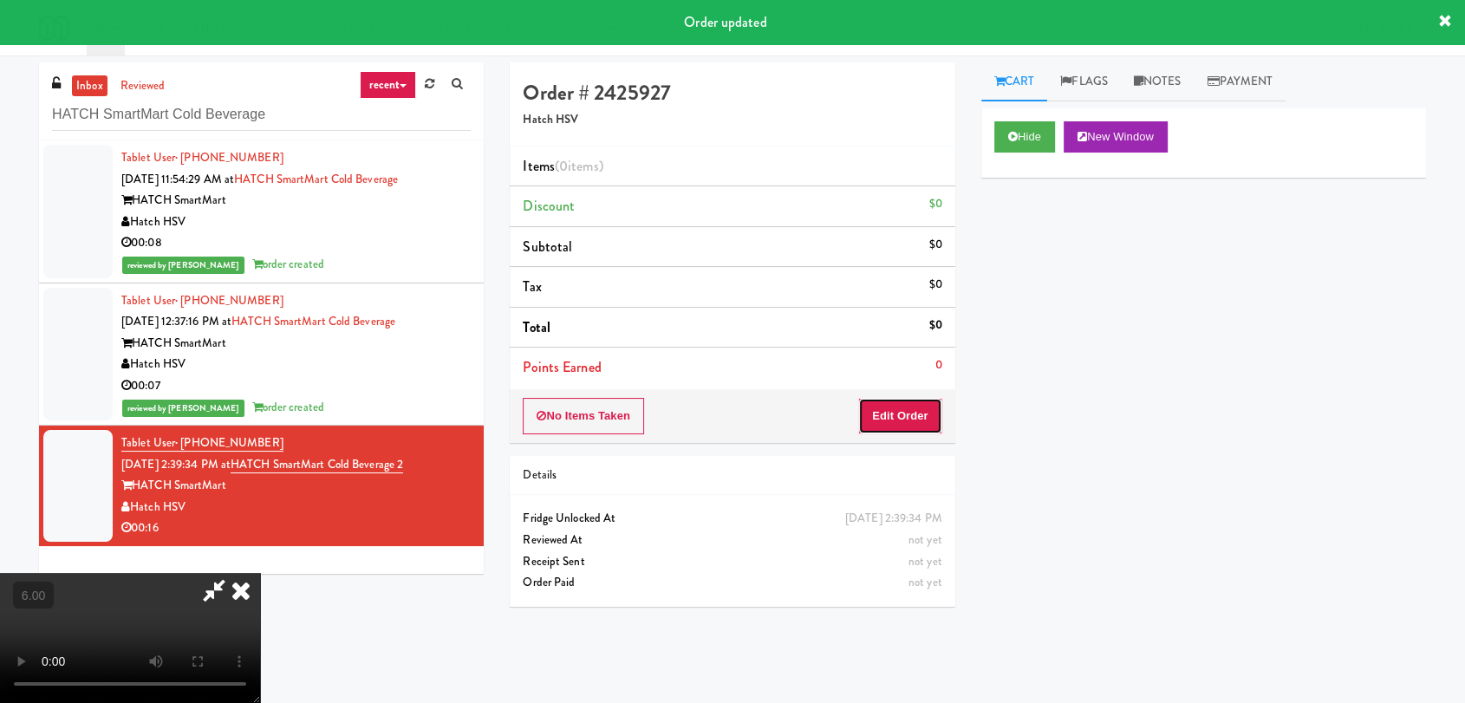
click at [918, 411] on button "Edit Order" at bounding box center [900, 416] width 84 height 36
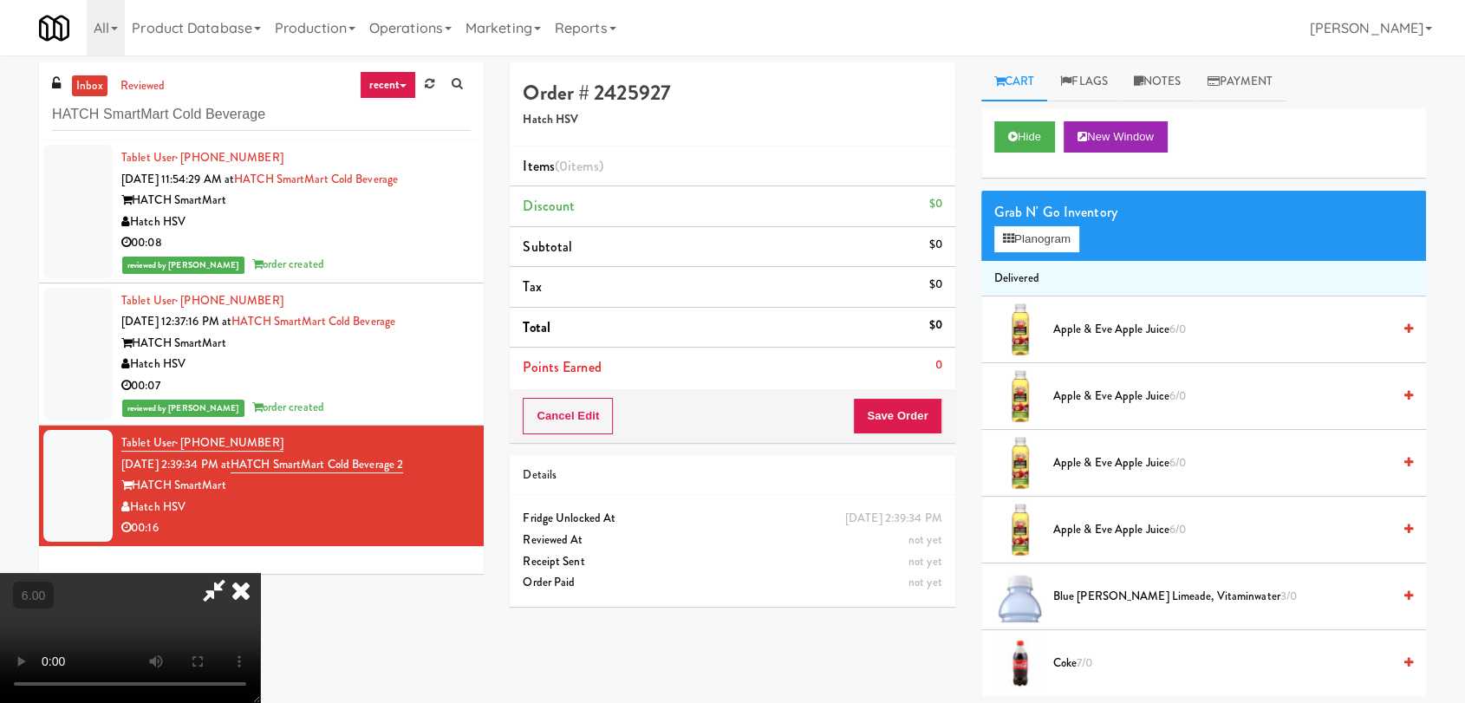
drag, startPoint x: 296, startPoint y: 608, endPoint x: 310, endPoint y: 582, distance: 29.9
click at [260, 606] on video at bounding box center [130, 638] width 260 height 130
click at [260, 578] on video at bounding box center [130, 638] width 260 height 130
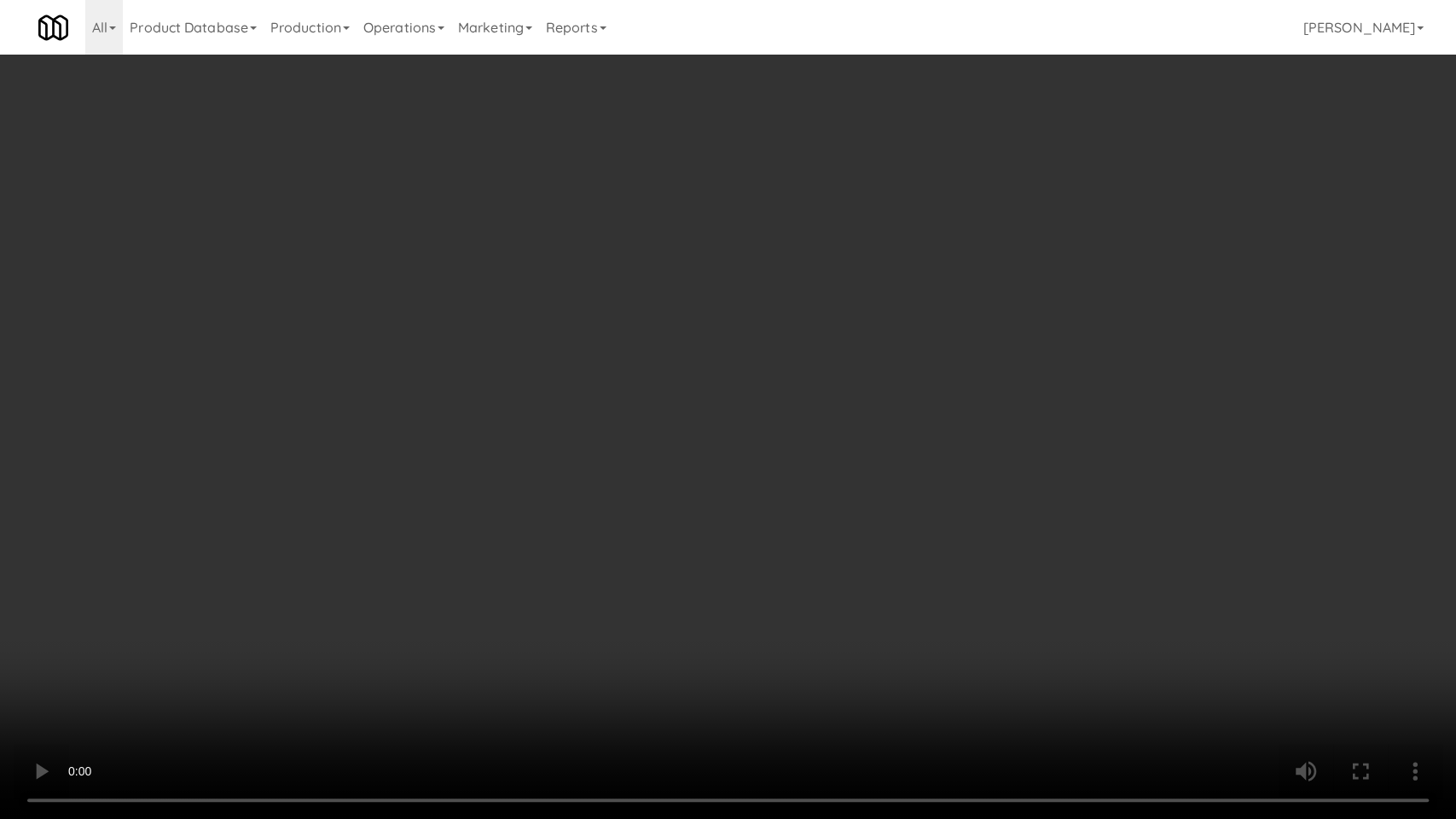
click at [555, 599] on video at bounding box center [728, 410] width 1456 height 819
click at [516, 550] on video at bounding box center [728, 410] width 1456 height 819
click at [505, 519] on video at bounding box center [728, 410] width 1456 height 819
click at [505, 516] on video at bounding box center [728, 410] width 1456 height 819
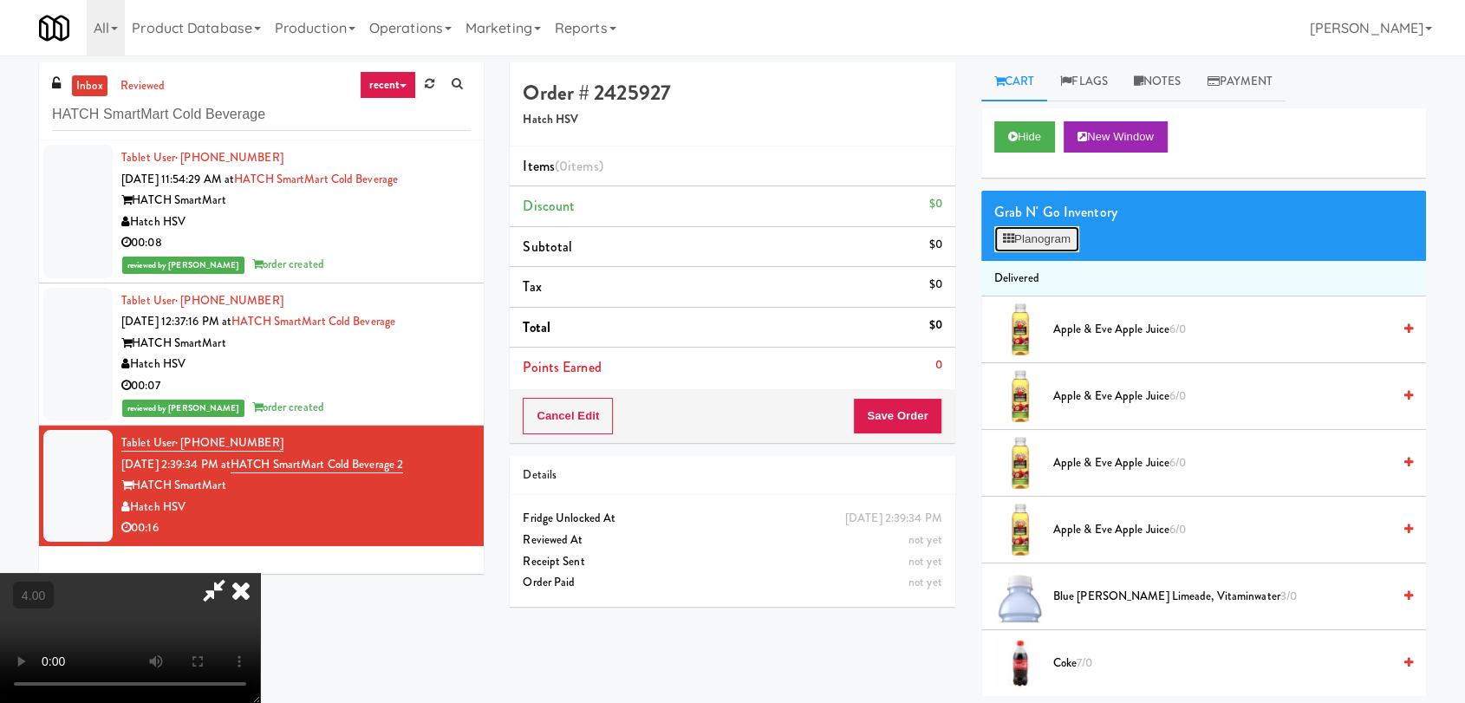
click at [1031, 245] on button "Planogram" at bounding box center [1036, 239] width 85 height 26
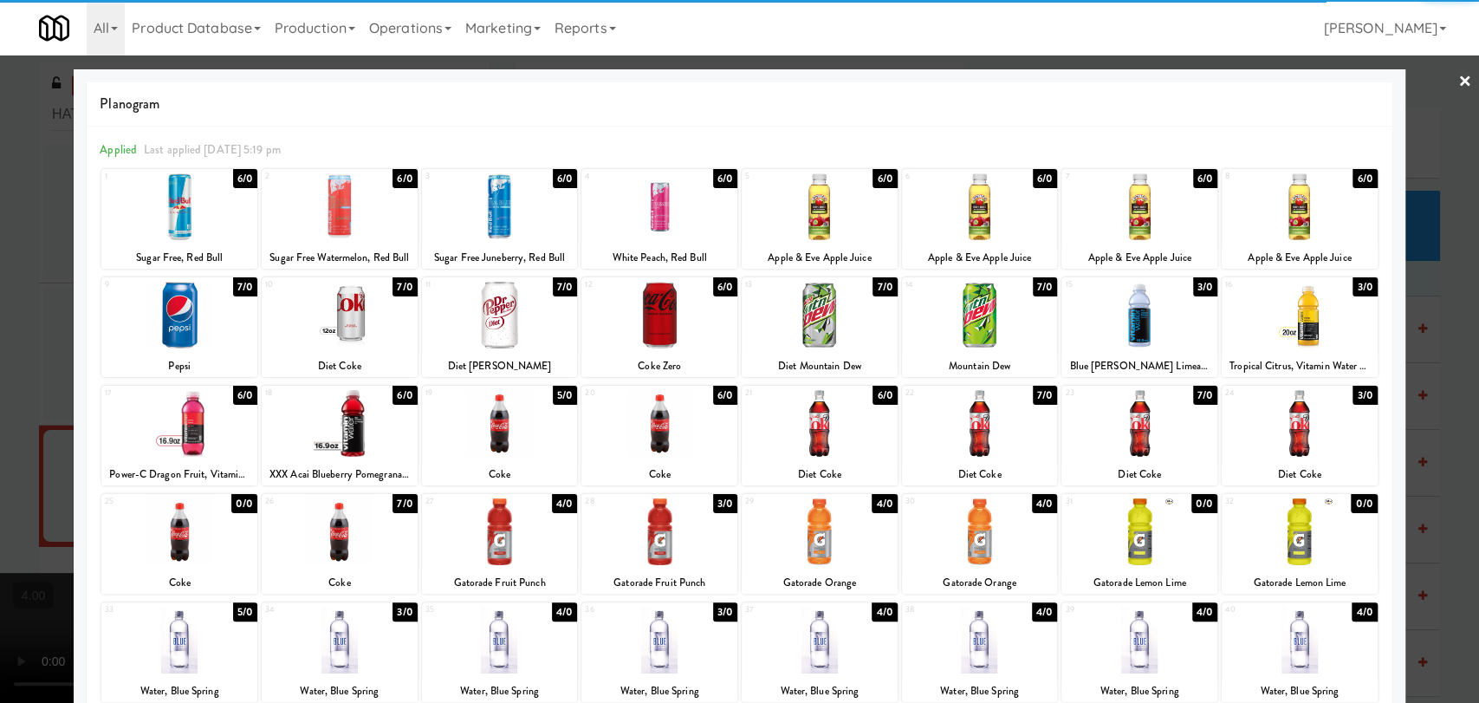
click at [998, 335] on div at bounding box center [980, 315] width 156 height 67
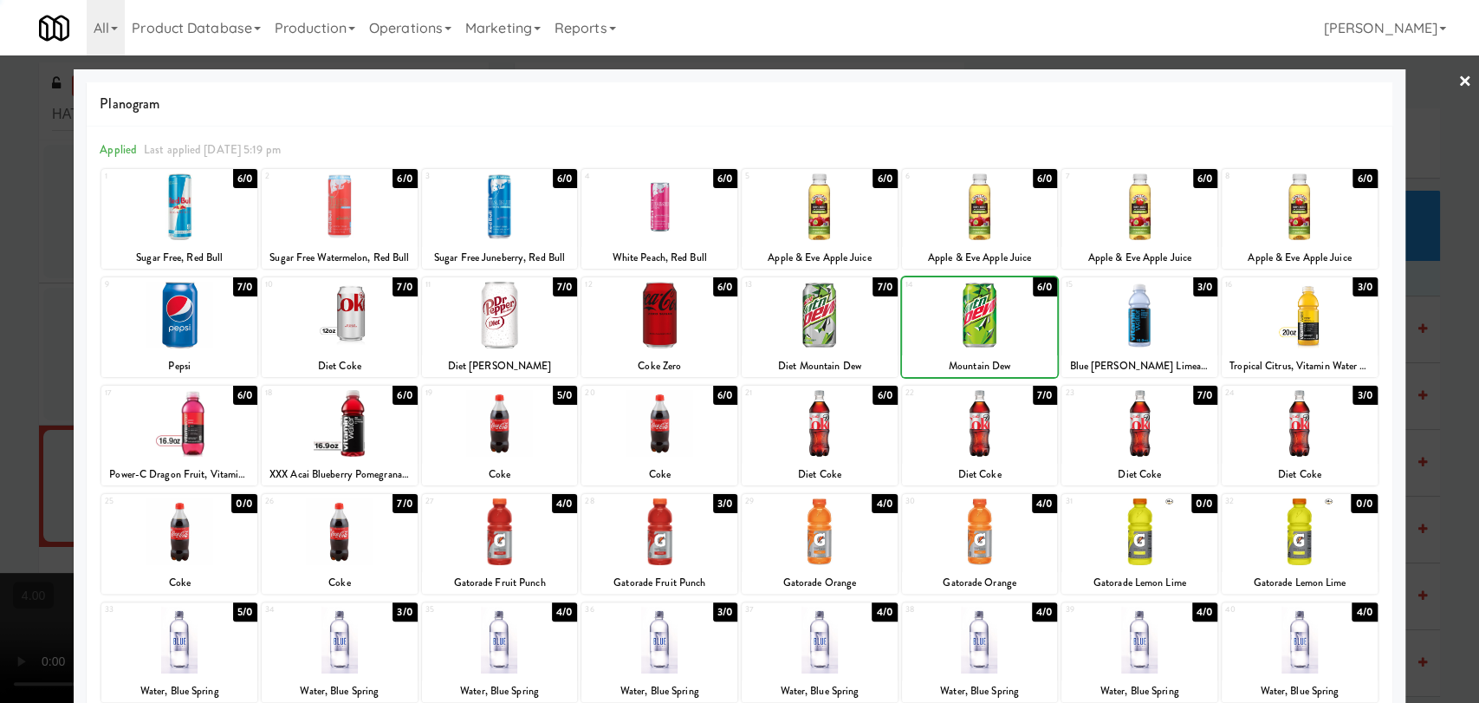
click at [0, 318] on div at bounding box center [739, 351] width 1479 height 703
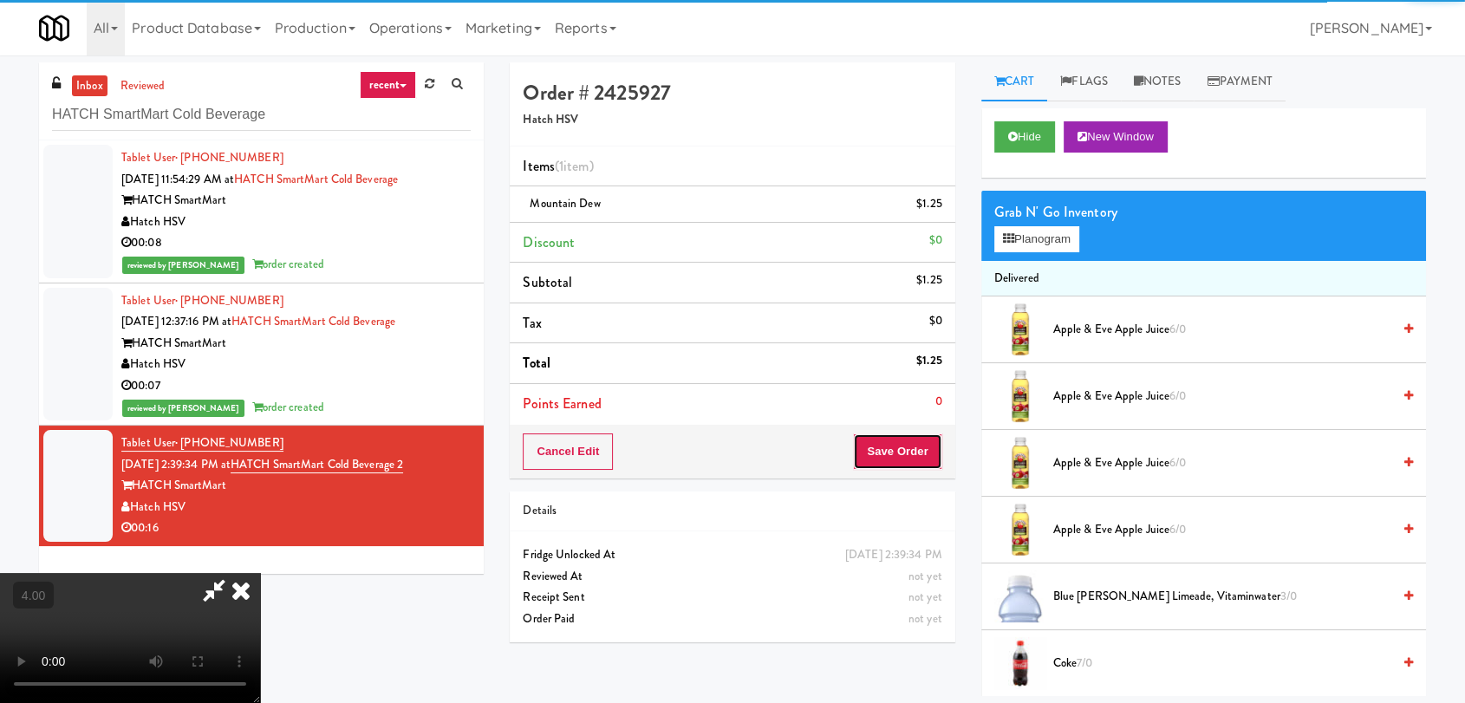
click at [926, 465] on button "Save Order" at bounding box center [897, 451] width 88 height 36
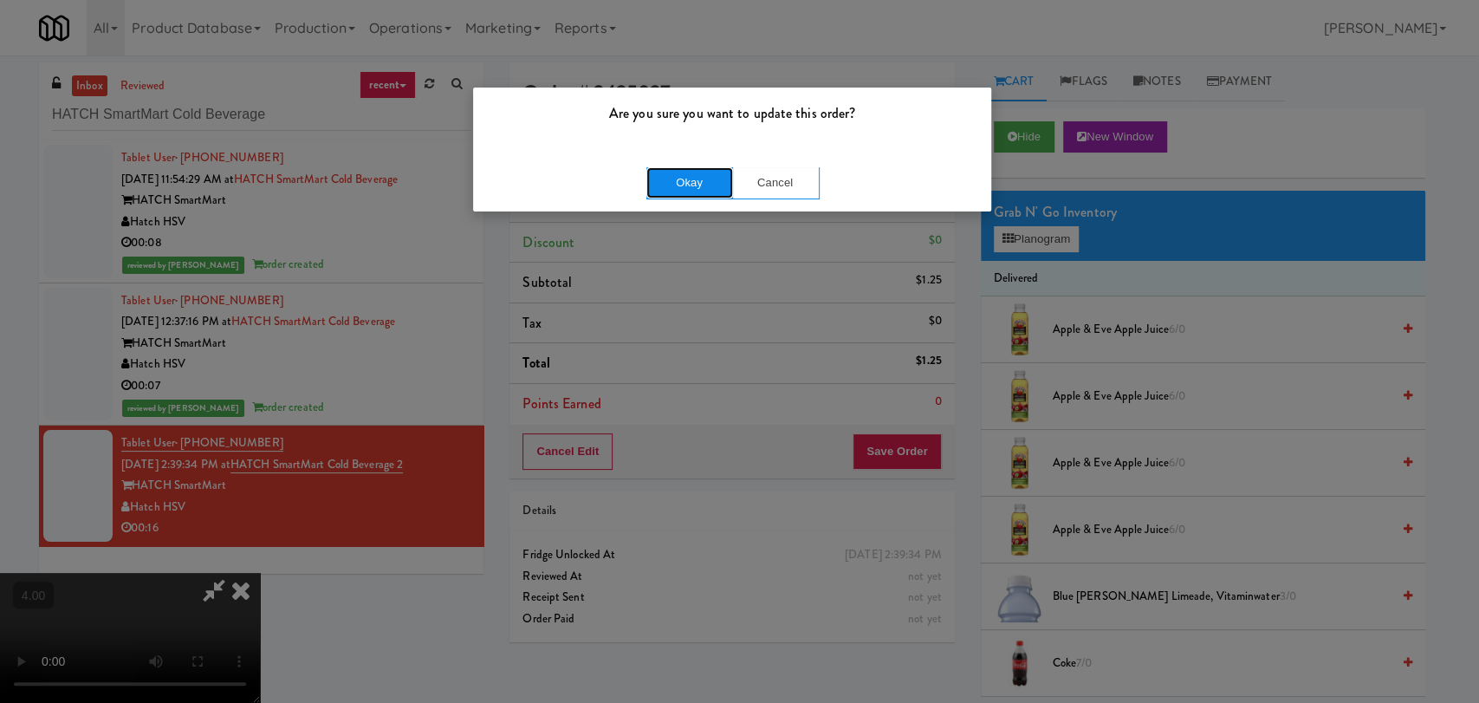
click at [697, 179] on button "Okay" at bounding box center [690, 182] width 87 height 31
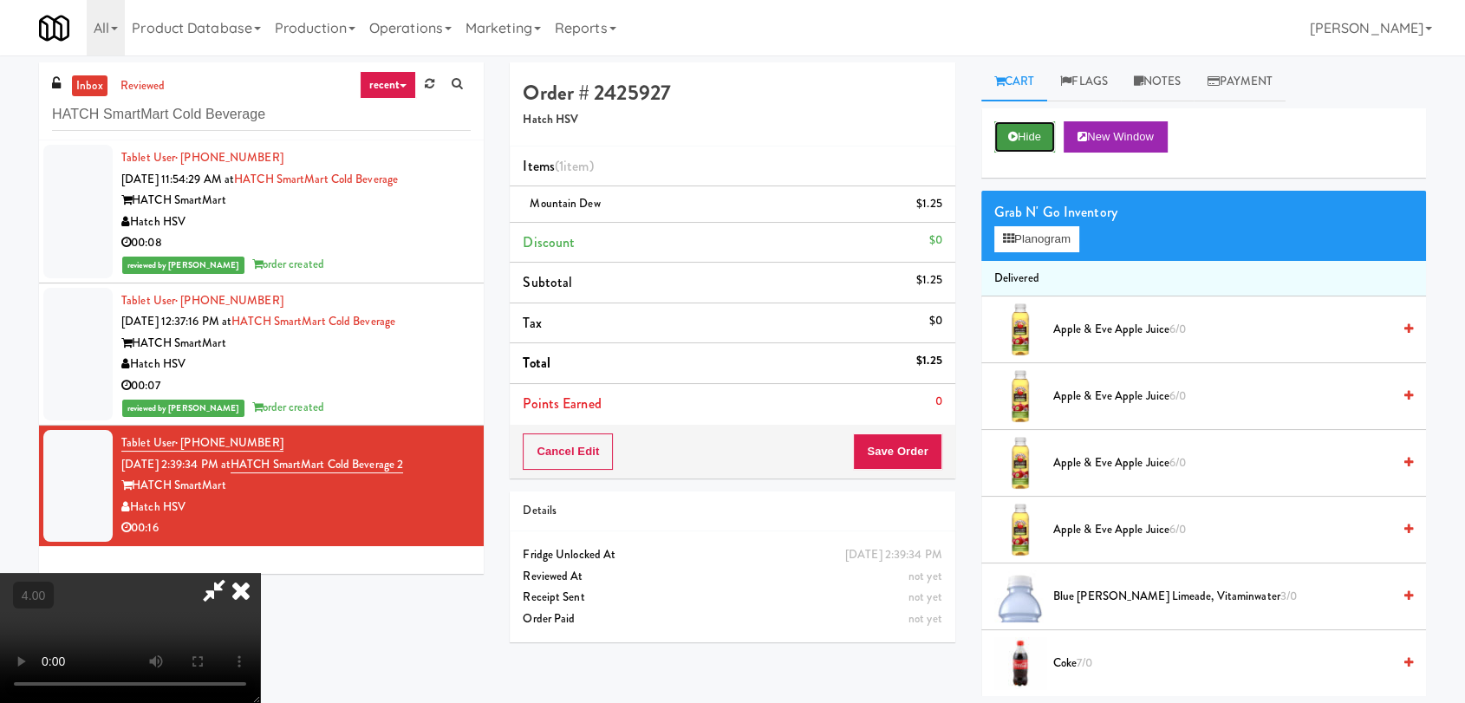
click at [1037, 137] on button "Hide" at bounding box center [1024, 136] width 61 height 31
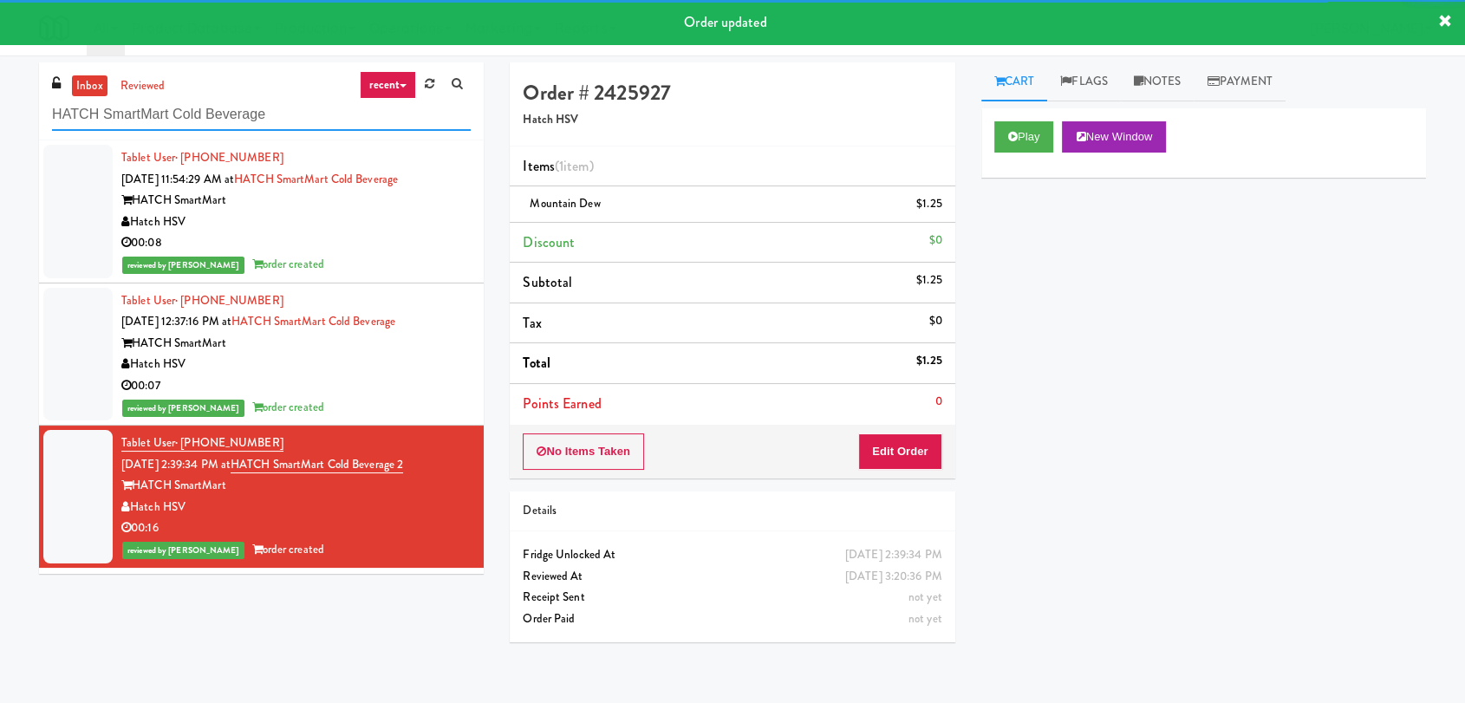
drag, startPoint x: 319, startPoint y: 113, endPoint x: 0, endPoint y: 117, distance: 318.9
click at [0, 117] on div "inbox reviewed recent all unclear take inventory issue suspicious failed recent…" at bounding box center [732, 379] width 1465 height 634
paste input "Oasis - Cooler"
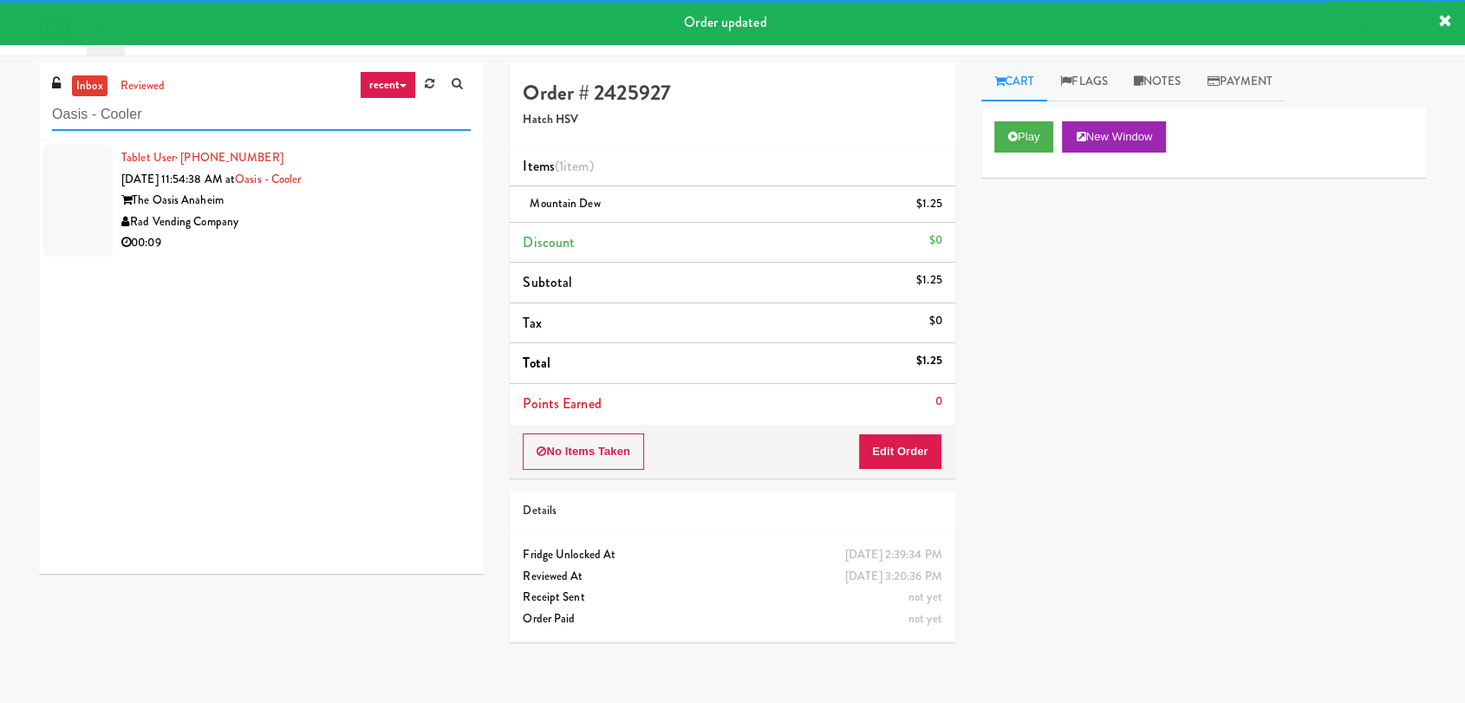
type input "Oasis - Cooler"
click at [419, 248] on div "00:09" at bounding box center [295, 243] width 349 height 22
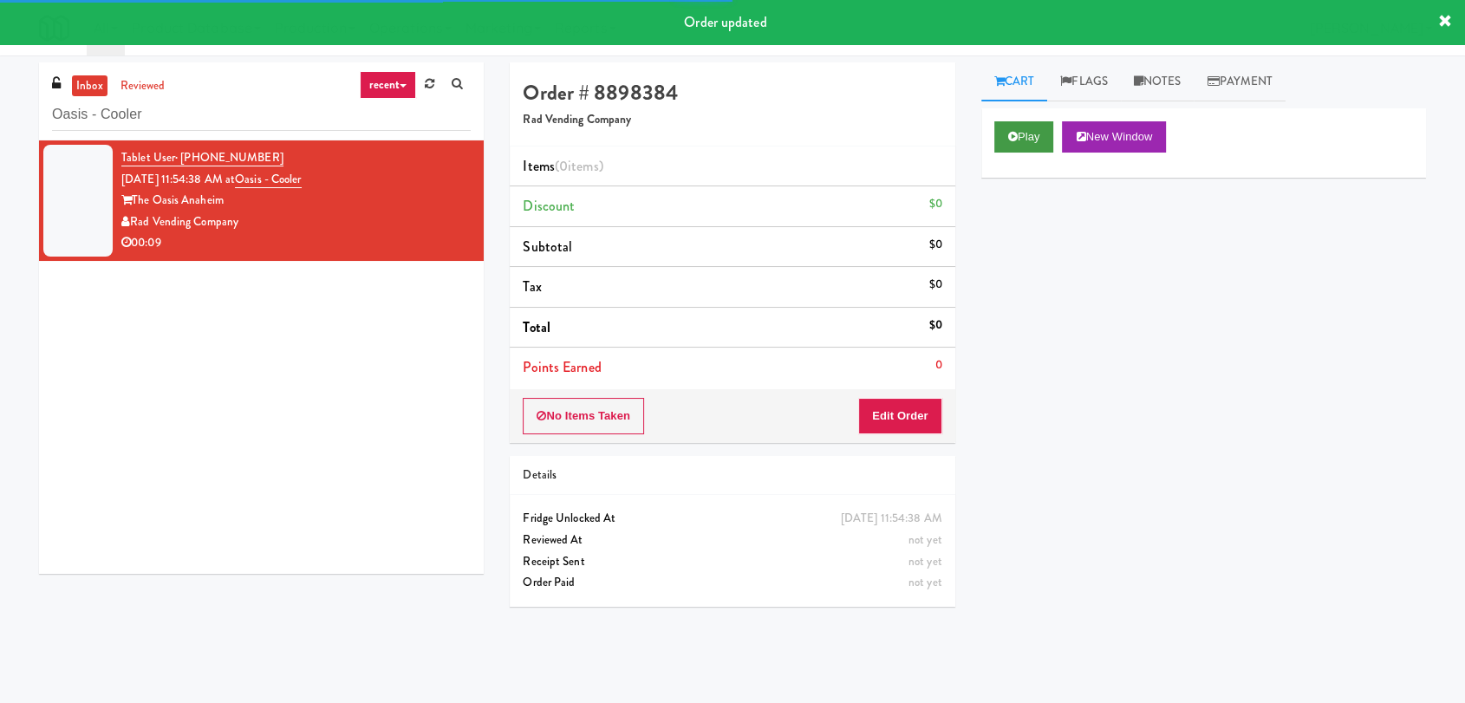
drag, startPoint x: 1039, startPoint y: 158, endPoint x: 1038, endPoint y: 149, distance: 8.7
click at [1039, 156] on div "Play New Window" at bounding box center [1203, 142] width 445 height 69
click at [1036, 140] on button "Play" at bounding box center [1024, 136] width 60 height 31
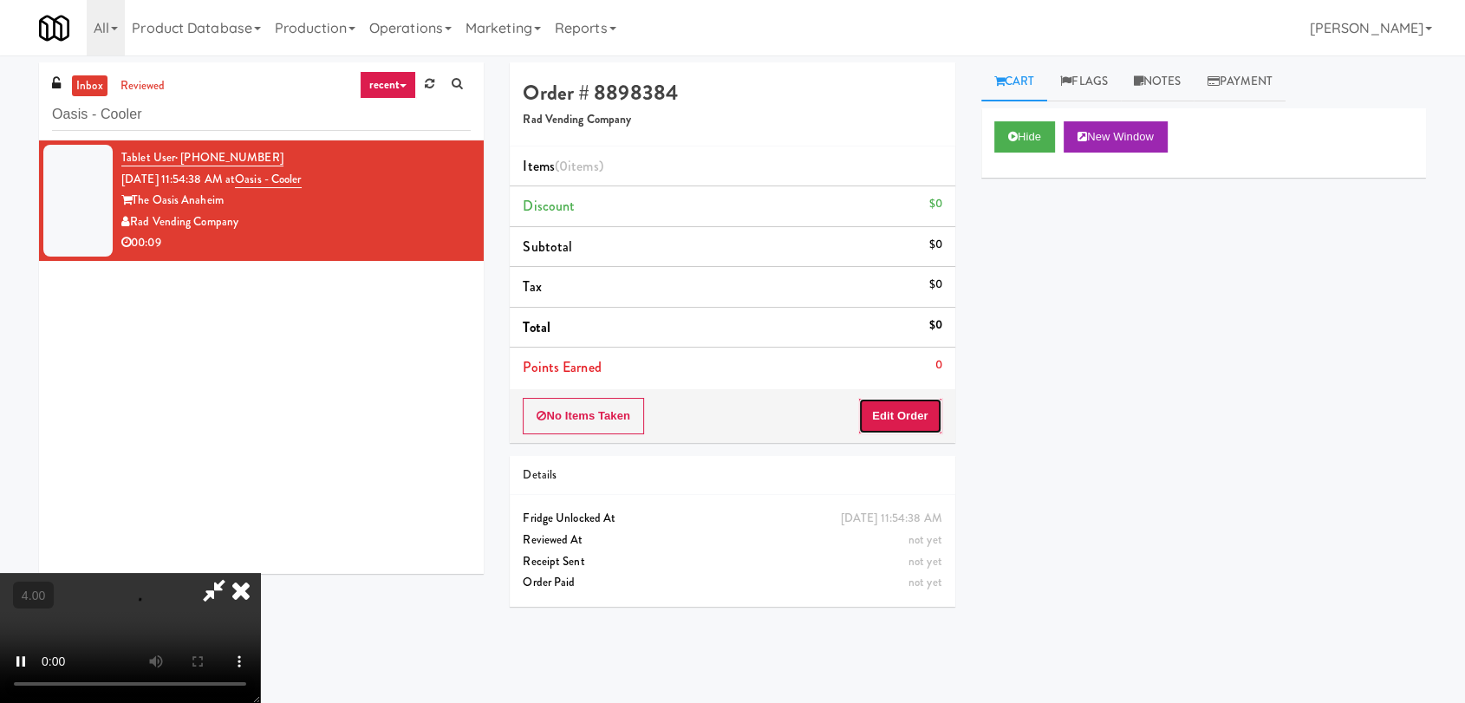
click at [915, 398] on button "Edit Order" at bounding box center [900, 416] width 84 height 36
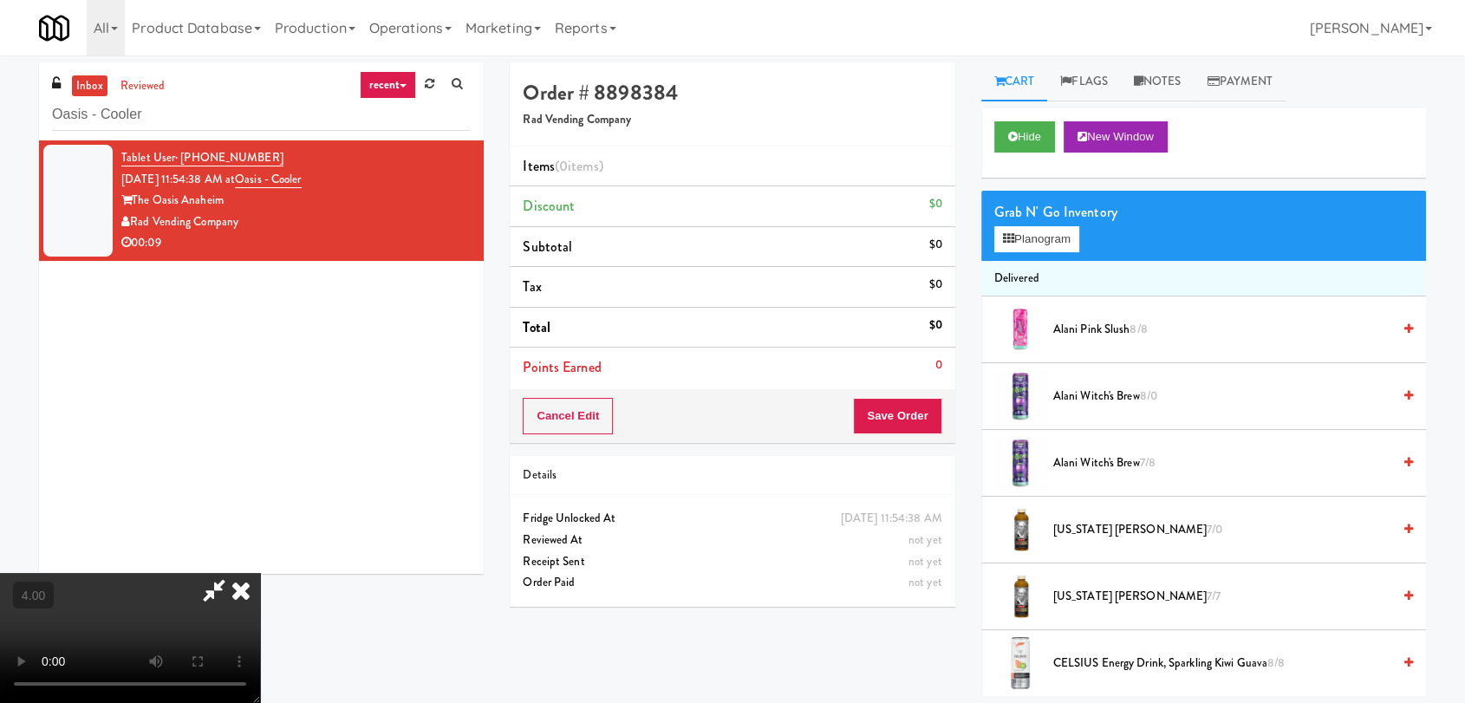
click at [260, 573] on video at bounding box center [130, 638] width 260 height 130
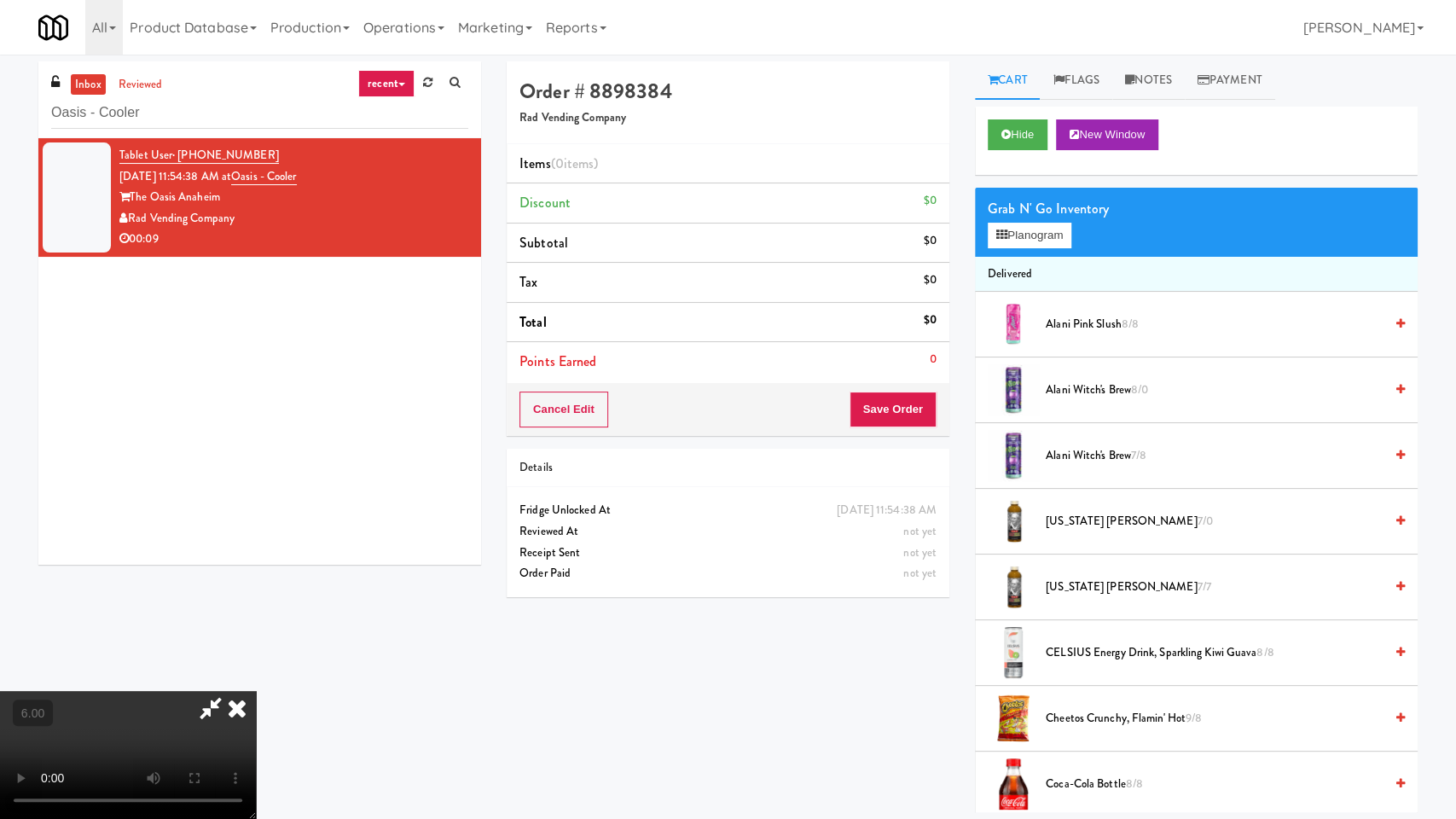
click at [256, 691] on video at bounding box center [128, 755] width 256 height 128
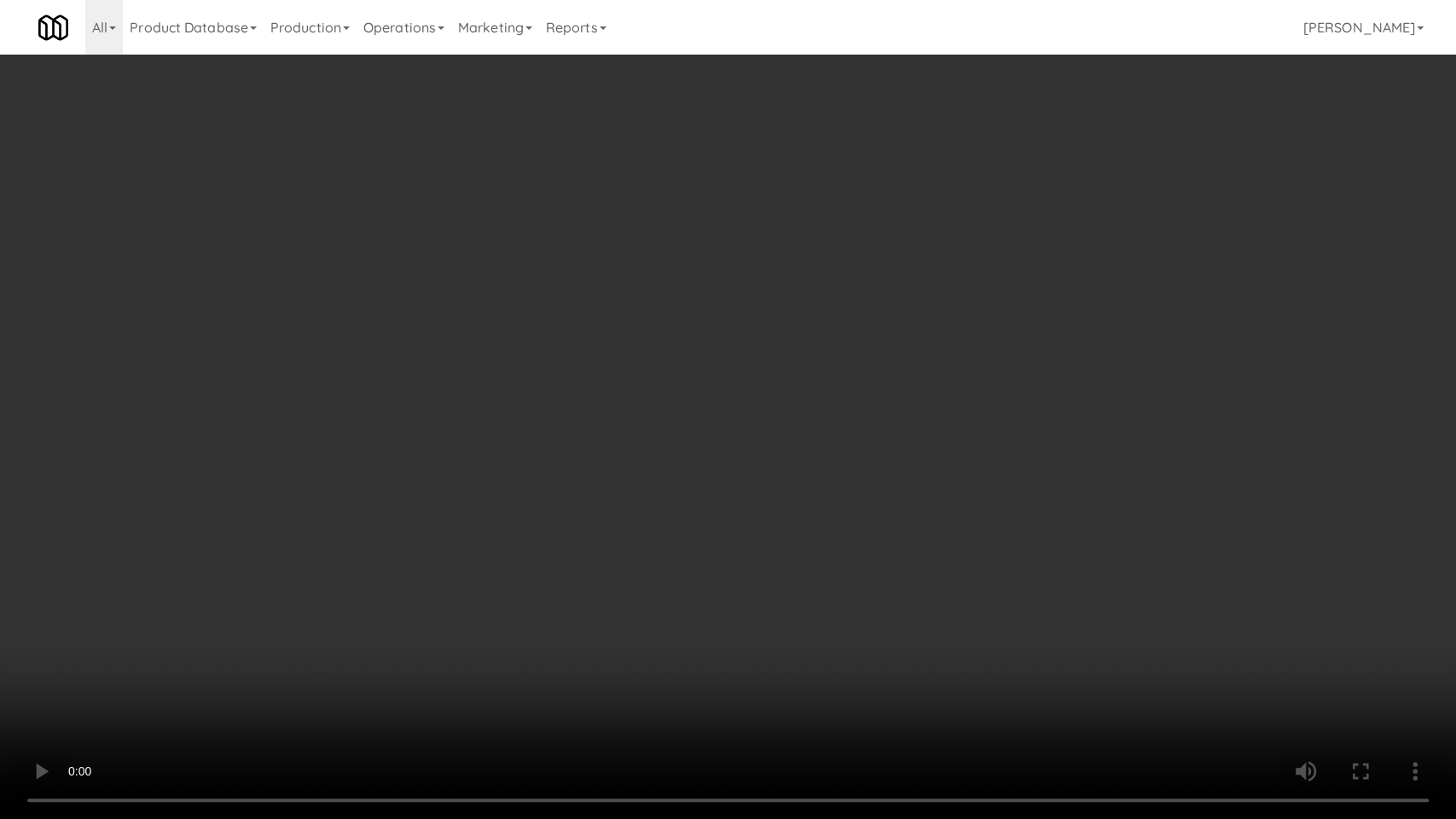
click at [696, 429] on video at bounding box center [728, 410] width 1456 height 819
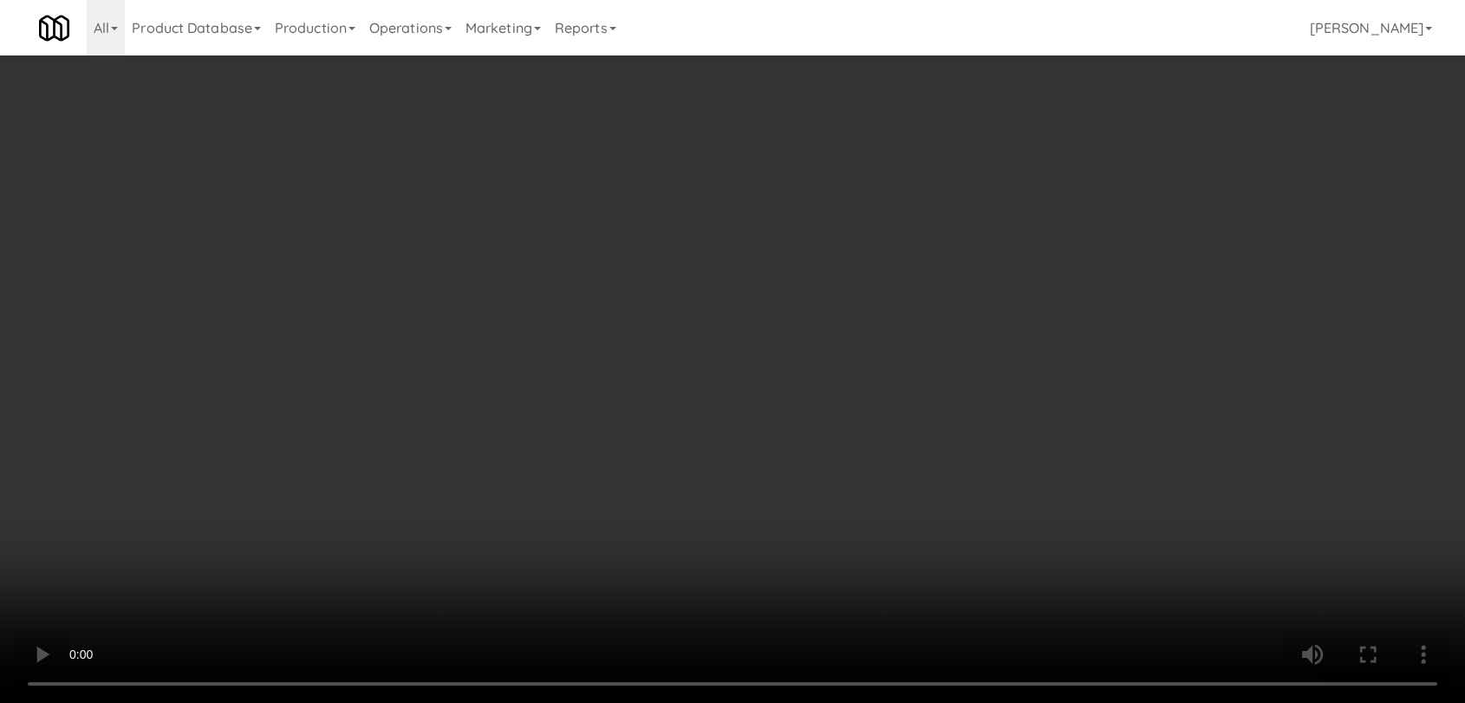
click at [1051, 237] on button "Planogram" at bounding box center [1036, 239] width 85 height 26
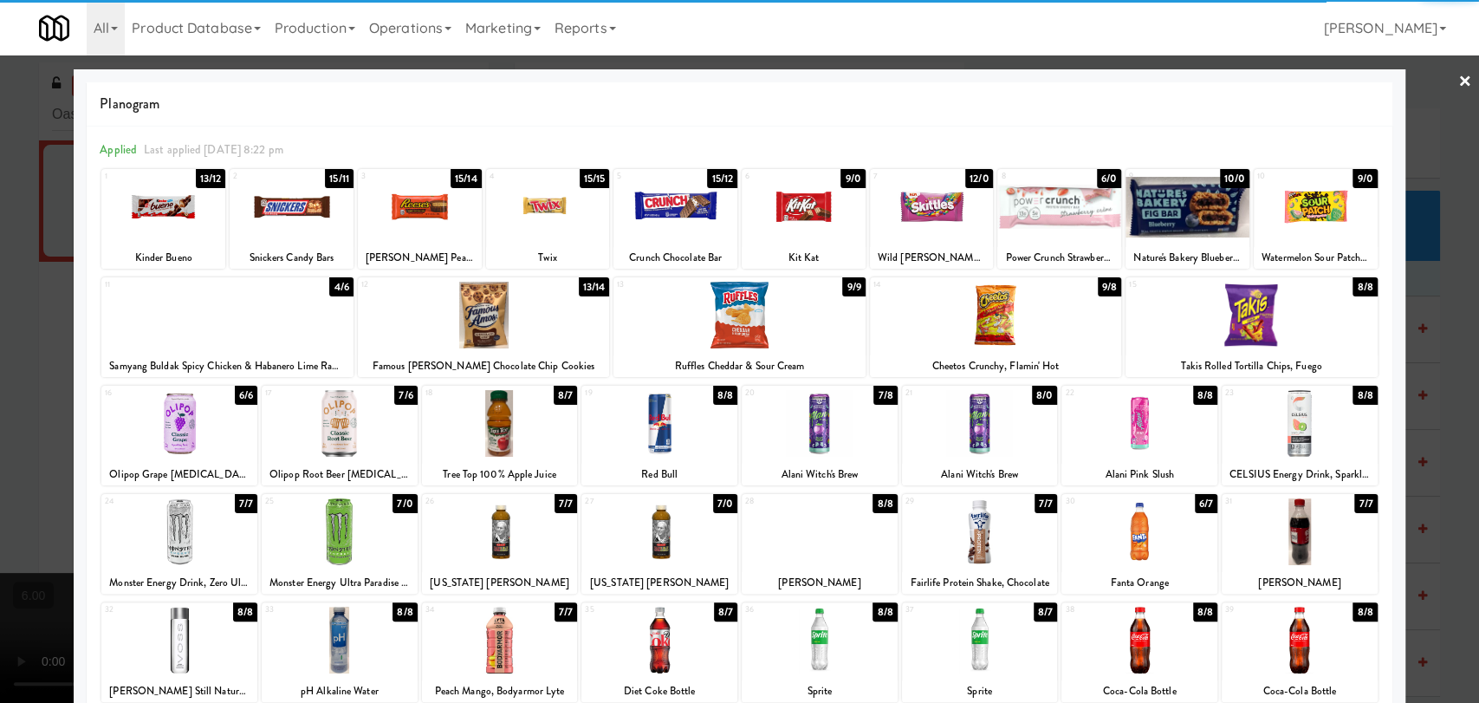
click at [1308, 425] on div at bounding box center [1300, 423] width 156 height 67
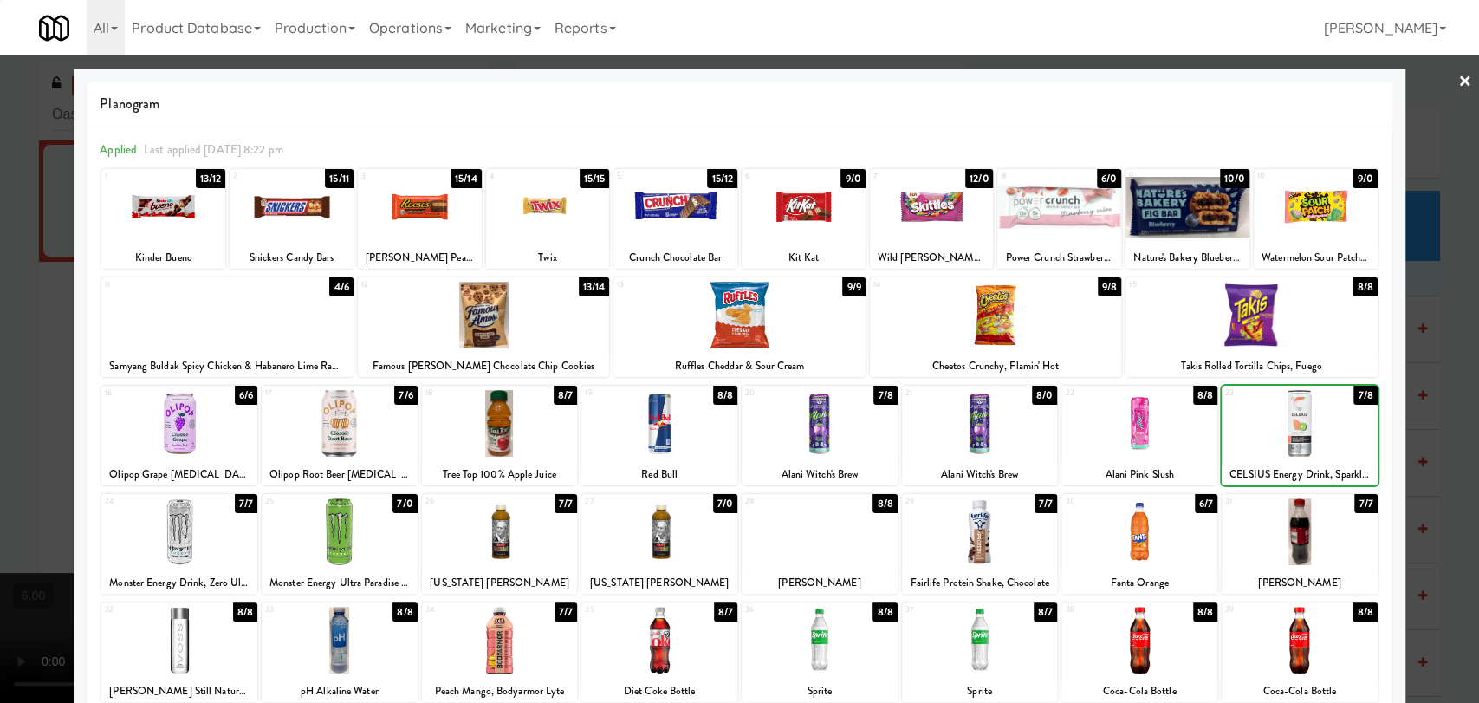
click at [1437, 293] on div at bounding box center [739, 351] width 1479 height 703
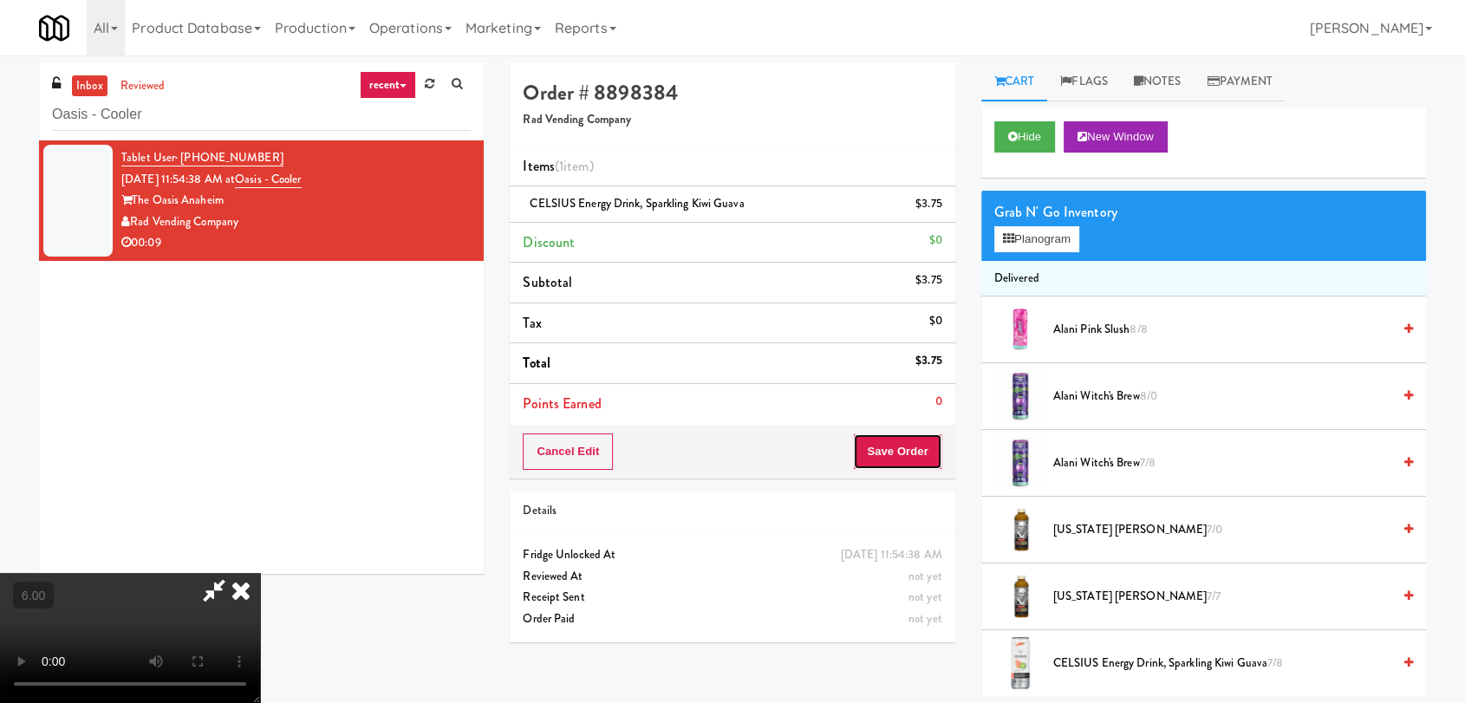
click at [915, 449] on button "Save Order" at bounding box center [897, 451] width 88 height 36
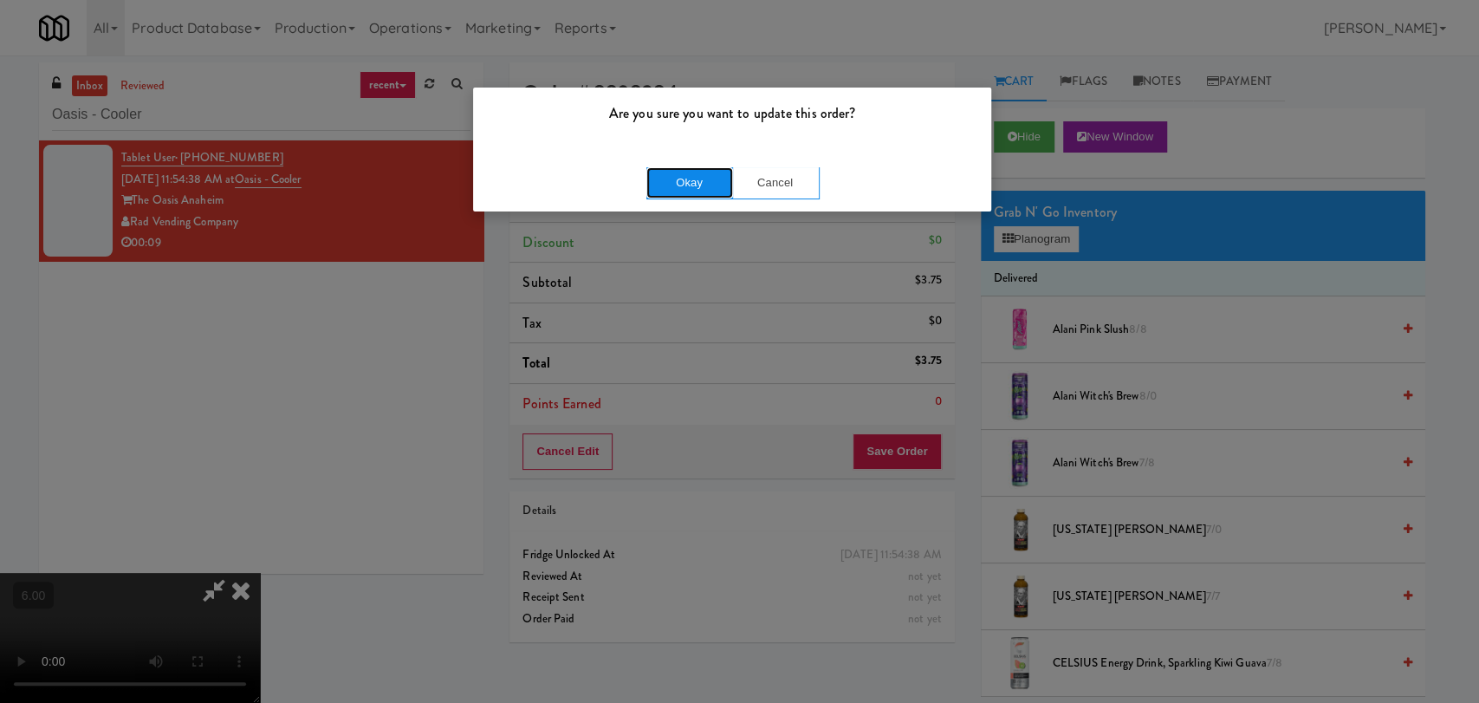
click at [701, 195] on button "Okay" at bounding box center [690, 182] width 87 height 31
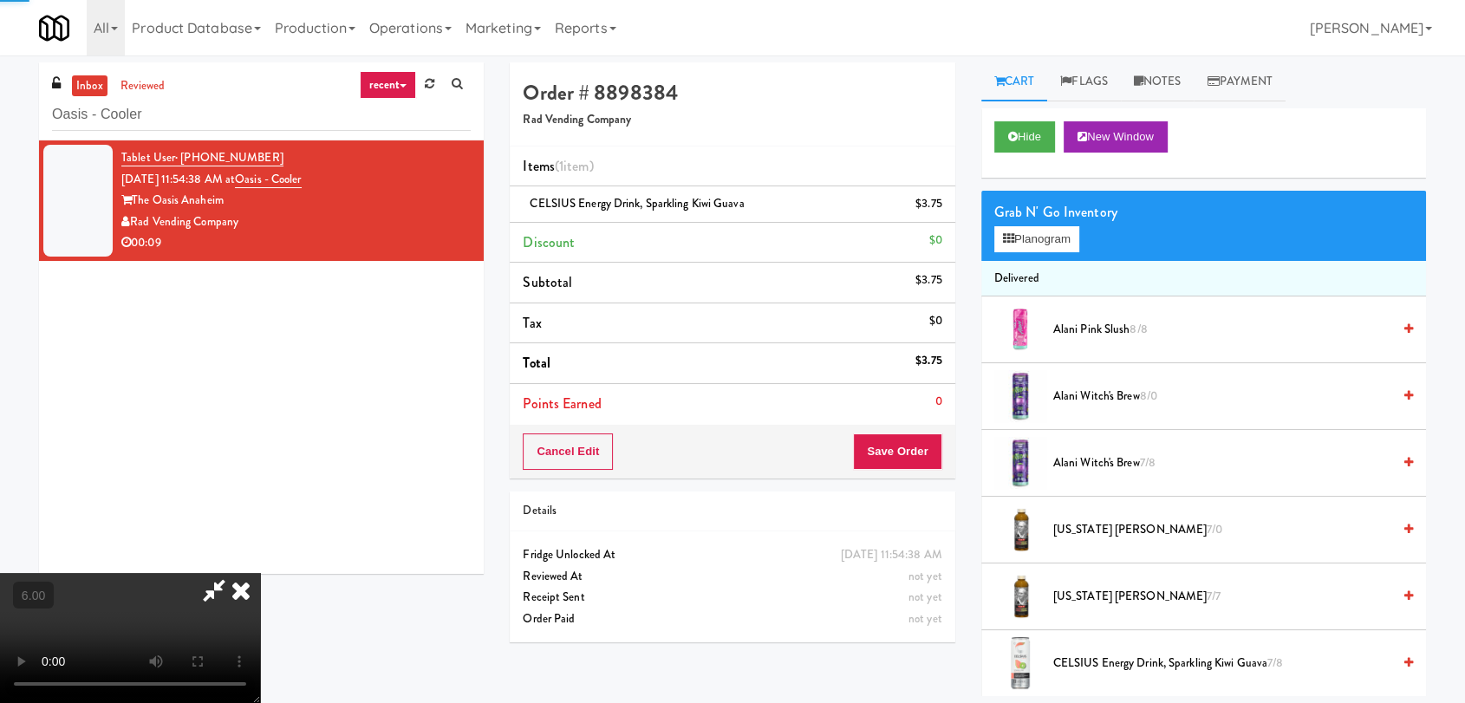
click at [260, 573] on icon at bounding box center [241, 590] width 38 height 35
